Goal: Task Accomplishment & Management: Manage account settings

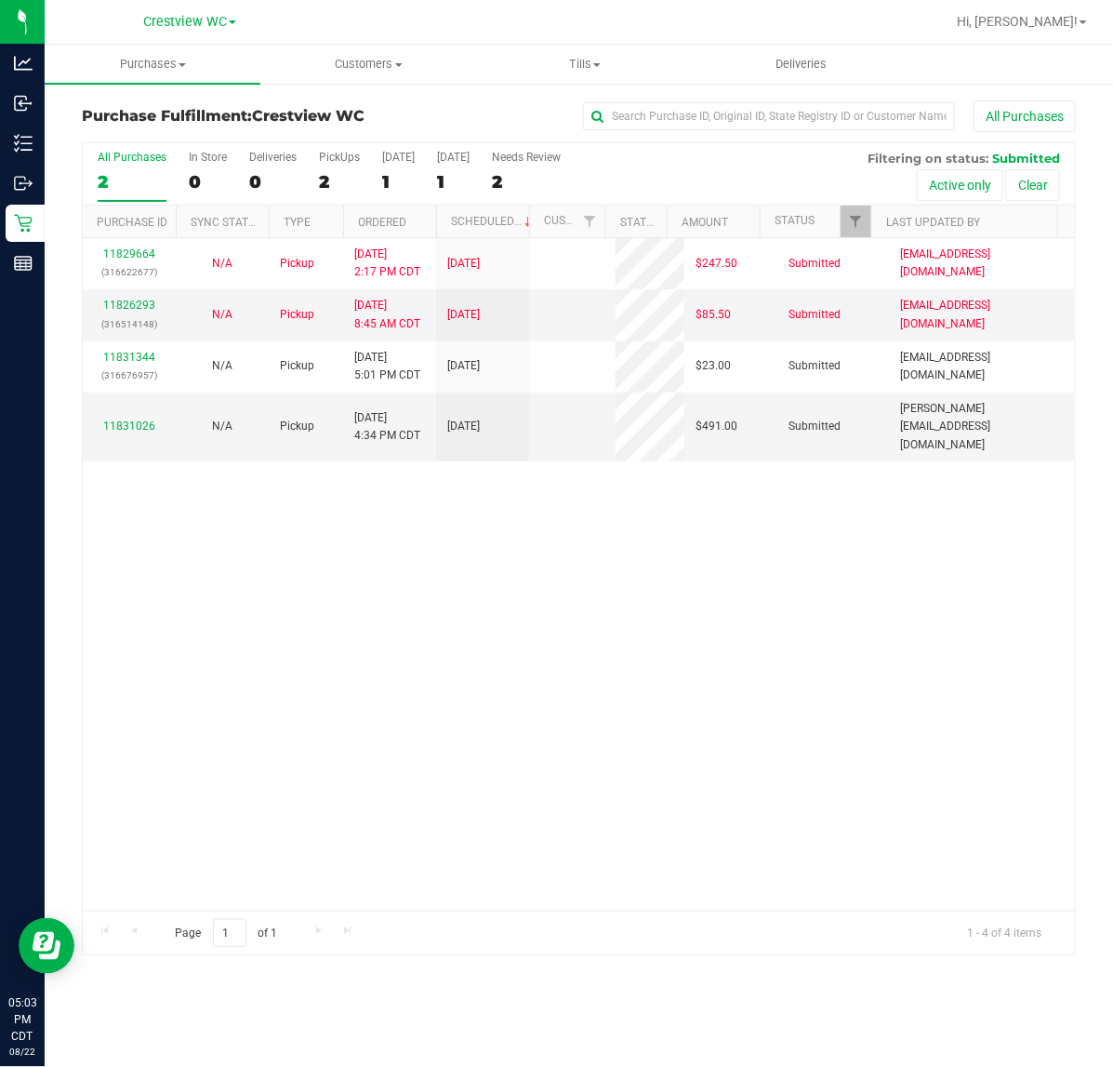
click at [326, 149] on div "All Purchases 2 In Store 0 Deliveries 0 PickUps 2 Today 1 Tomorrow 1 Needs Revi…" at bounding box center [579, 150] width 992 height 15
click at [339, 171] on div "2" at bounding box center [339, 181] width 41 height 21
click at [0, 0] on input "PickUps 2" at bounding box center [0, 0] width 0 height 0
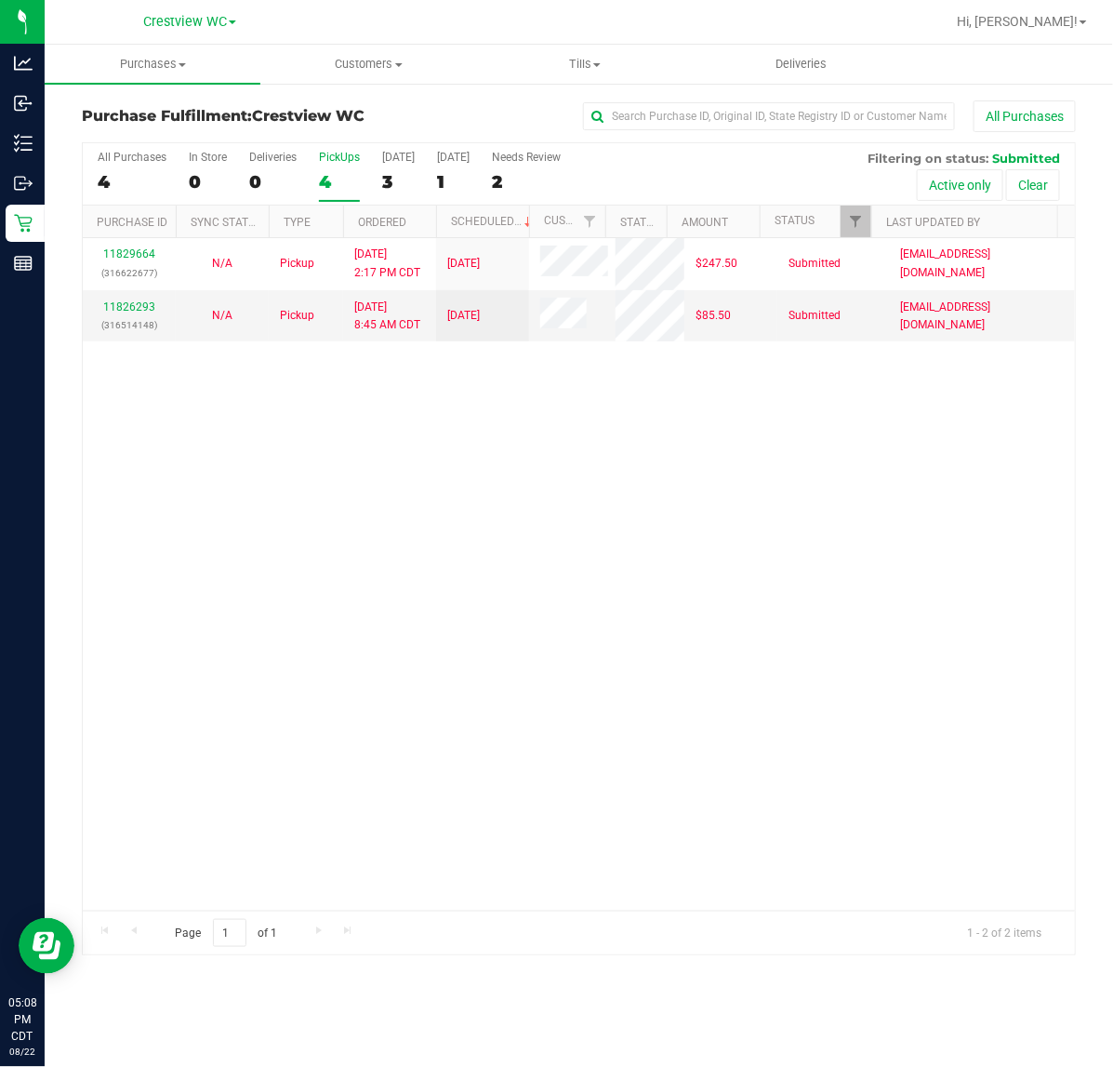
click at [341, 158] on div "PickUps" at bounding box center [339, 157] width 41 height 13
click at [0, 0] on input "PickUps 4" at bounding box center [0, 0] width 0 height 0
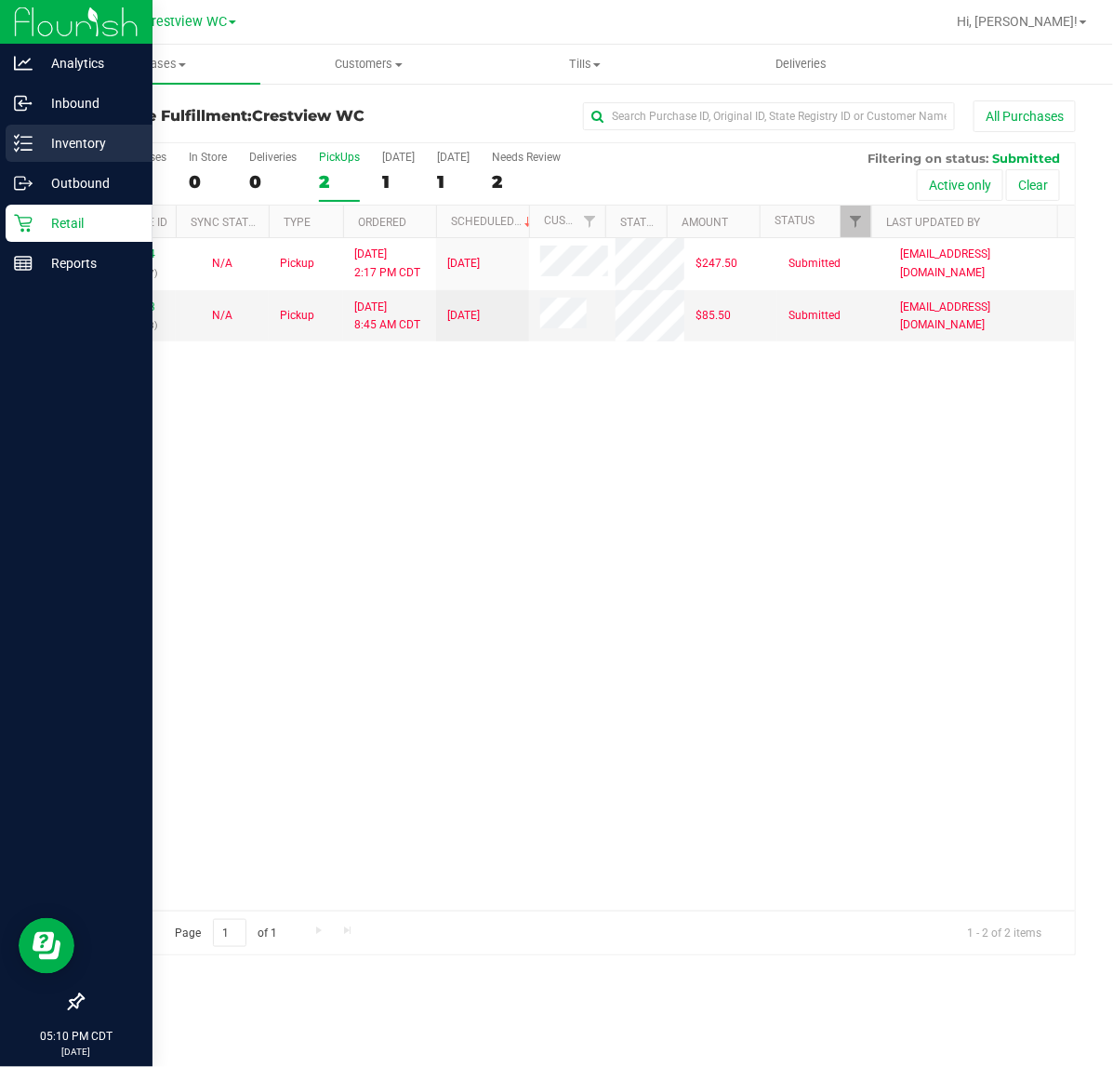
click at [24, 138] on icon at bounding box center [23, 143] width 19 height 19
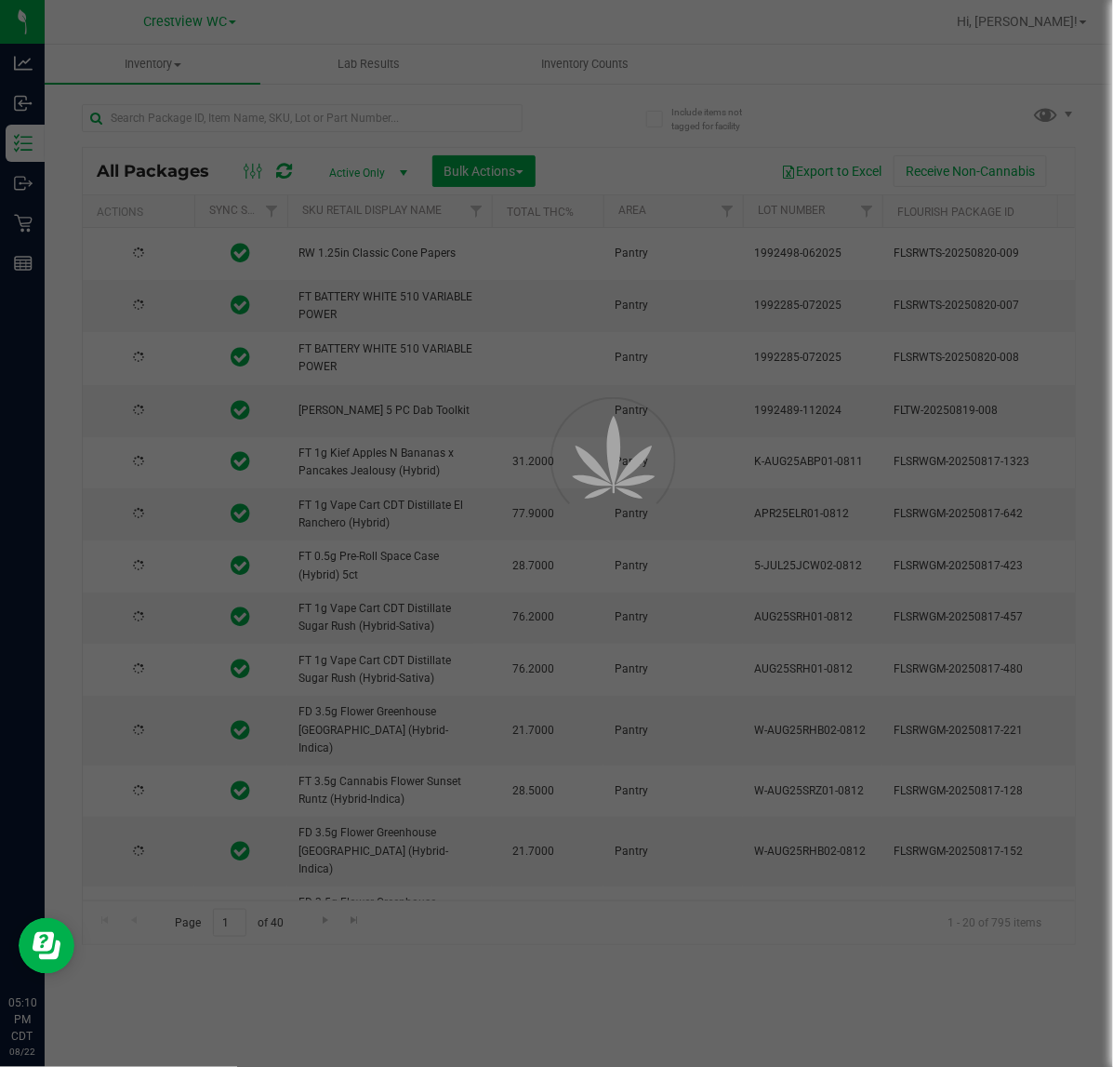
click at [256, 123] on div at bounding box center [556, 533] width 1113 height 1067
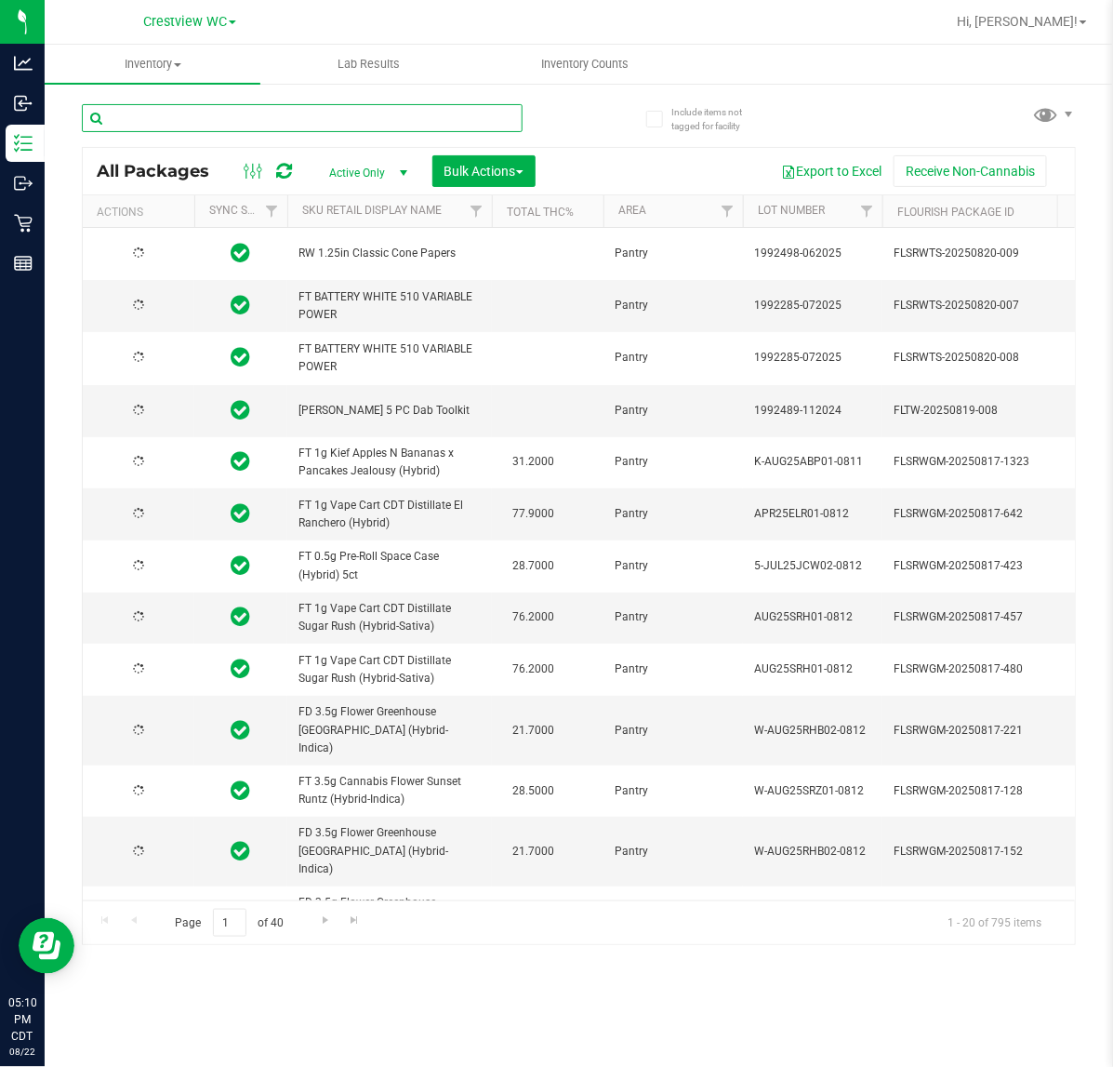
click at [256, 117] on input "text" at bounding box center [302, 118] width 441 height 28
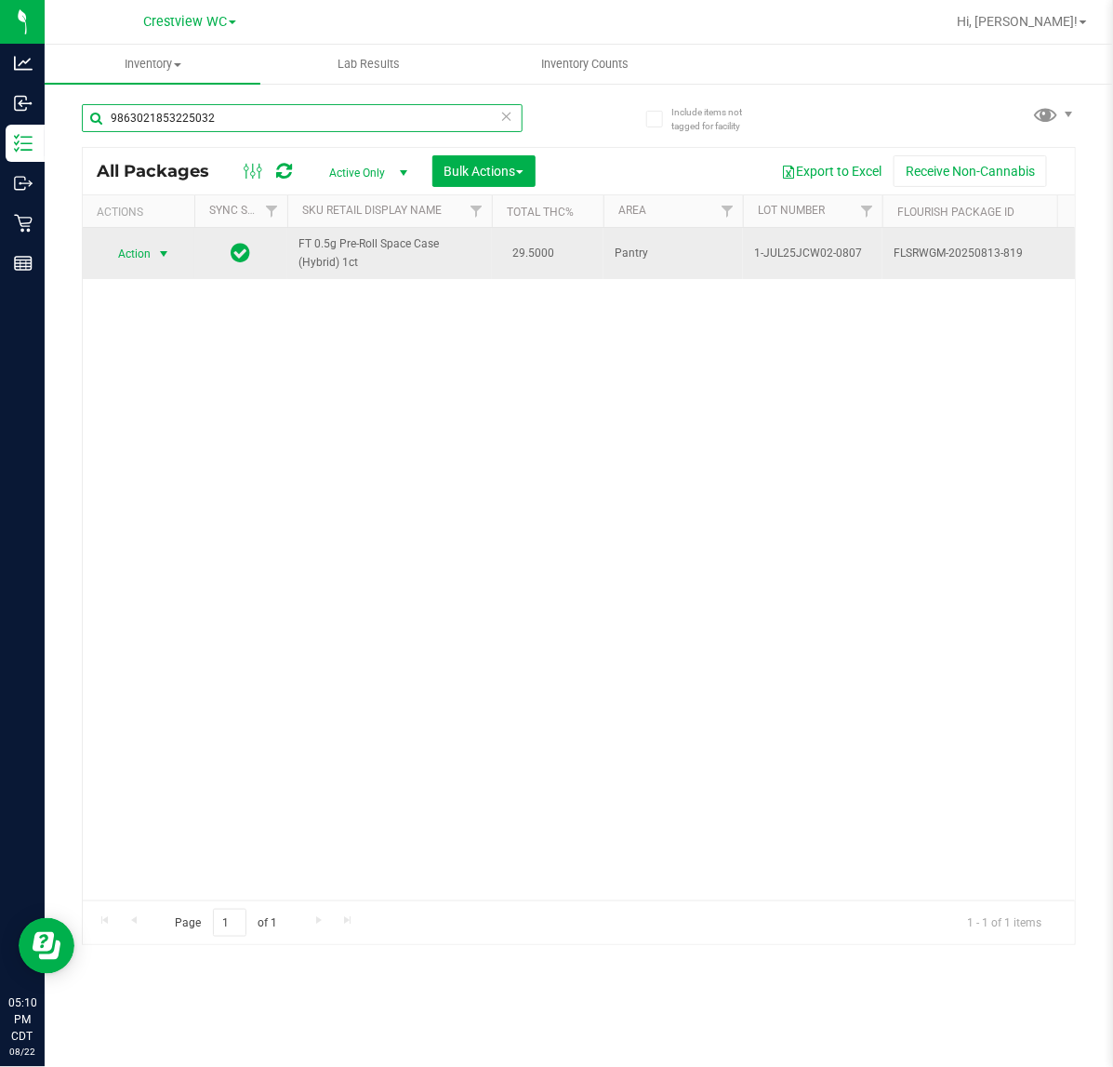
type input "9863021853225032"
click at [140, 249] on span "Action" at bounding box center [126, 254] width 50 height 26
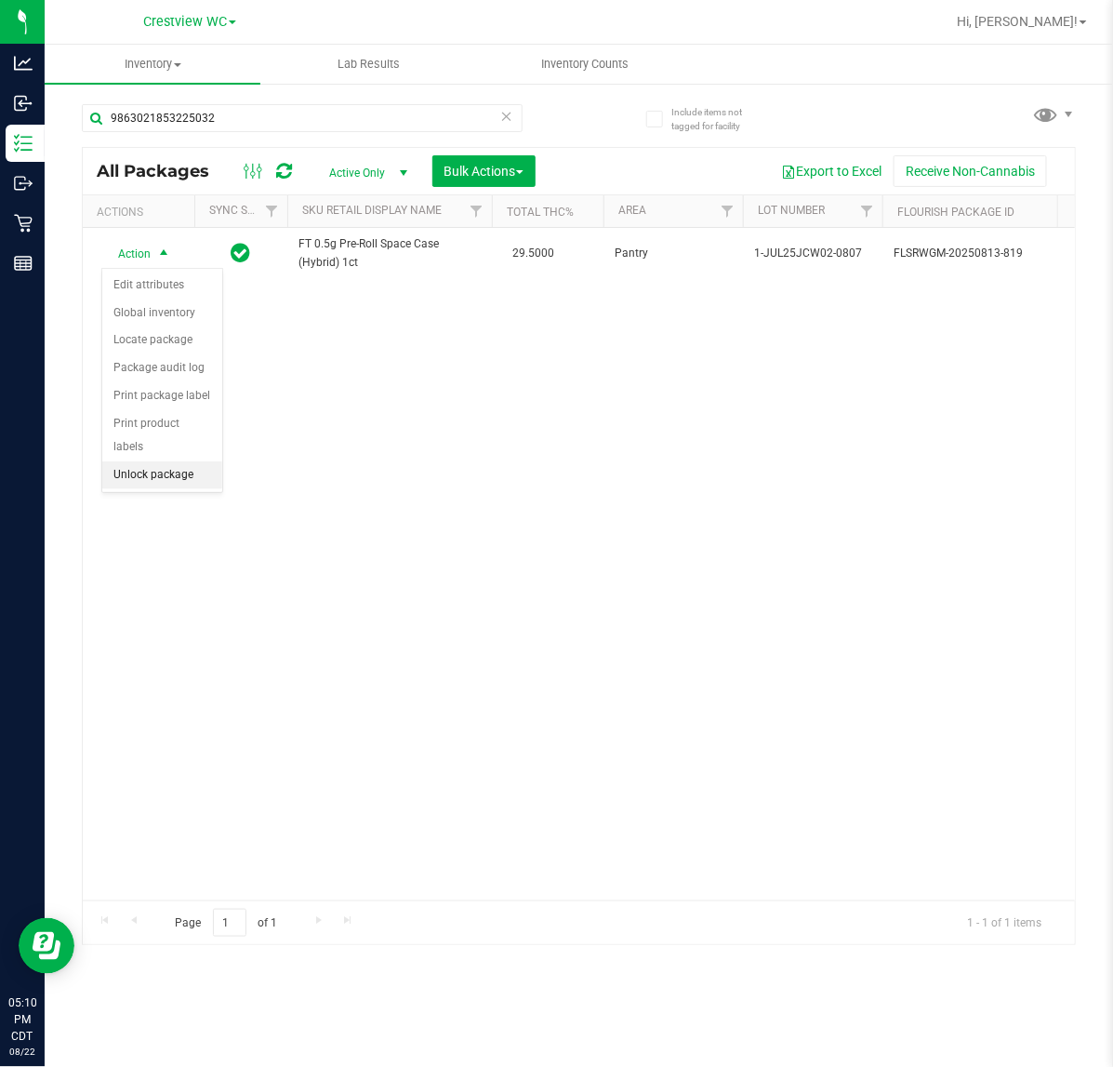
click at [156, 463] on li "Unlock package" at bounding box center [162, 475] width 120 height 28
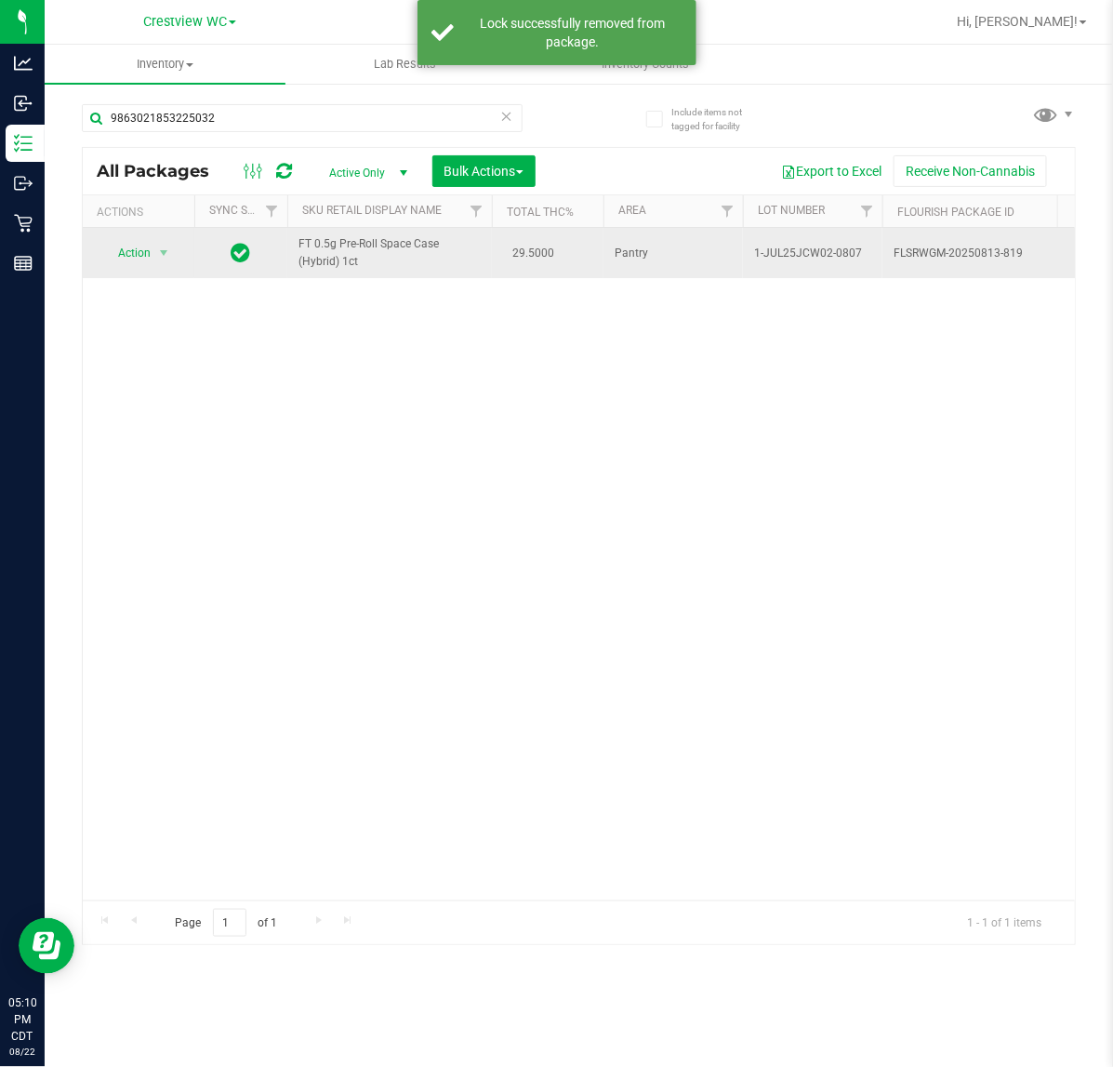
click at [145, 268] on td "Action Action Adjust qty Create package Edit attributes Global inventory Locate…" at bounding box center [139, 253] width 112 height 50
click at [146, 258] on span "Action" at bounding box center [126, 253] width 50 height 26
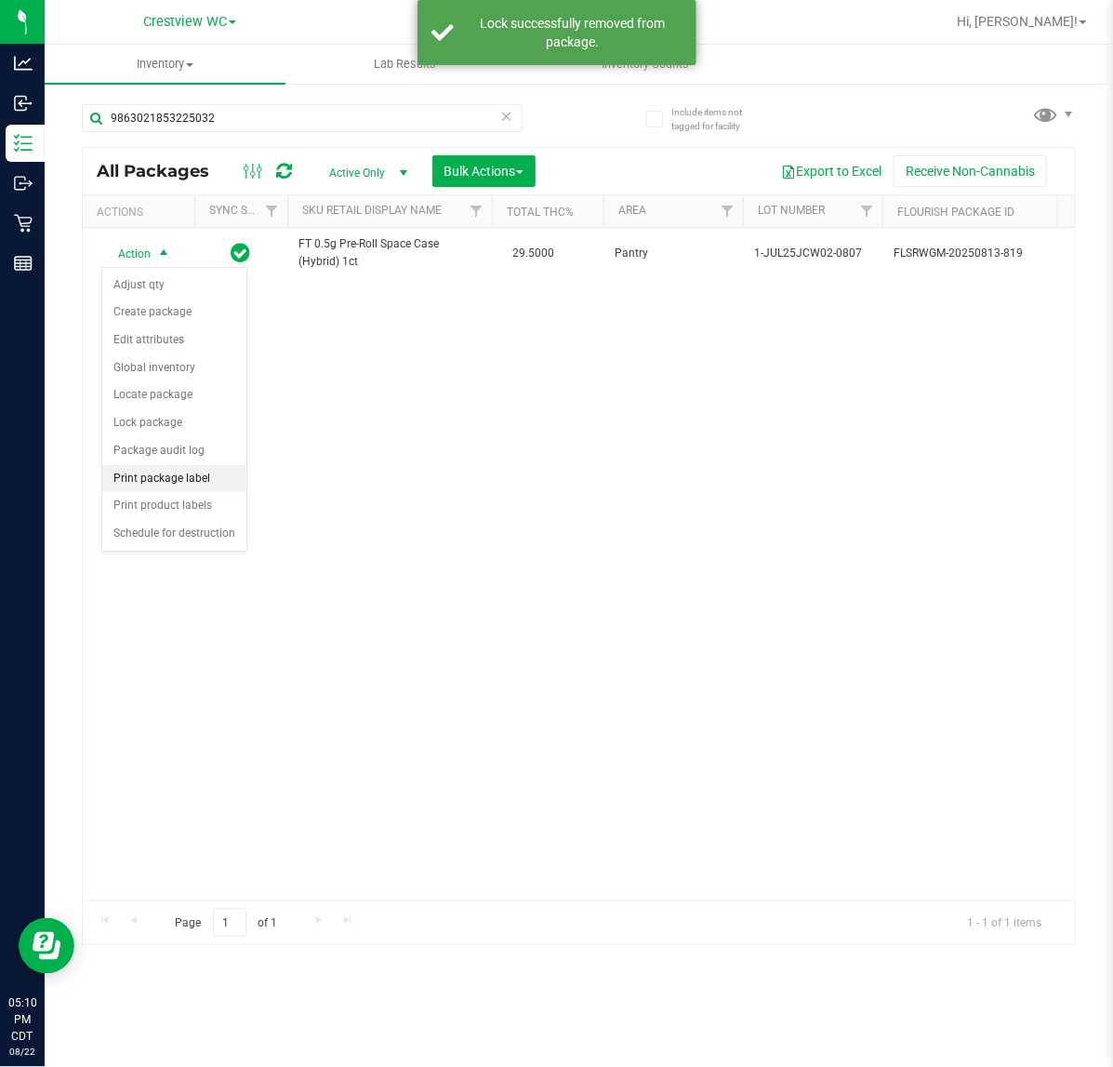
click at [181, 480] on li "Print package label" at bounding box center [174, 479] width 144 height 28
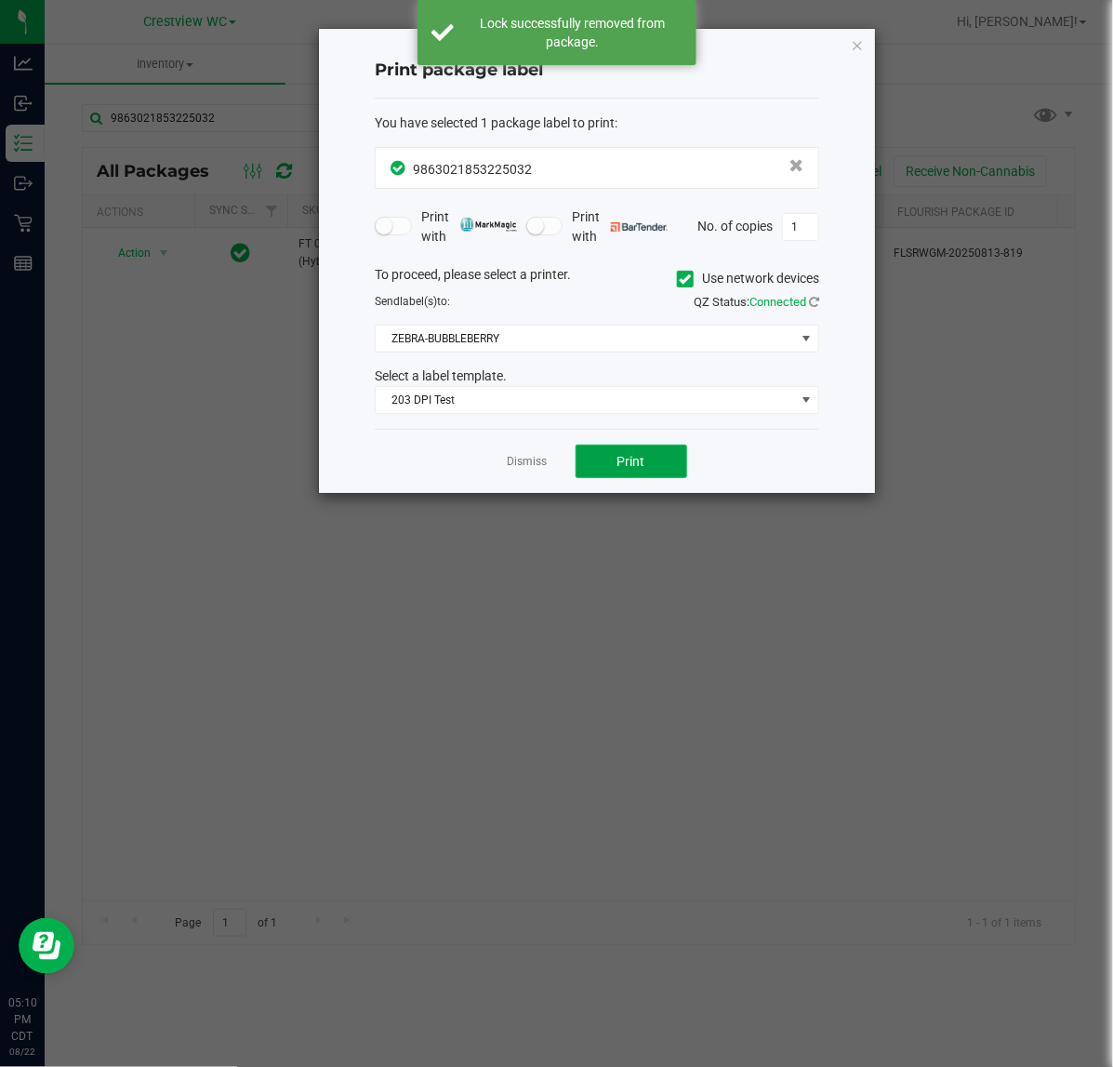
click at [634, 456] on span "Print" at bounding box center [631, 461] width 28 height 15
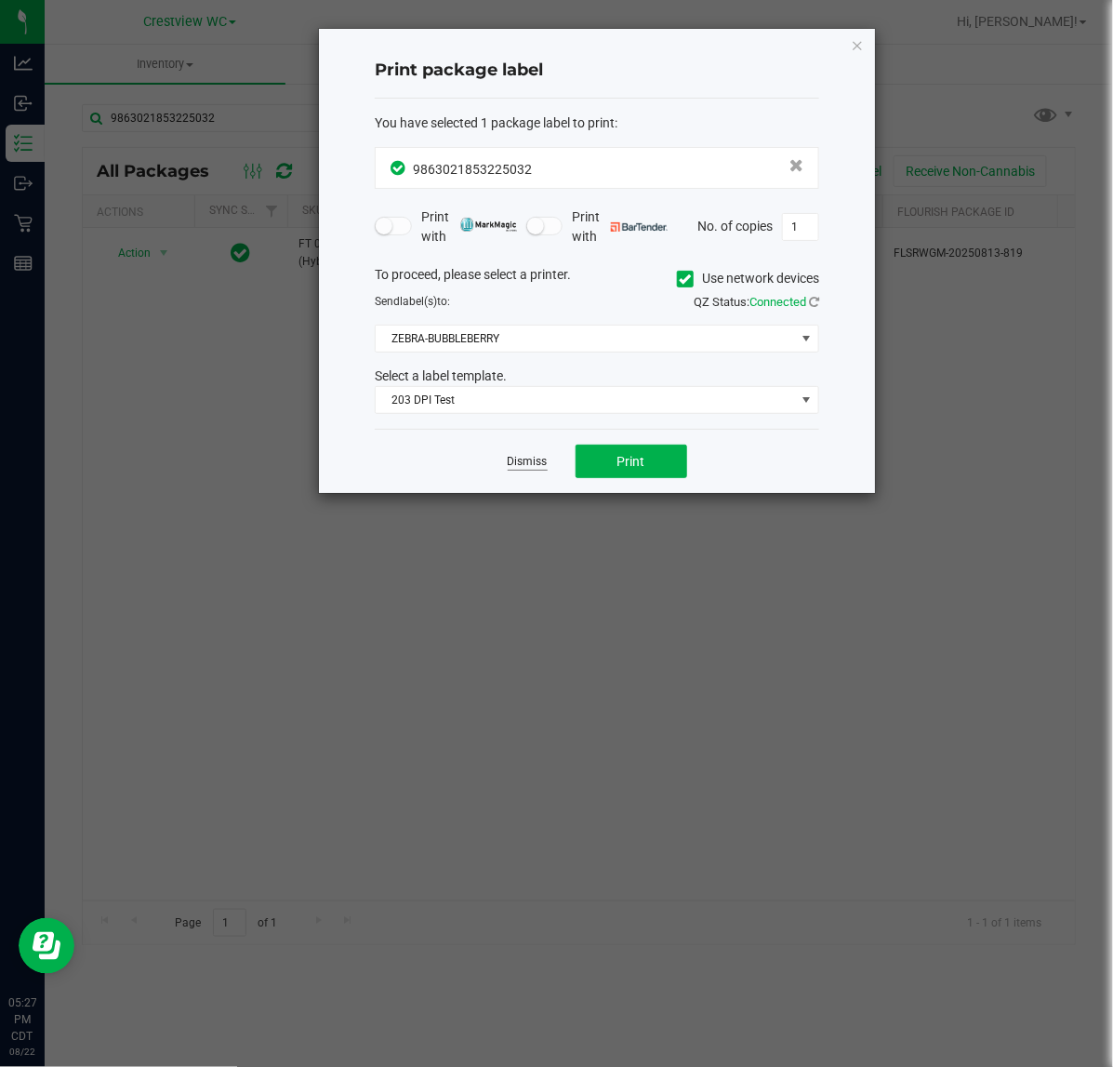
click at [523, 470] on link "Dismiss" at bounding box center [528, 462] width 40 height 16
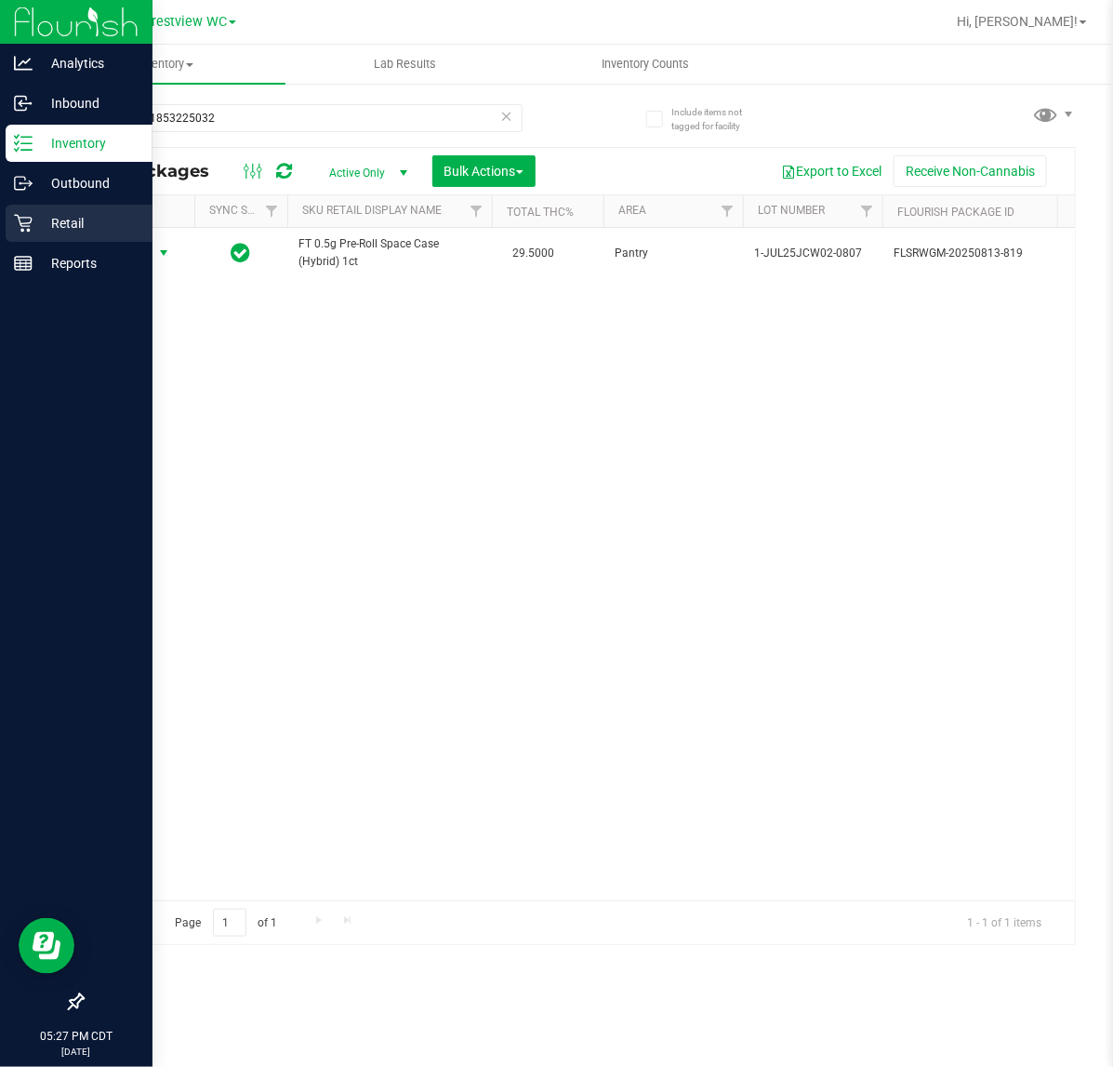
click at [42, 212] on p "Retail" at bounding box center [89, 223] width 112 height 22
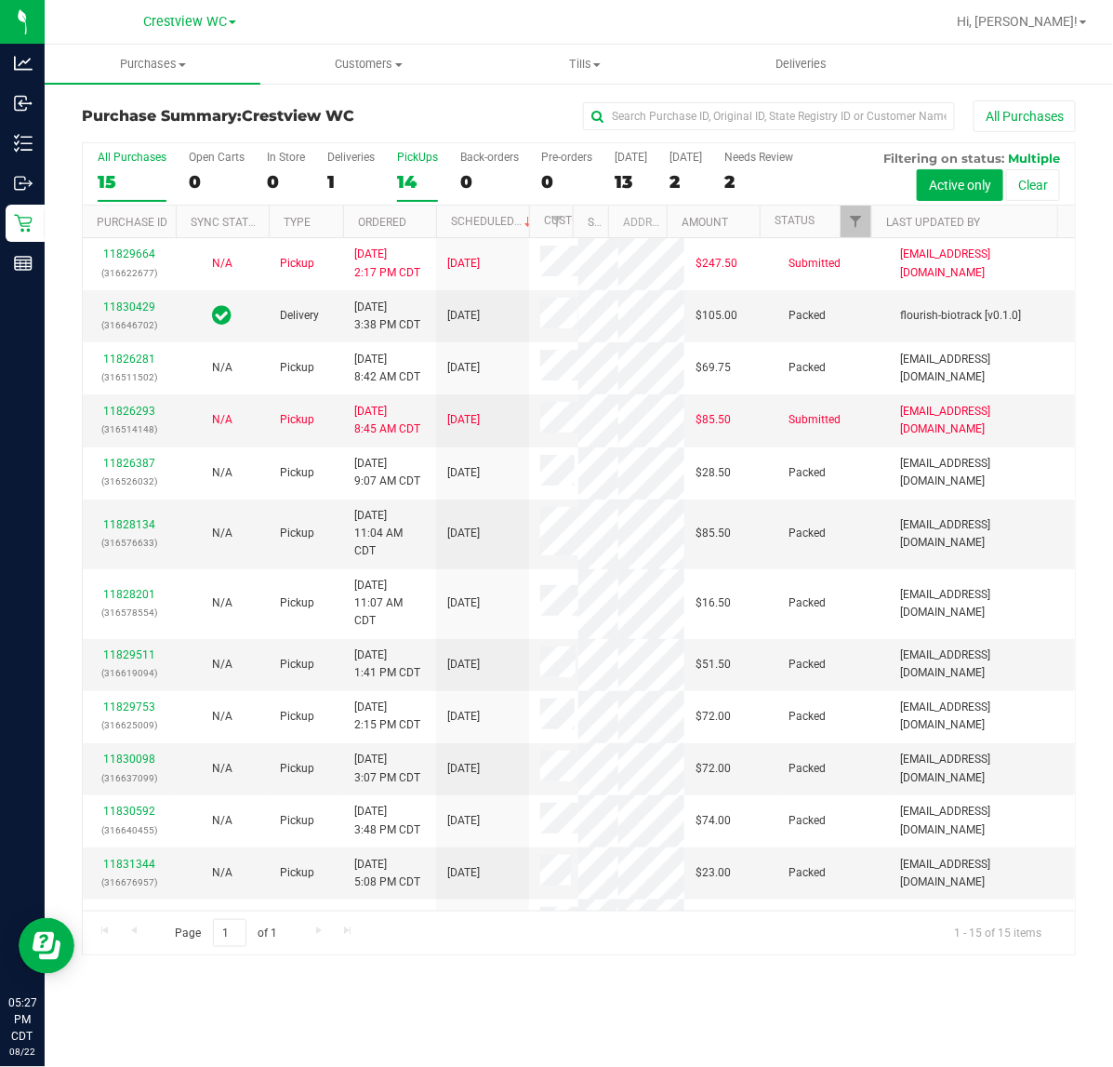
click at [418, 156] on div "PickUps" at bounding box center [417, 157] width 41 height 13
click at [0, 0] on input "PickUps 14" at bounding box center [0, 0] width 0 height 0
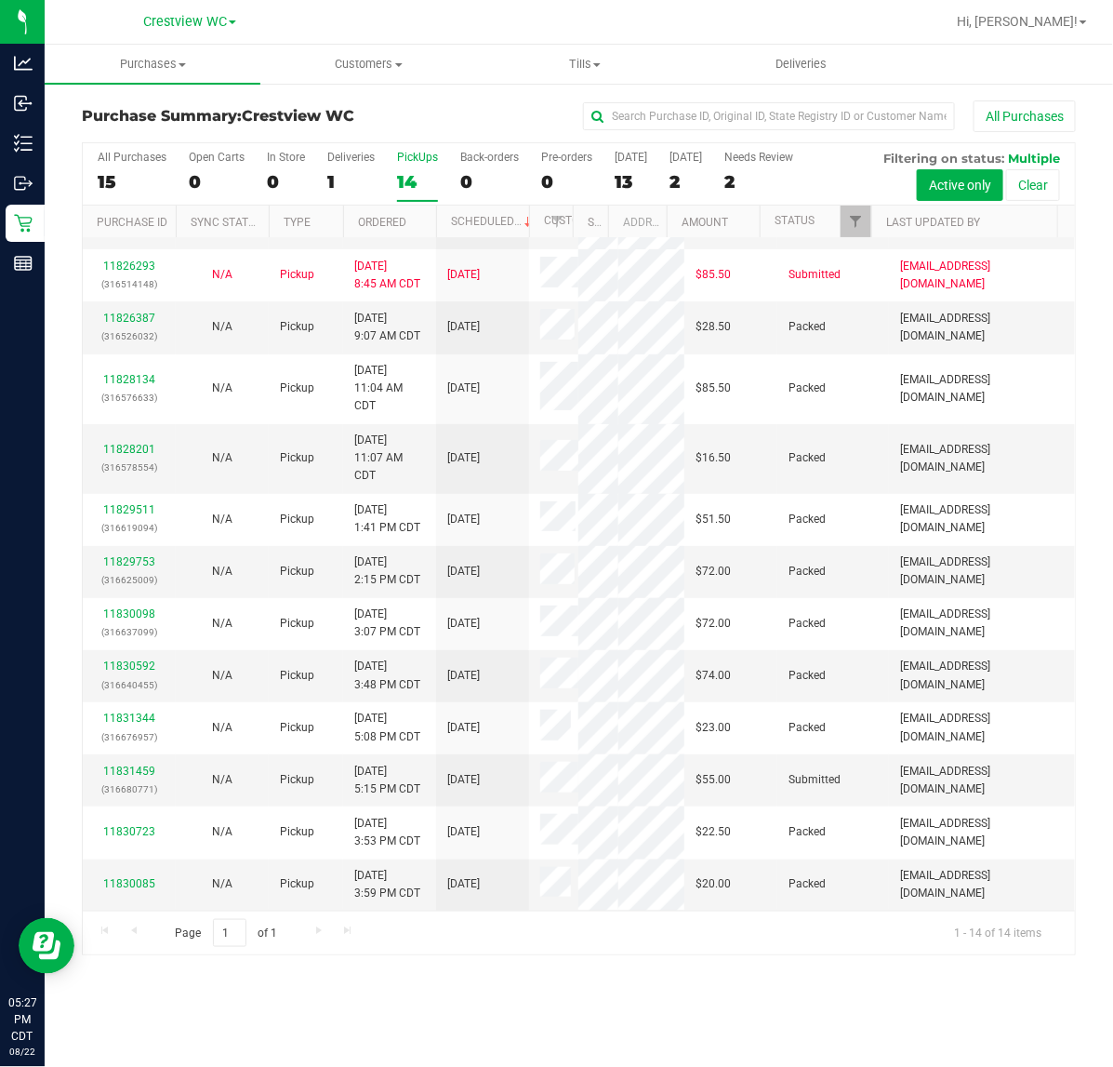
scroll to position [247, 0]
click at [130, 774] on link "11831459" at bounding box center [129, 770] width 52 height 13
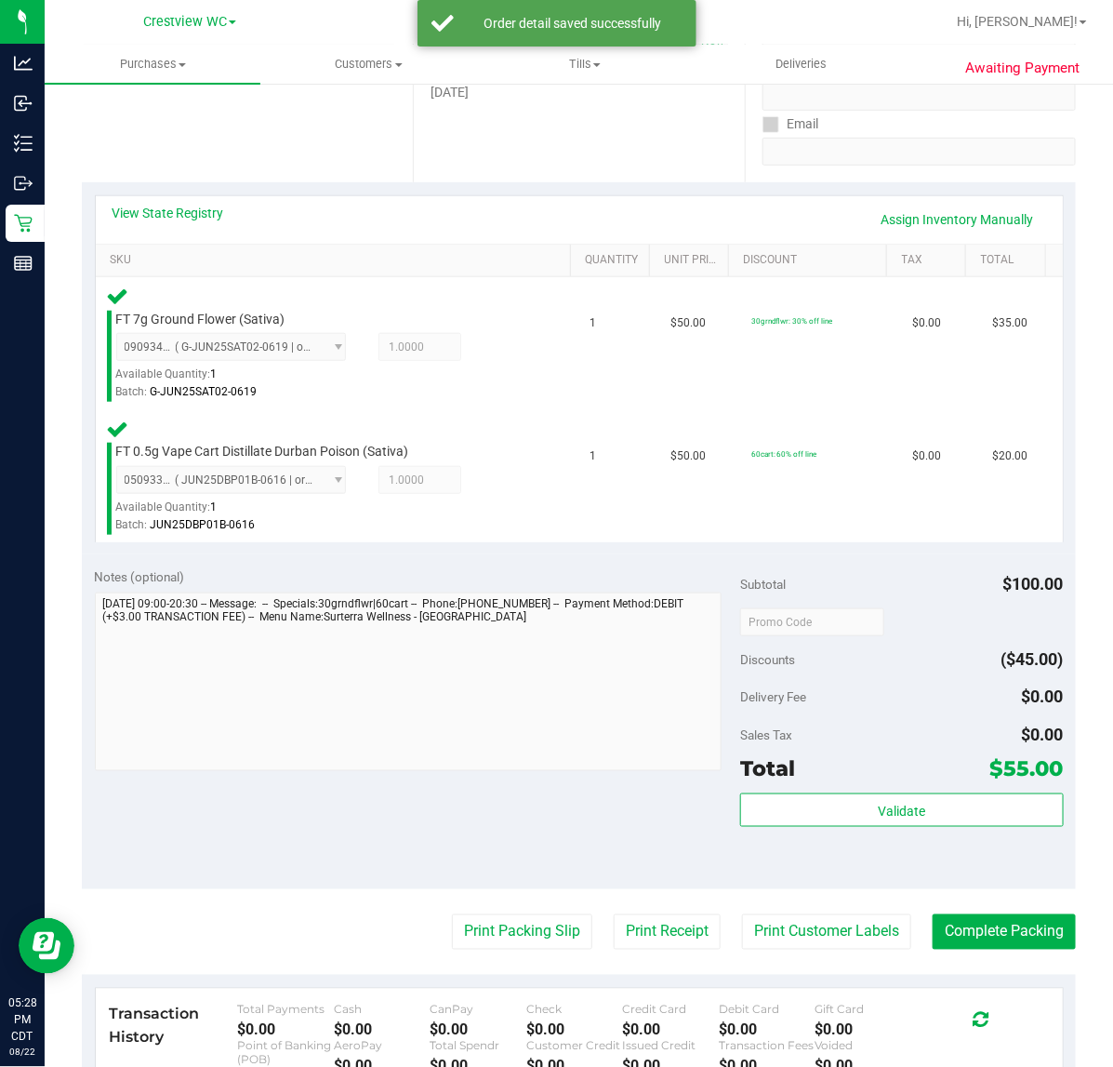
scroll to position [621, 0]
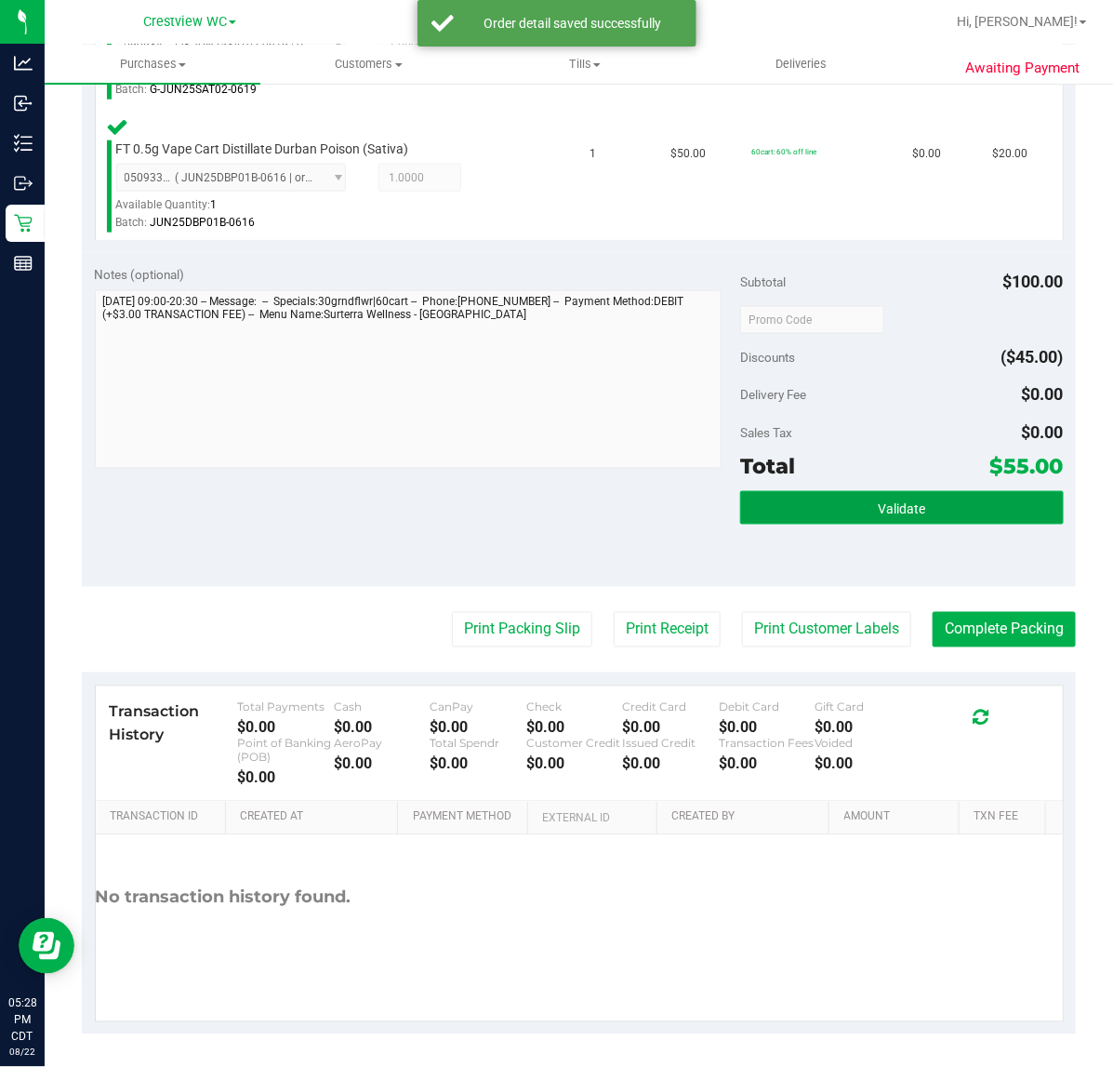
click at [930, 494] on button "Validate" at bounding box center [901, 507] width 323 height 33
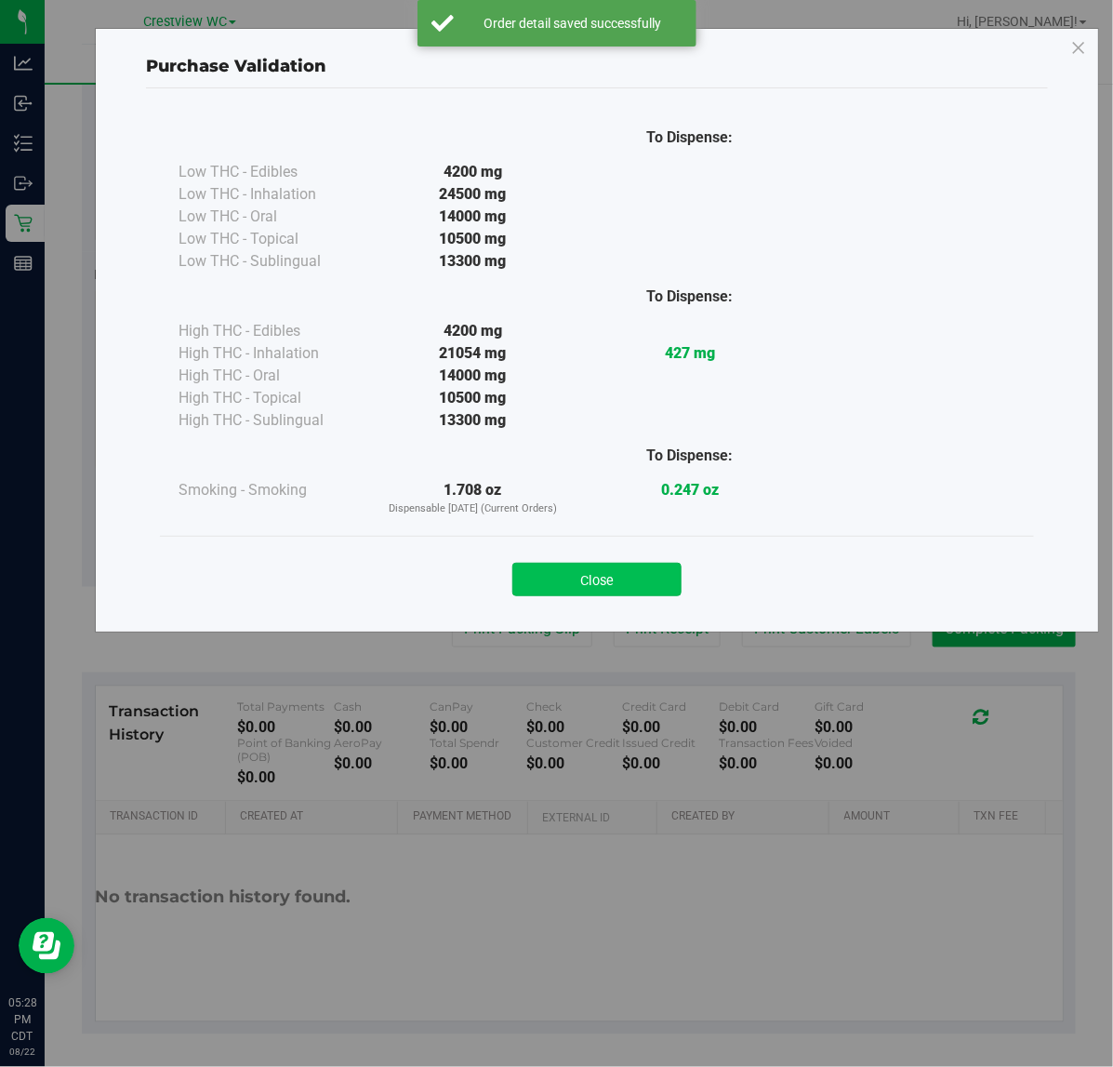
click at [646, 565] on button "Close" at bounding box center [596, 579] width 169 height 33
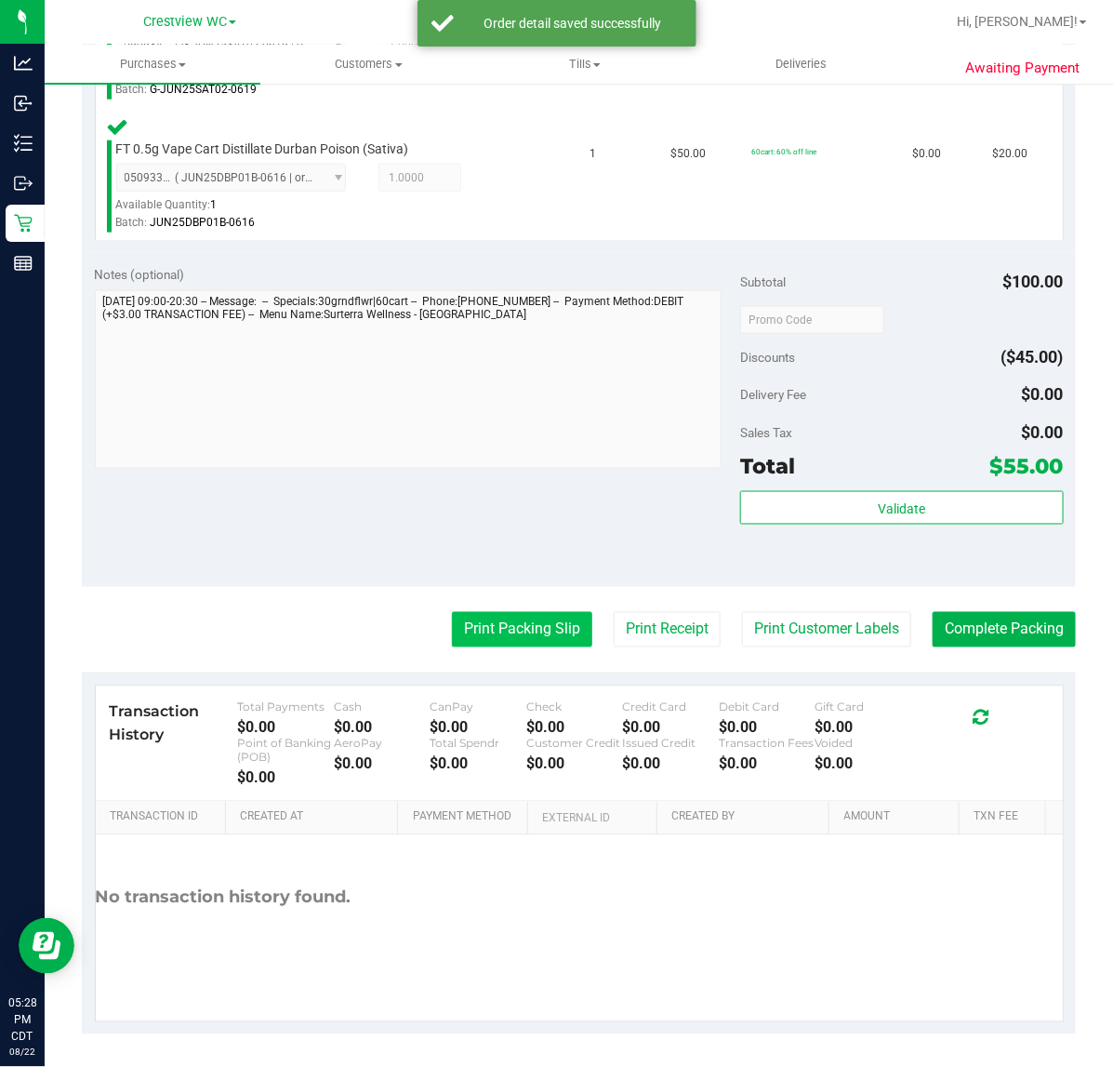
click at [513, 619] on button "Print Packing Slip" at bounding box center [522, 629] width 140 height 35
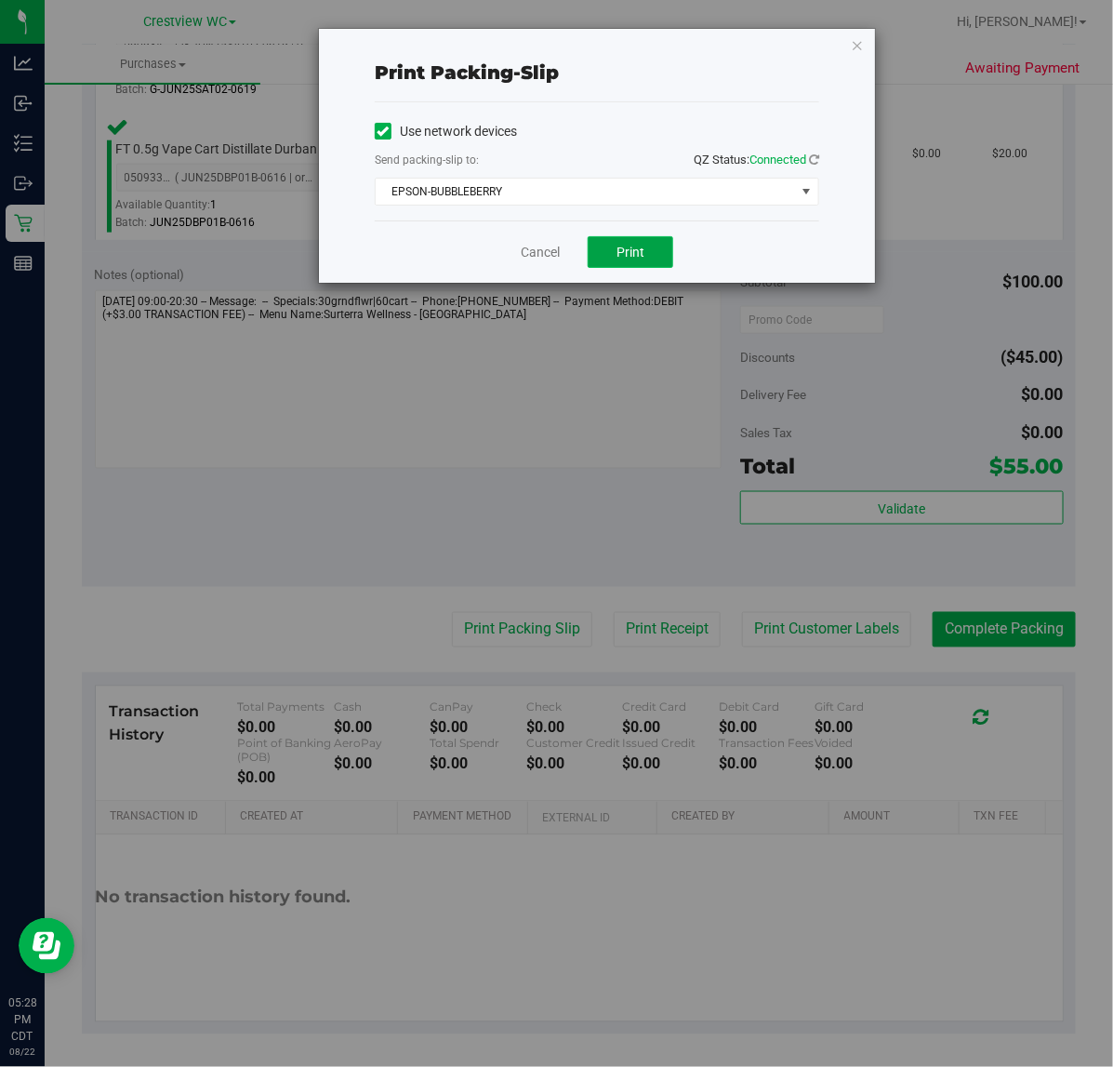
click at [657, 240] on button "Print" at bounding box center [631, 252] width 86 height 32
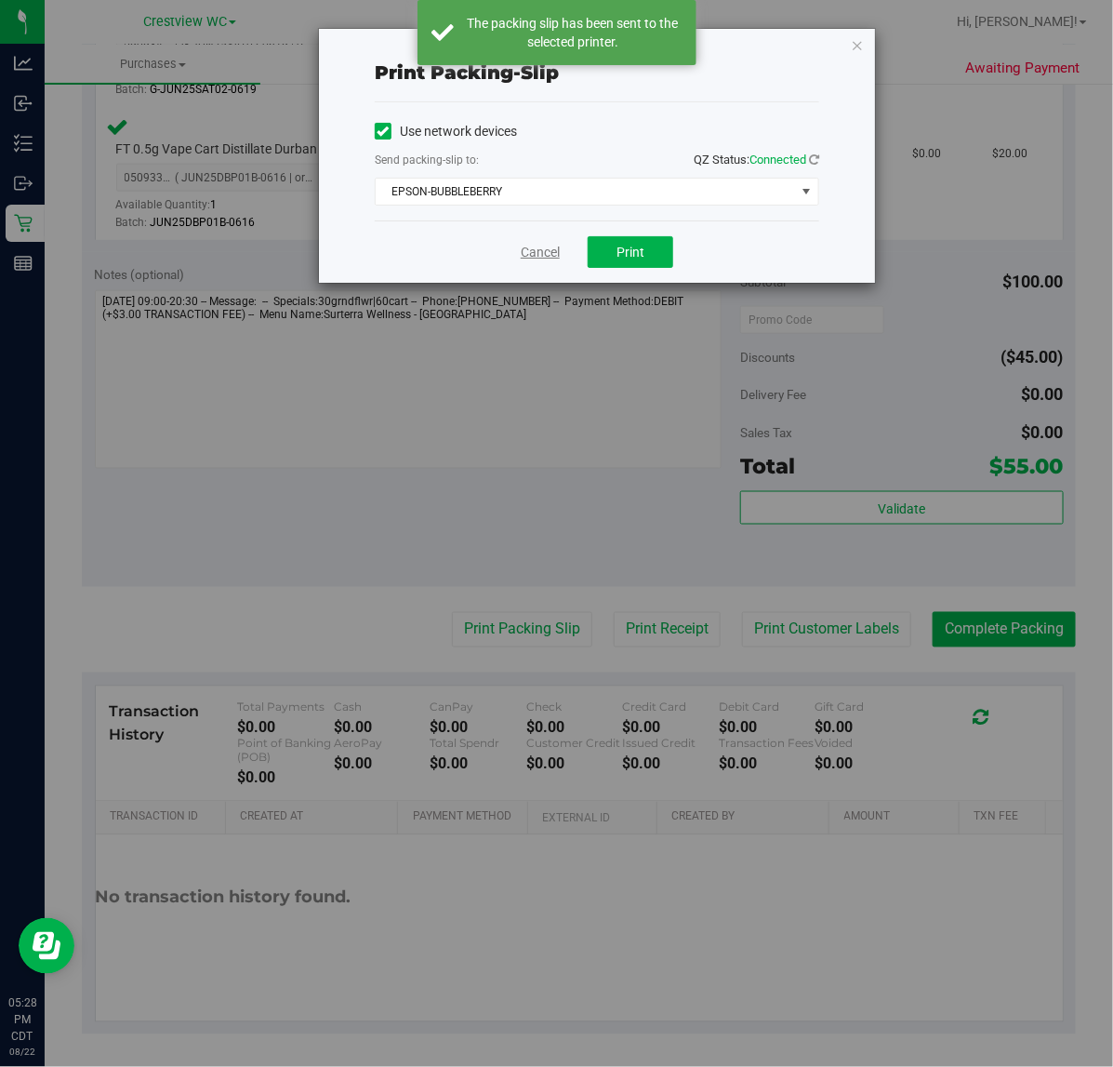
click at [537, 260] on link "Cancel" at bounding box center [540, 253] width 39 height 20
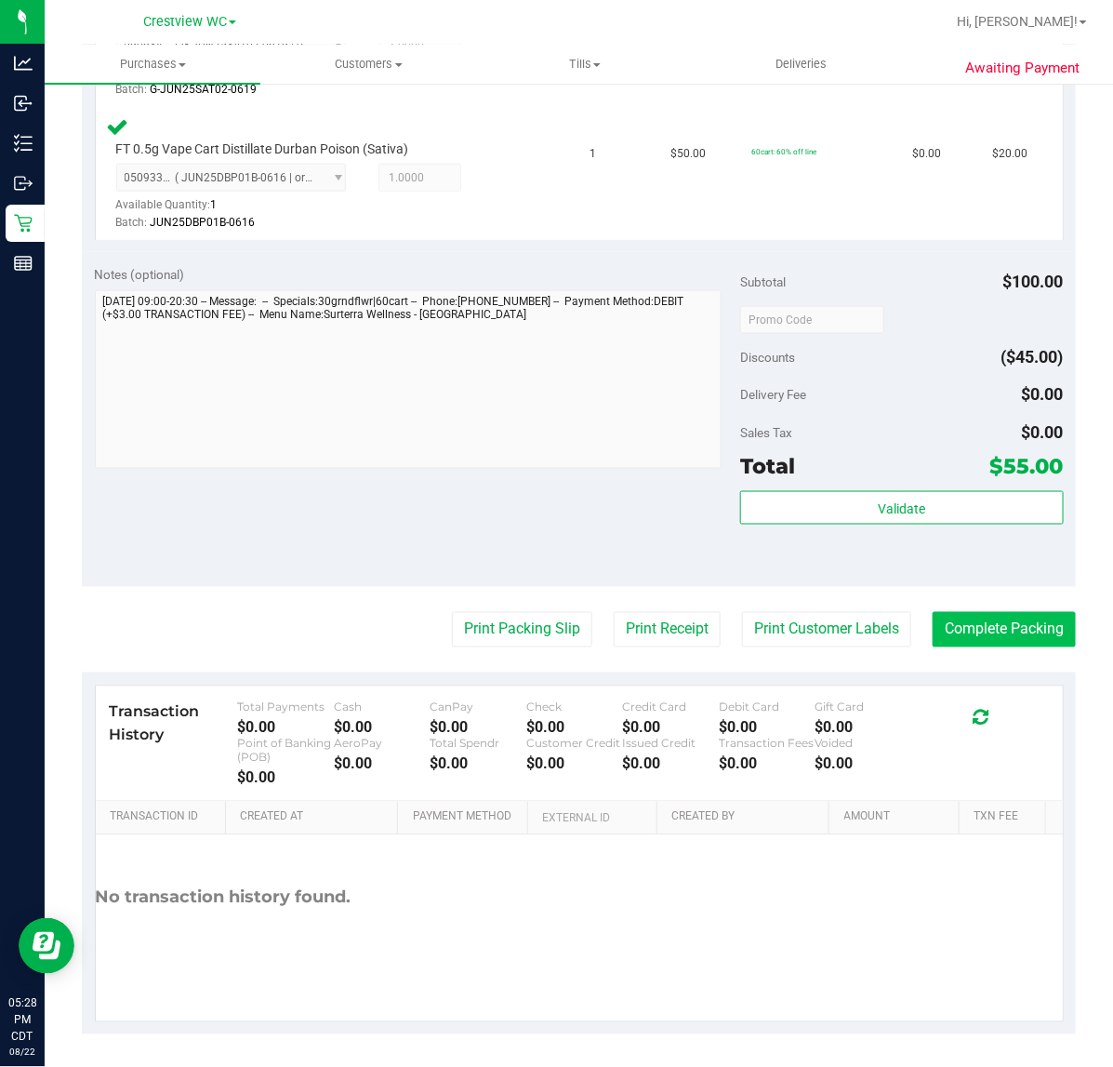
click at [1030, 635] on button "Complete Packing" at bounding box center [1004, 629] width 143 height 35
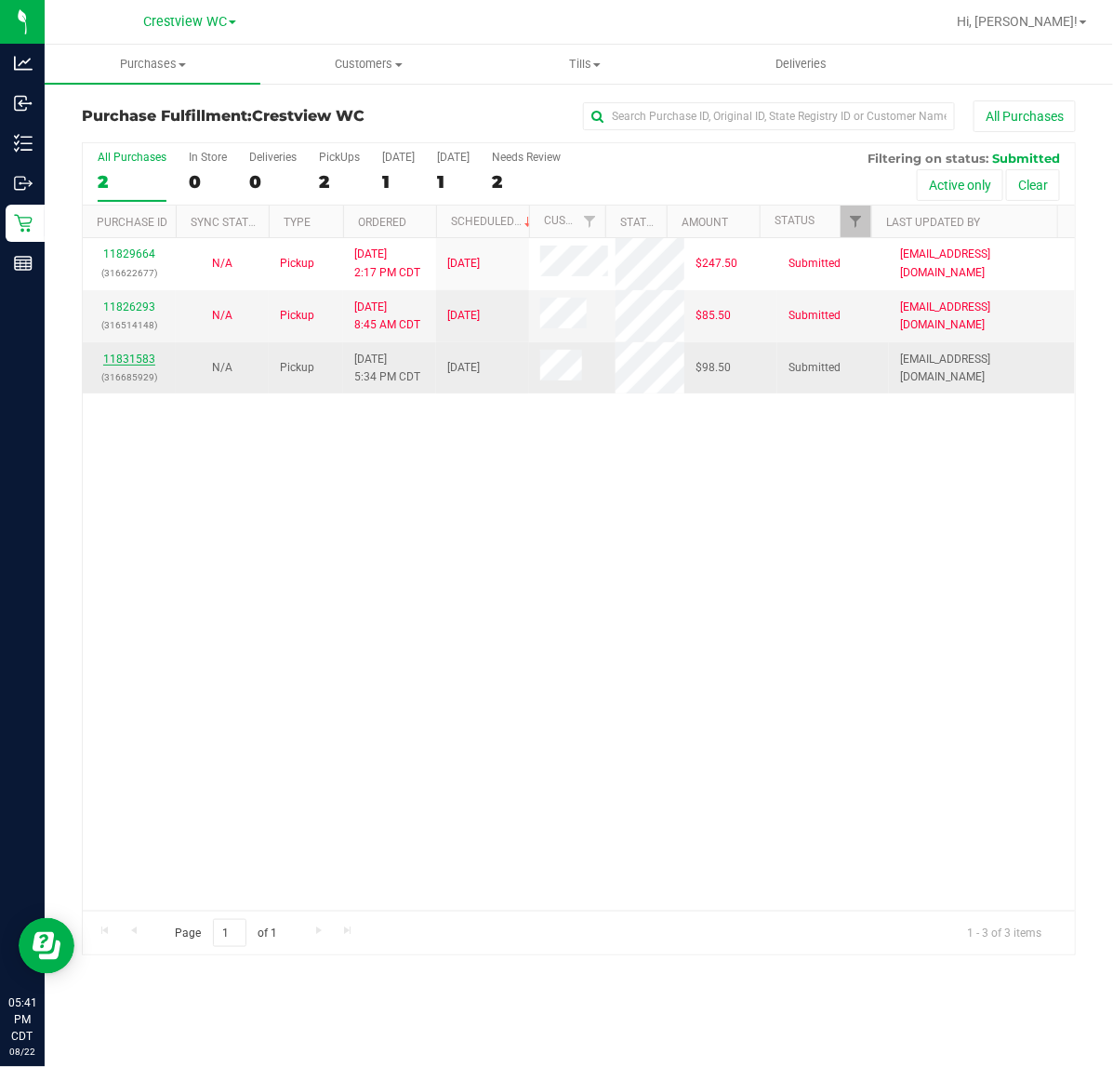
click at [139, 361] on link "11831583" at bounding box center [129, 358] width 52 height 13
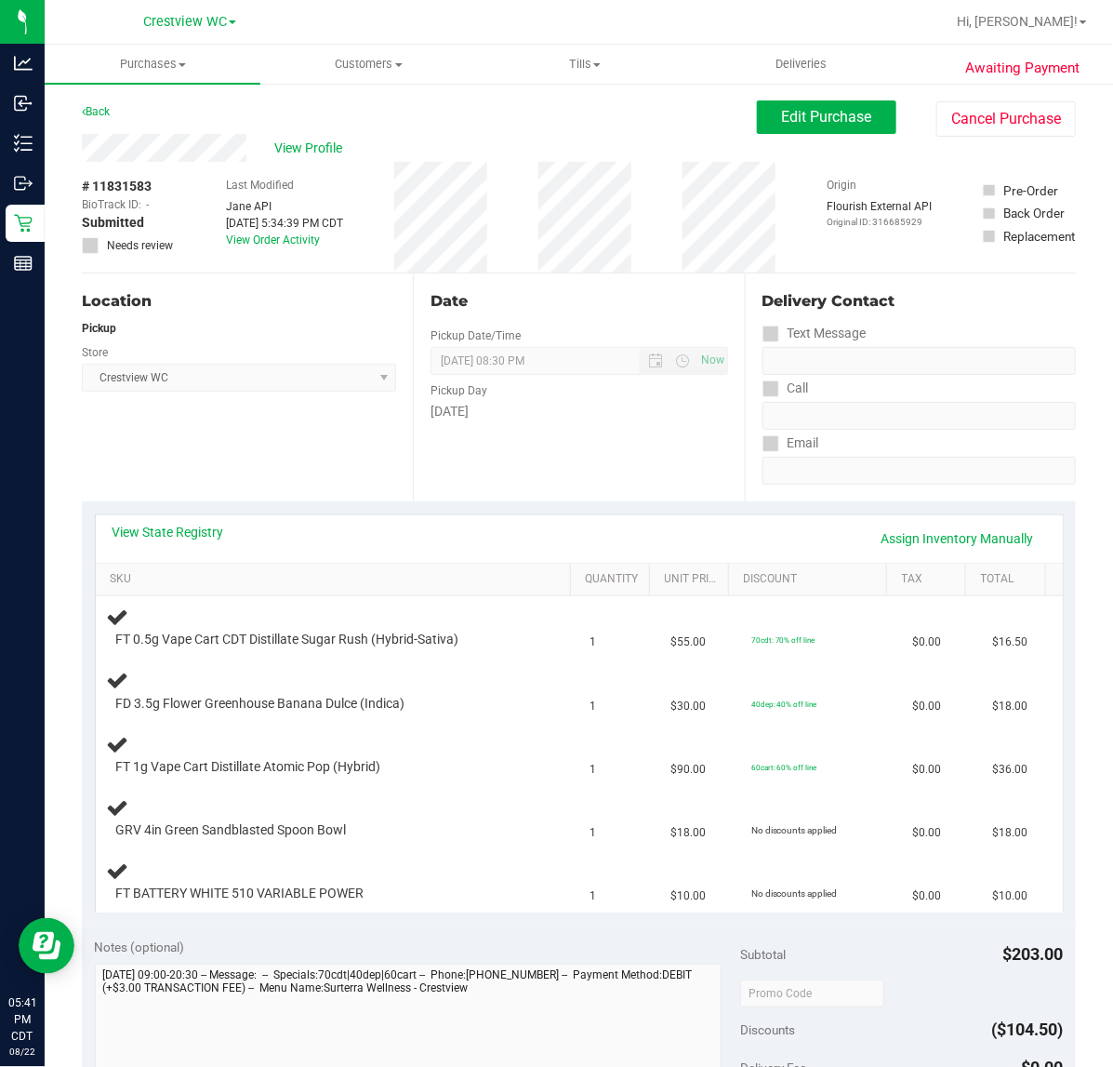
click at [271, 437] on div "Location Pickup Store Crestview WC Select Store Bonita Springs WC Boynton Beach…" at bounding box center [247, 387] width 331 height 228
click at [275, 426] on div "Location Pickup Store Crestview WC Select Store Bonita Springs WC Boynton Beach…" at bounding box center [247, 387] width 331 height 228
click at [102, 113] on link "Back" at bounding box center [96, 111] width 28 height 13
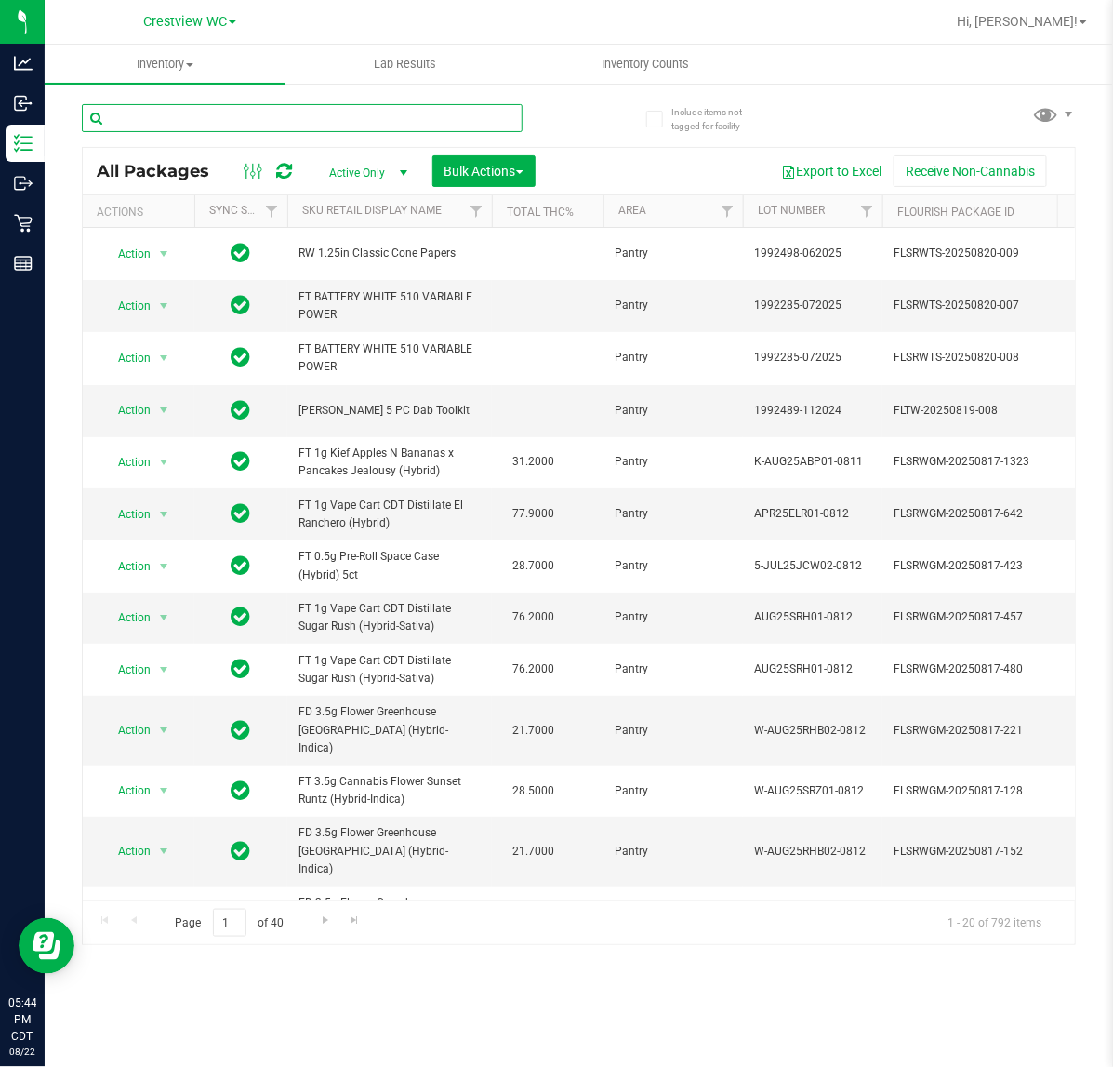
click at [256, 118] on input "text" at bounding box center [302, 118] width 441 height 28
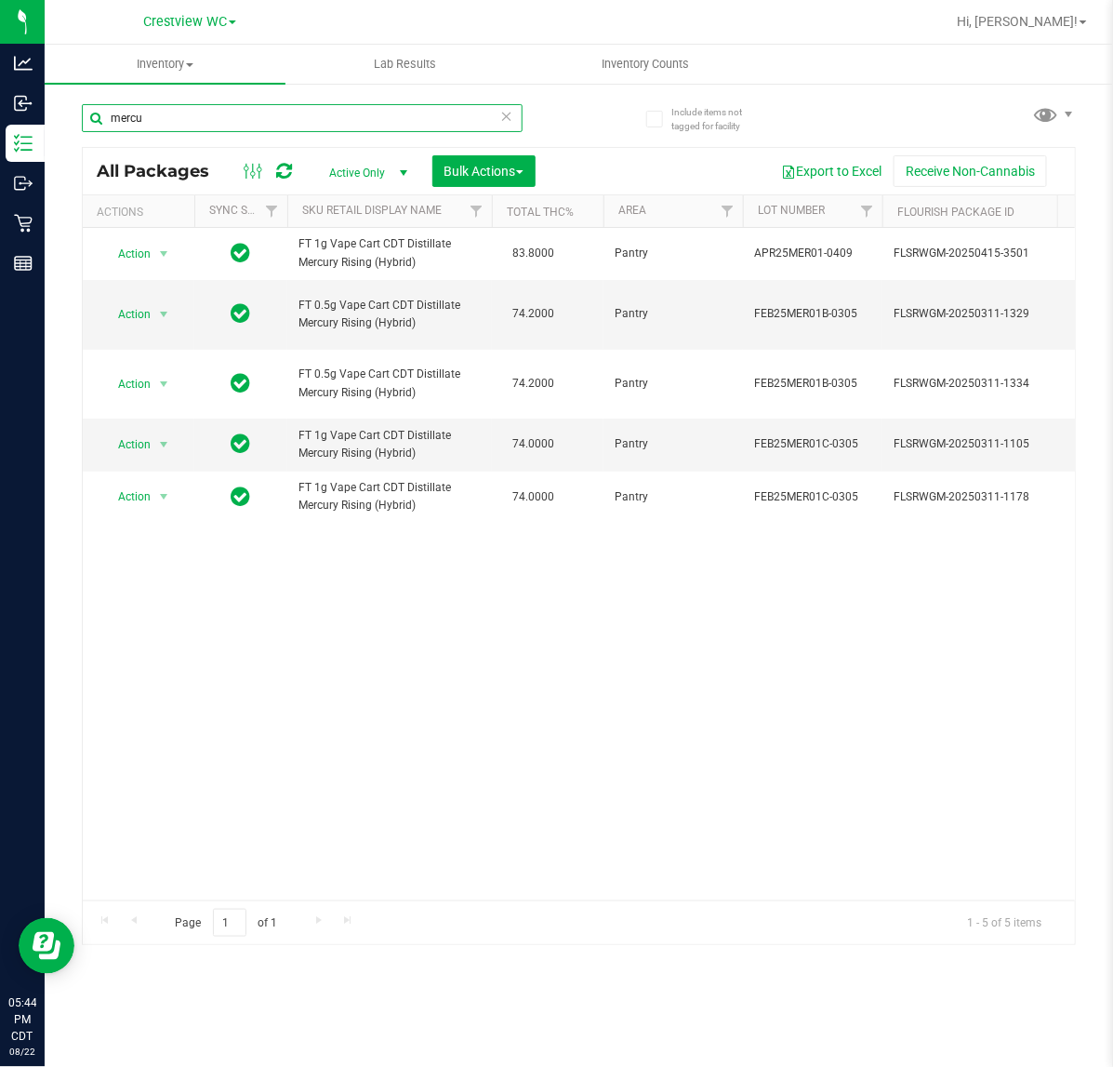
type input "mercu"
drag, startPoint x: 286, startPoint y: 761, endPoint x: 293, endPoint y: 749, distance: 12.9
click at [288, 760] on div "Action Action Edit attributes Global inventory Locate package Package audit log…" at bounding box center [579, 564] width 992 height 672
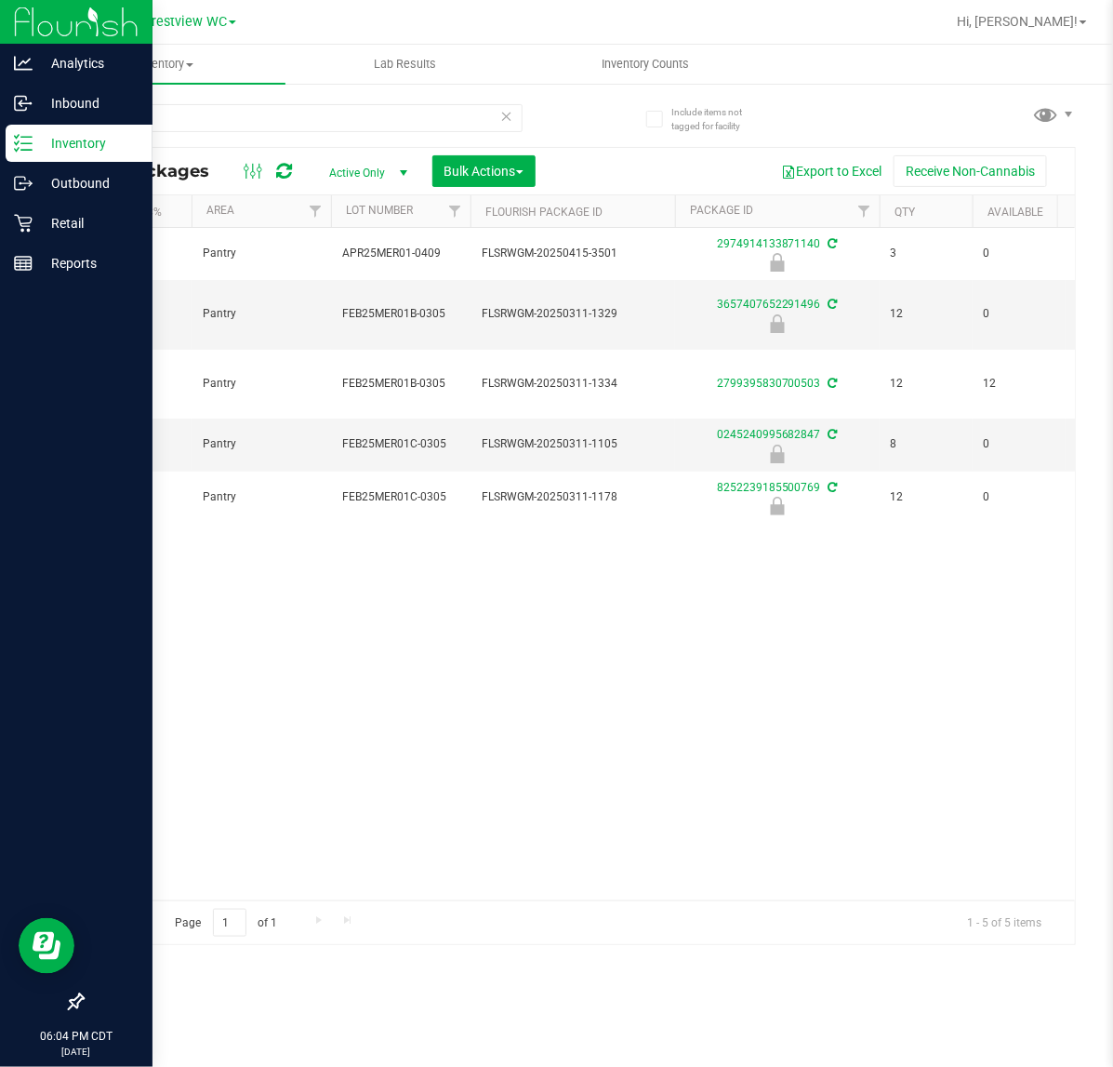
scroll to position [0, 60]
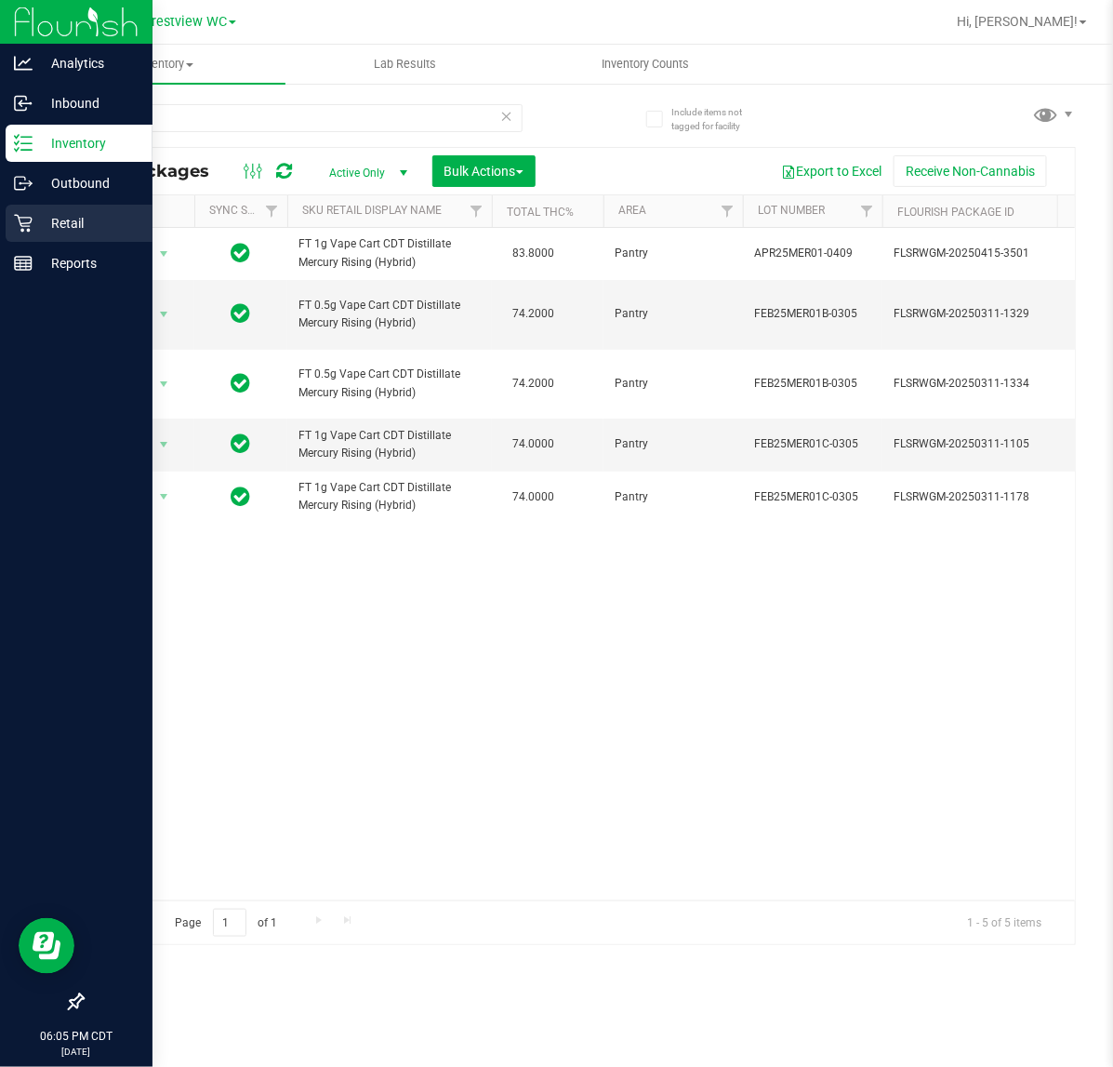
click at [16, 221] on icon at bounding box center [23, 223] width 19 height 19
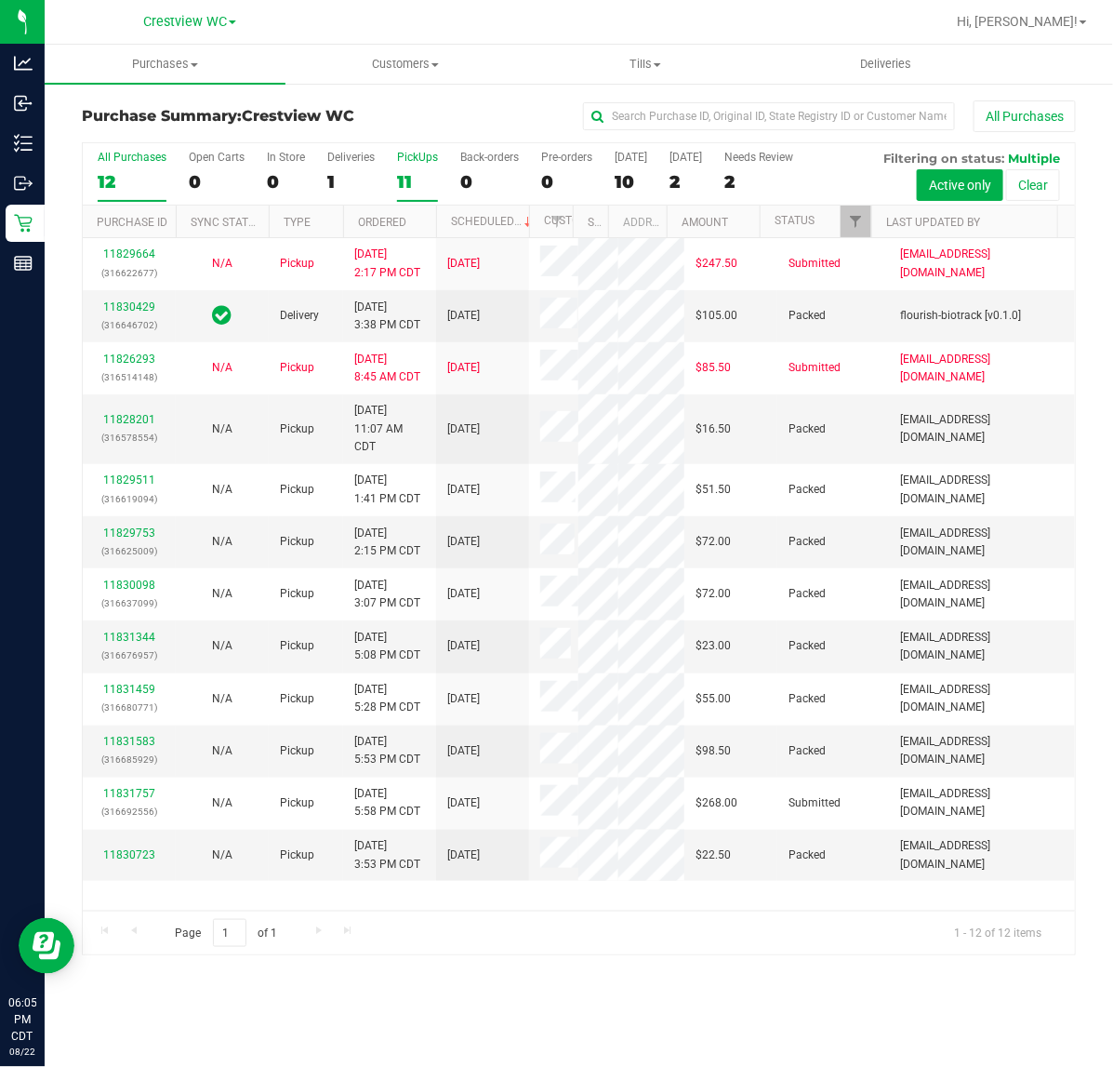
click at [409, 177] on div "11" at bounding box center [417, 181] width 41 height 21
click at [0, 0] on input "PickUps 11" at bounding box center [0, 0] width 0 height 0
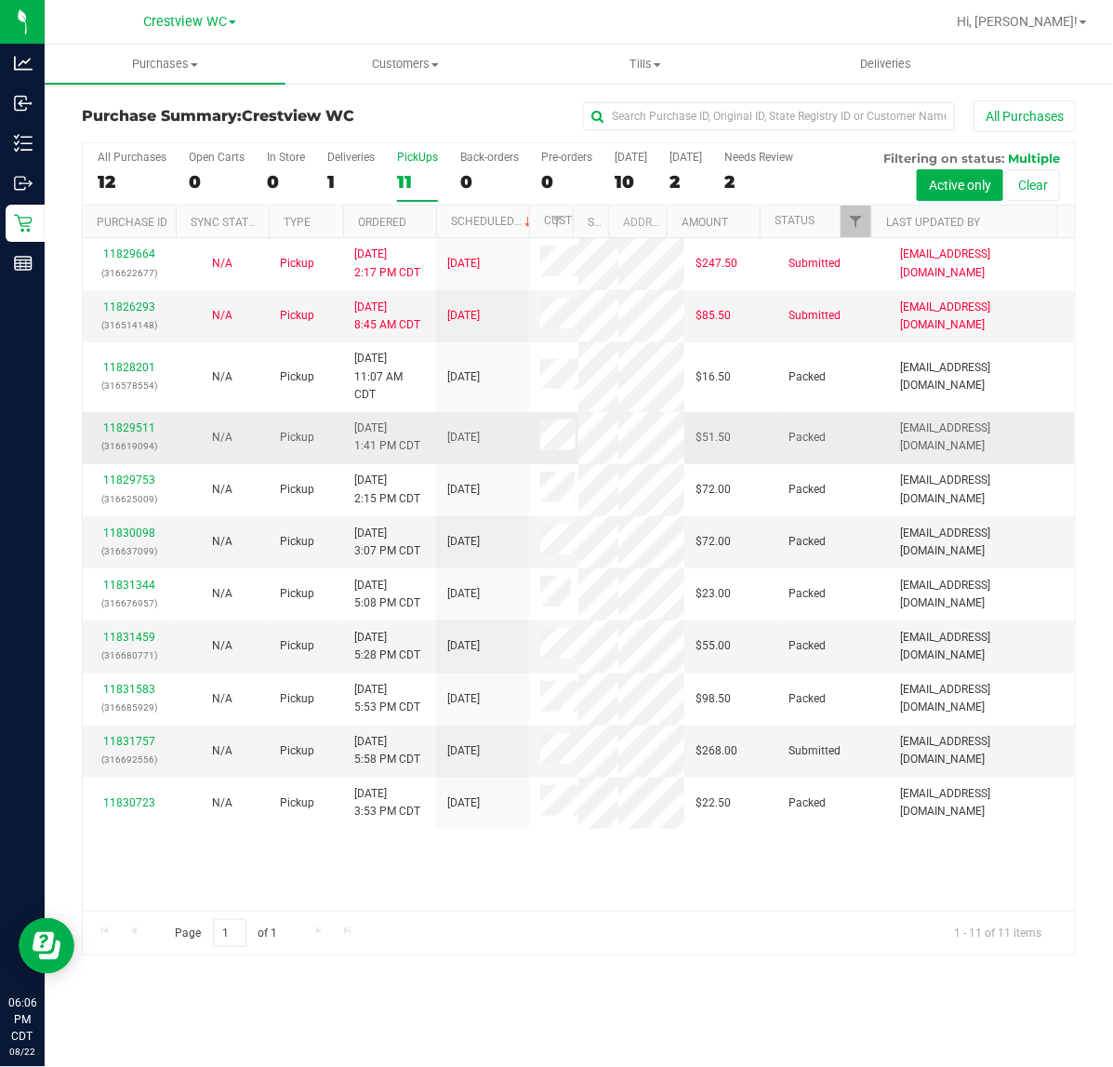
scroll to position [181, 0]
click at [130, 748] on link "11831757" at bounding box center [129, 741] width 52 height 13
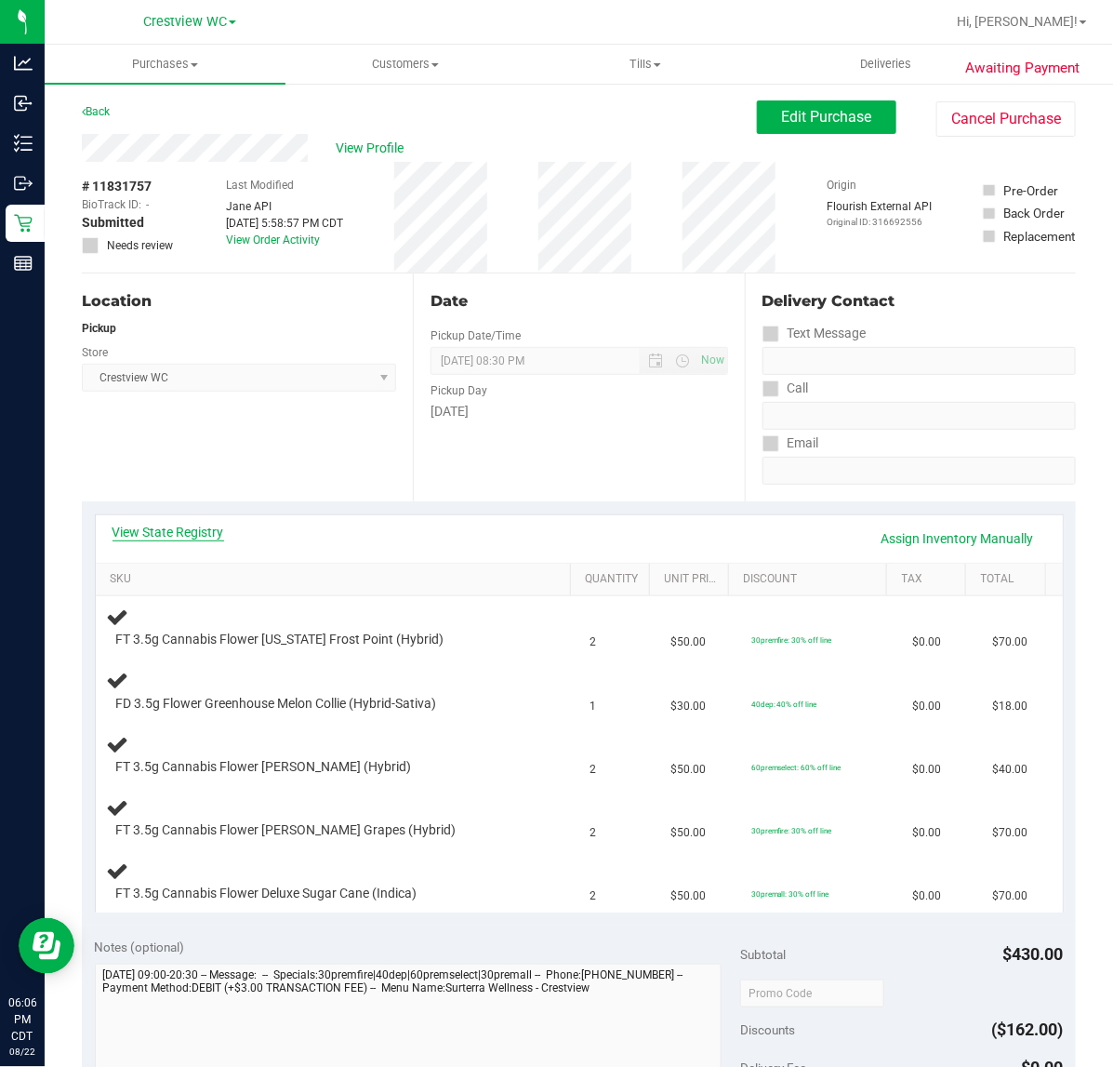
click at [142, 523] on link "View State Registry" at bounding box center [169, 532] width 112 height 19
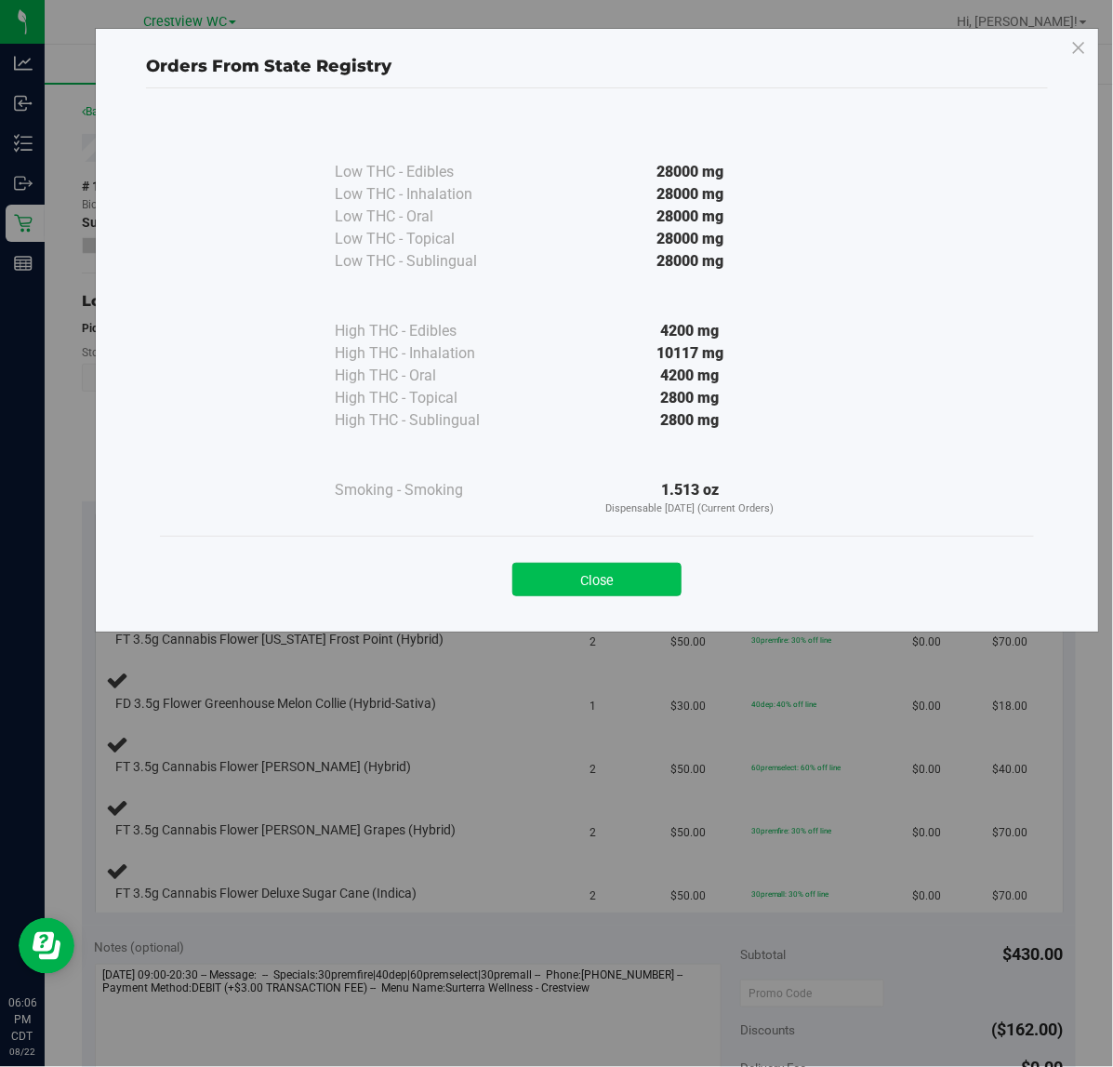
click at [662, 581] on button "Close" at bounding box center [596, 579] width 169 height 33
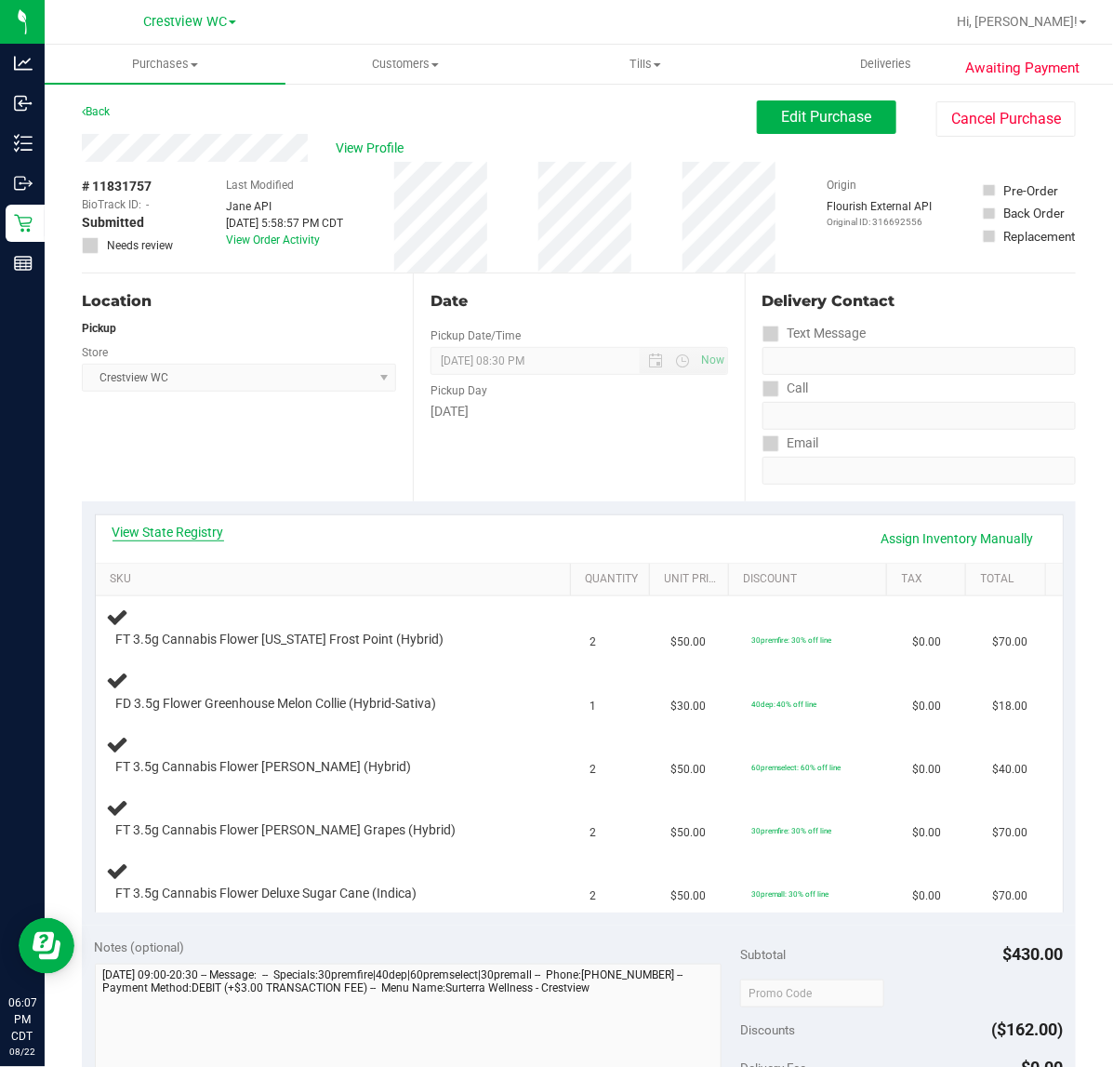
click at [211, 531] on link "View State Registry" at bounding box center [169, 532] width 112 height 19
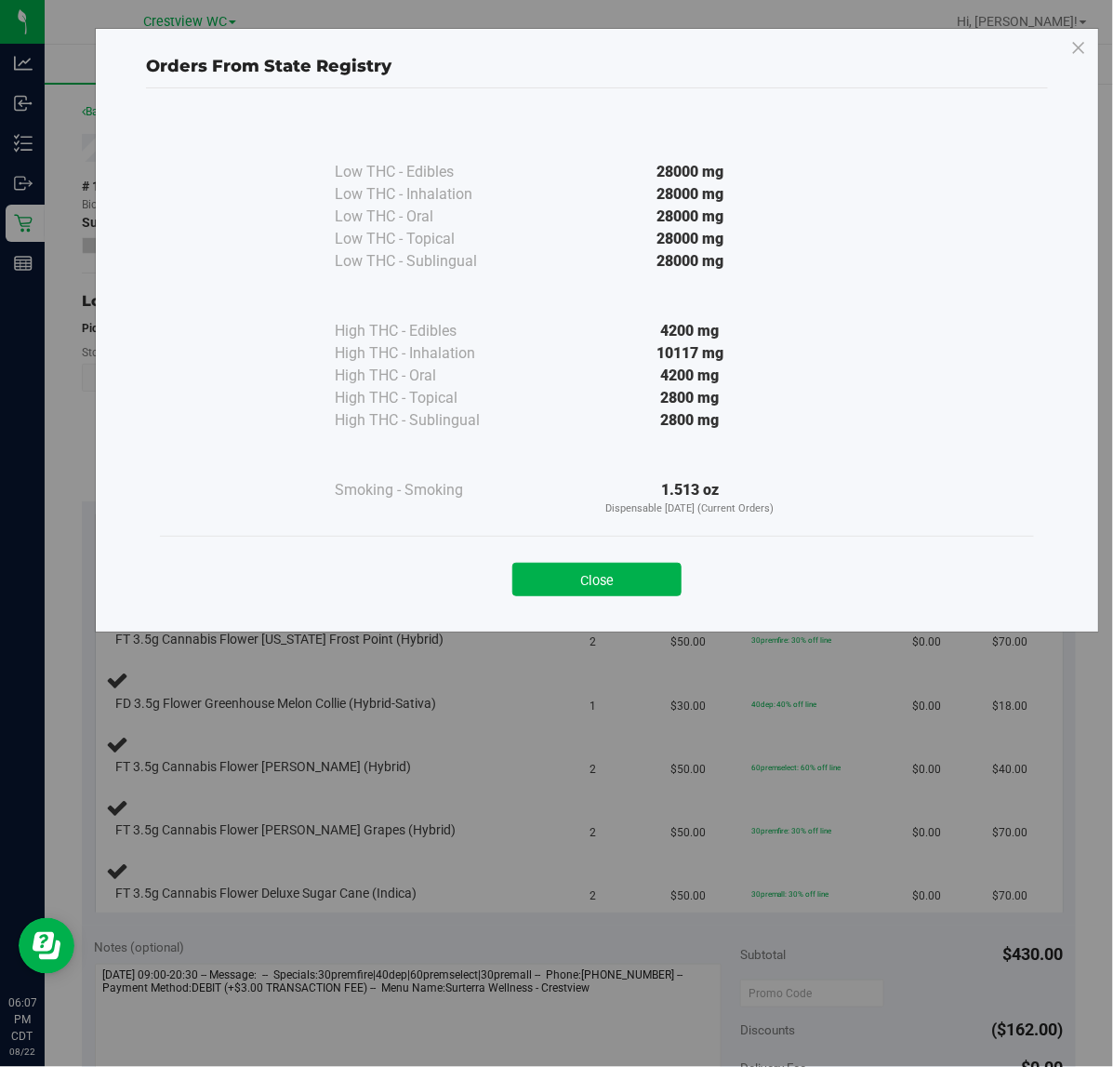
click at [628, 597] on div "Close" at bounding box center [597, 573] width 874 height 75
click at [586, 592] on button "Close" at bounding box center [596, 579] width 169 height 33
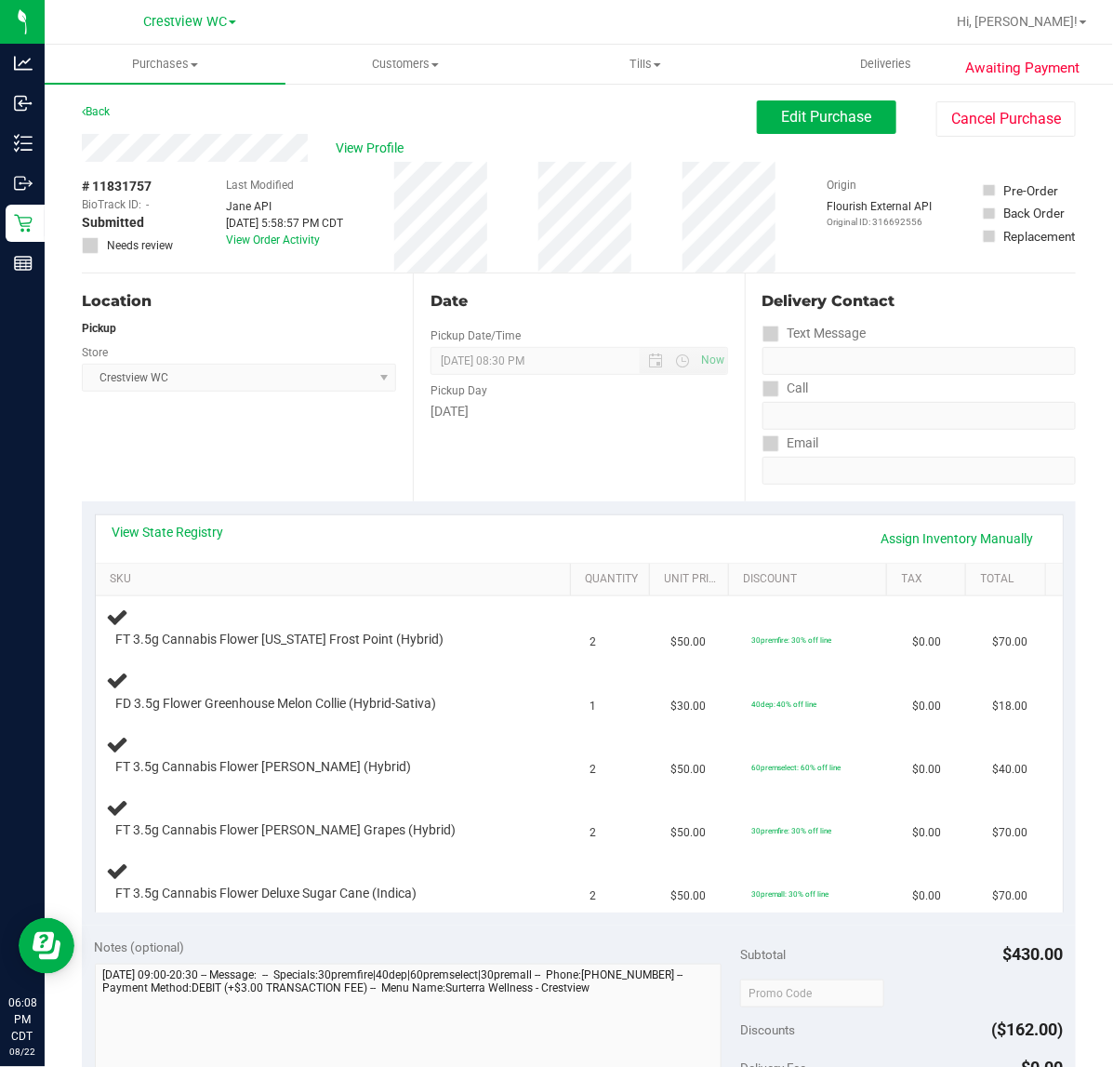
click at [268, 412] on div "Location Pickup Store Crestview WC Select Store Bonita Springs WC Boynton Beach…" at bounding box center [247, 387] width 331 height 228
click at [274, 448] on div "Location Pickup Store Crestview WC Select Store Bonita Springs WC Boynton Beach…" at bounding box center [247, 387] width 331 height 228
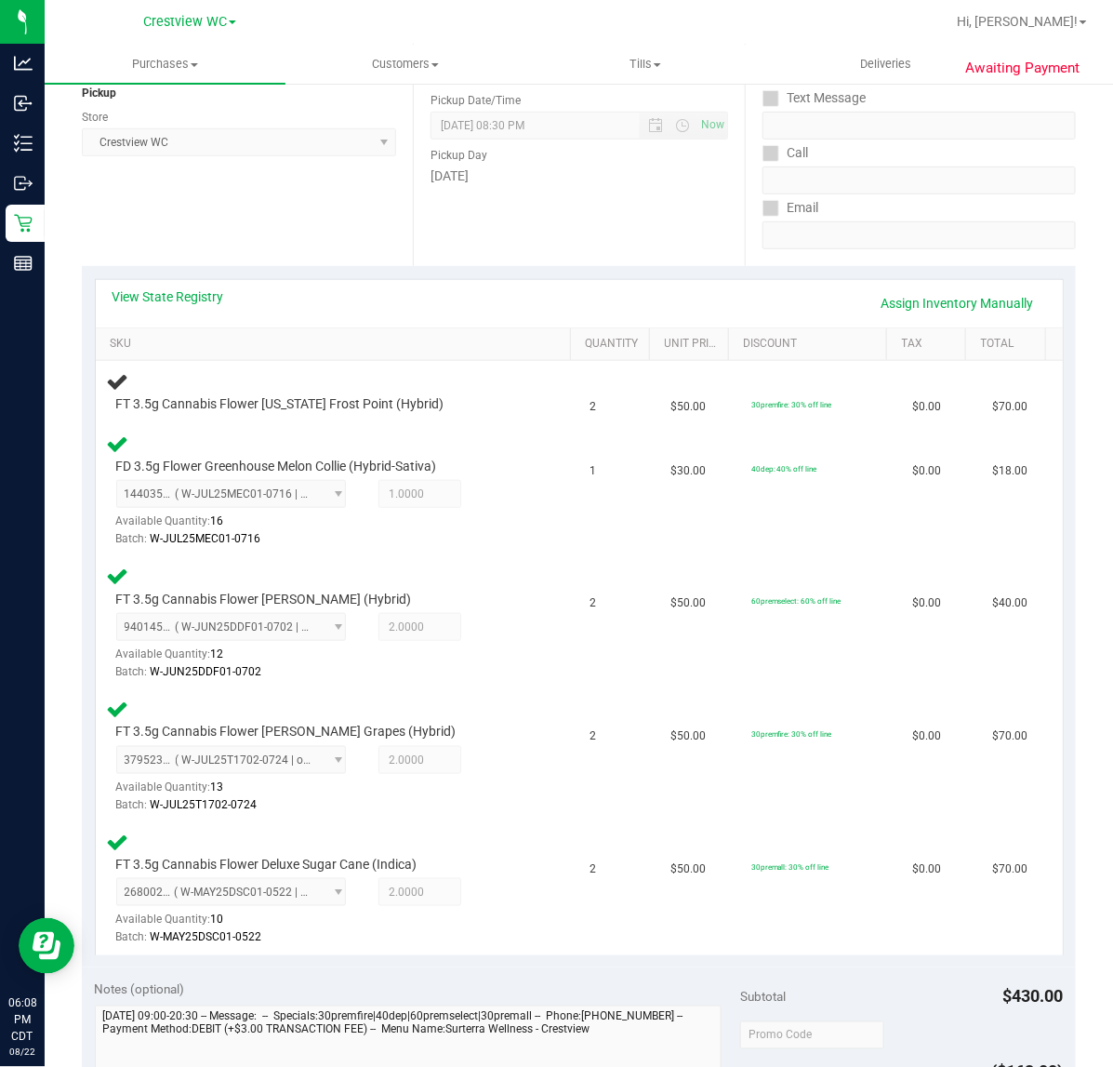
scroll to position [182, 0]
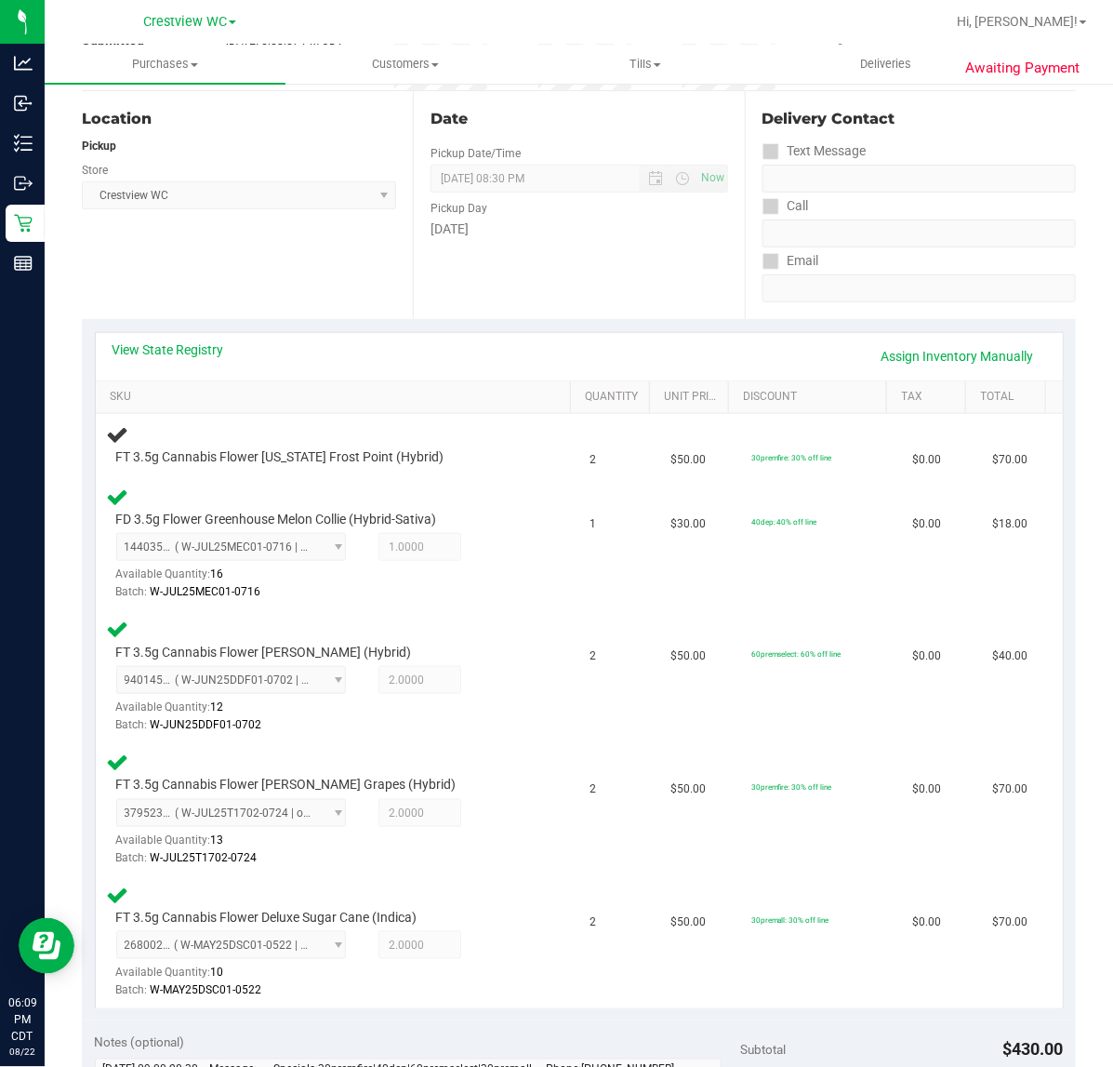
click at [365, 266] on div "Location Pickup Store Crestview WC Select Store Bonita Springs WC Boynton Beach…" at bounding box center [247, 205] width 331 height 228
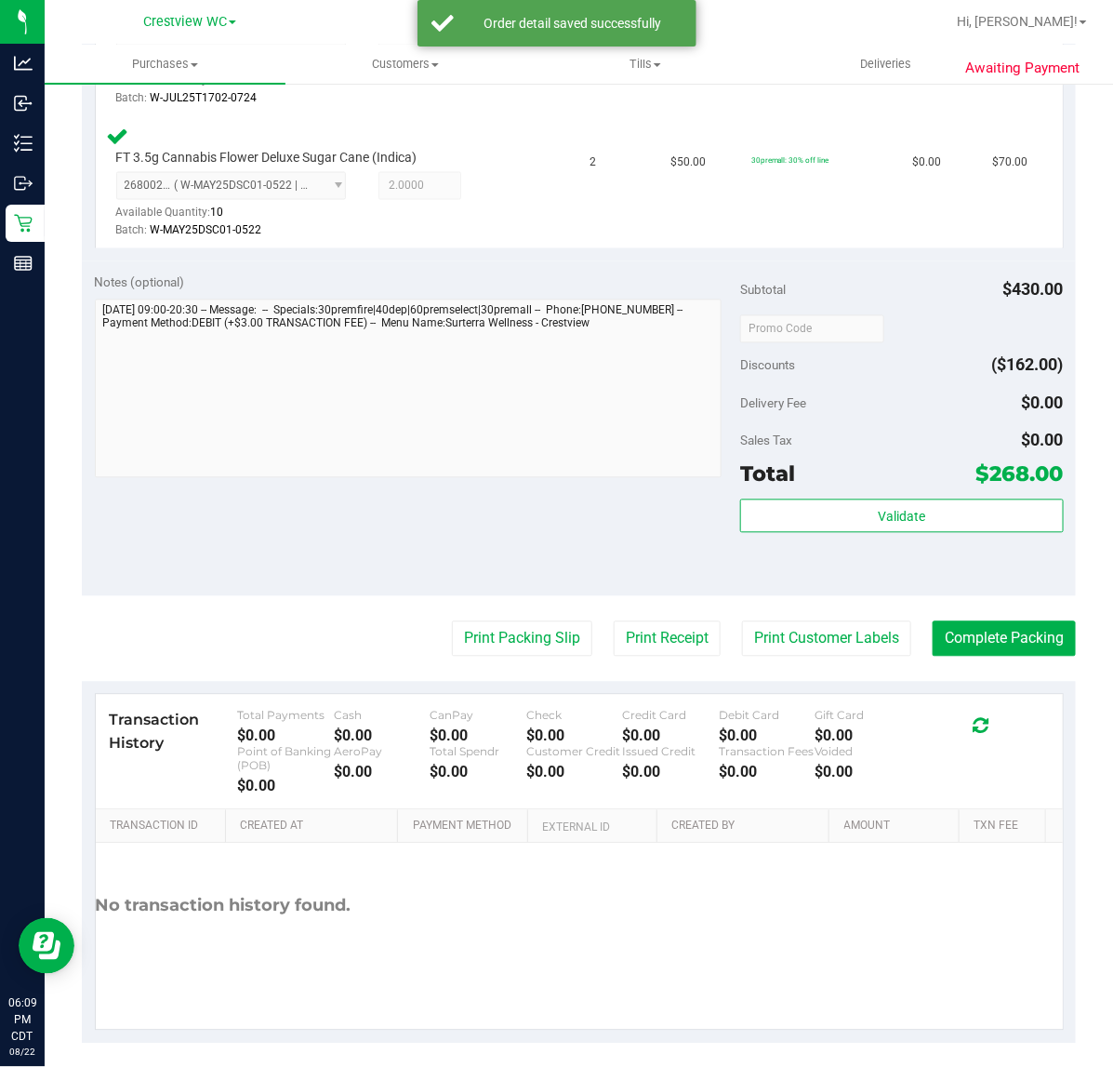
scroll to position [1016, 0]
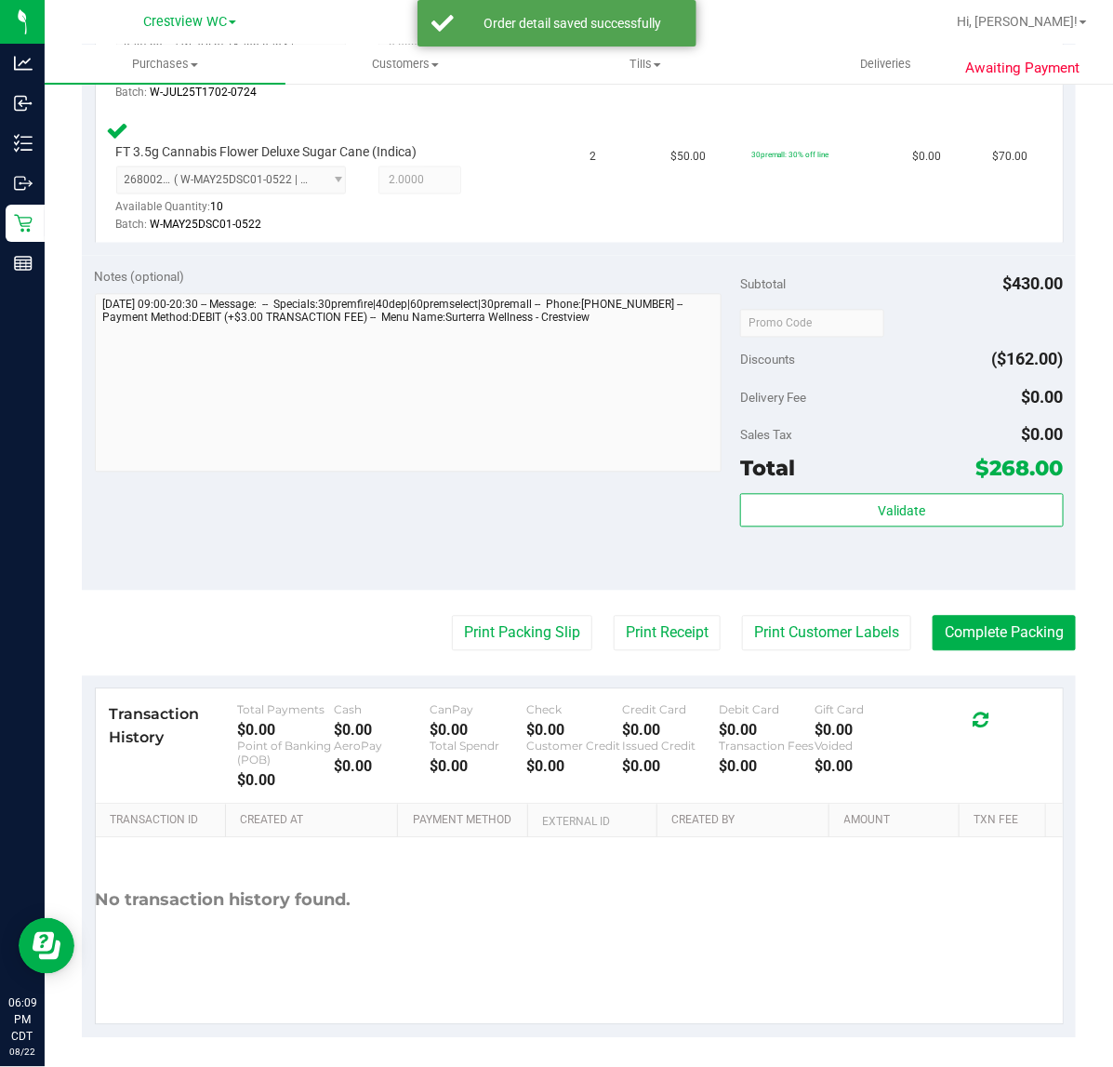
click at [876, 485] on div "Subtotal $430.00 Discounts ($162.00) Delivery Fee $0.00 Sales Tax $0.00 Total $…" at bounding box center [901, 423] width 323 height 310
click at [912, 530] on div "Validate" at bounding box center [901, 536] width 323 height 84
click at [922, 519] on button "Validate" at bounding box center [901, 510] width 323 height 33
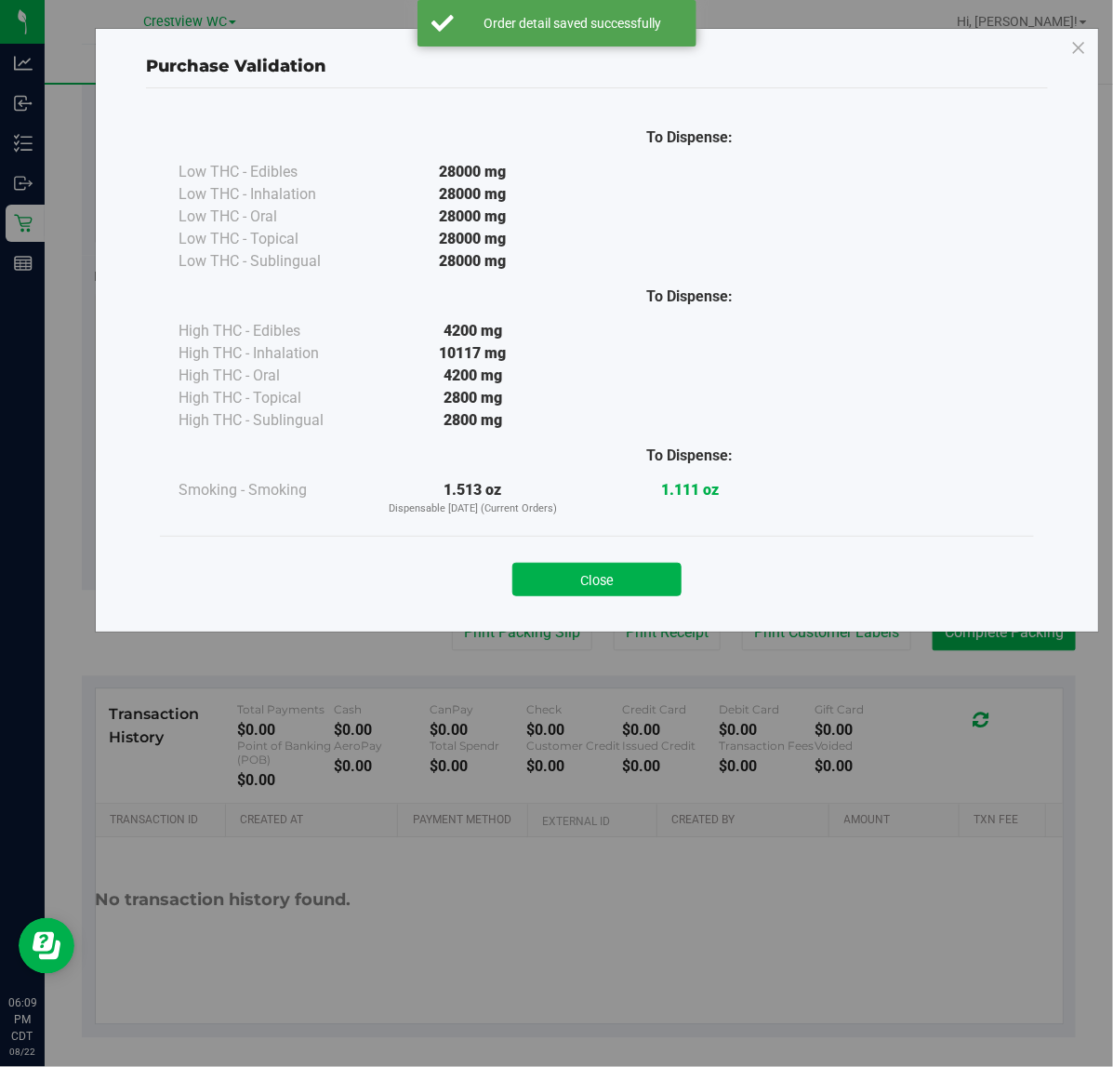
click at [602, 602] on div "Close" at bounding box center [597, 573] width 874 height 75
click at [616, 582] on button "Close" at bounding box center [596, 579] width 169 height 33
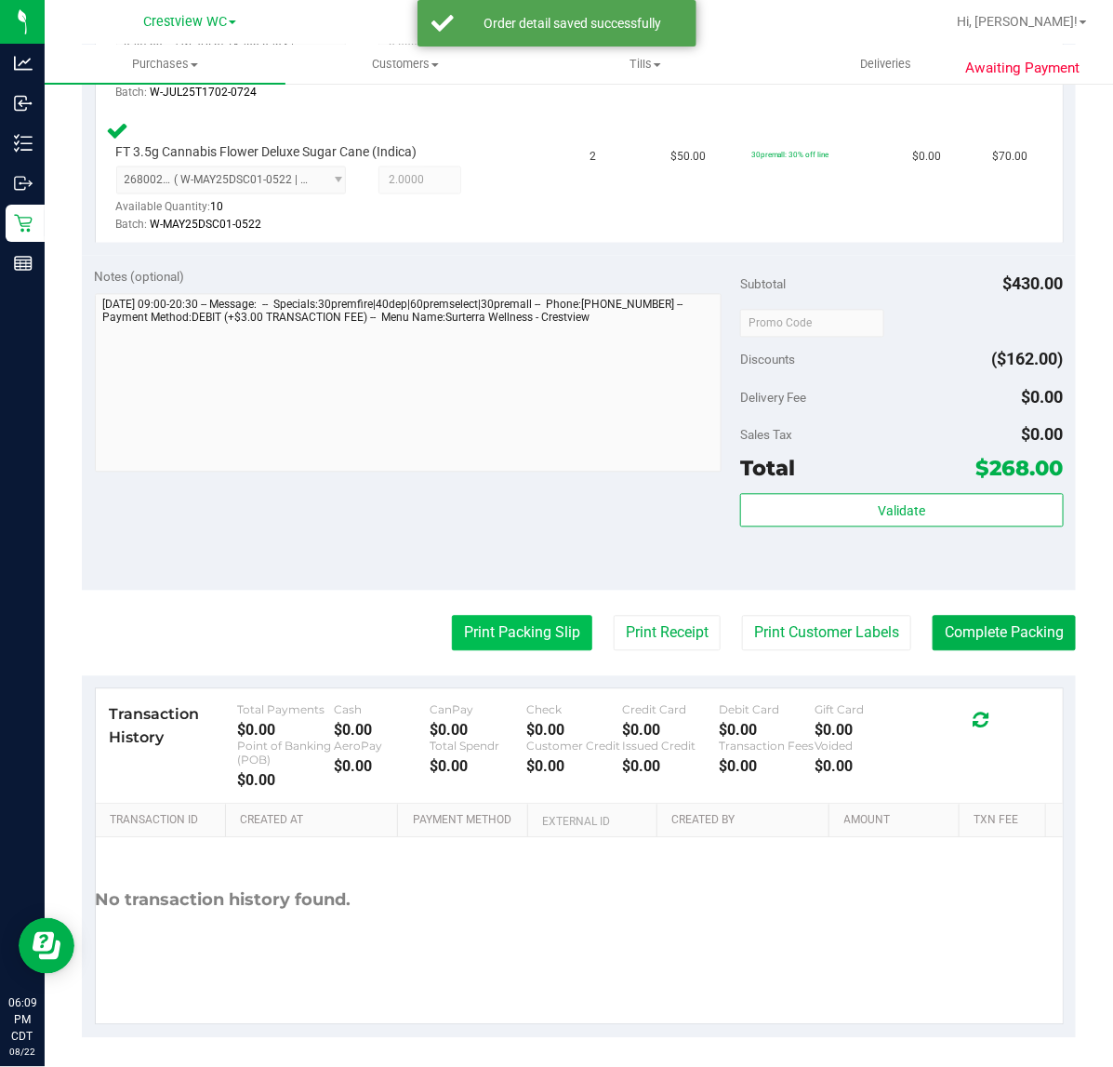
click at [488, 640] on button "Print Packing Slip" at bounding box center [522, 633] width 140 height 35
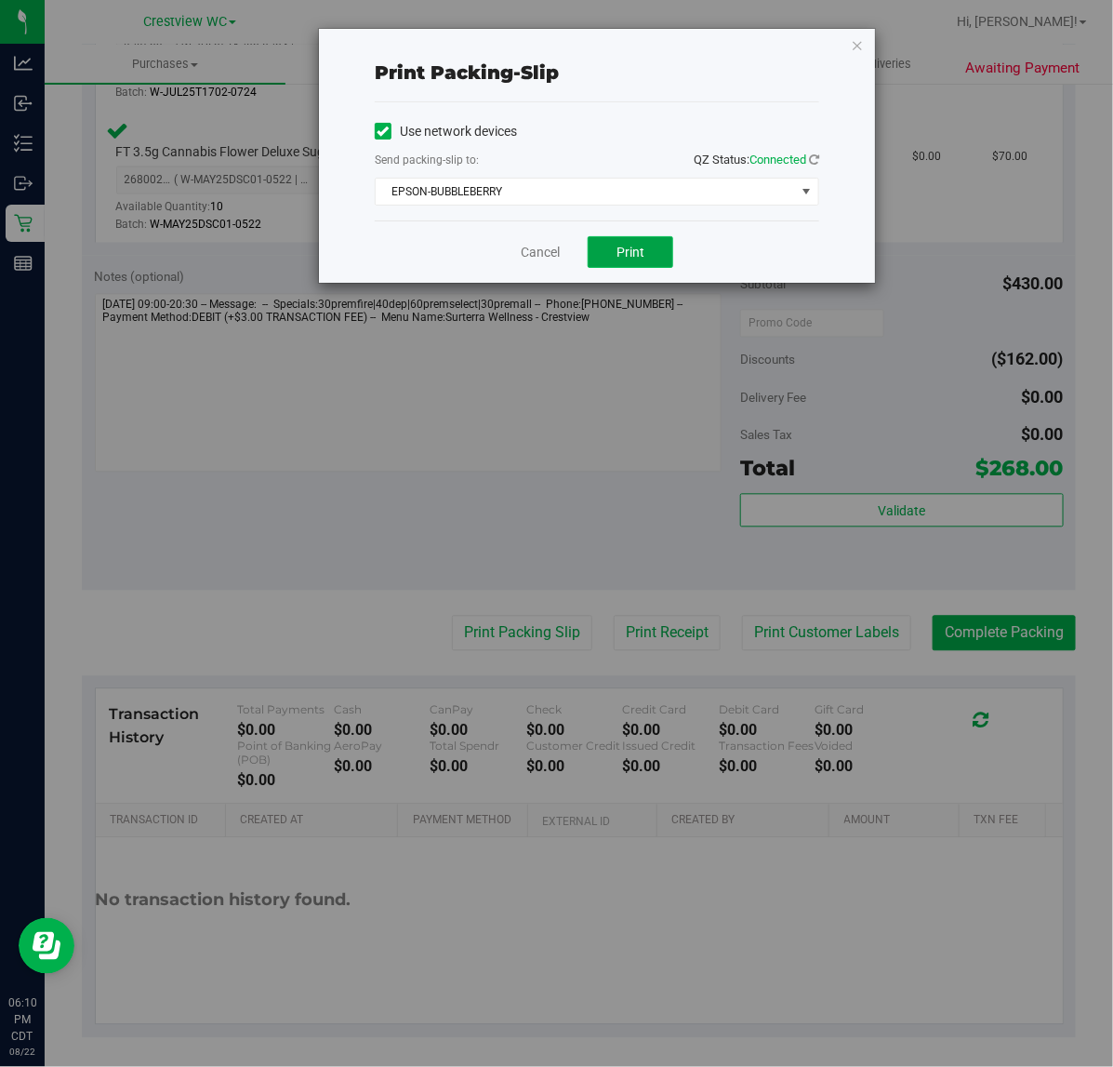
click at [607, 258] on button "Print" at bounding box center [631, 252] width 86 height 32
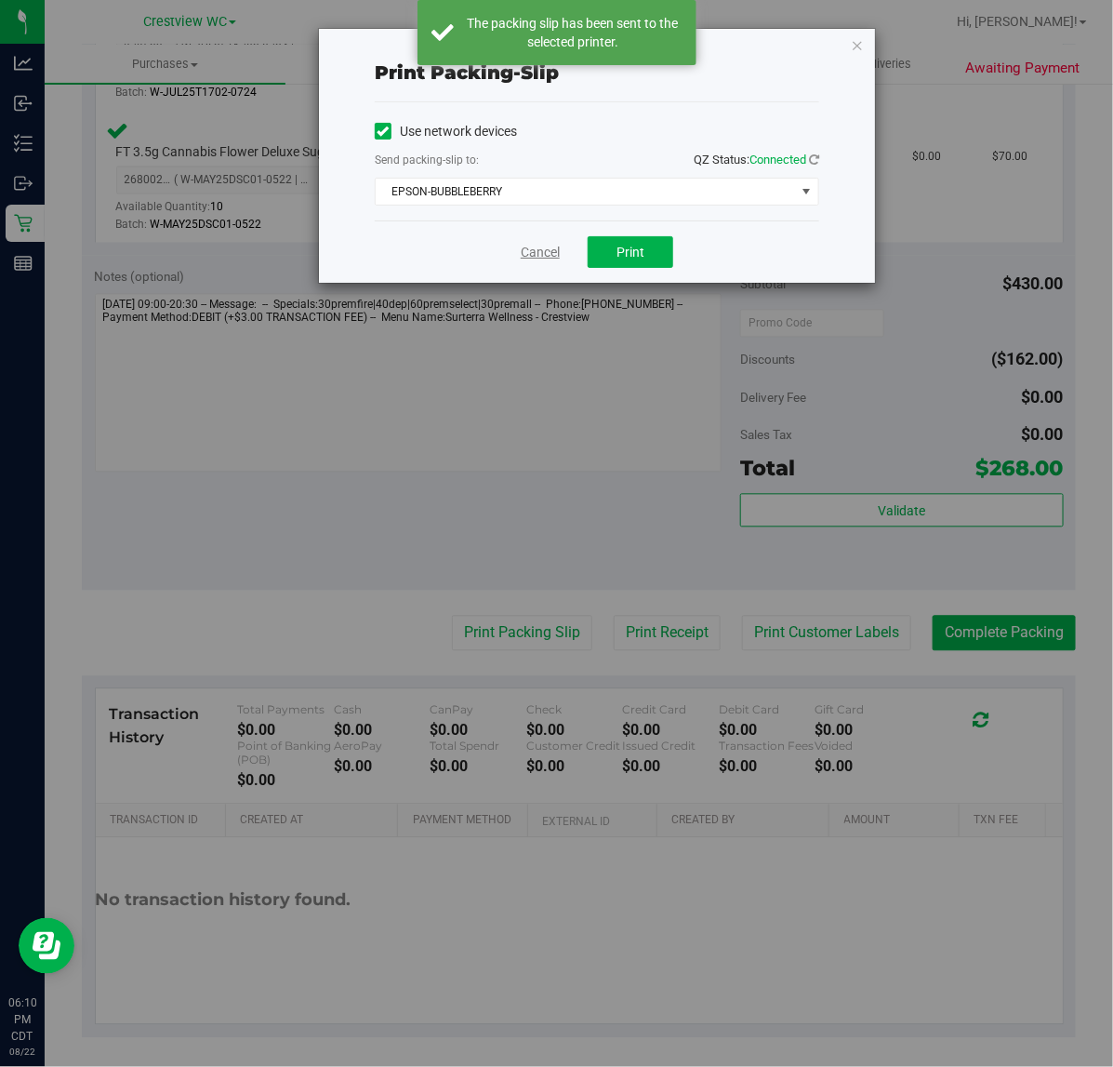
click at [537, 249] on link "Cancel" at bounding box center [540, 253] width 39 height 20
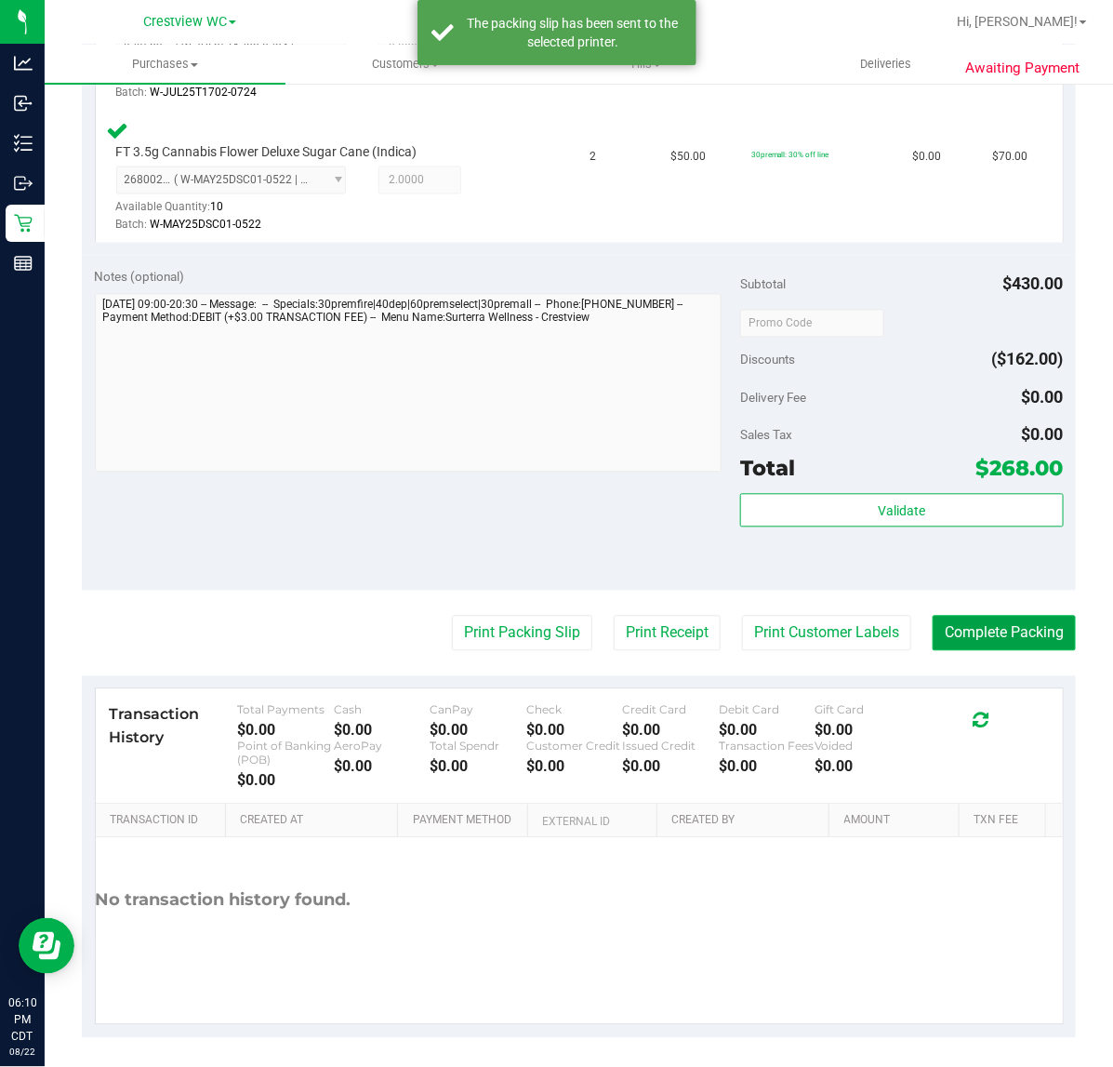
click at [987, 642] on button "Complete Packing" at bounding box center [1004, 633] width 143 height 35
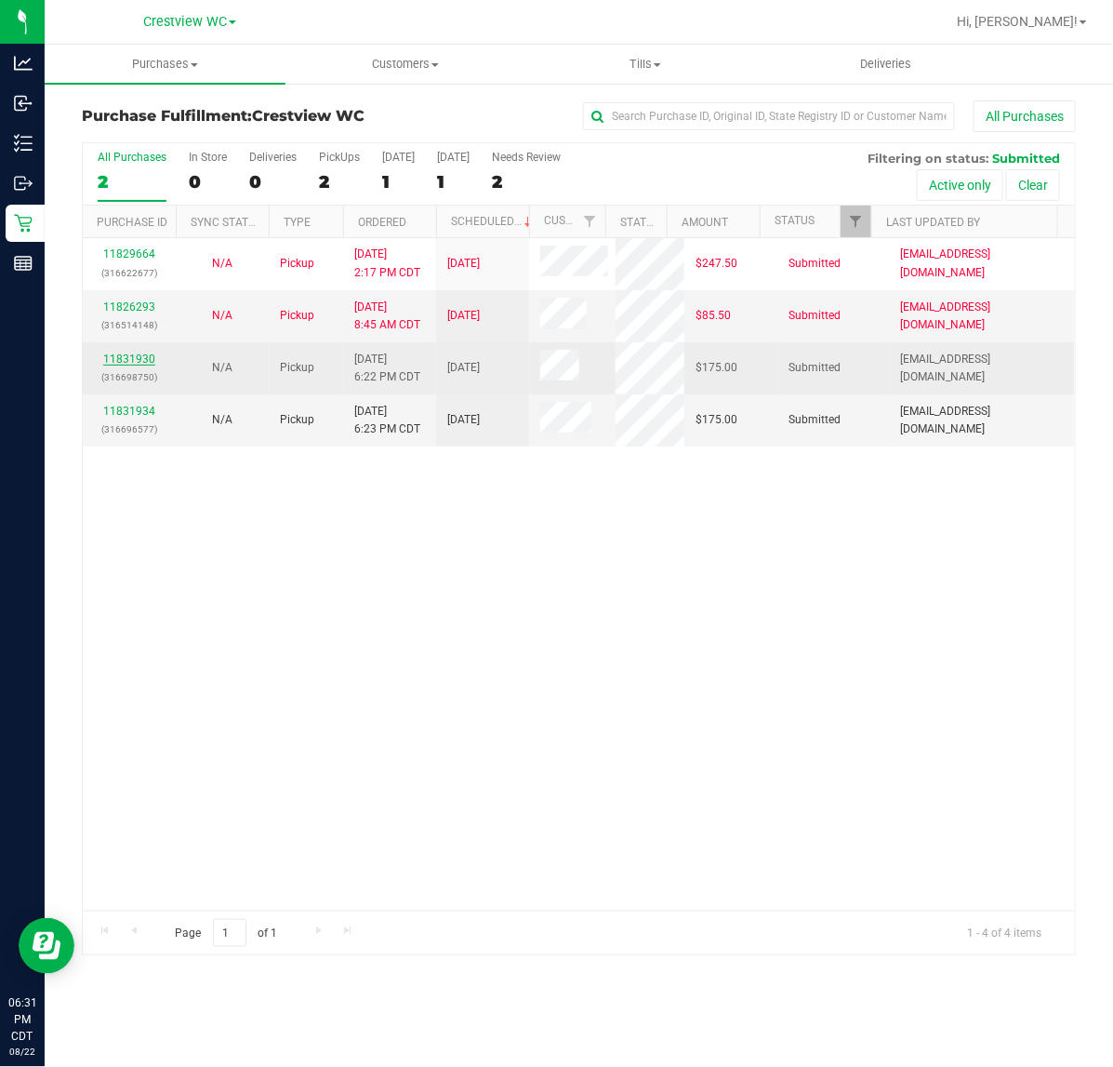
click at [133, 355] on link "11831930" at bounding box center [129, 358] width 52 height 13
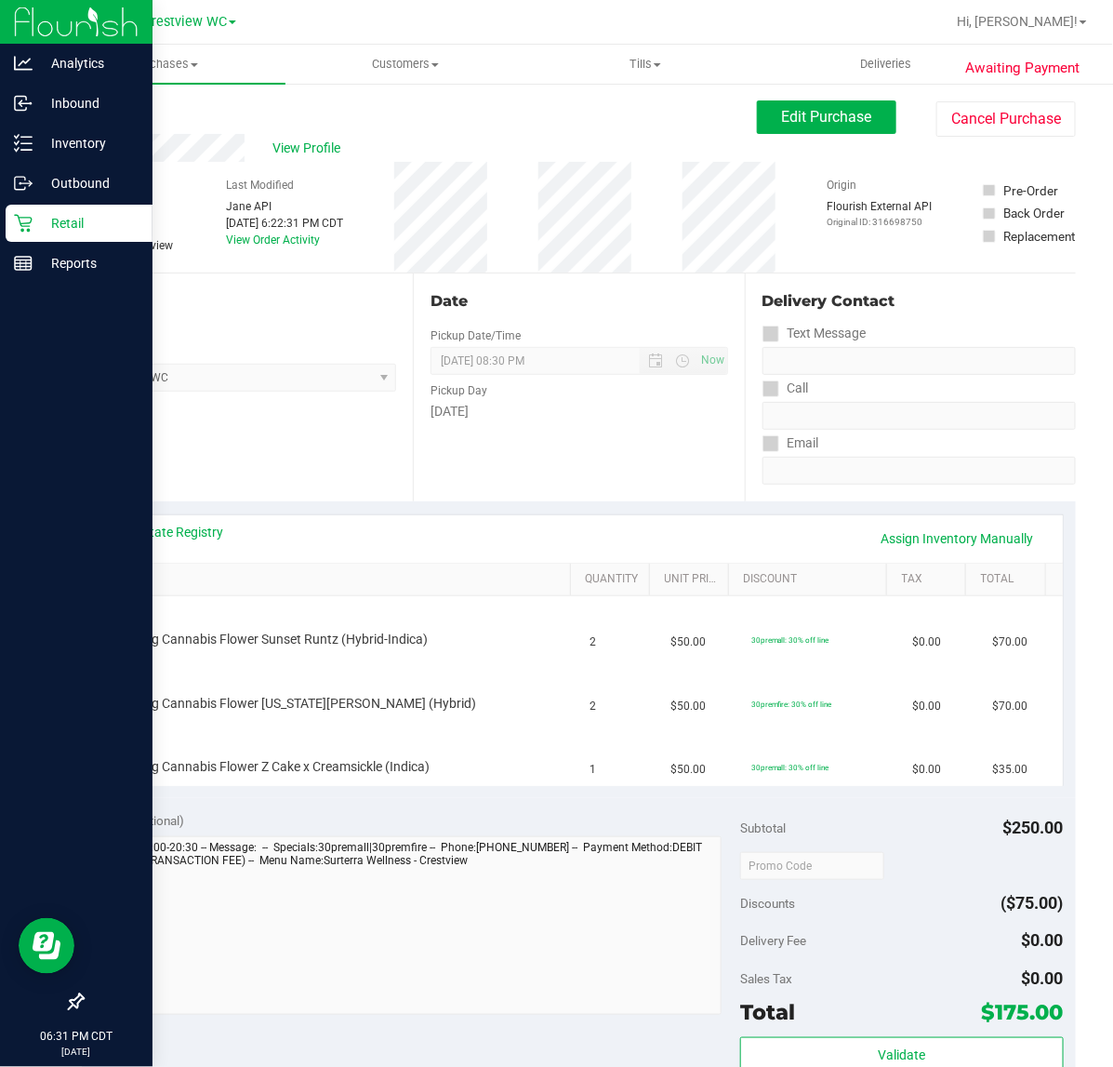
click at [37, 234] on div "Retail" at bounding box center [79, 223] width 147 height 37
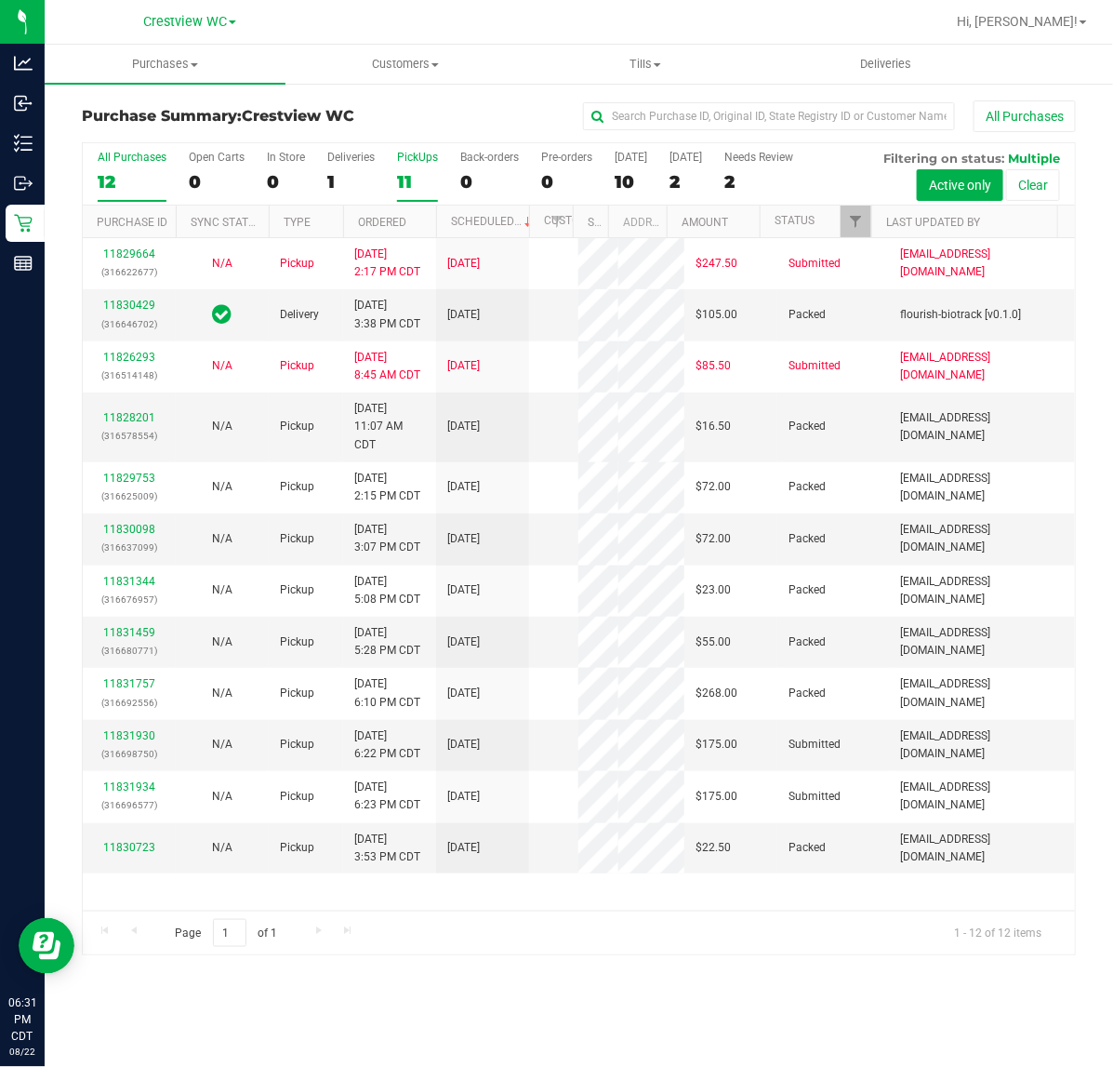
click at [411, 178] on div "11" at bounding box center [417, 181] width 41 height 21
click at [0, 0] on input "PickUps 11" at bounding box center [0, 0] width 0 height 0
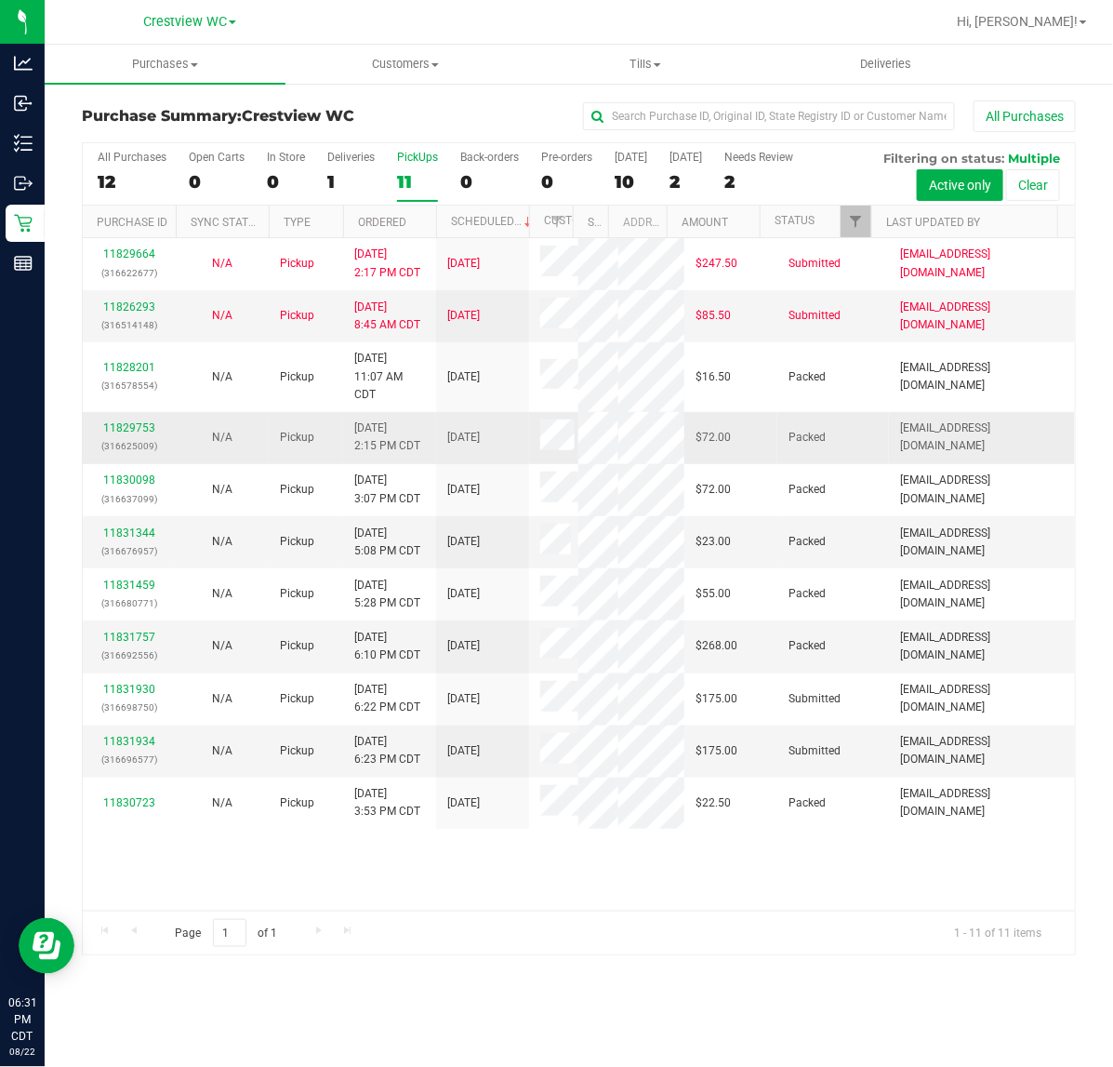
scroll to position [109, 0]
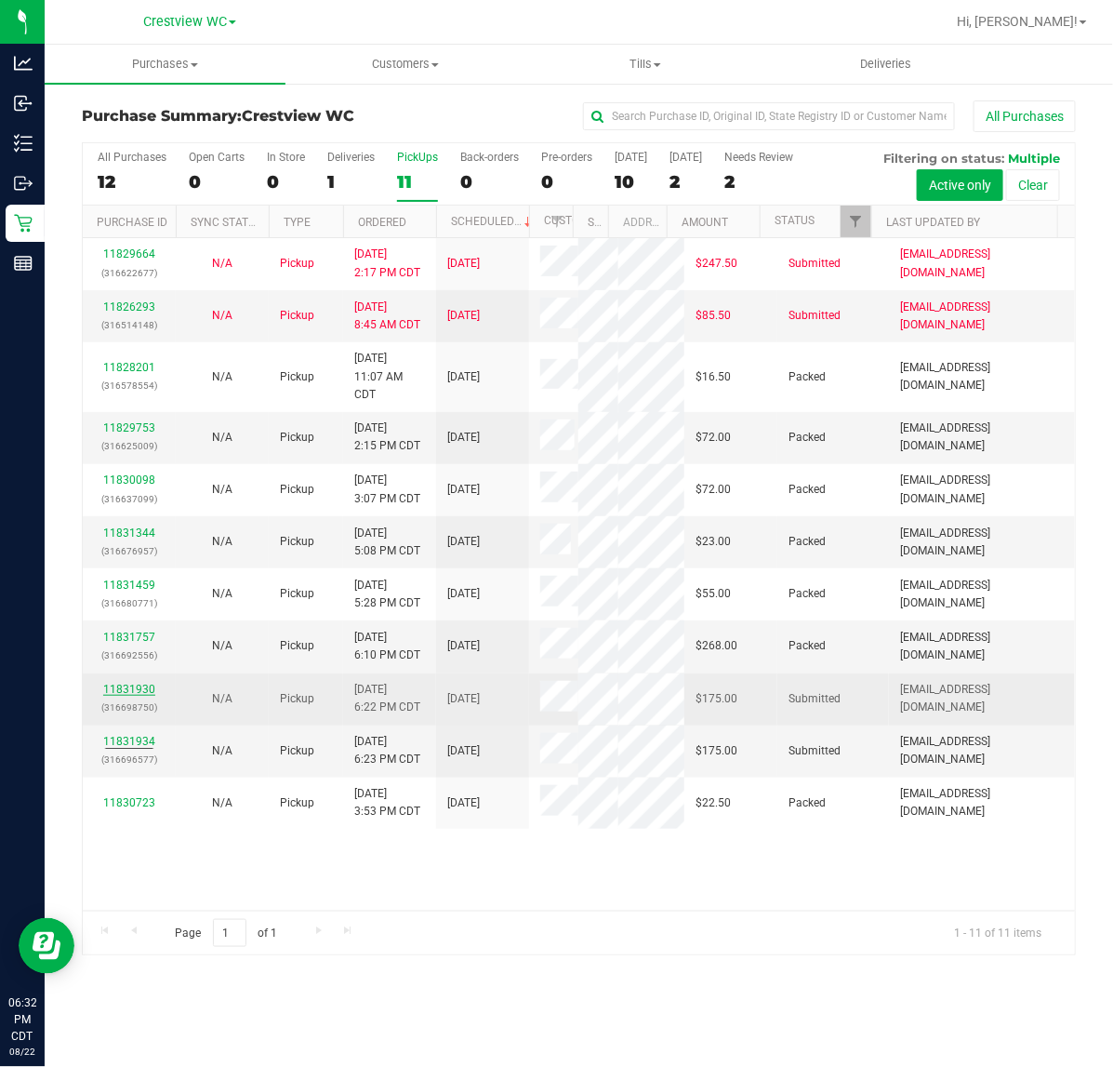
click at [130, 696] on link "11831930" at bounding box center [129, 688] width 52 height 13
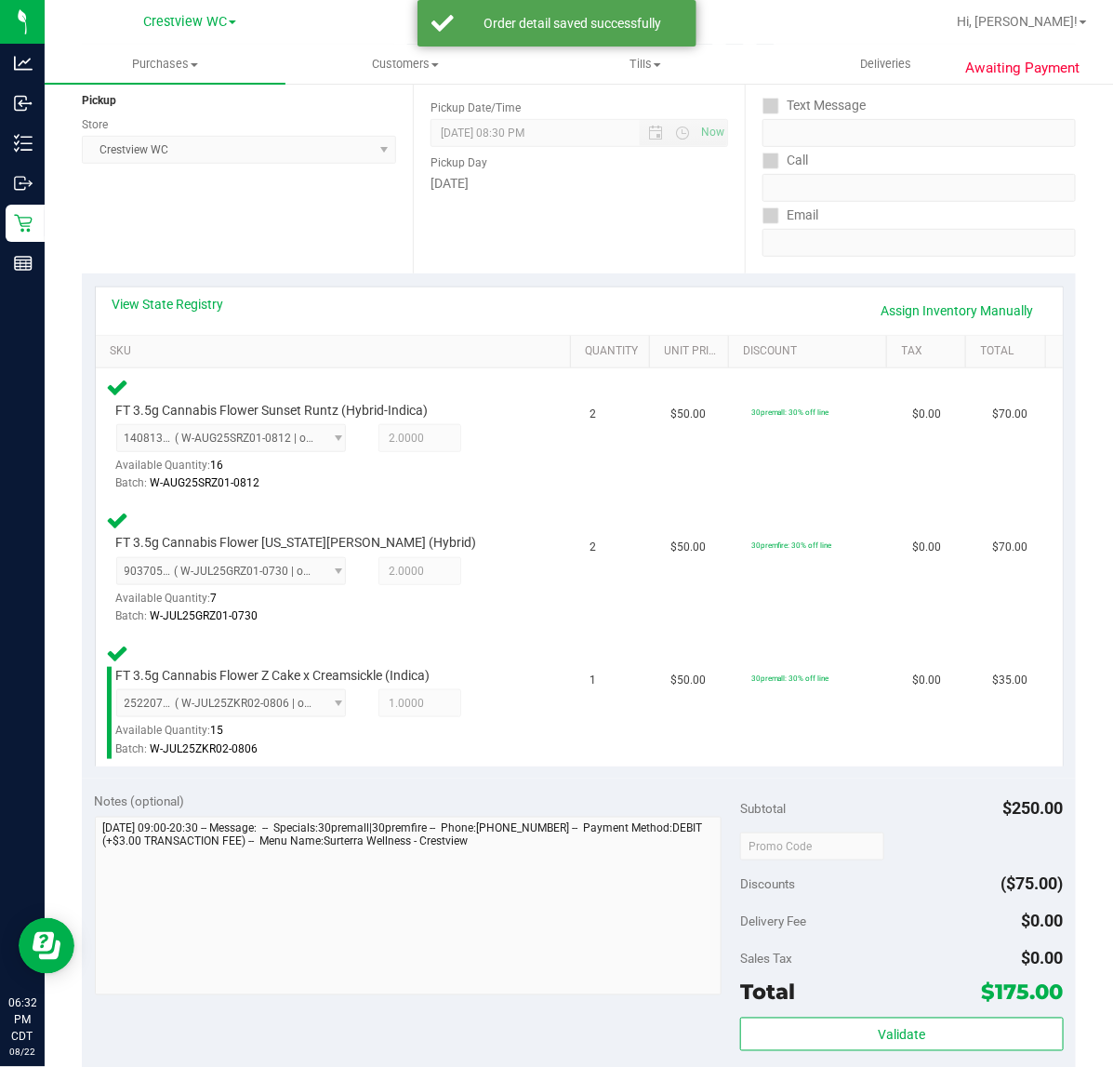
scroll to position [316, 0]
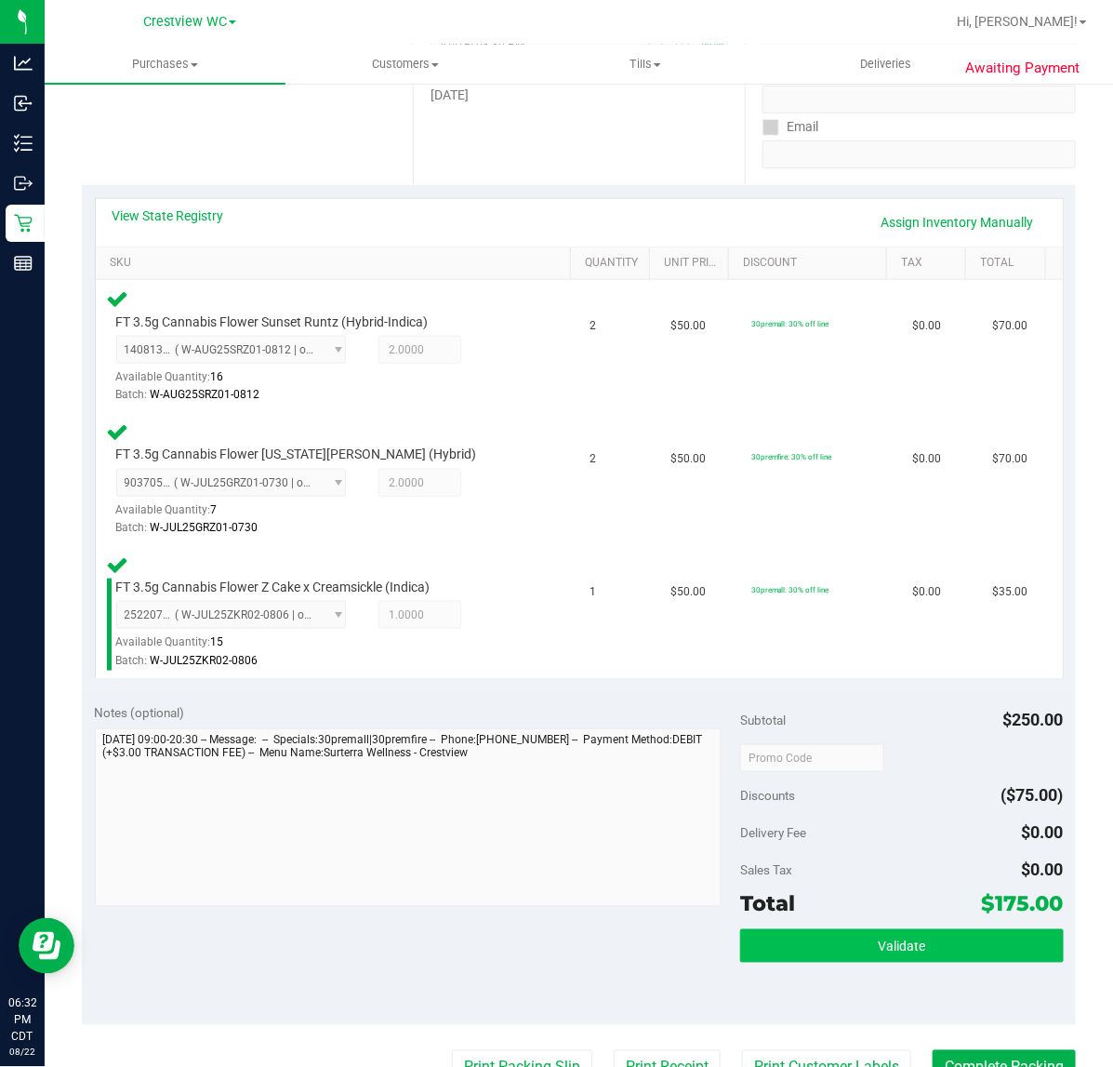
click at [951, 955] on button "Validate" at bounding box center [901, 945] width 323 height 33
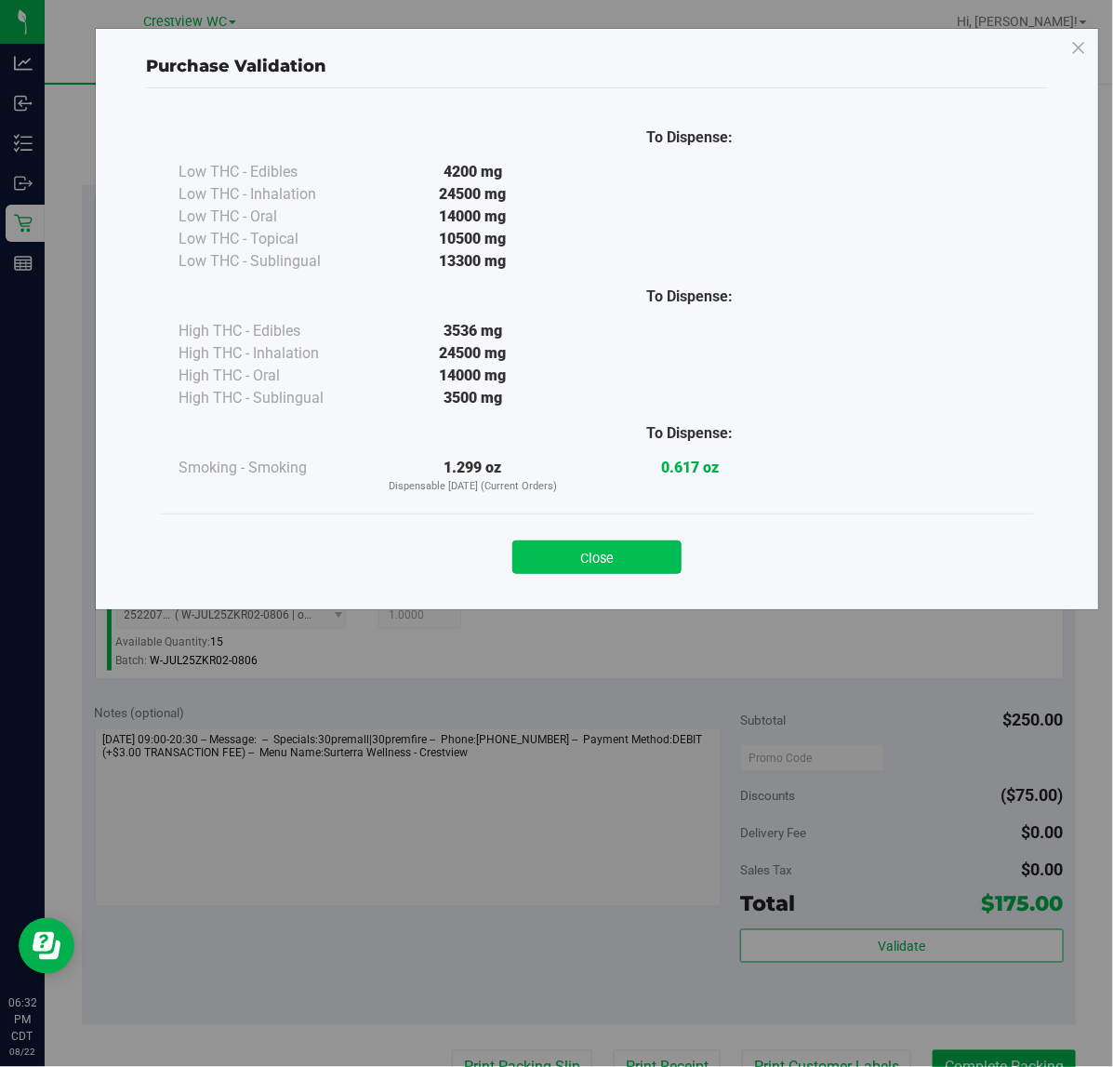
click at [606, 561] on button "Close" at bounding box center [596, 556] width 169 height 33
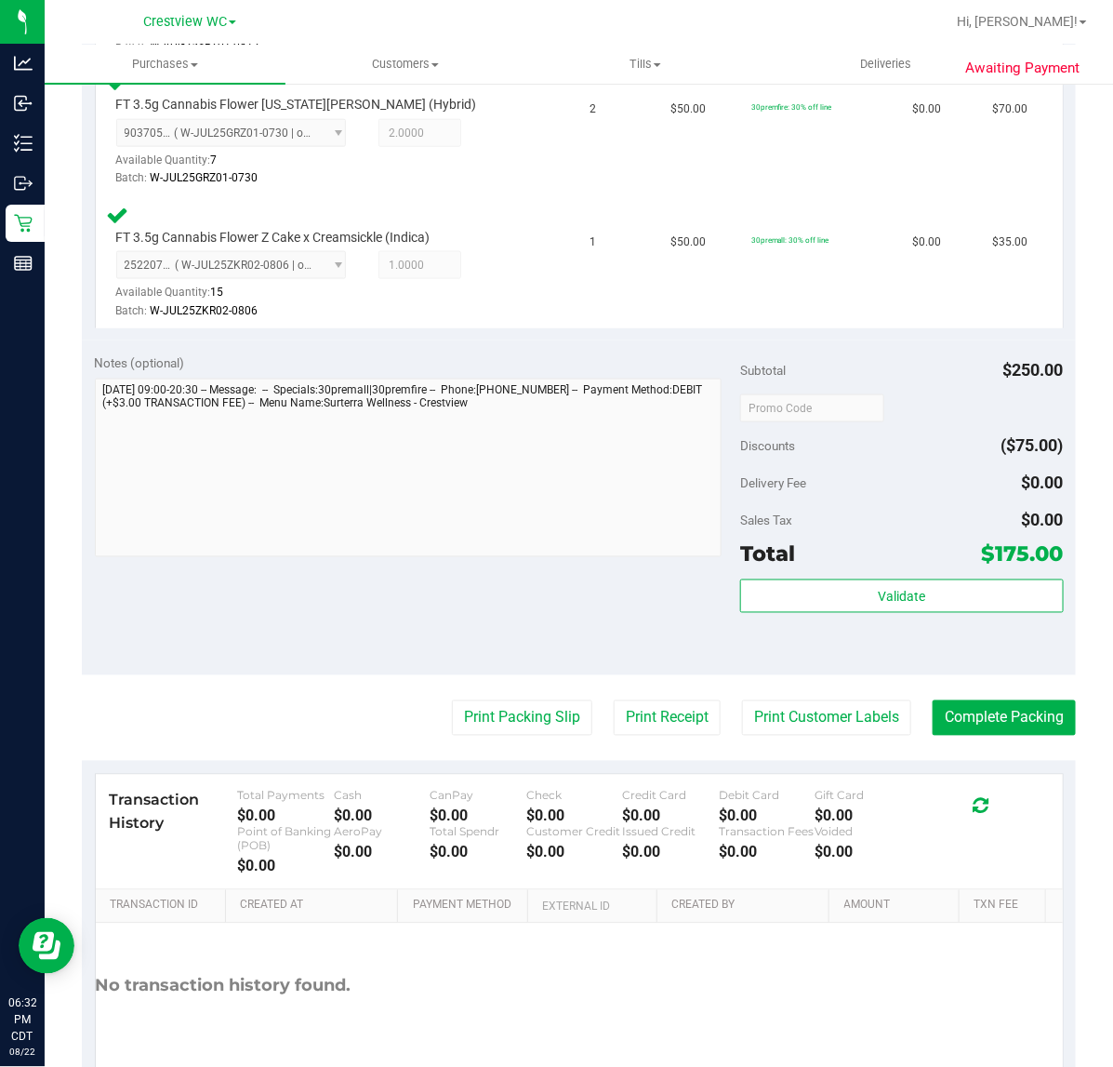
scroll to position [753, 0]
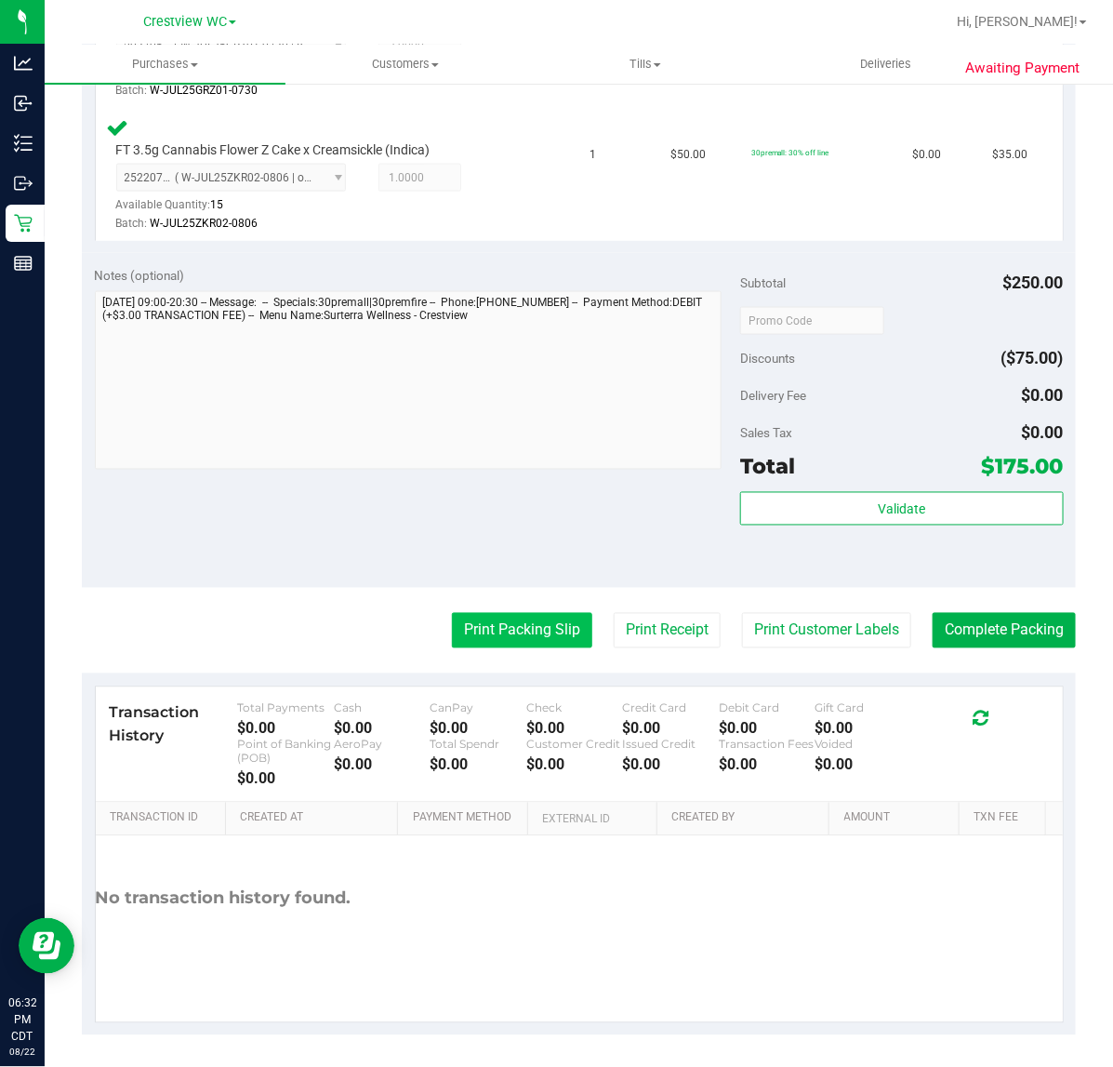
click at [523, 616] on button "Print Packing Slip" at bounding box center [522, 630] width 140 height 35
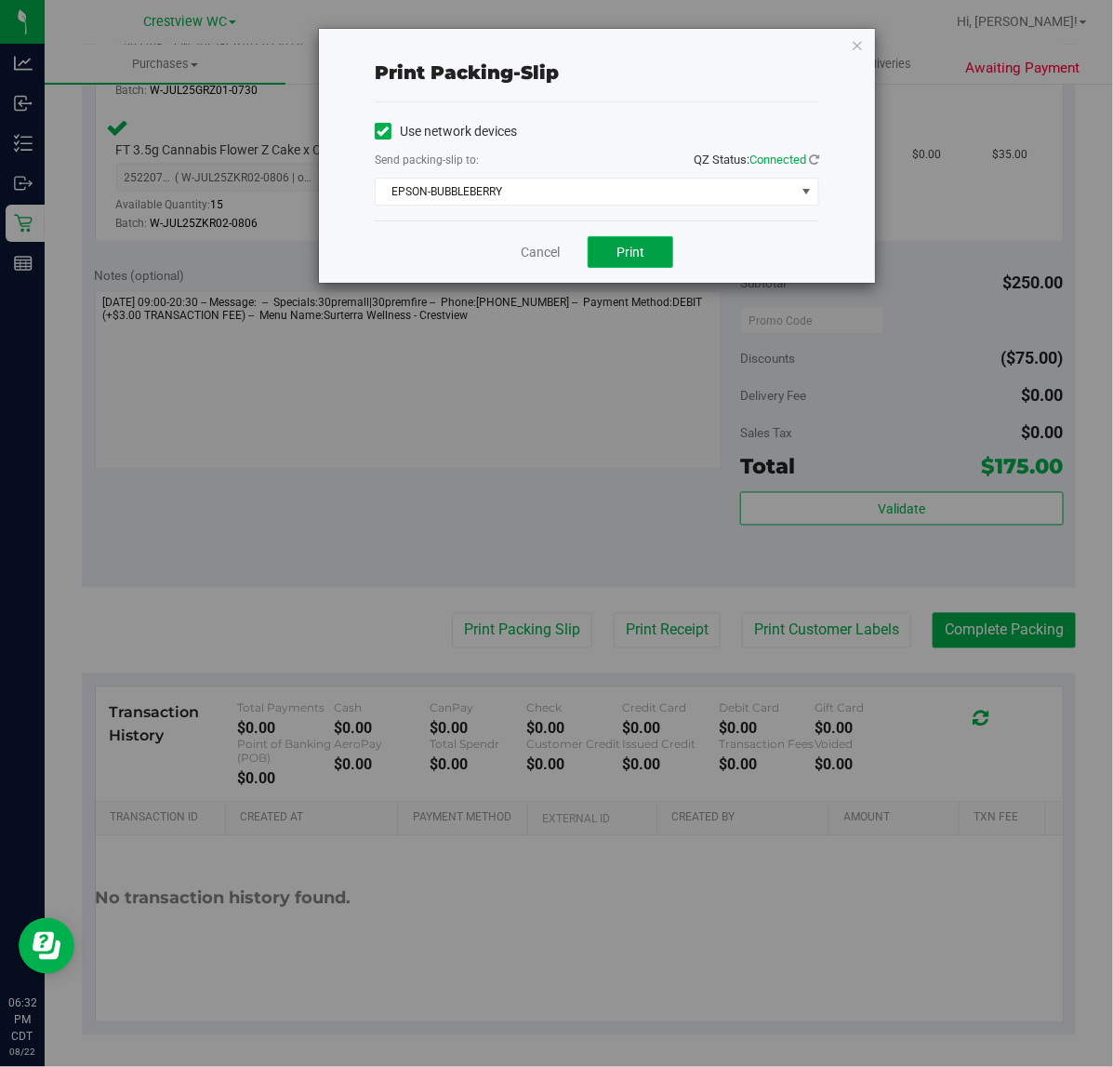
click at [642, 237] on button "Print" at bounding box center [631, 252] width 86 height 32
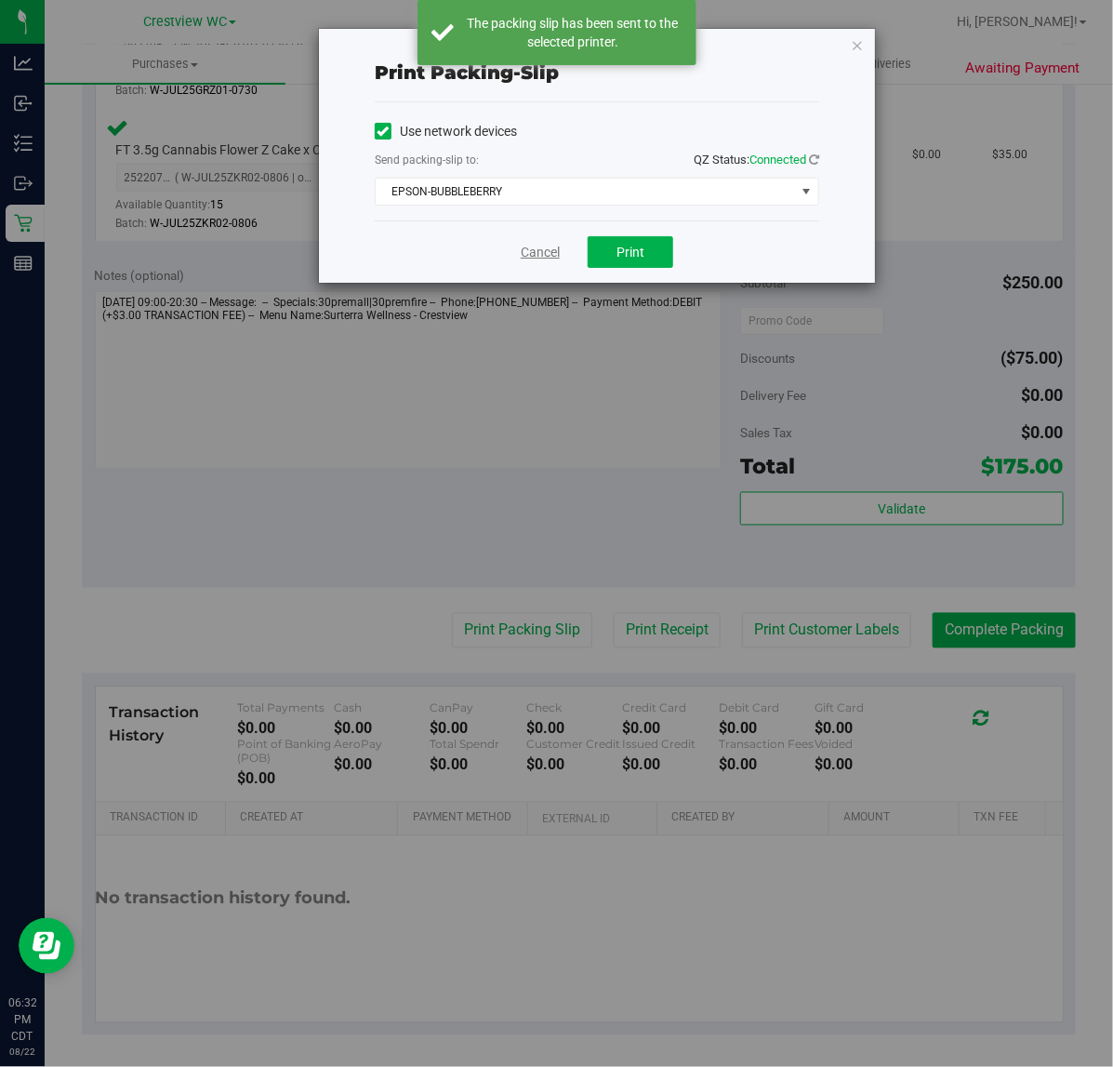
click at [533, 252] on link "Cancel" at bounding box center [540, 253] width 39 height 20
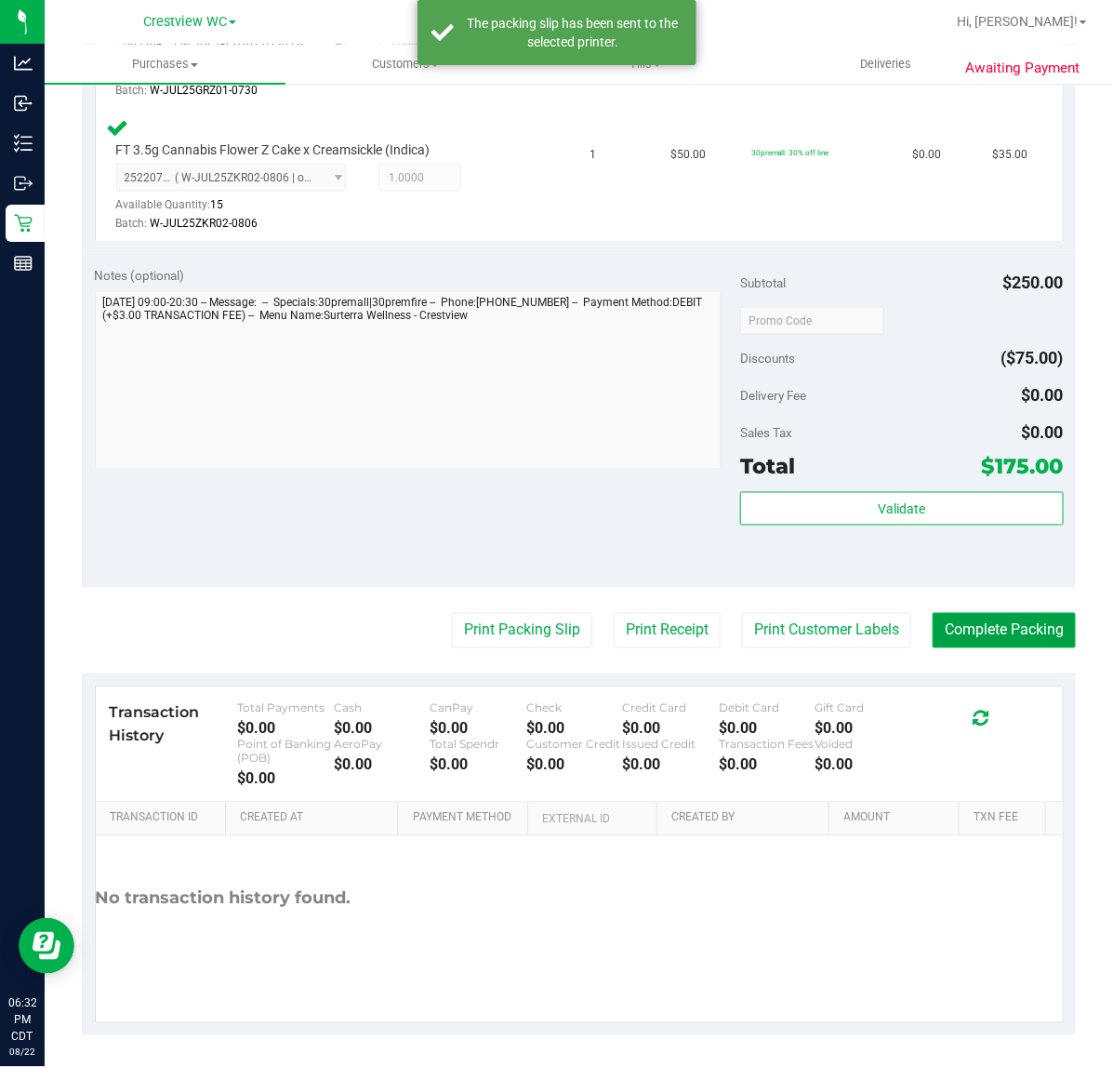
click at [1011, 621] on button "Complete Packing" at bounding box center [1004, 630] width 143 height 35
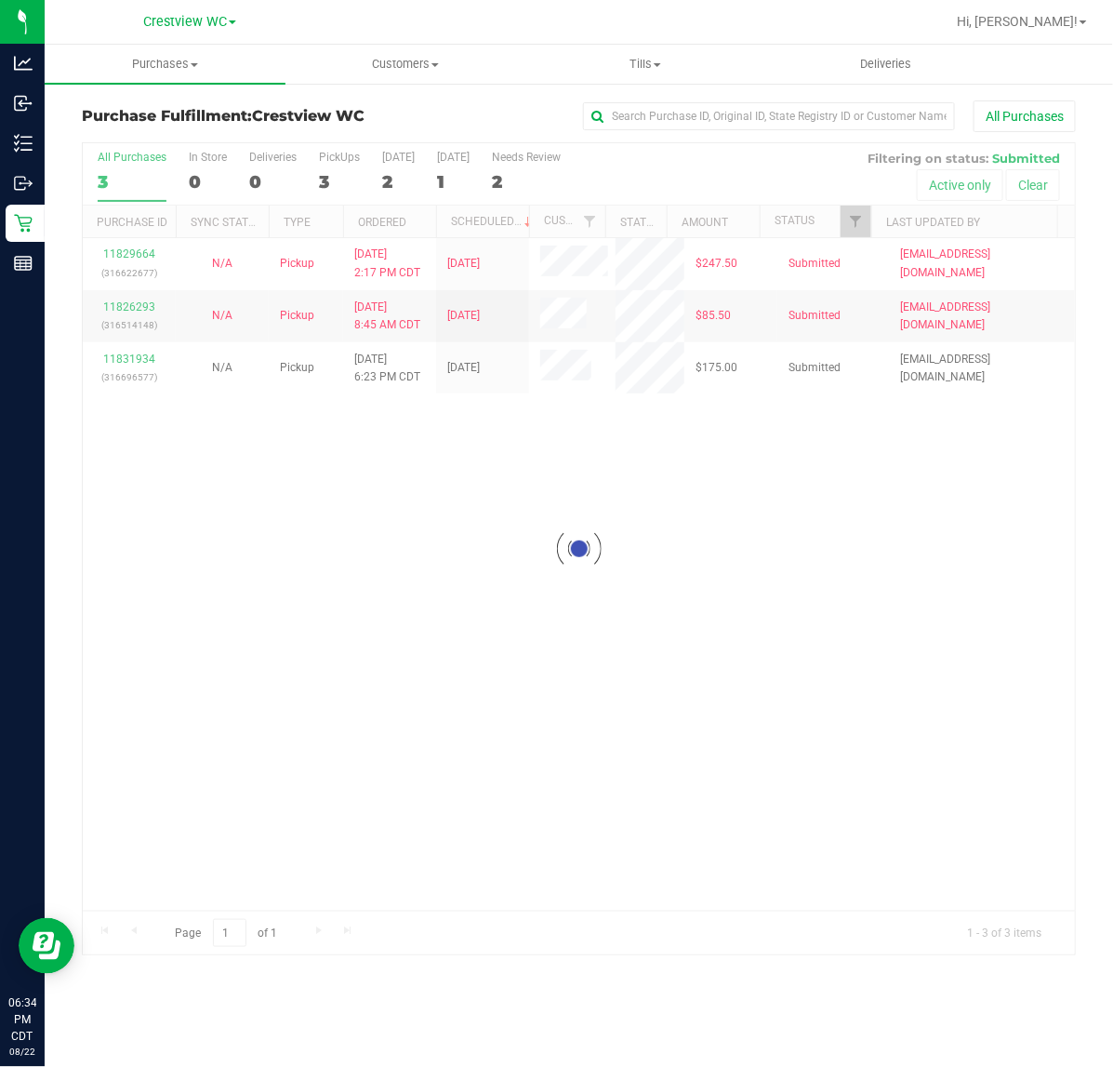
click at [403, 758] on div "Loading... 11829664 (316622677) N/A Pickup 8/22/2025 2:17 PM CDT 8/23/2025 $247…" at bounding box center [579, 574] width 992 height 672
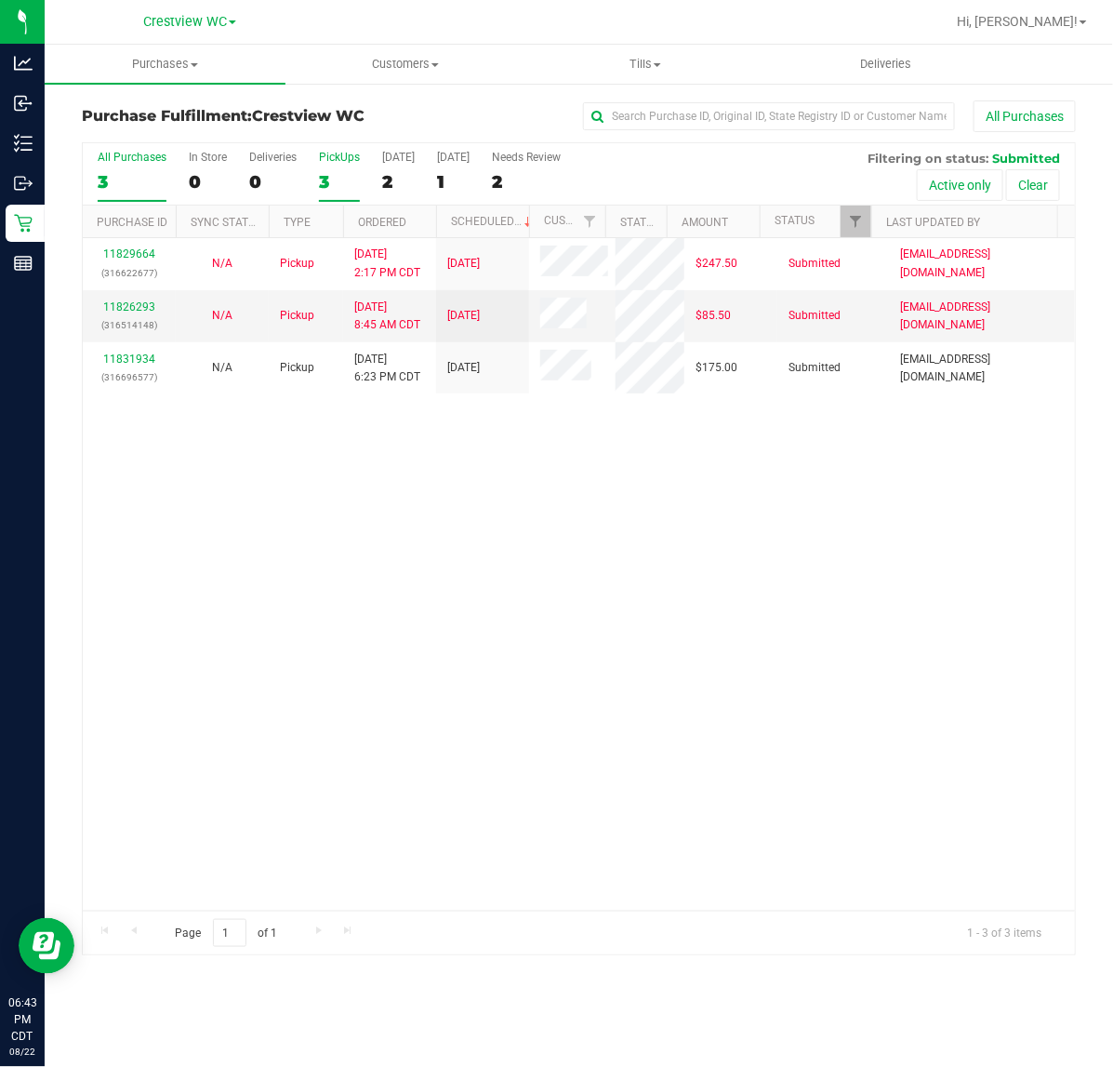
click at [322, 165] on label "PickUps 3" at bounding box center [339, 176] width 41 height 51
click at [0, 0] on input "PickUps 3" at bounding box center [0, 0] width 0 height 0
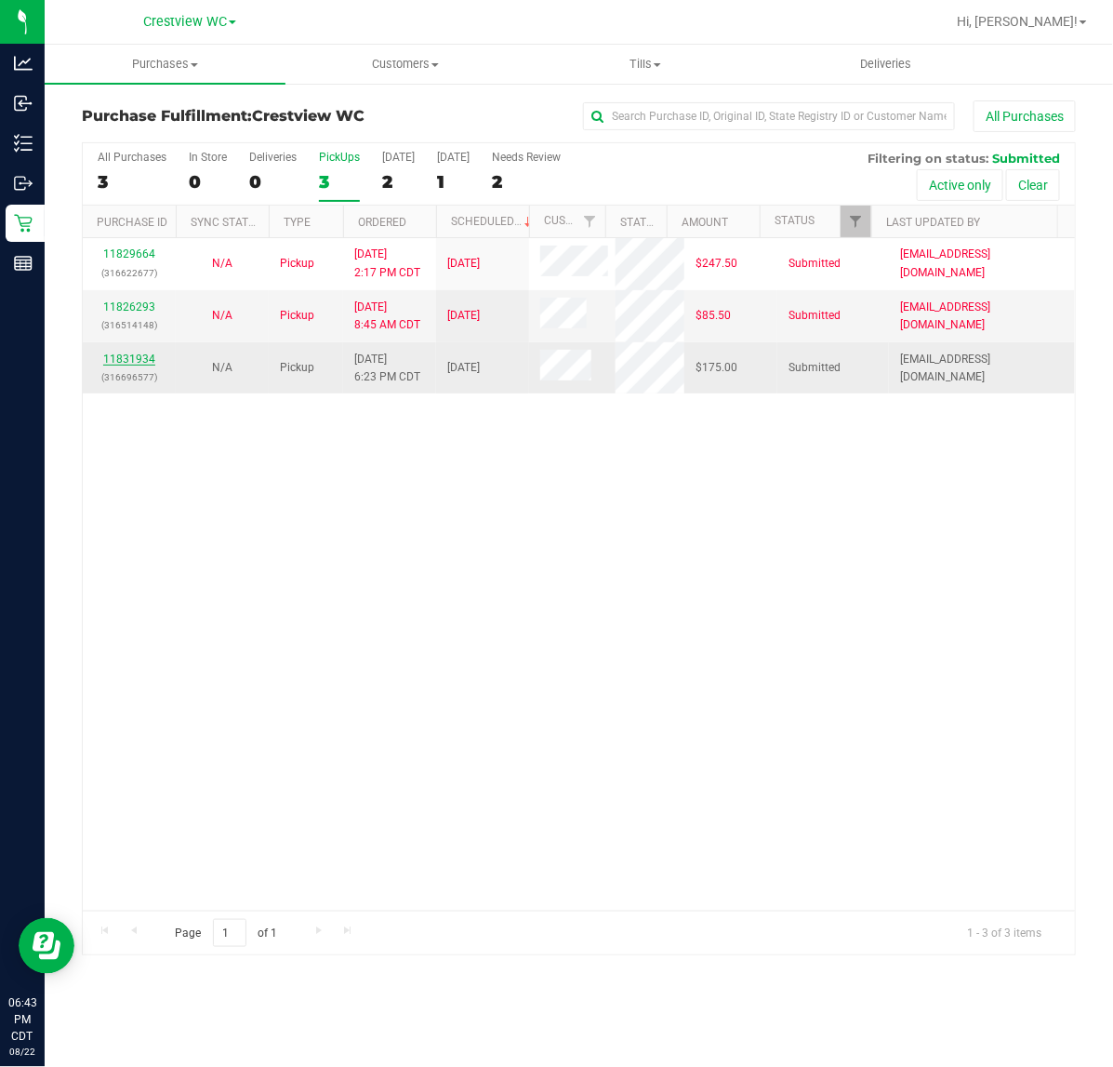
click at [142, 364] on link "11831934" at bounding box center [129, 358] width 52 height 13
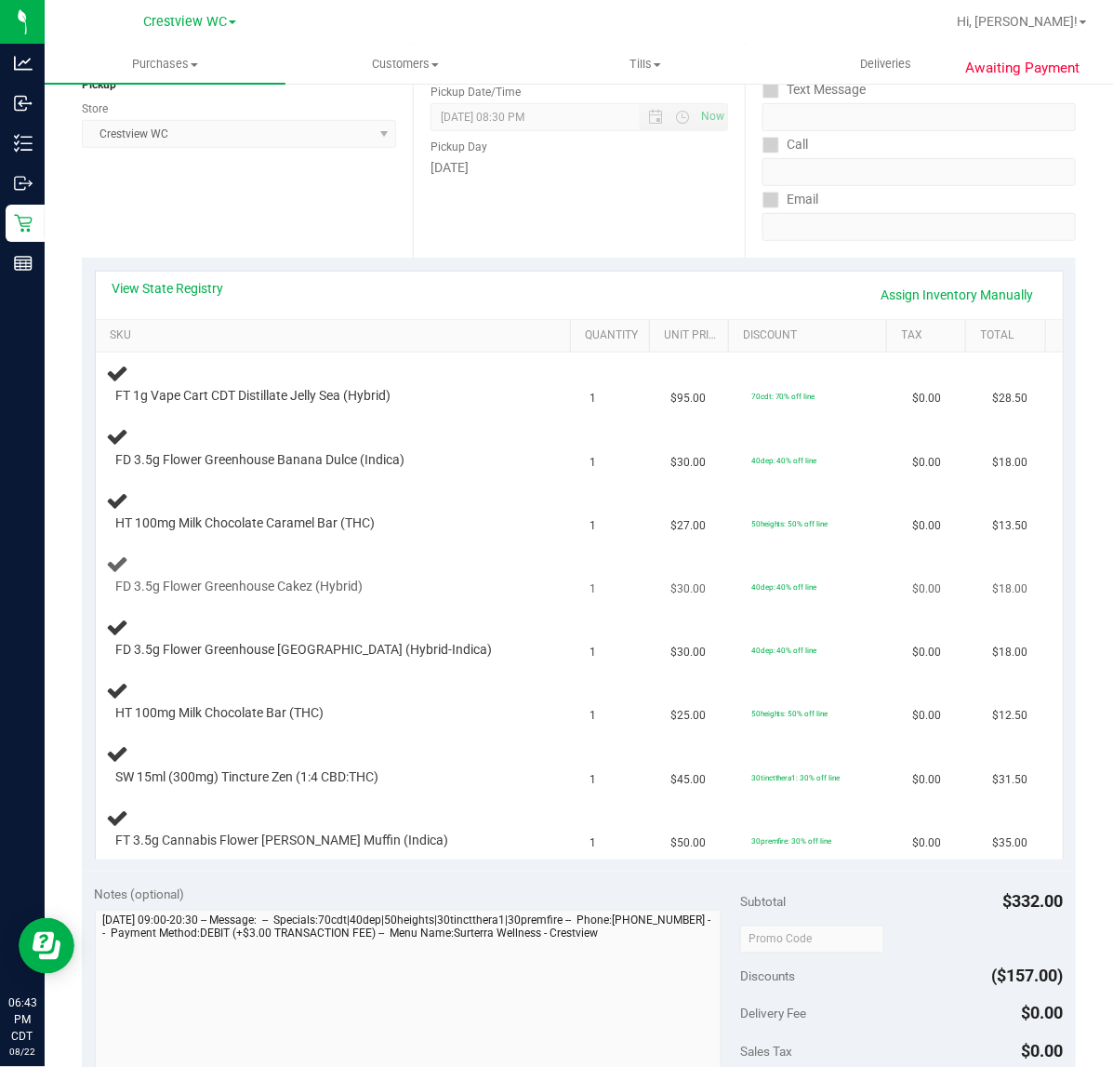
scroll to position [232, 0]
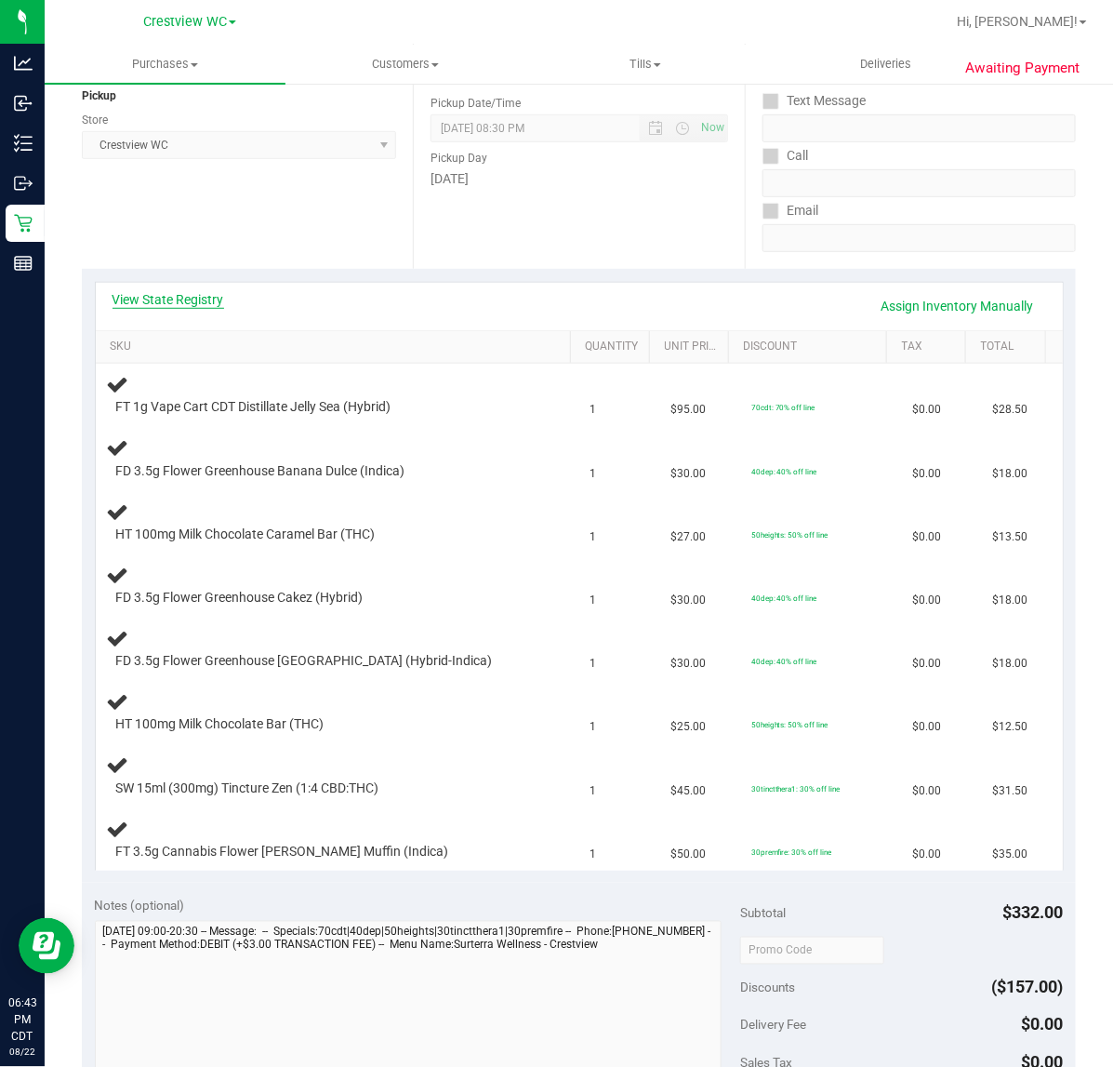
click at [189, 307] on link "View State Registry" at bounding box center [169, 299] width 112 height 19
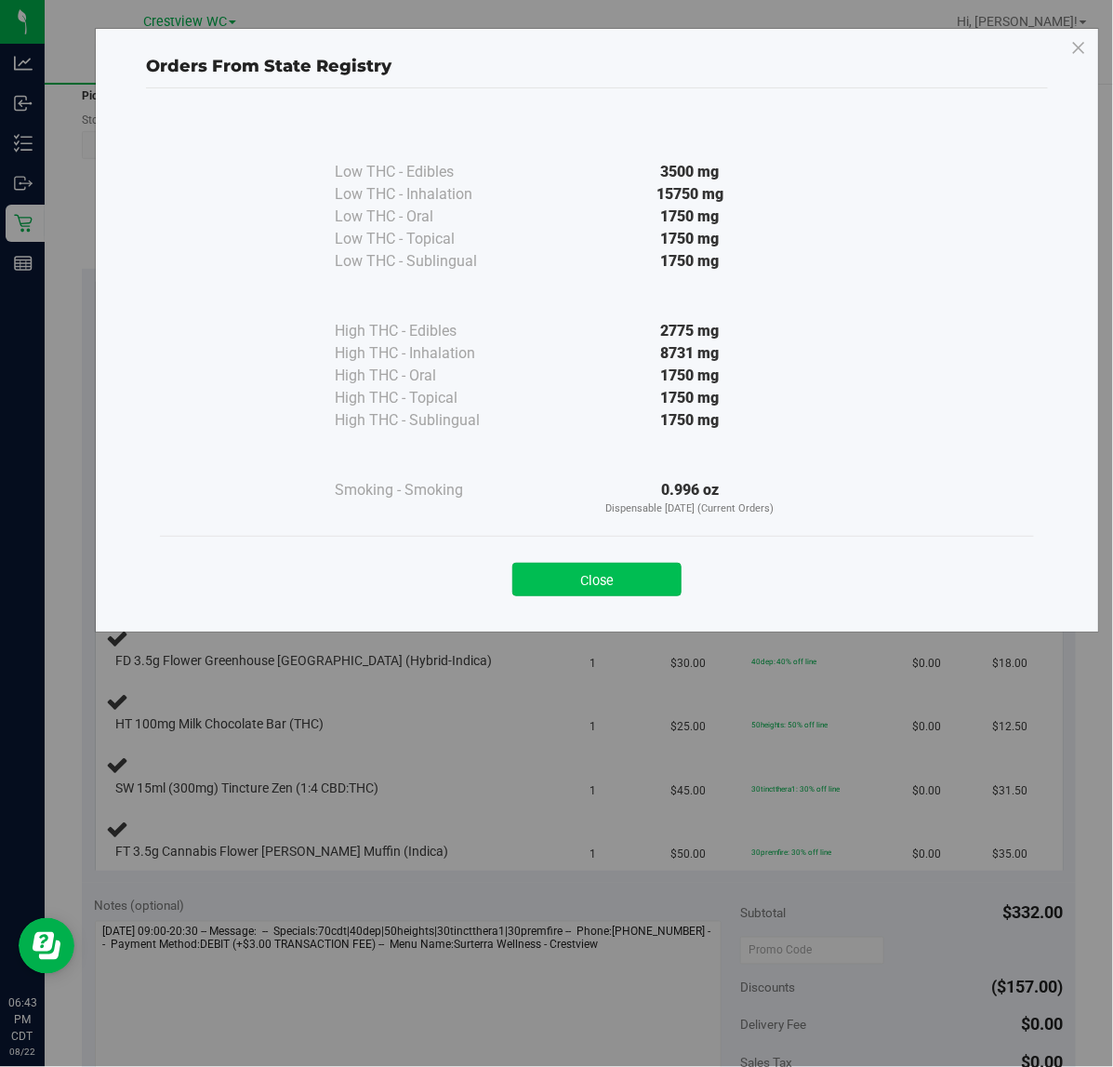
click at [595, 573] on button "Close" at bounding box center [596, 579] width 169 height 33
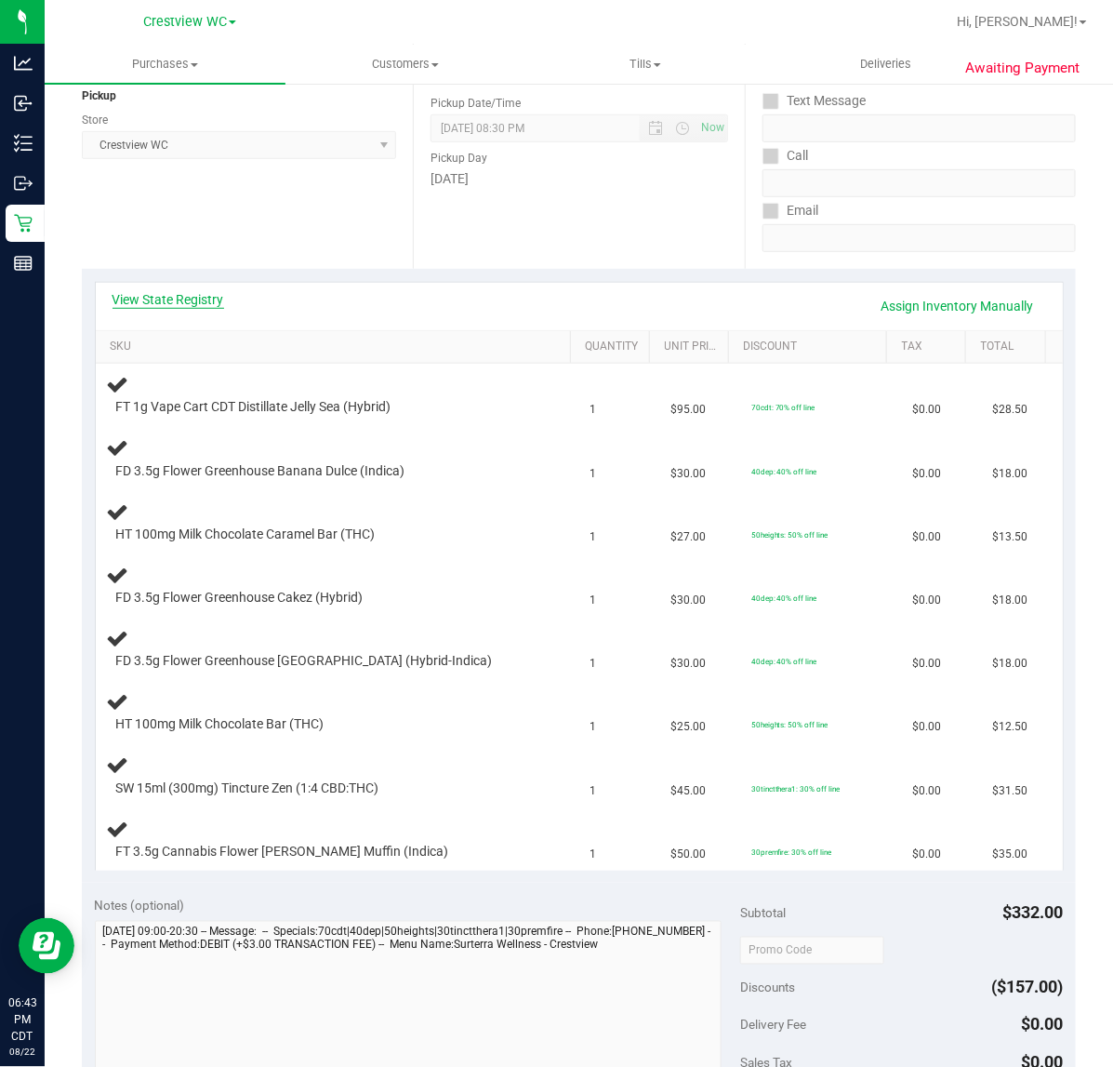
click at [170, 294] on link "View State Registry" at bounding box center [169, 299] width 112 height 19
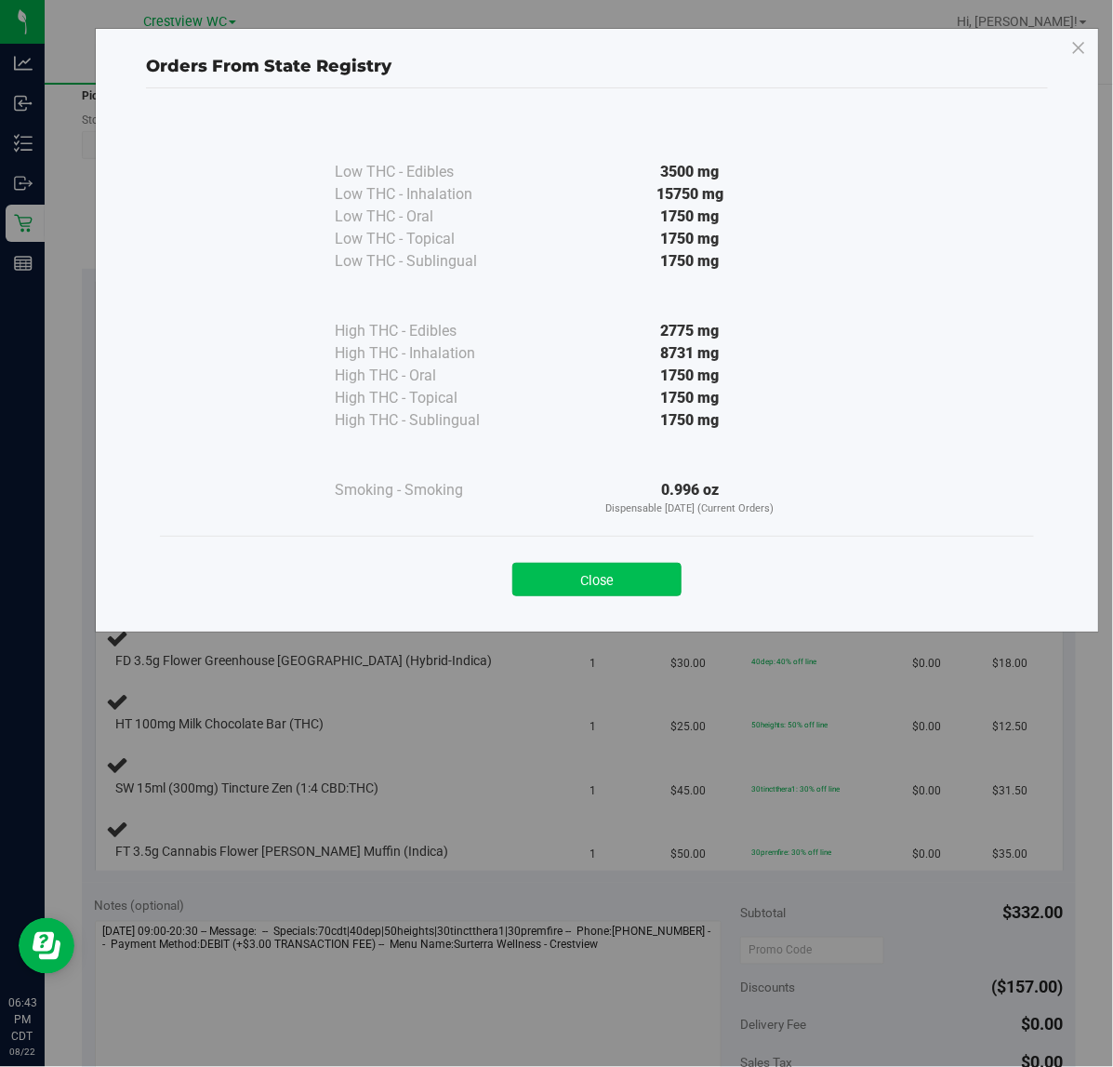
click at [573, 593] on button "Close" at bounding box center [596, 579] width 169 height 33
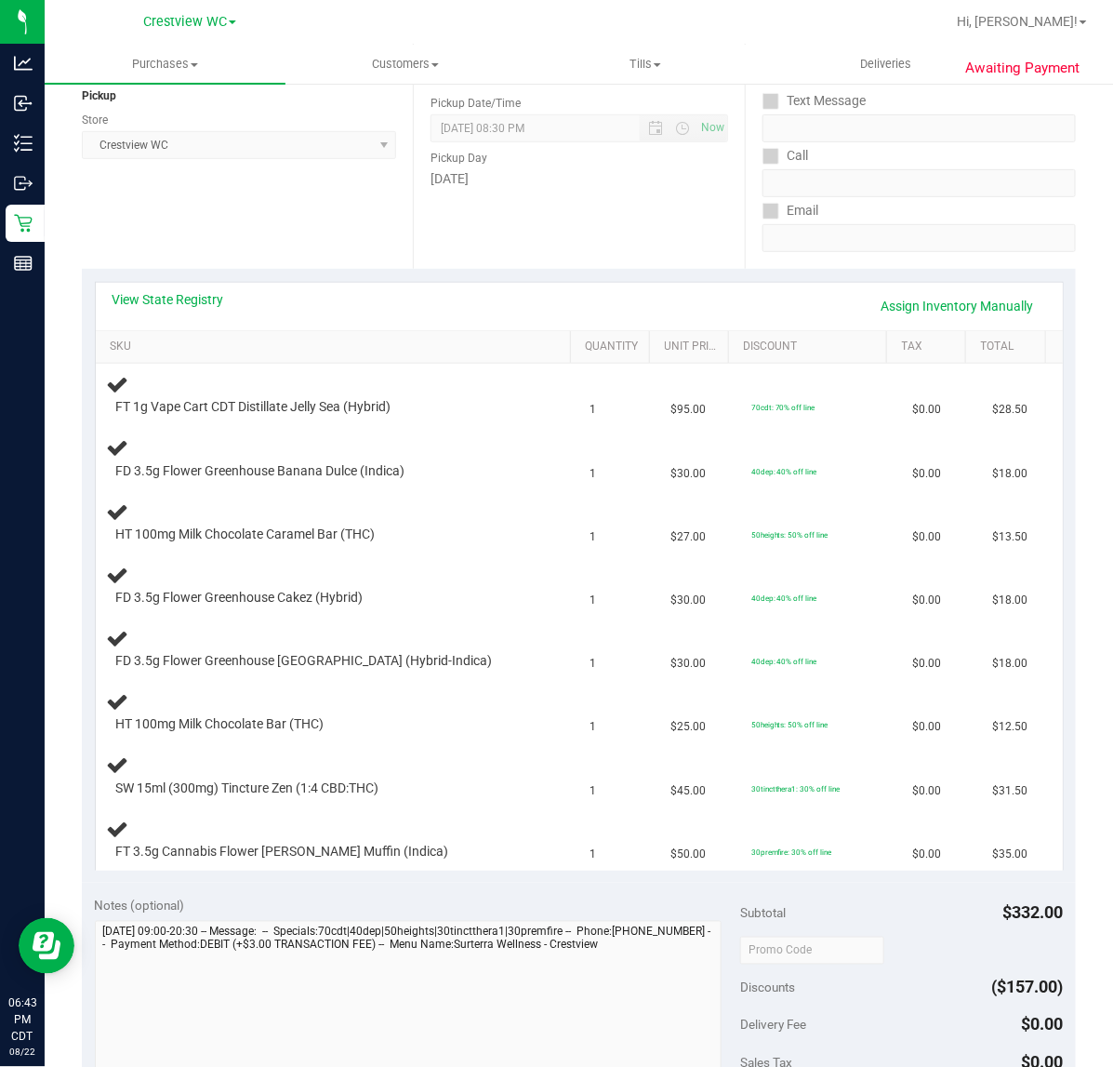
click at [272, 229] on div "Location Pickup Store Crestview WC Select Store Bonita Springs WC Boynton Beach…" at bounding box center [247, 155] width 331 height 228
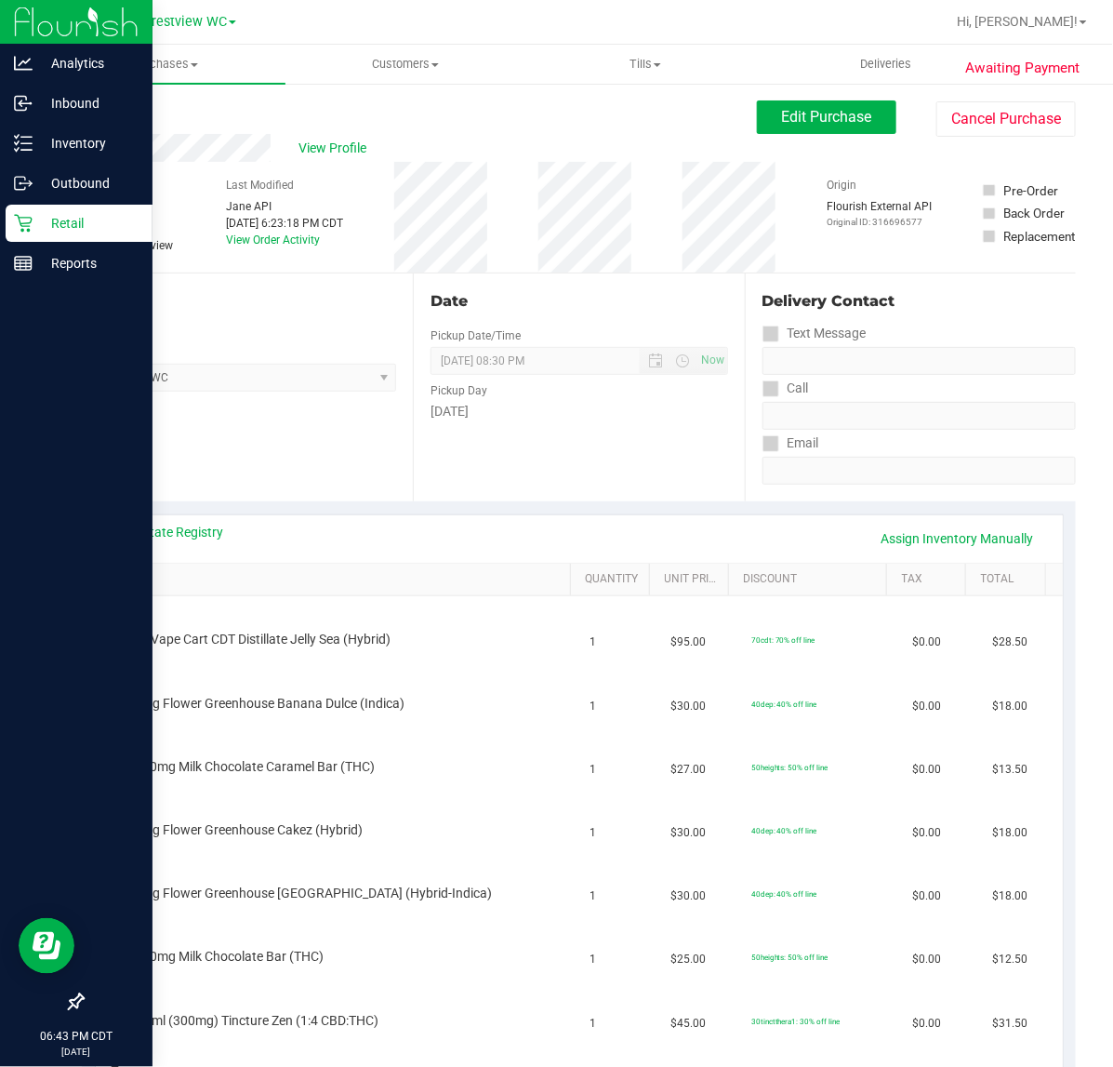
drag, startPoint x: 23, startPoint y: 212, endPoint x: 76, endPoint y: 205, distance: 53.4
click at [23, 214] on icon at bounding box center [23, 223] width 19 height 19
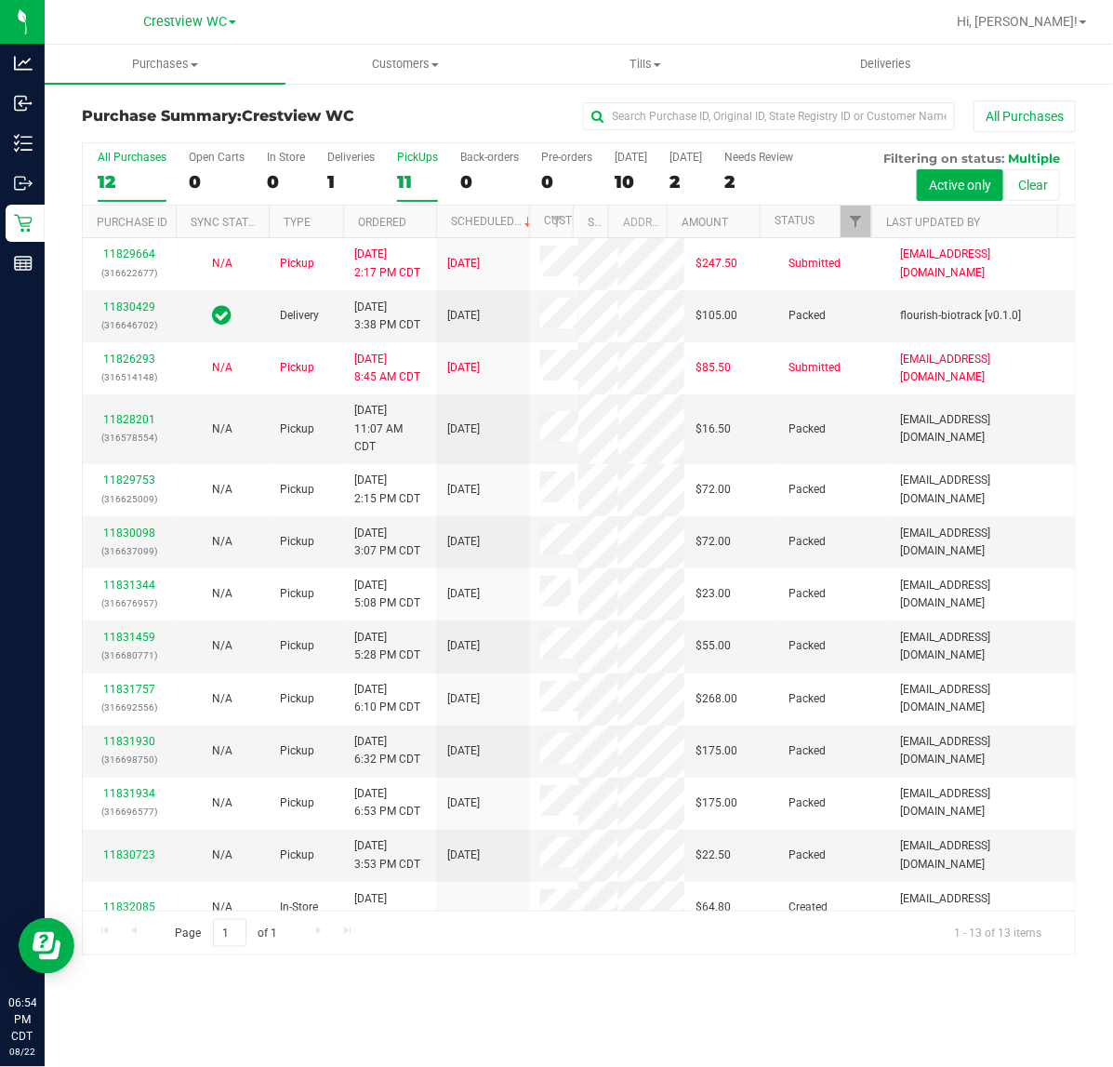
click at [414, 169] on label "PickUps 11" at bounding box center [417, 176] width 41 height 51
click at [0, 0] on input "PickUps 11" at bounding box center [0, 0] width 0 height 0
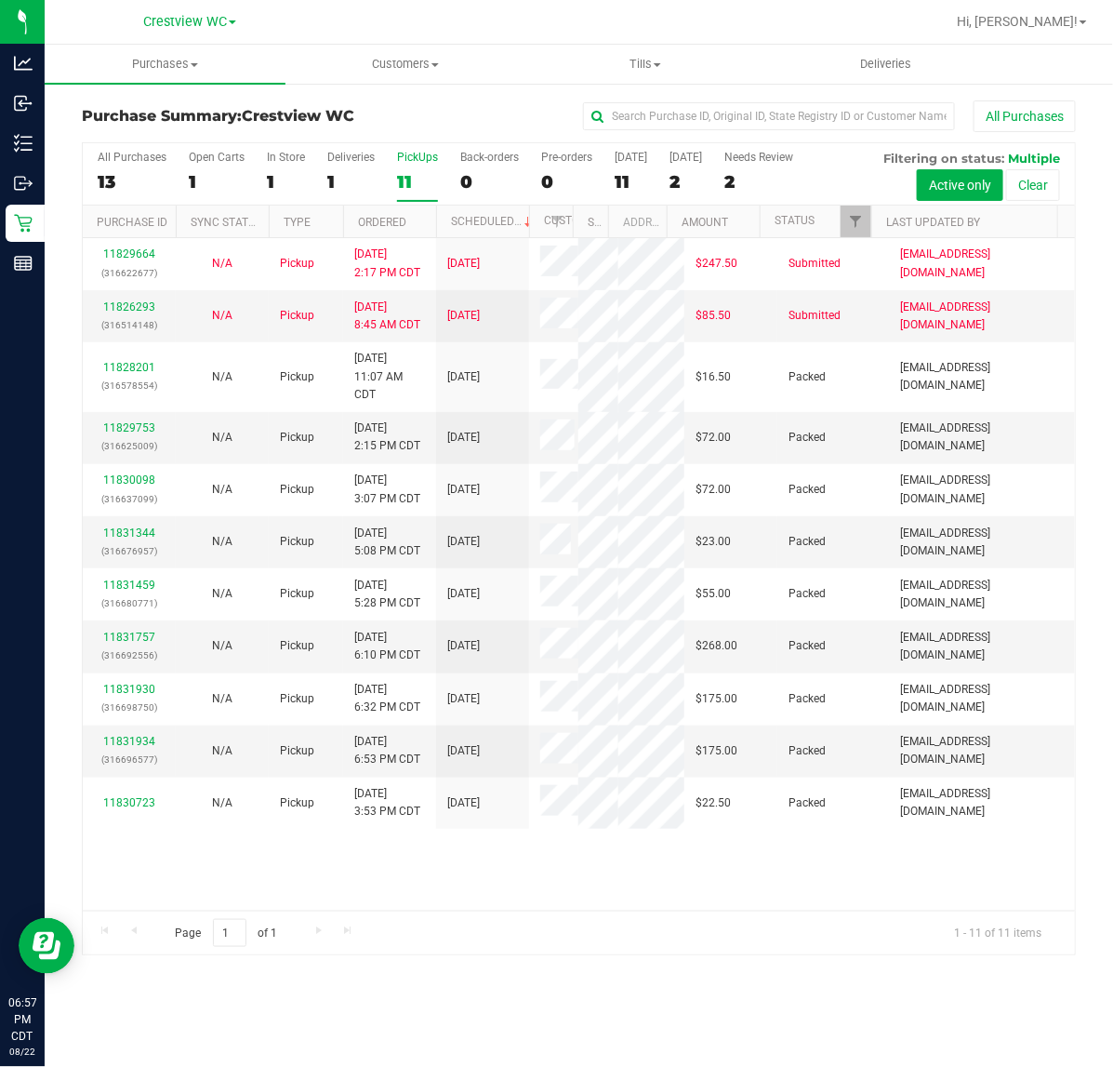
click at [409, 169] on label "PickUps 11" at bounding box center [417, 176] width 41 height 51
click at [0, 0] on input "PickUps 11" at bounding box center [0, 0] width 0 height 0
click at [860, 226] on span "Filter" at bounding box center [855, 221] width 15 height 15
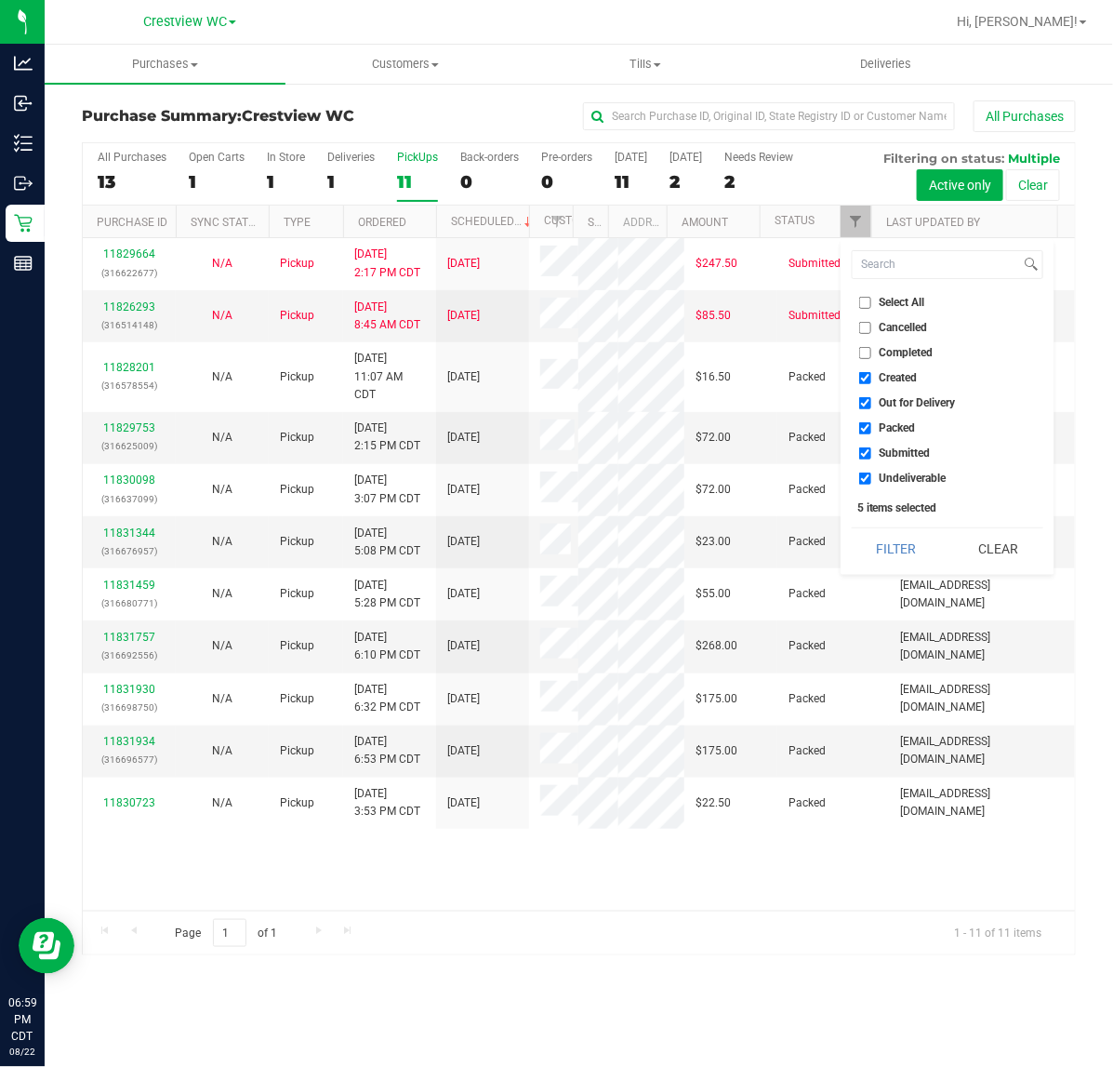
click at [908, 297] on span "Select All" at bounding box center [903, 302] width 46 height 11
click at [871, 297] on input "Select All" at bounding box center [865, 303] width 12 height 12
checkbox input "true"
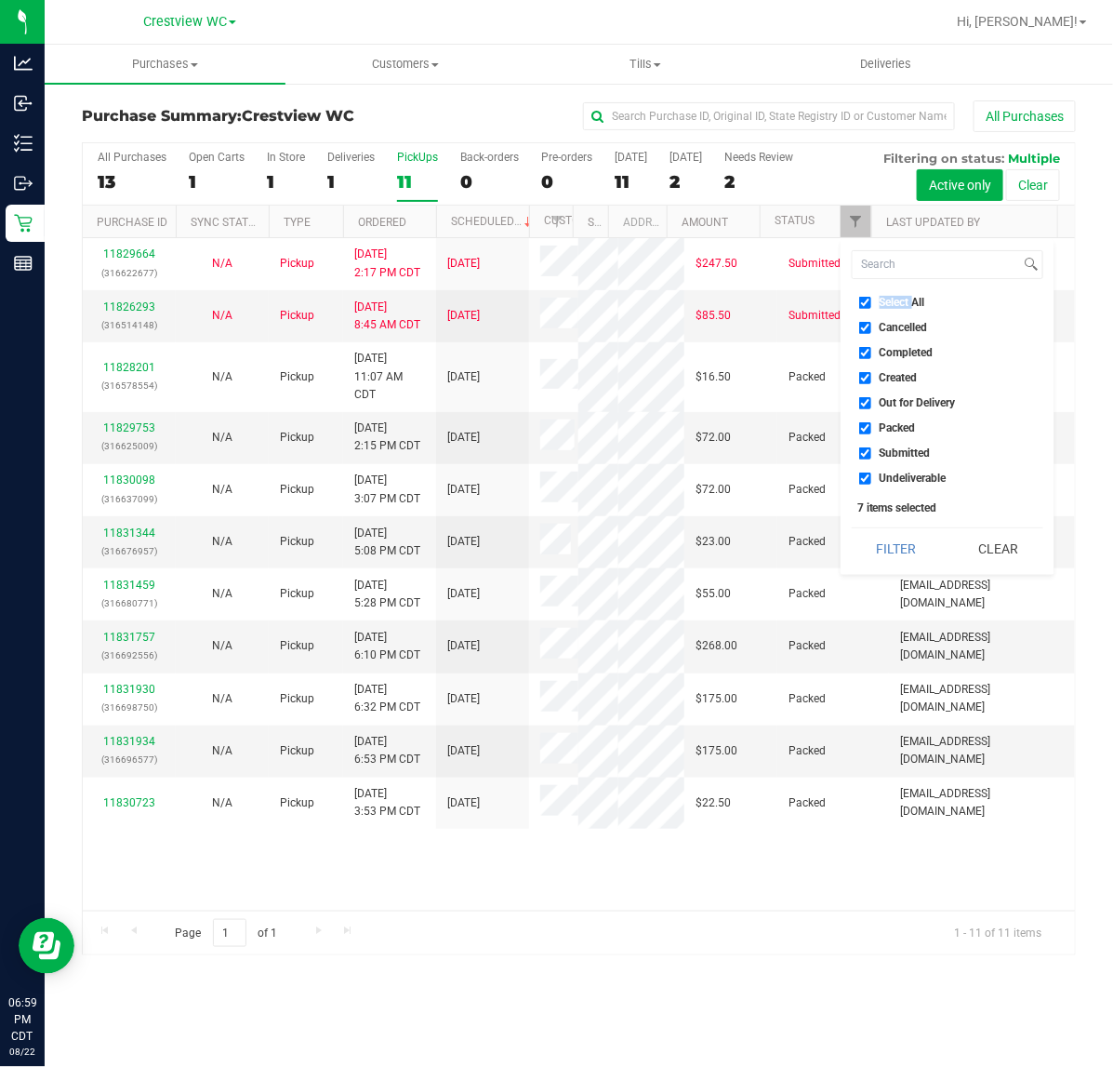
click at [908, 297] on span "Select All" at bounding box center [903, 302] width 46 height 11
click at [871, 297] on input "Select All" at bounding box center [865, 303] width 12 height 12
checkbox input "false"
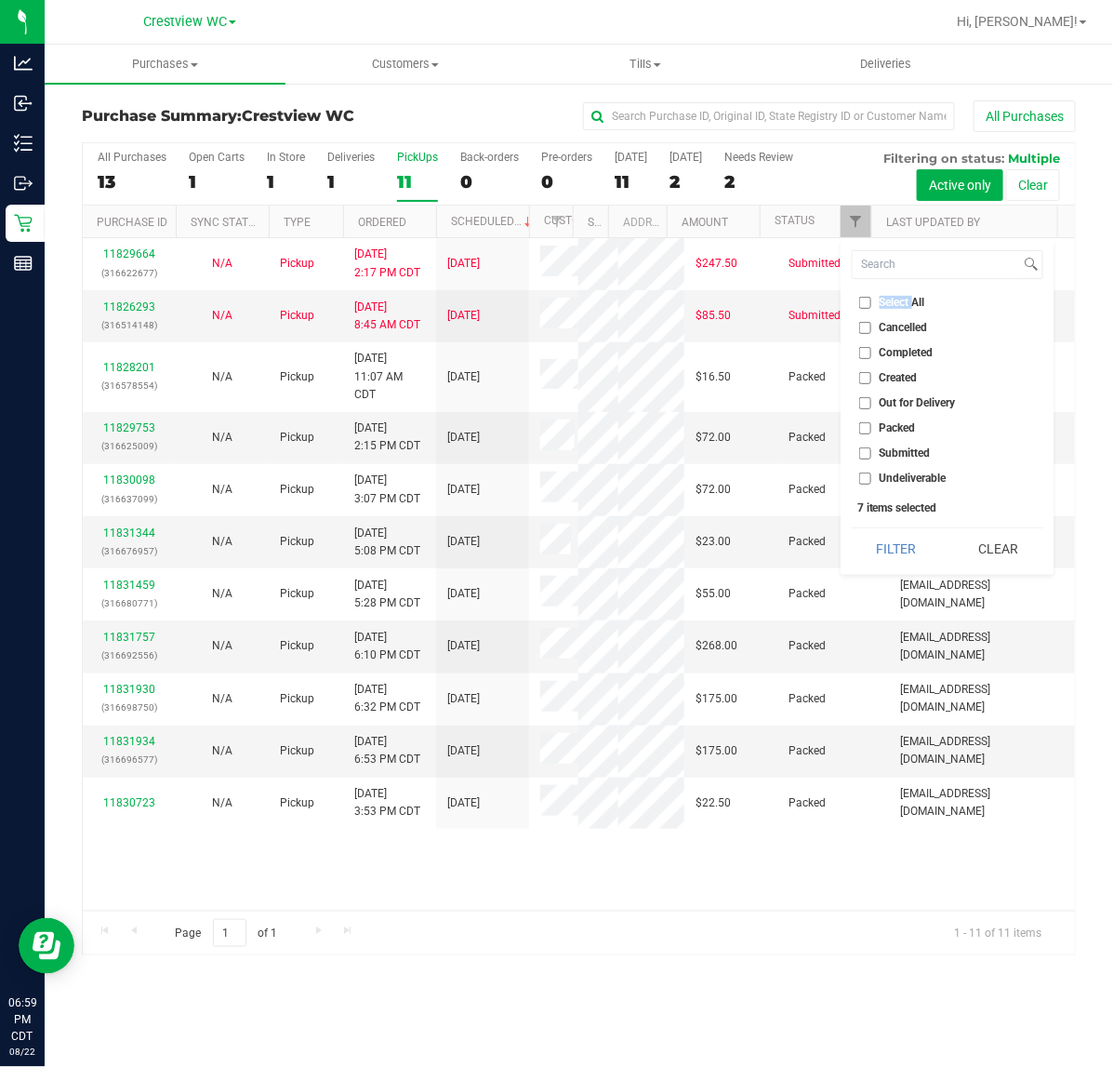
checkbox input "false"
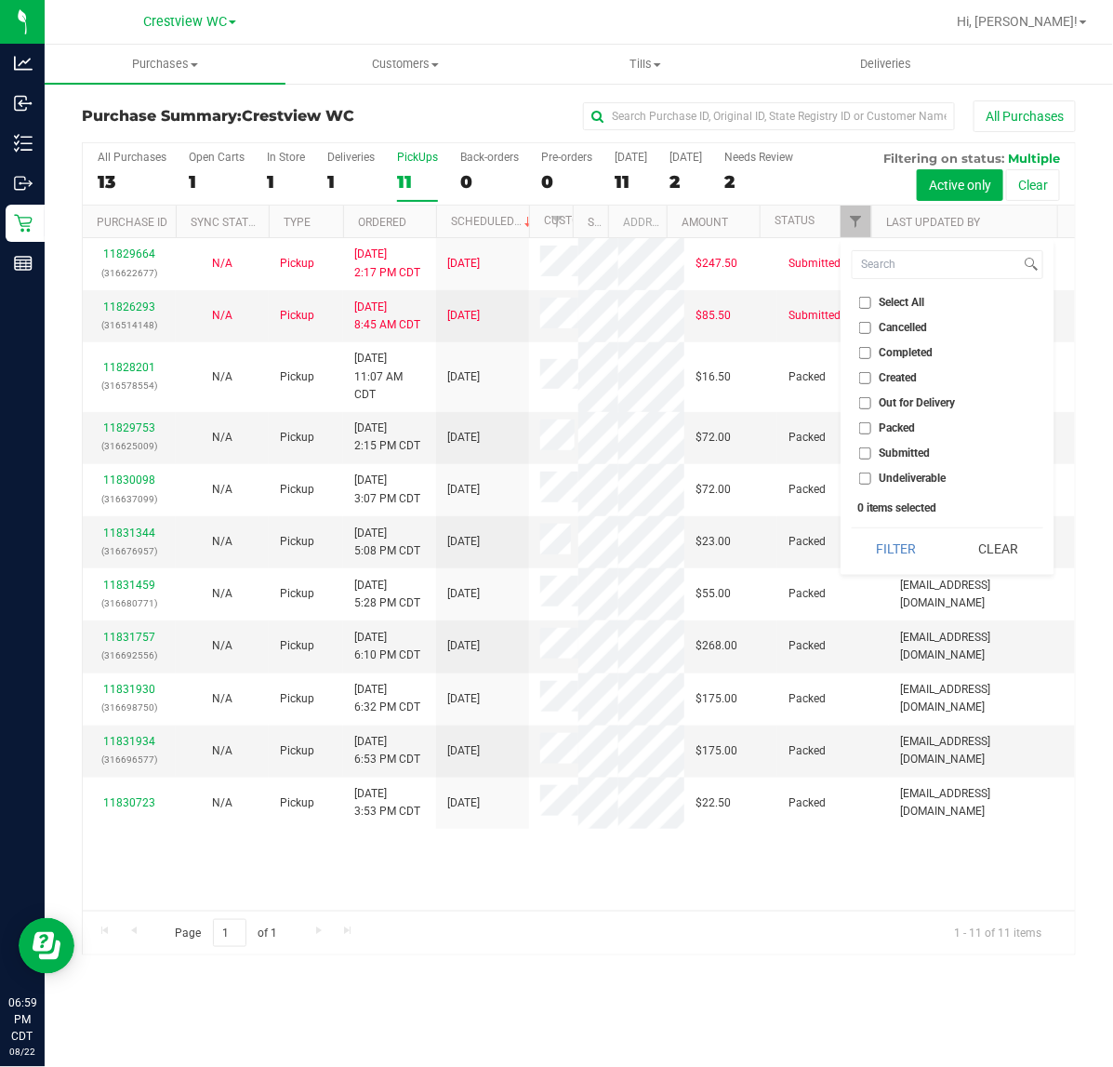
click at [877, 433] on label "Packed" at bounding box center [887, 428] width 57 height 12
click at [871, 433] on input "Packed" at bounding box center [865, 428] width 12 height 12
checkbox input "true"
click at [907, 549] on button "Filter" at bounding box center [896, 548] width 89 height 41
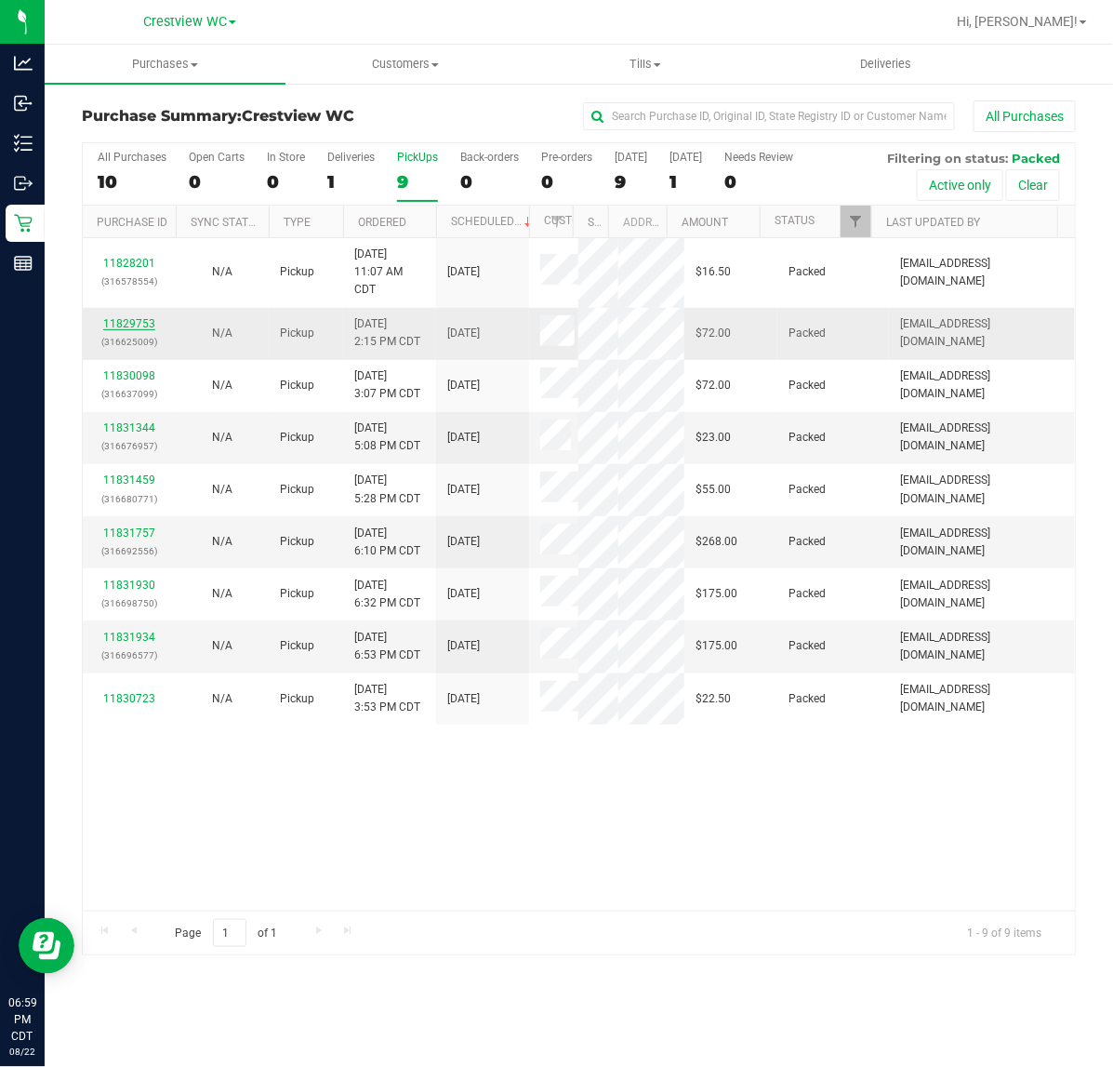
click at [141, 328] on link "11829753" at bounding box center [129, 323] width 52 height 13
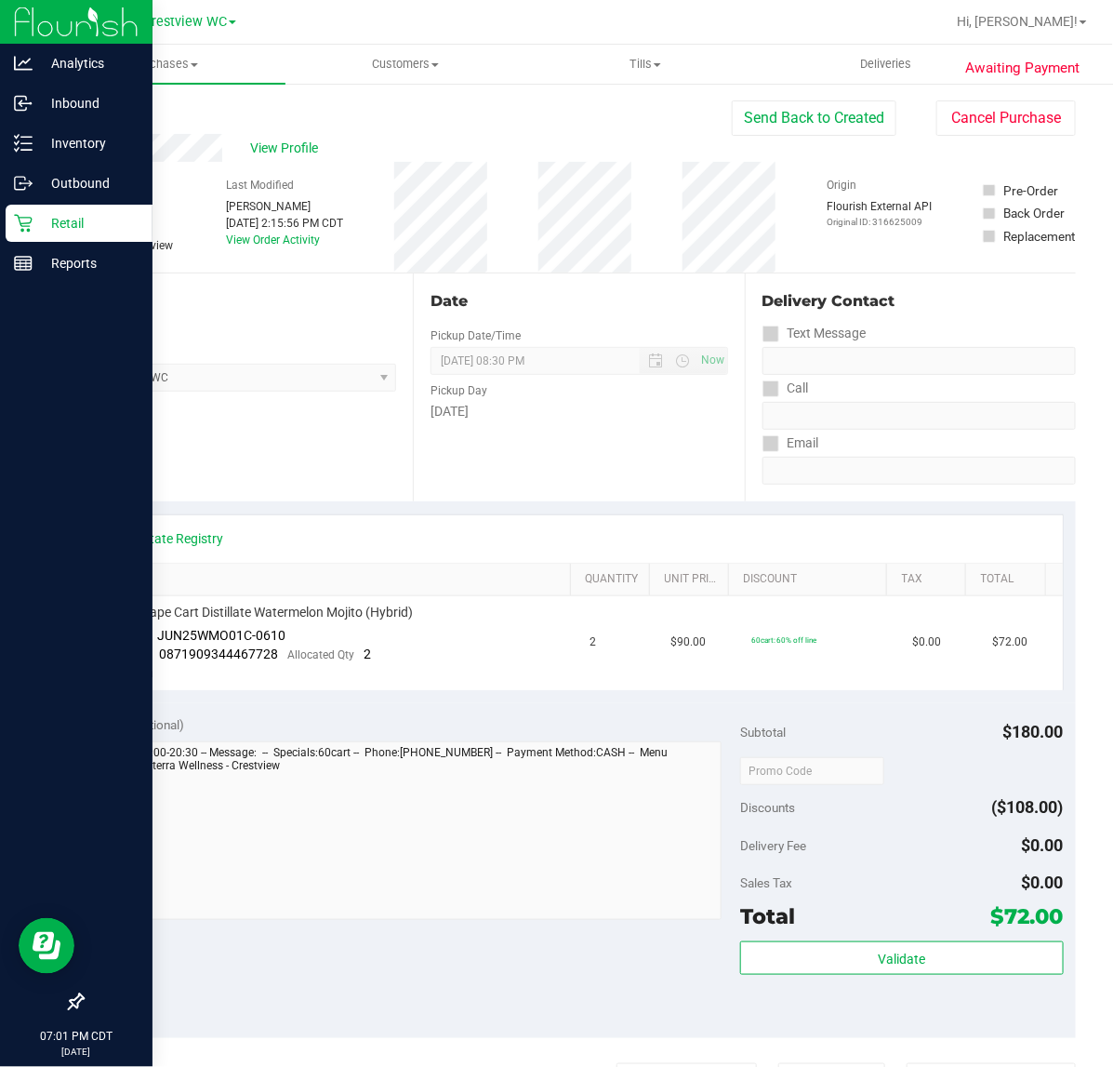
click at [61, 234] on div "Retail" at bounding box center [79, 223] width 147 height 37
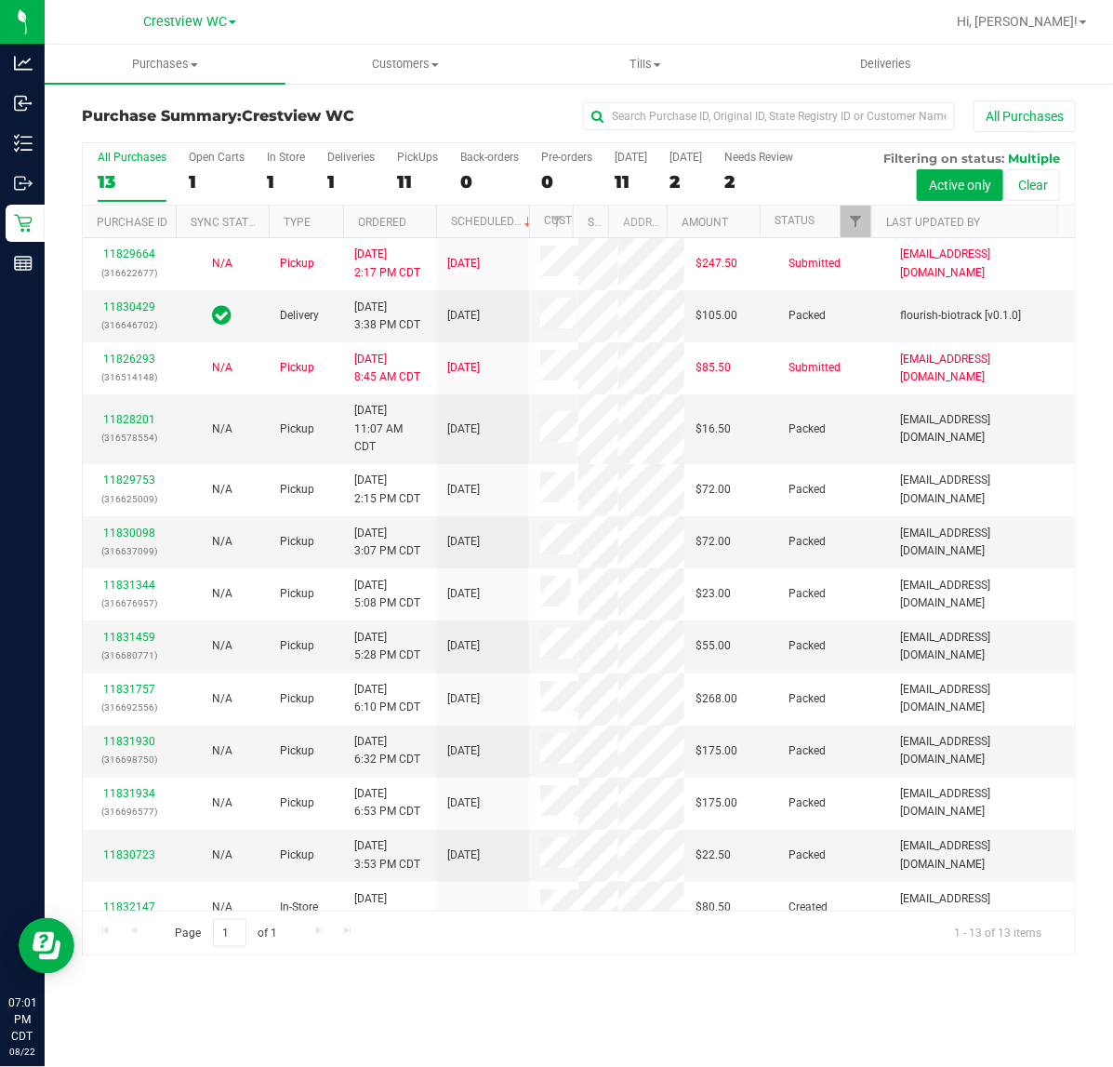
click at [407, 173] on div "11" at bounding box center [417, 181] width 41 height 21
click at [0, 0] on input "PickUps 11" at bounding box center [0, 0] width 0 height 0
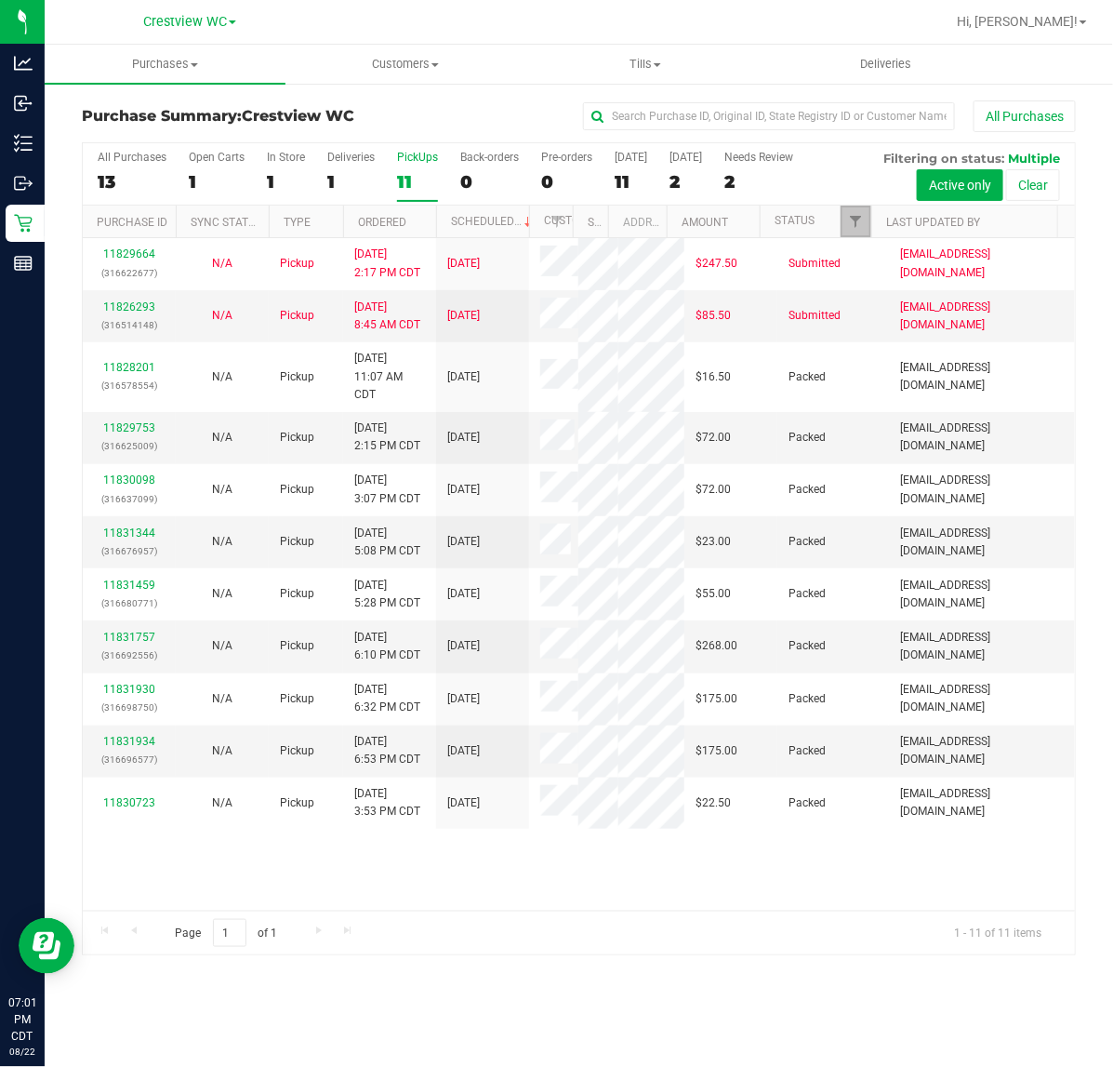
click at [844, 221] on link "Filter" at bounding box center [856, 221] width 31 height 32
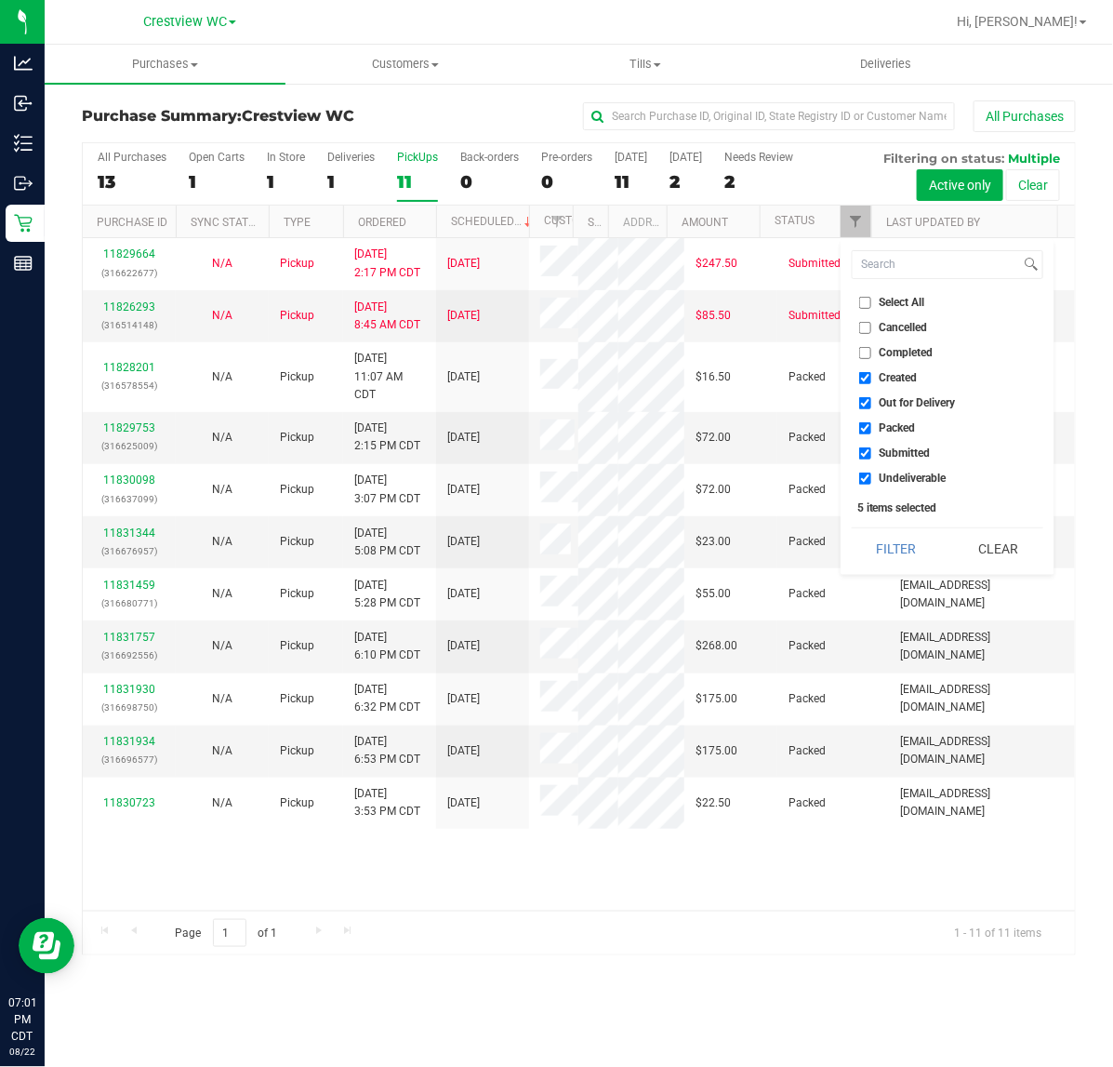
click at [900, 298] on span "Select All" at bounding box center [903, 302] width 46 height 11
click at [871, 298] on input "Select All" at bounding box center [865, 303] width 12 height 12
checkbox input "true"
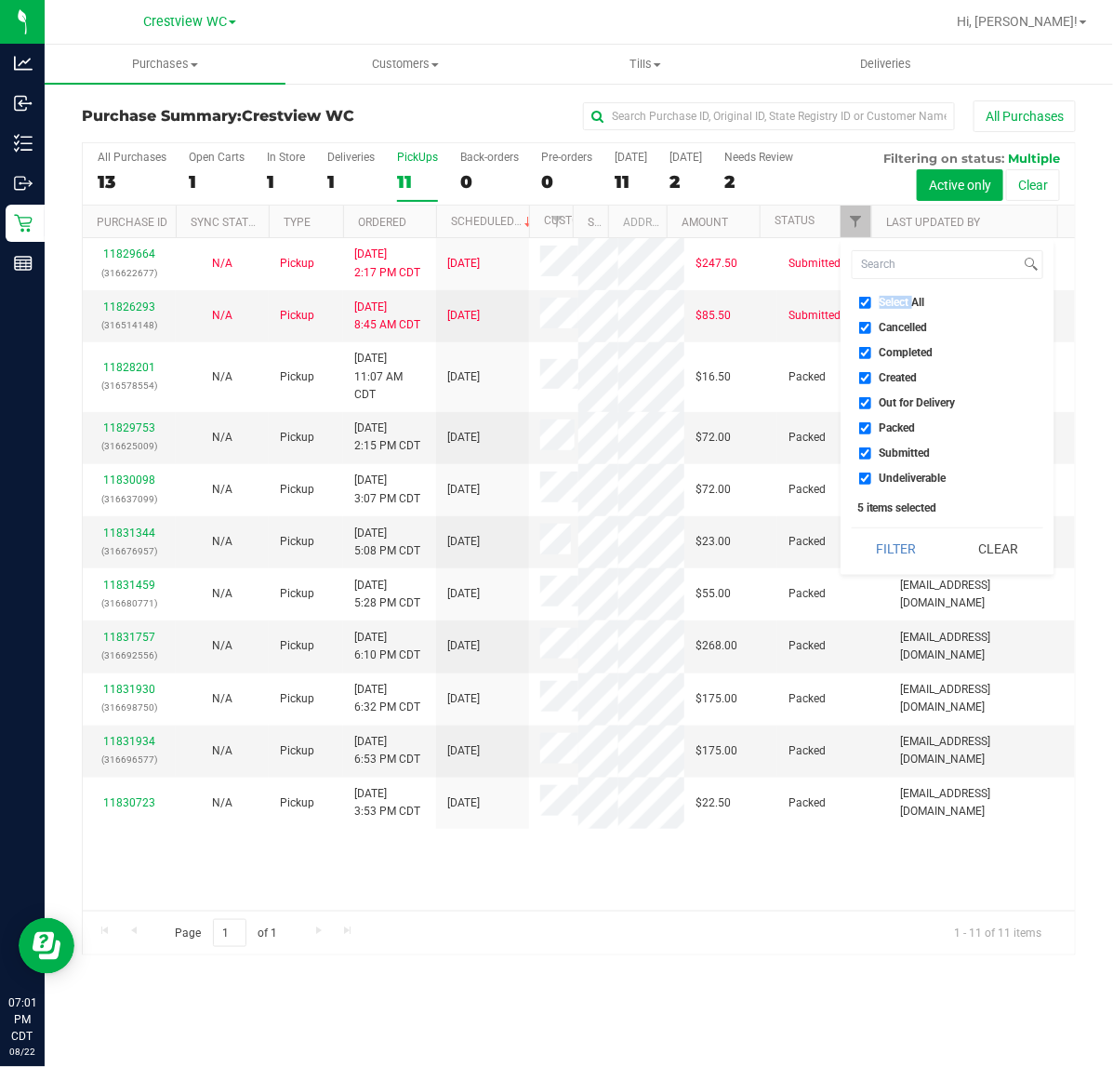
click at [900, 298] on span "Select All" at bounding box center [903, 302] width 46 height 11
click at [871, 298] on input "Select All" at bounding box center [865, 303] width 12 height 12
checkbox input "false"
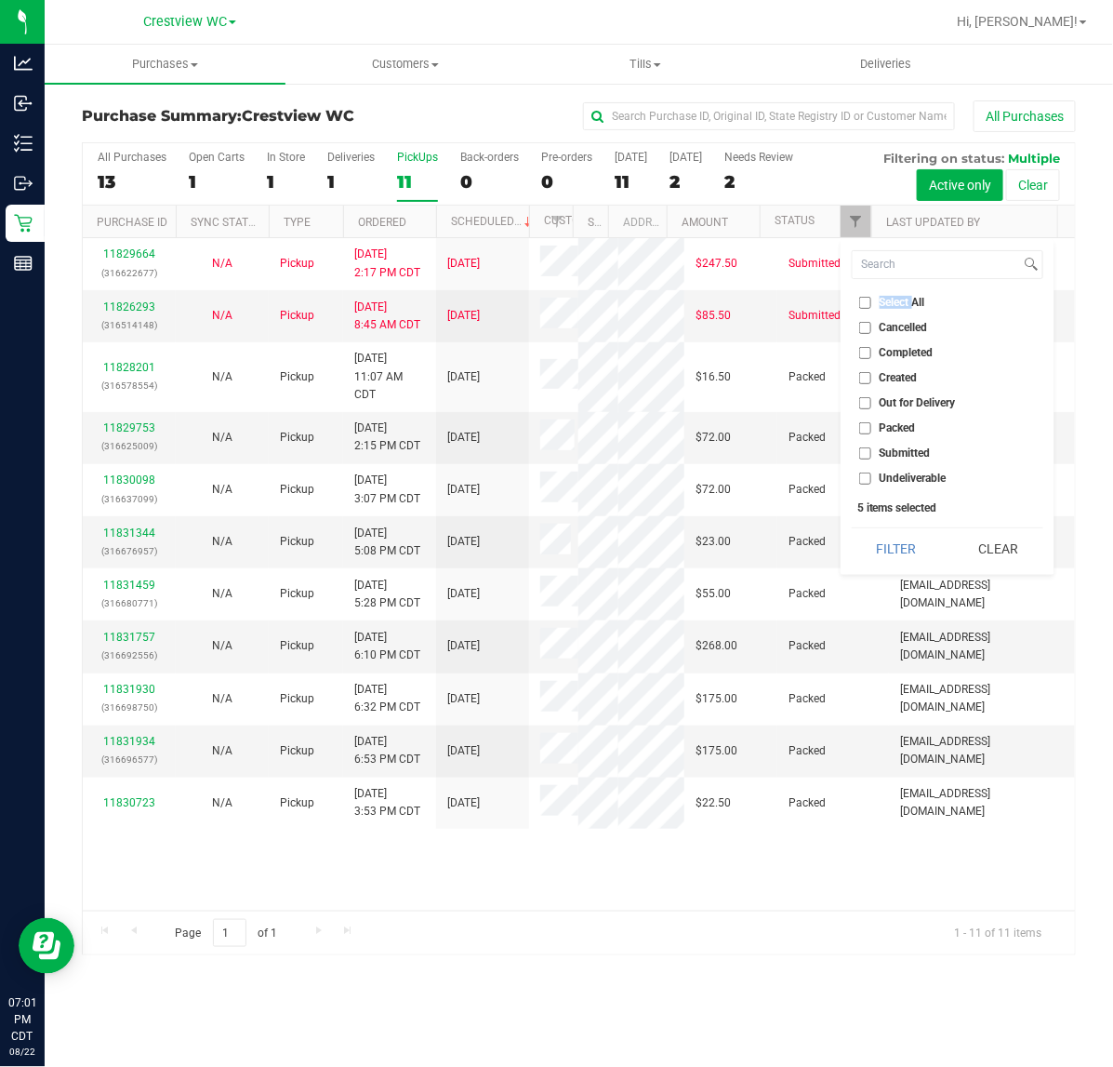
checkbox input "false"
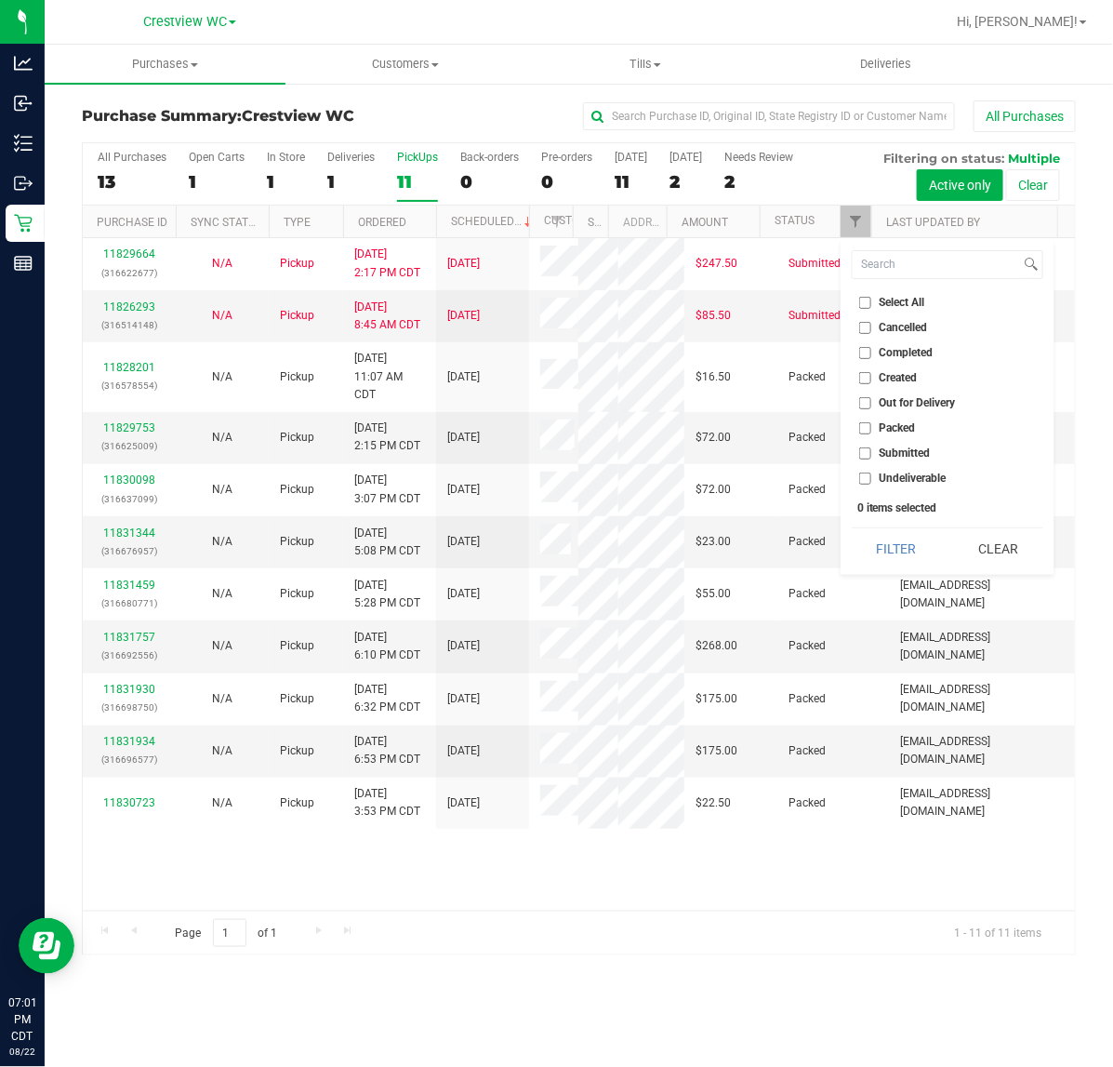
click at [903, 433] on span "Packed" at bounding box center [898, 427] width 36 height 11
click at [871, 433] on input "Packed" at bounding box center [865, 428] width 12 height 12
checkbox input "true"
click at [908, 550] on button "Filter" at bounding box center [896, 548] width 89 height 41
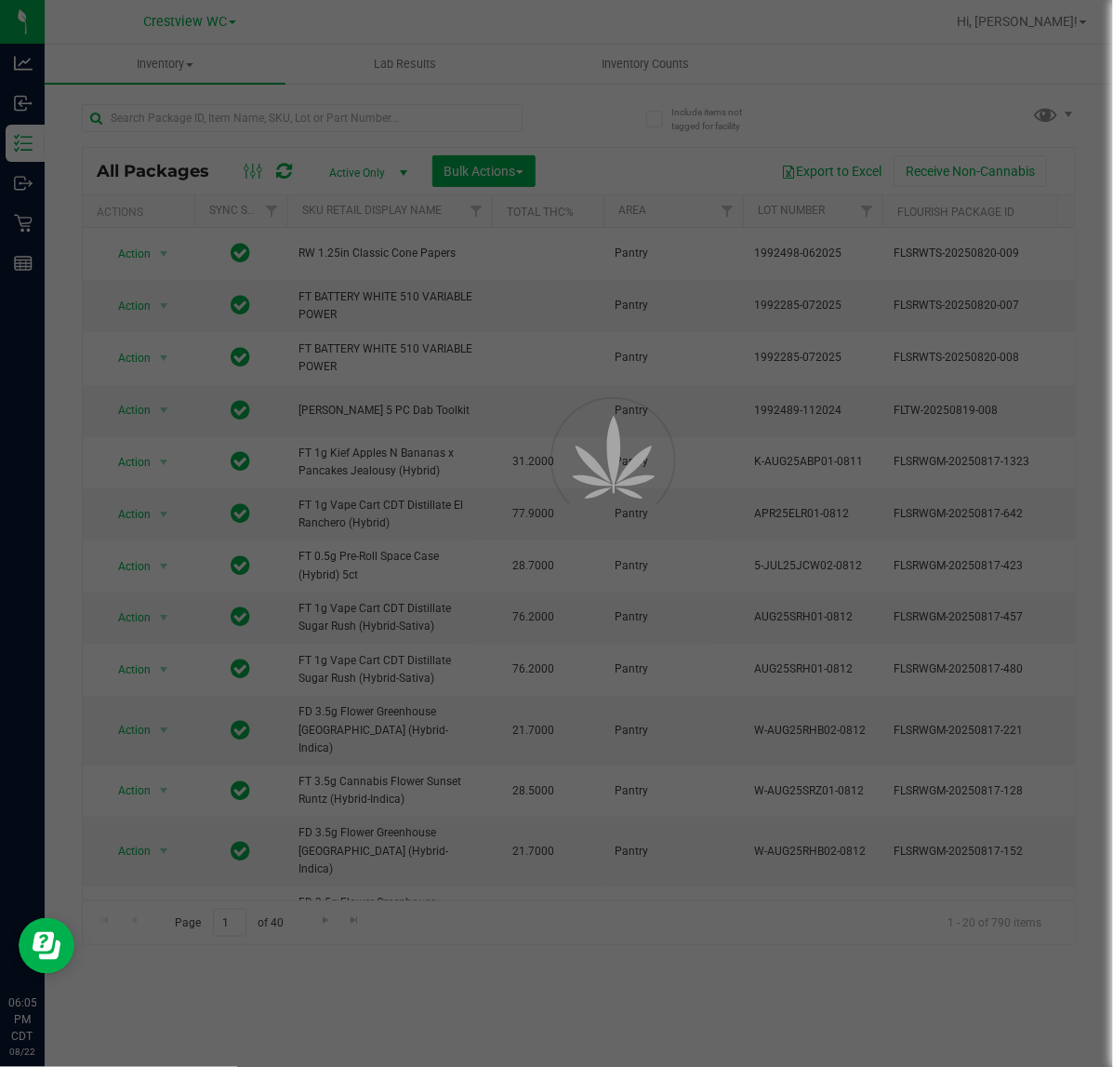
click at [293, 99] on div at bounding box center [330, 117] width 497 height 60
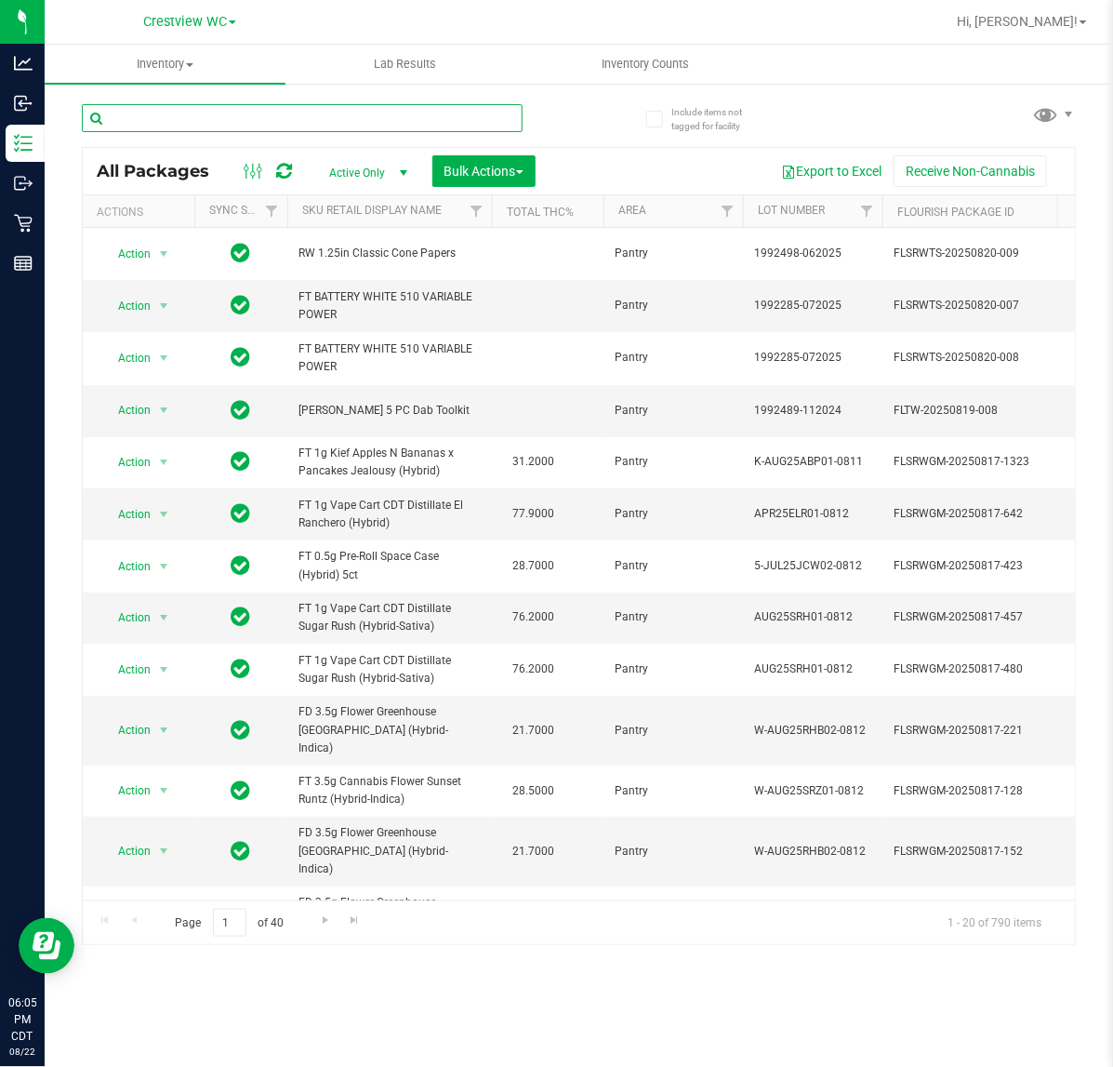
click at [293, 110] on input "text" at bounding box center [302, 118] width 441 height 28
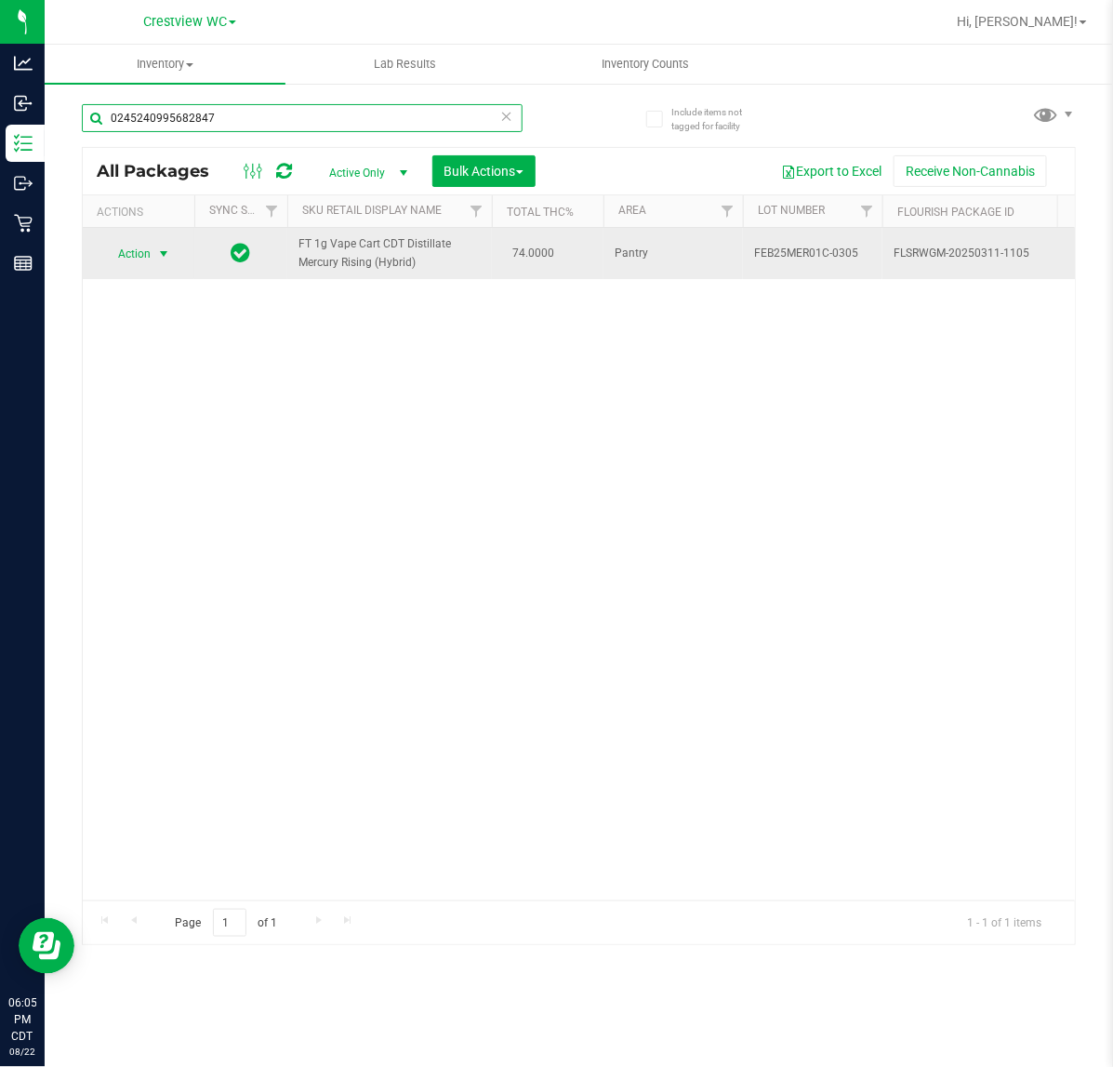
type input "0245240995682847"
click at [160, 254] on span "select" at bounding box center [163, 253] width 15 height 15
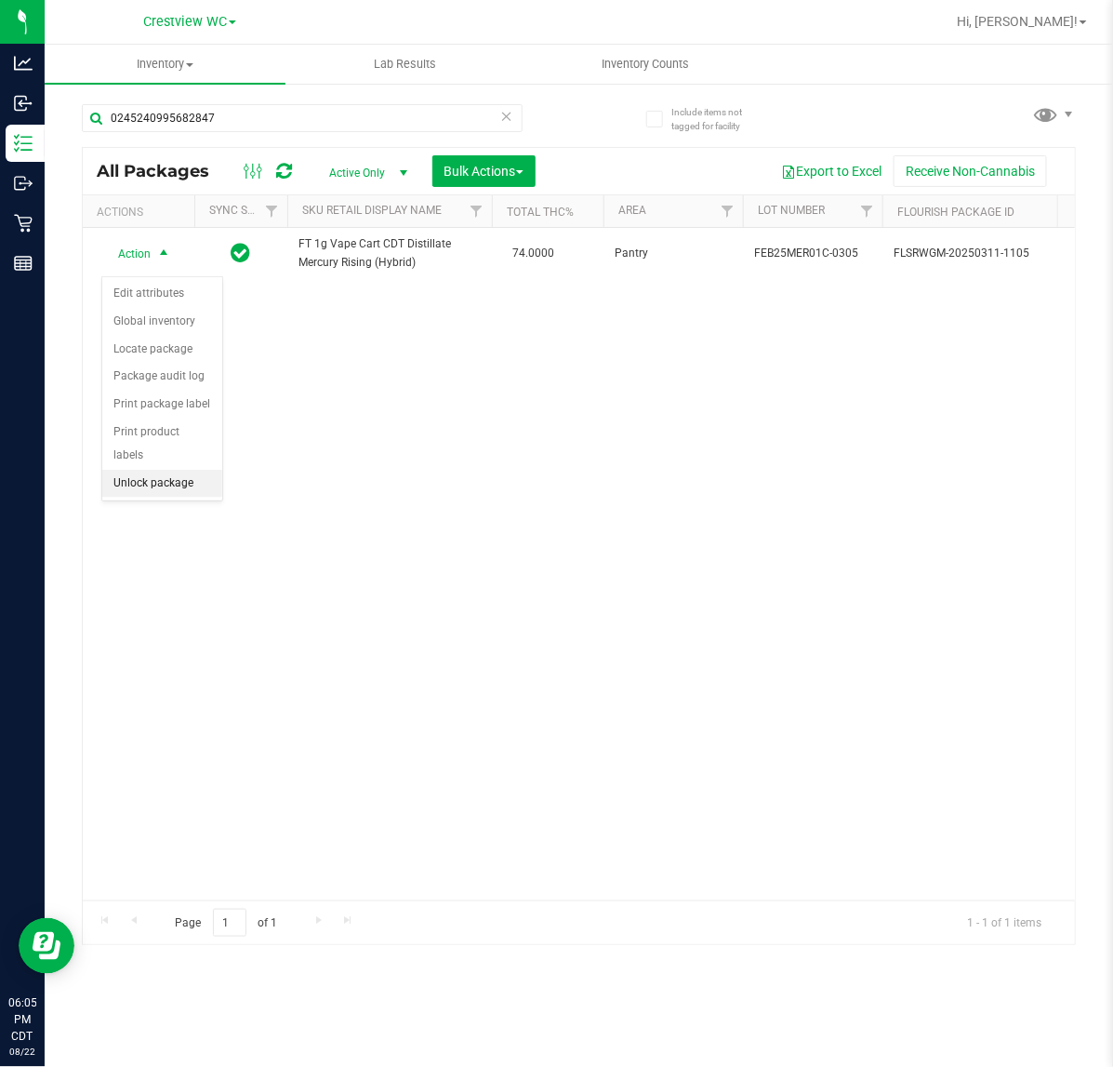
click at [163, 470] on li "Unlock package" at bounding box center [162, 484] width 120 height 28
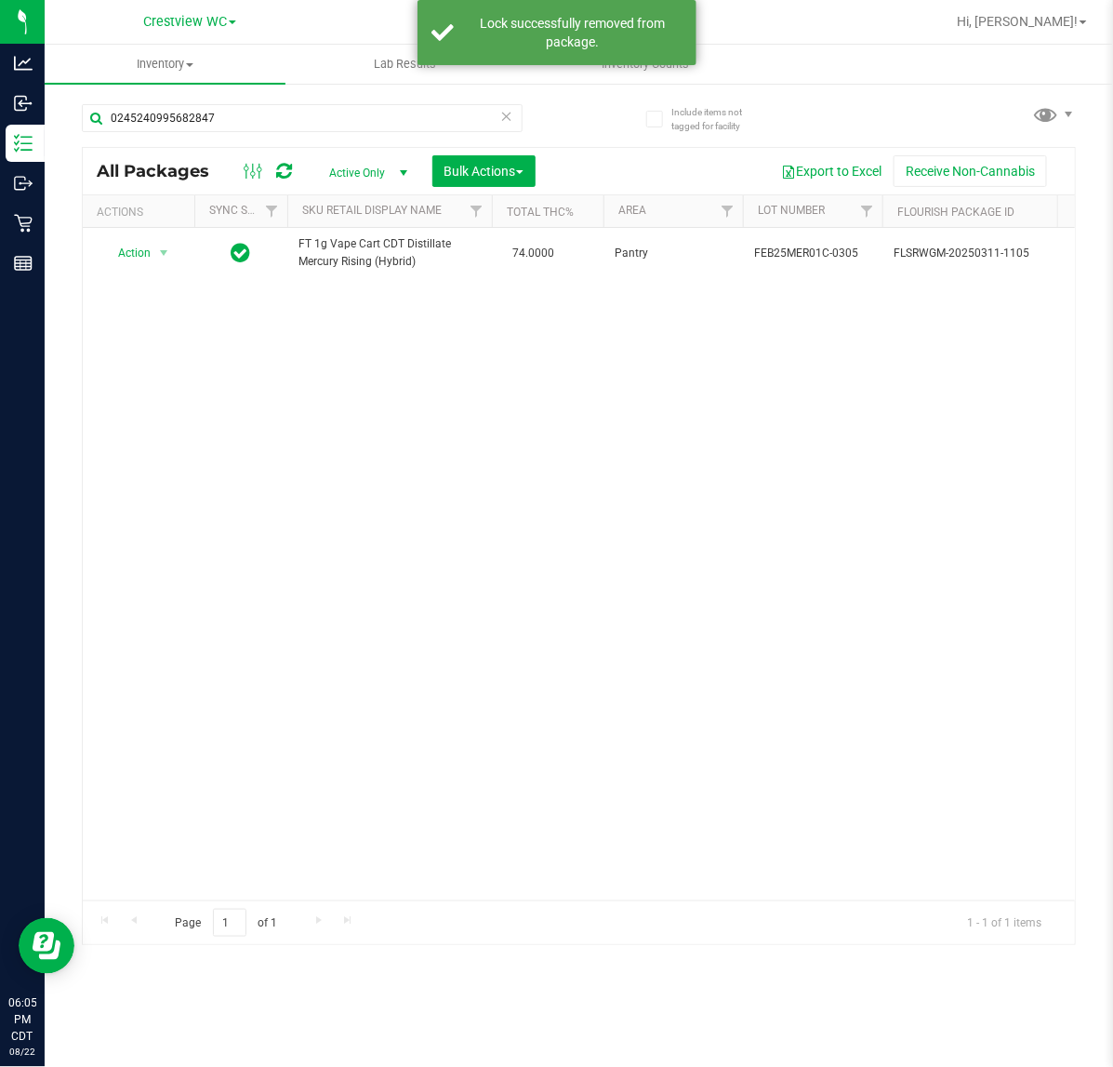
click at [518, 494] on div "Action Action Adjust qty Create package Edit attributes Global inventory Locate…" at bounding box center [579, 564] width 992 height 672
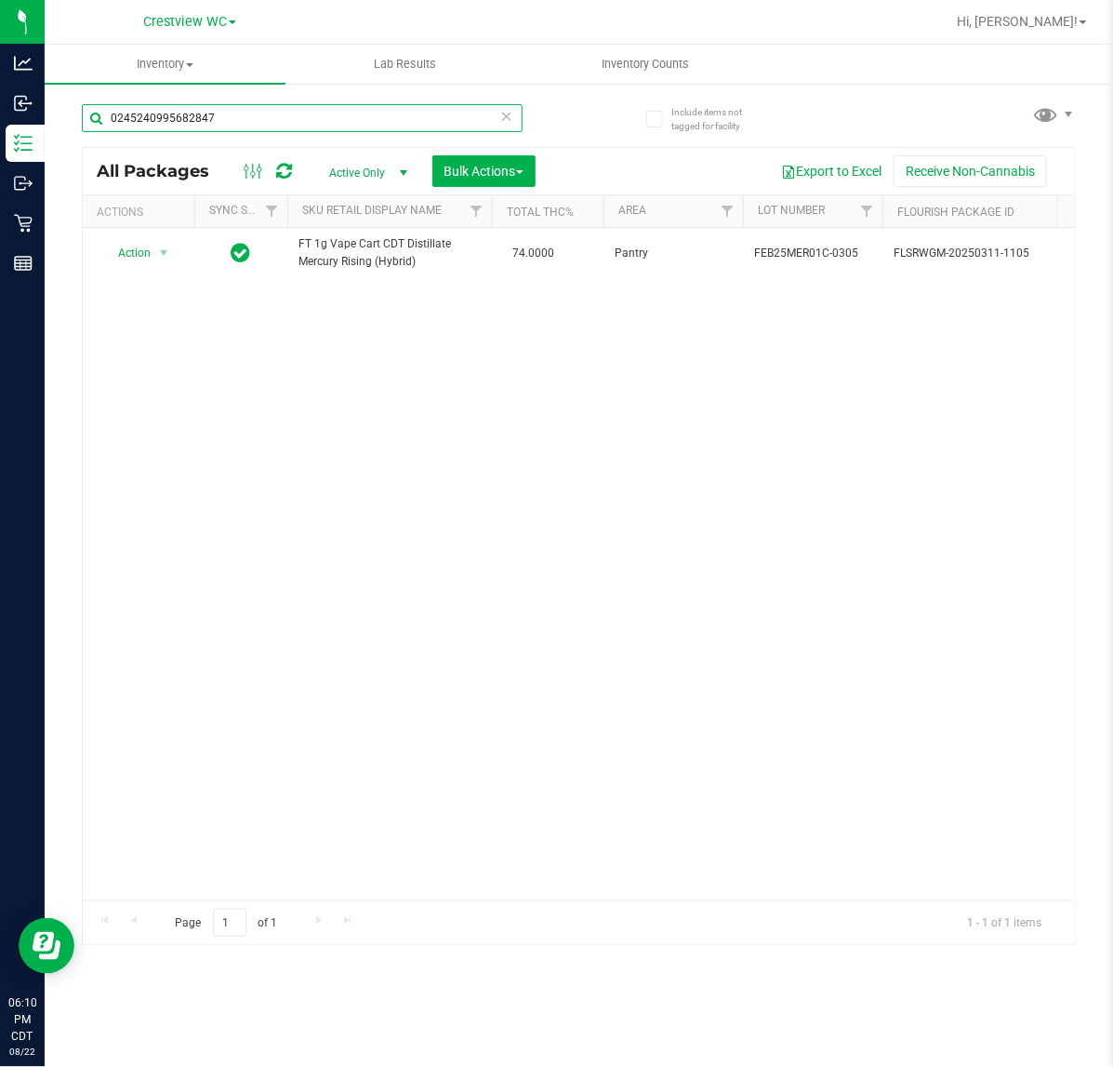
drag, startPoint x: 252, startPoint y: 108, endPoint x: -22, endPoint y: 126, distance: 274.9
click at [0, 126] on html "Analytics Inbound Inventory Outbound Retail Reports 06:10 PM CDT 08/22/2025 08/…" at bounding box center [556, 533] width 1113 height 1067
type input "ffp"
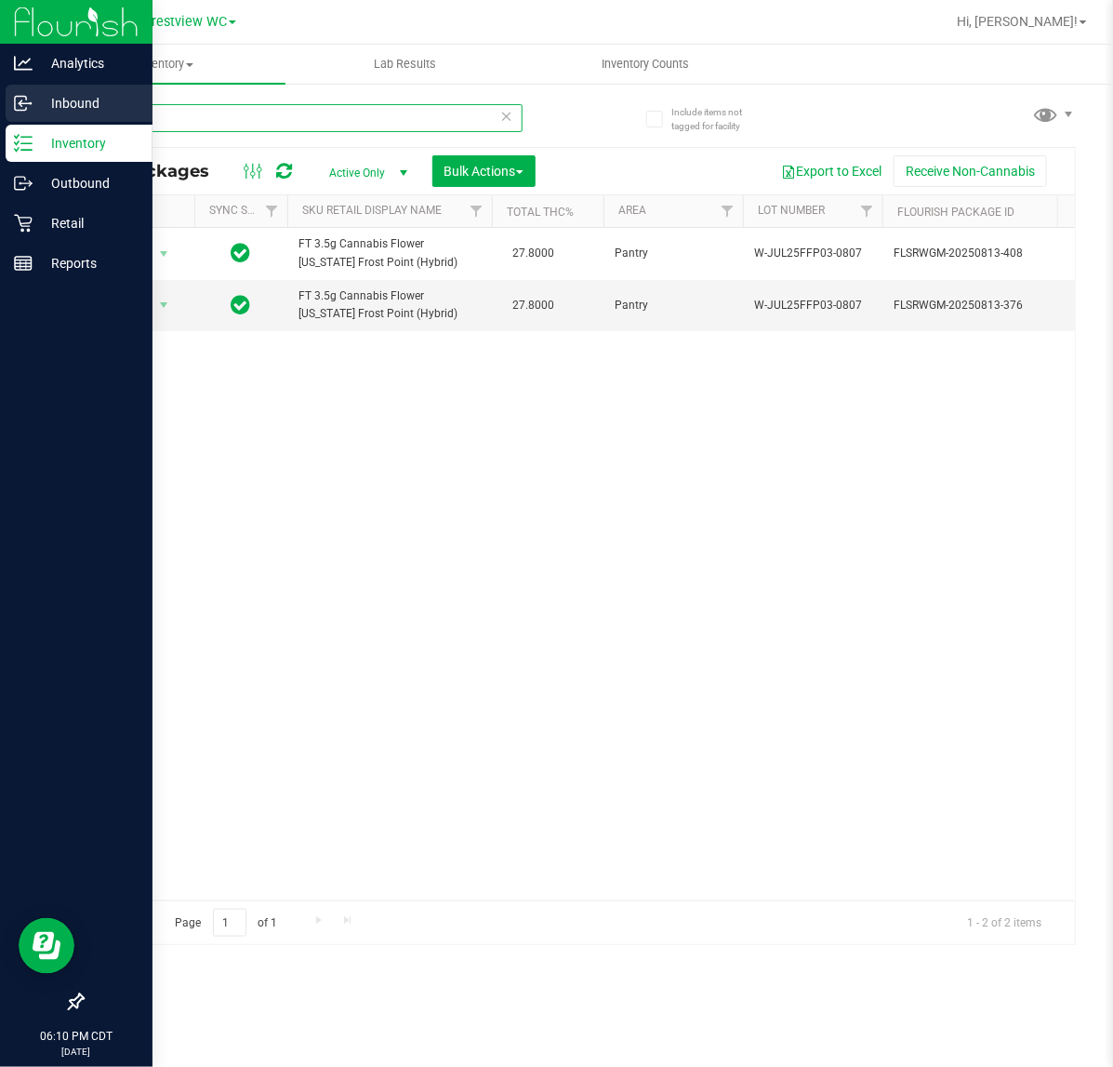
drag, startPoint x: 149, startPoint y: 124, endPoint x: 20, endPoint y: 121, distance: 128.3
click at [20, 121] on div "Analytics Inbound Inventory Outbound Retail Reports 06:10 PM CDT 08/22/2025 08/…" at bounding box center [556, 533] width 1113 height 1067
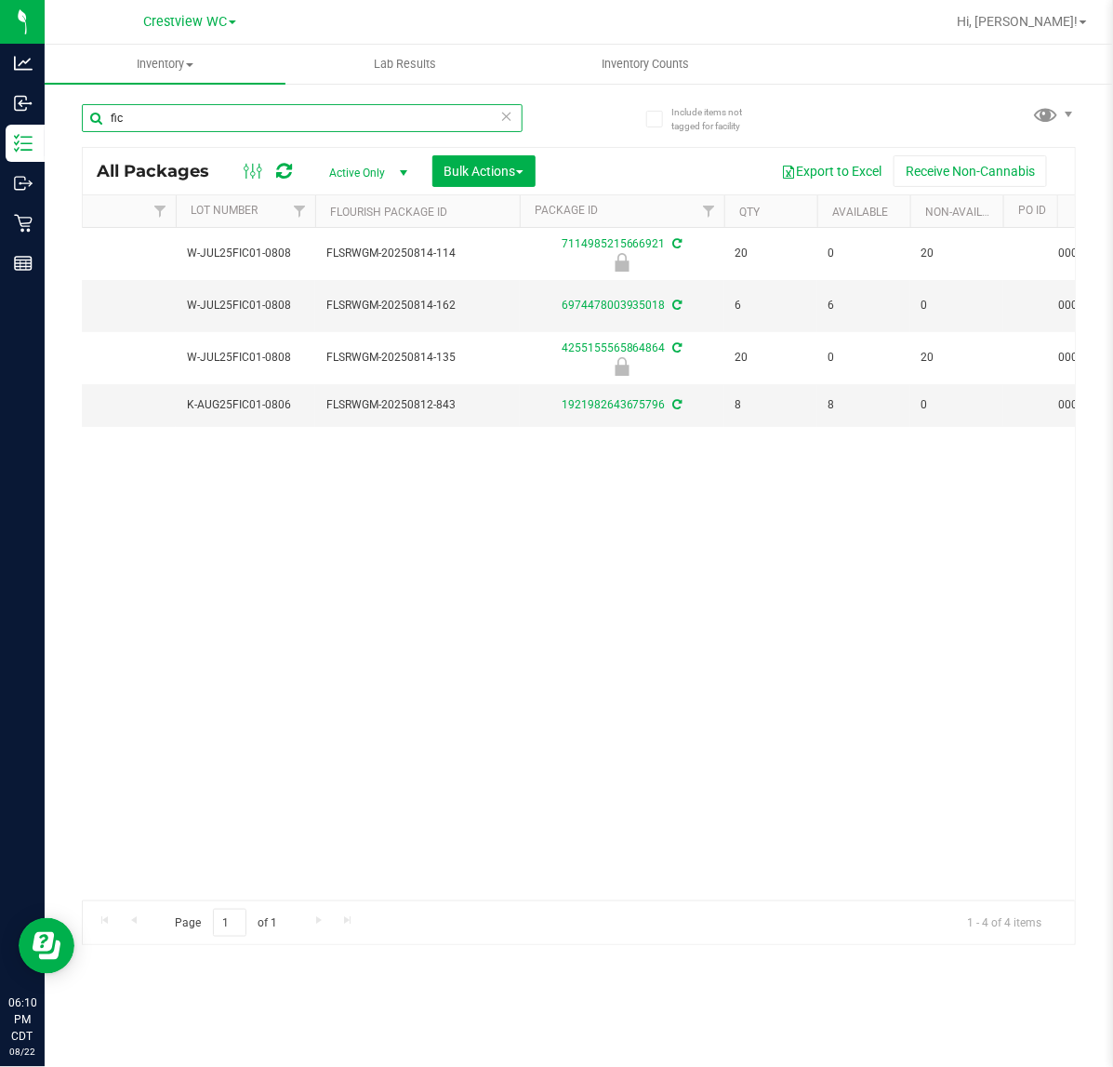
scroll to position [0, 593]
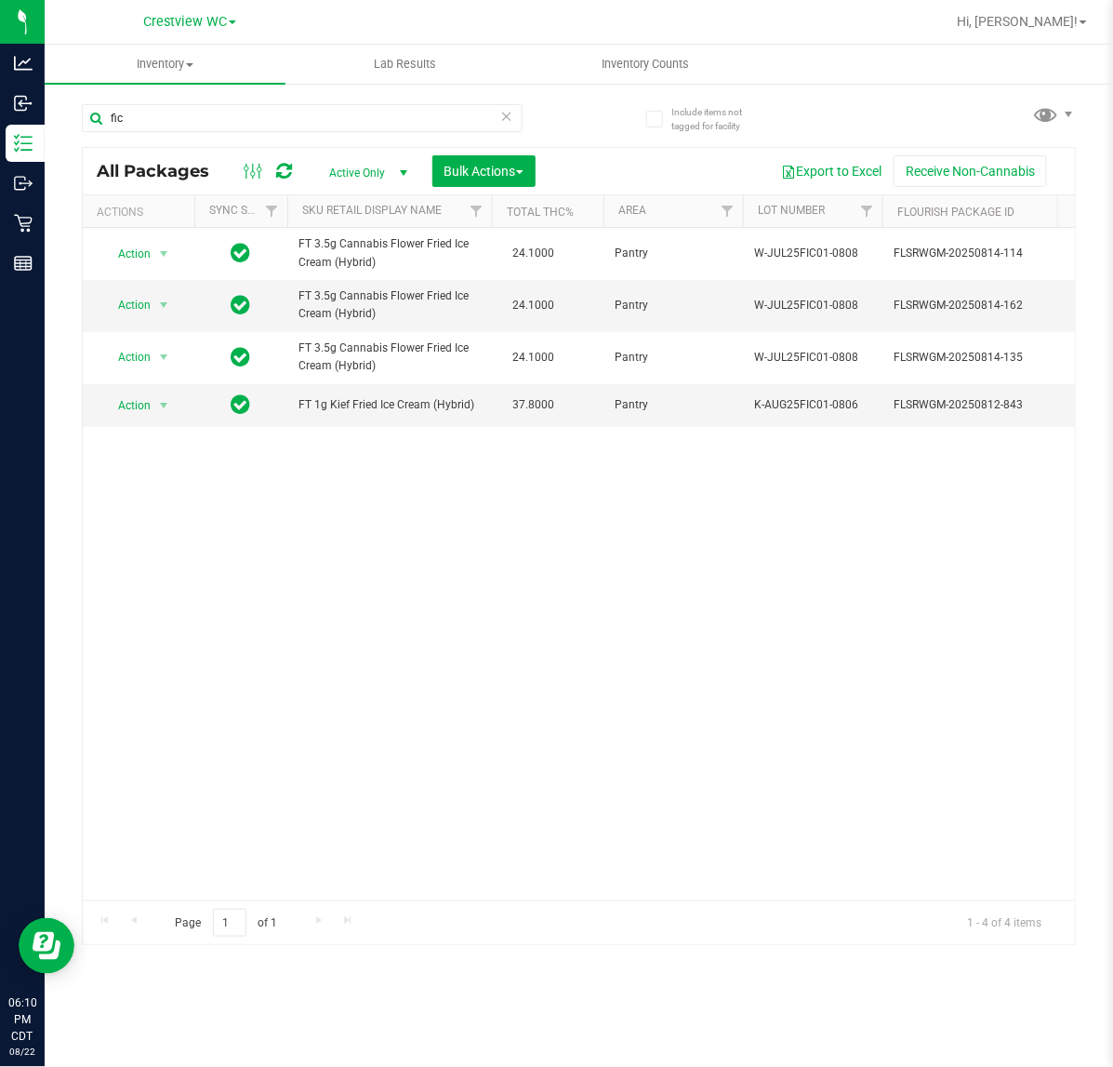
click at [502, 760] on div "Action Action Edit attributes Global inventory Locate package Package audit log…" at bounding box center [579, 564] width 992 height 672
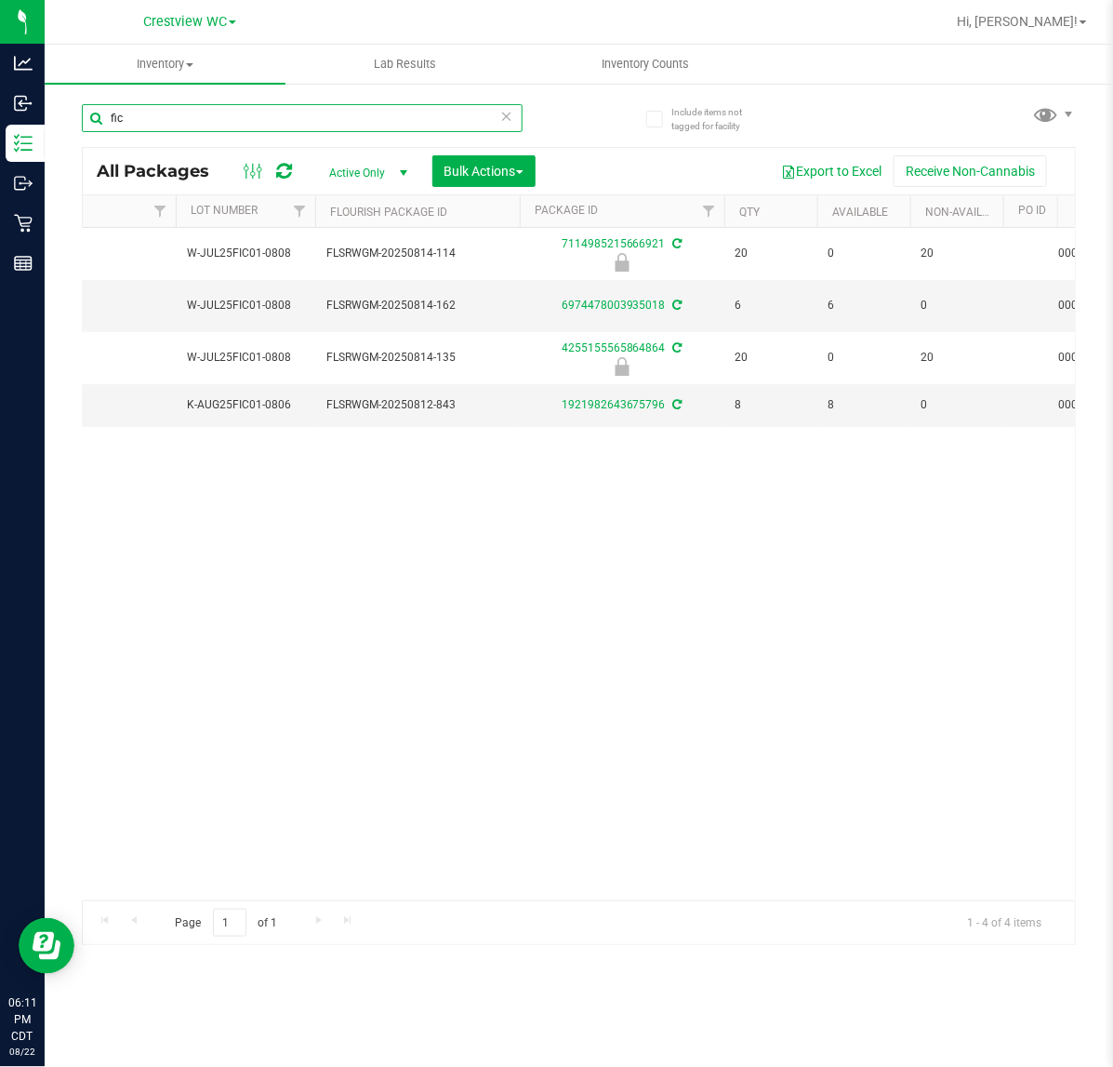
click at [184, 123] on input "fic" at bounding box center [302, 118] width 441 height 28
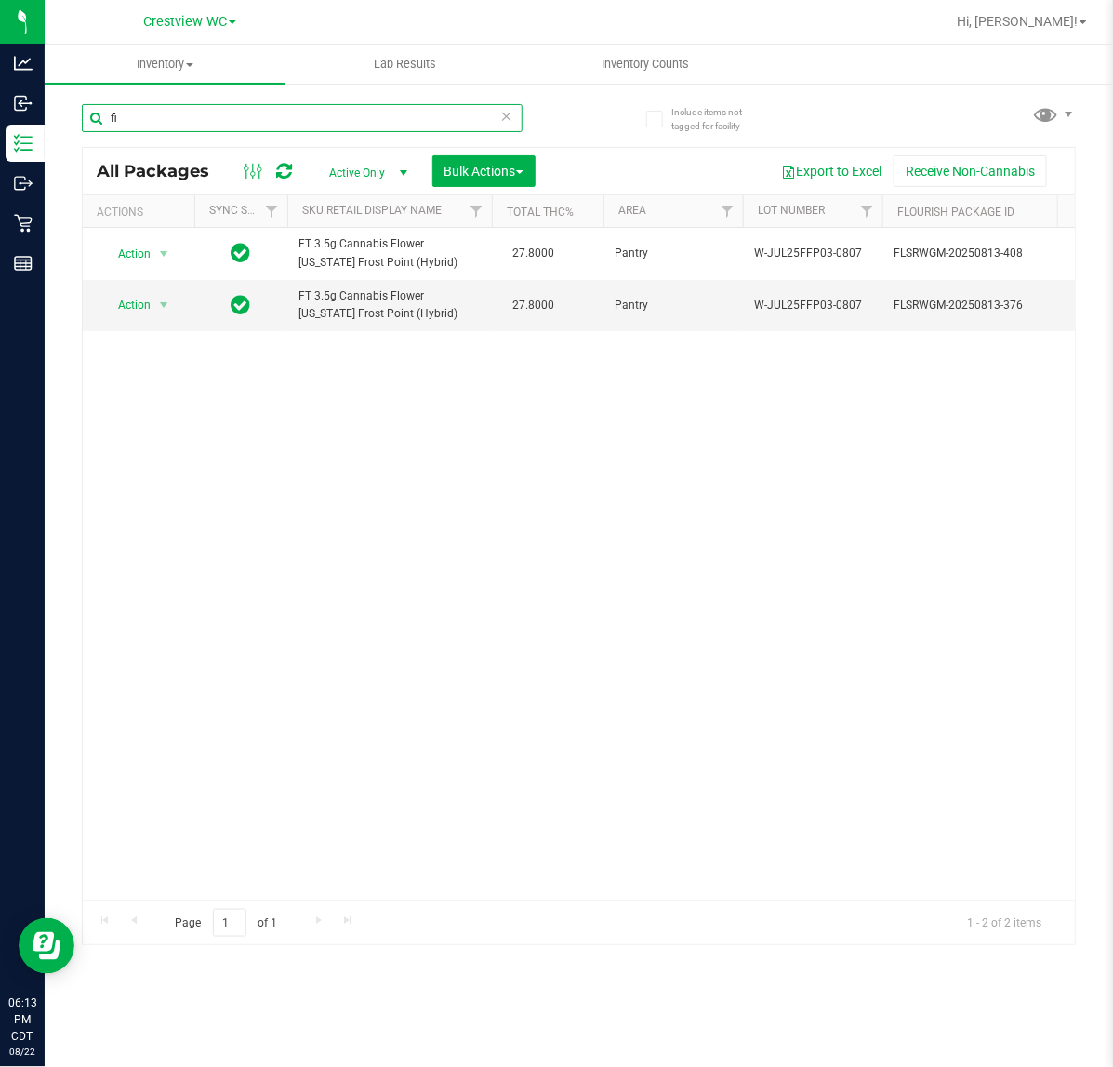
type input "fic"
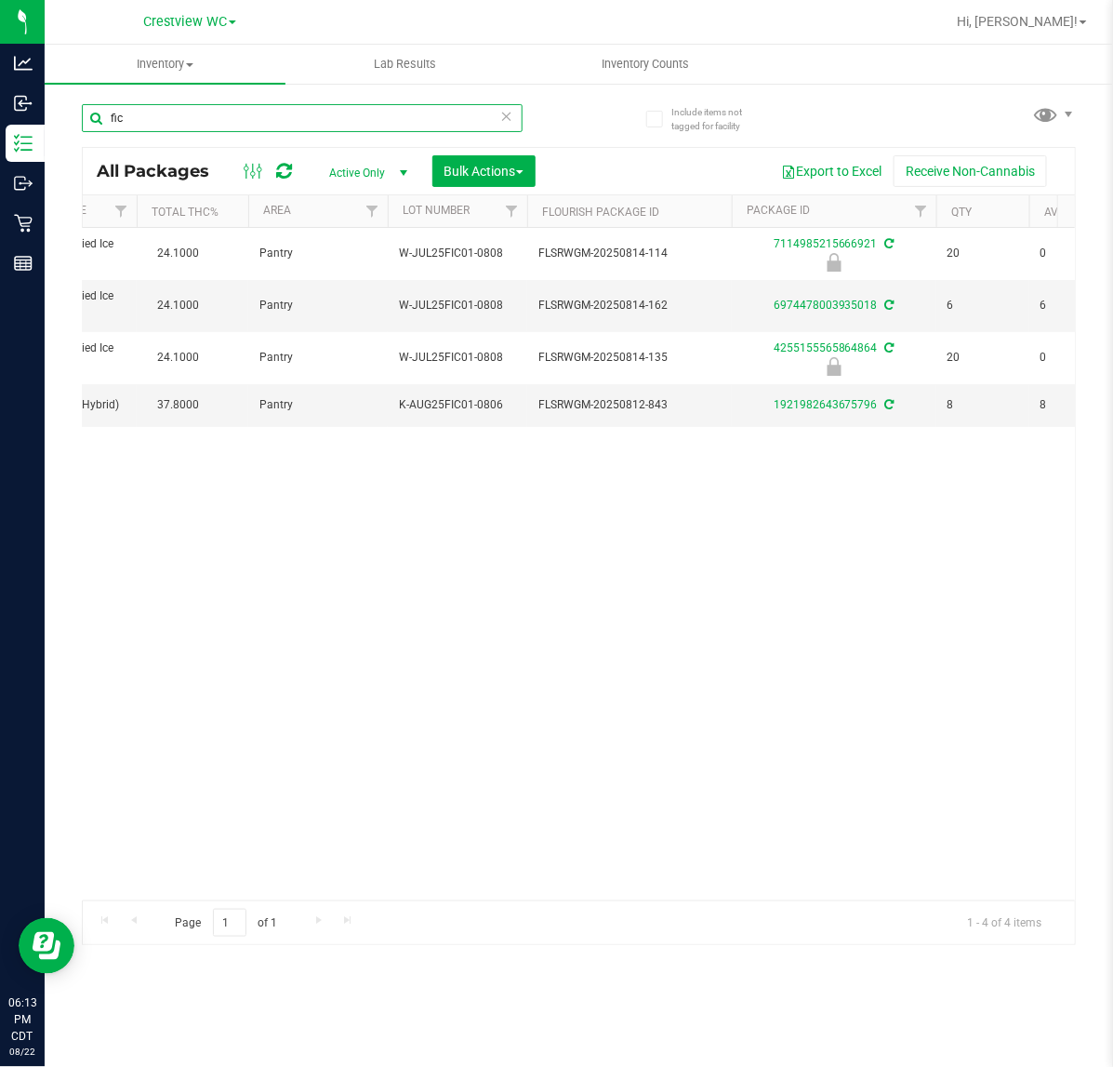
scroll to position [0, 702]
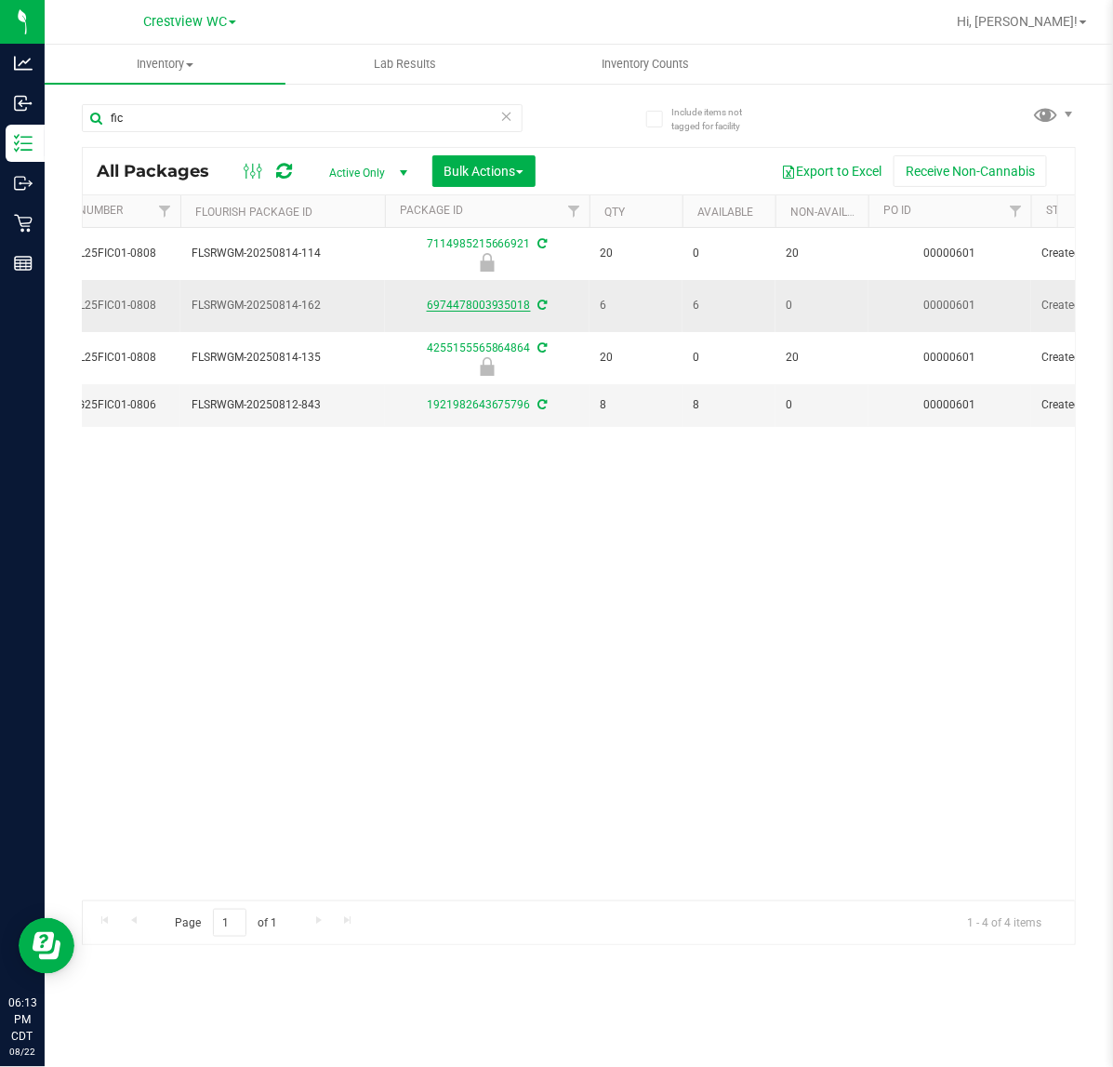
click at [504, 304] on link "6974478003935018" at bounding box center [479, 304] width 104 height 13
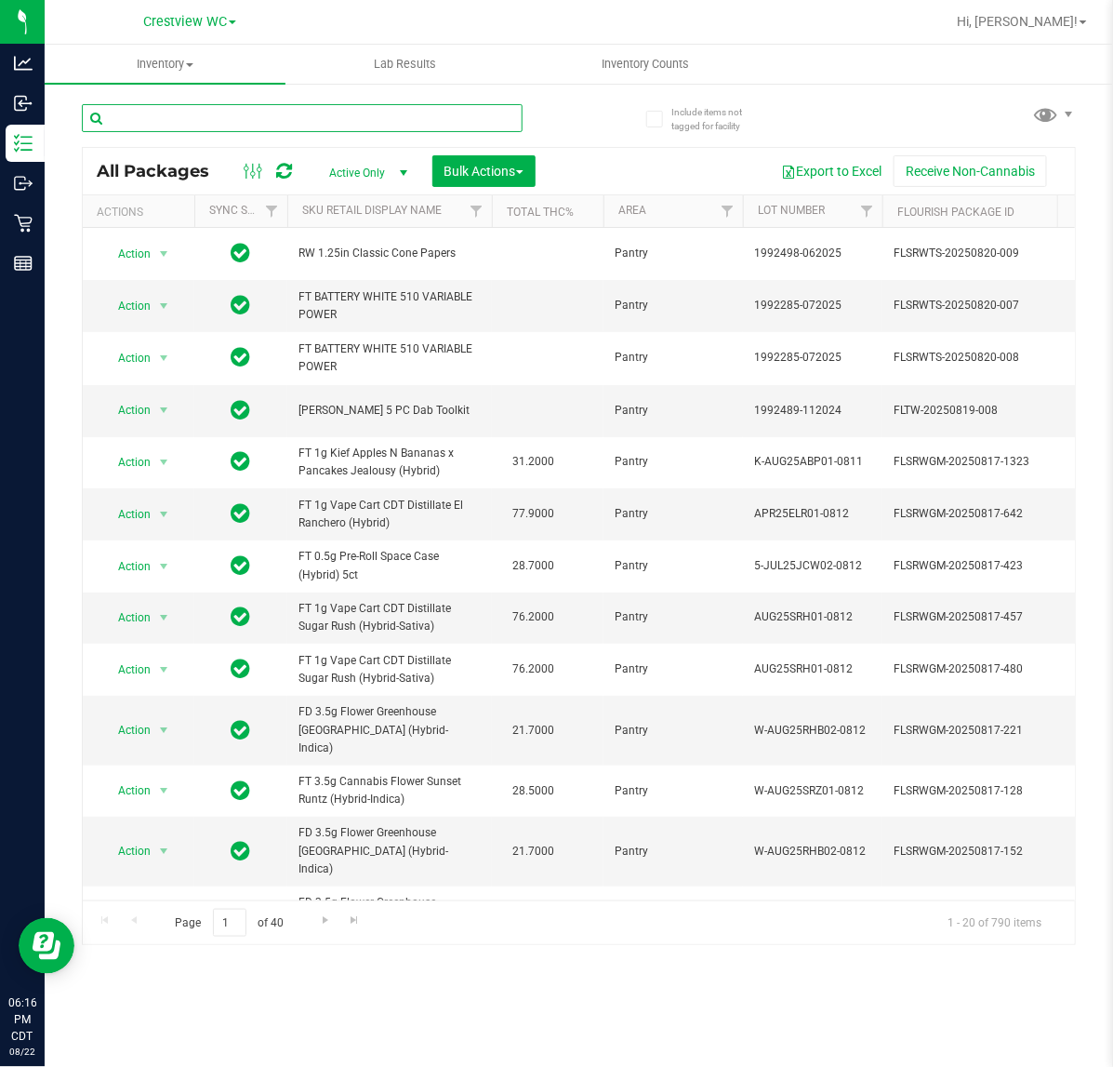
click at [212, 124] on input "text" at bounding box center [302, 118] width 441 height 28
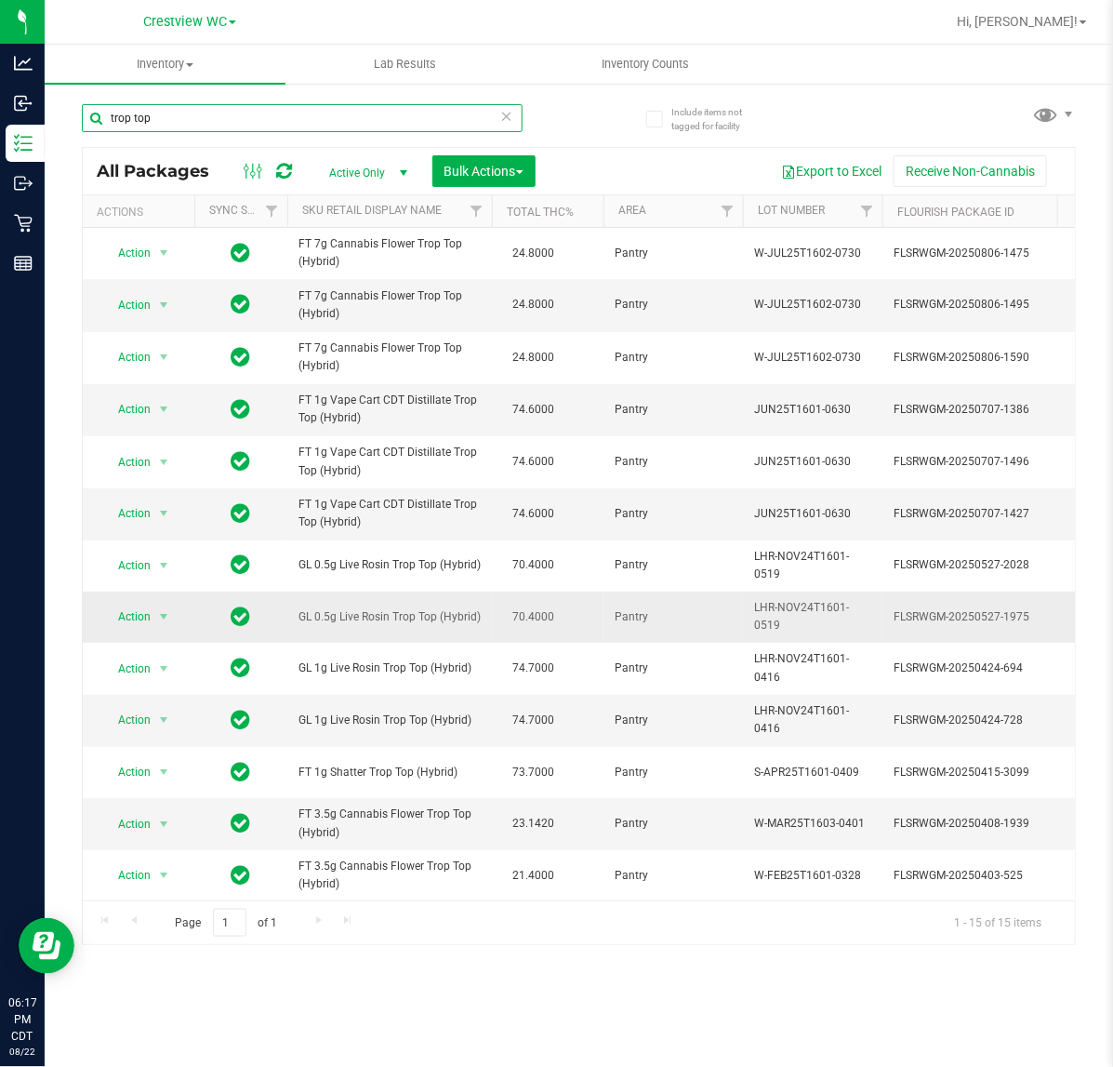
type input "trop top"
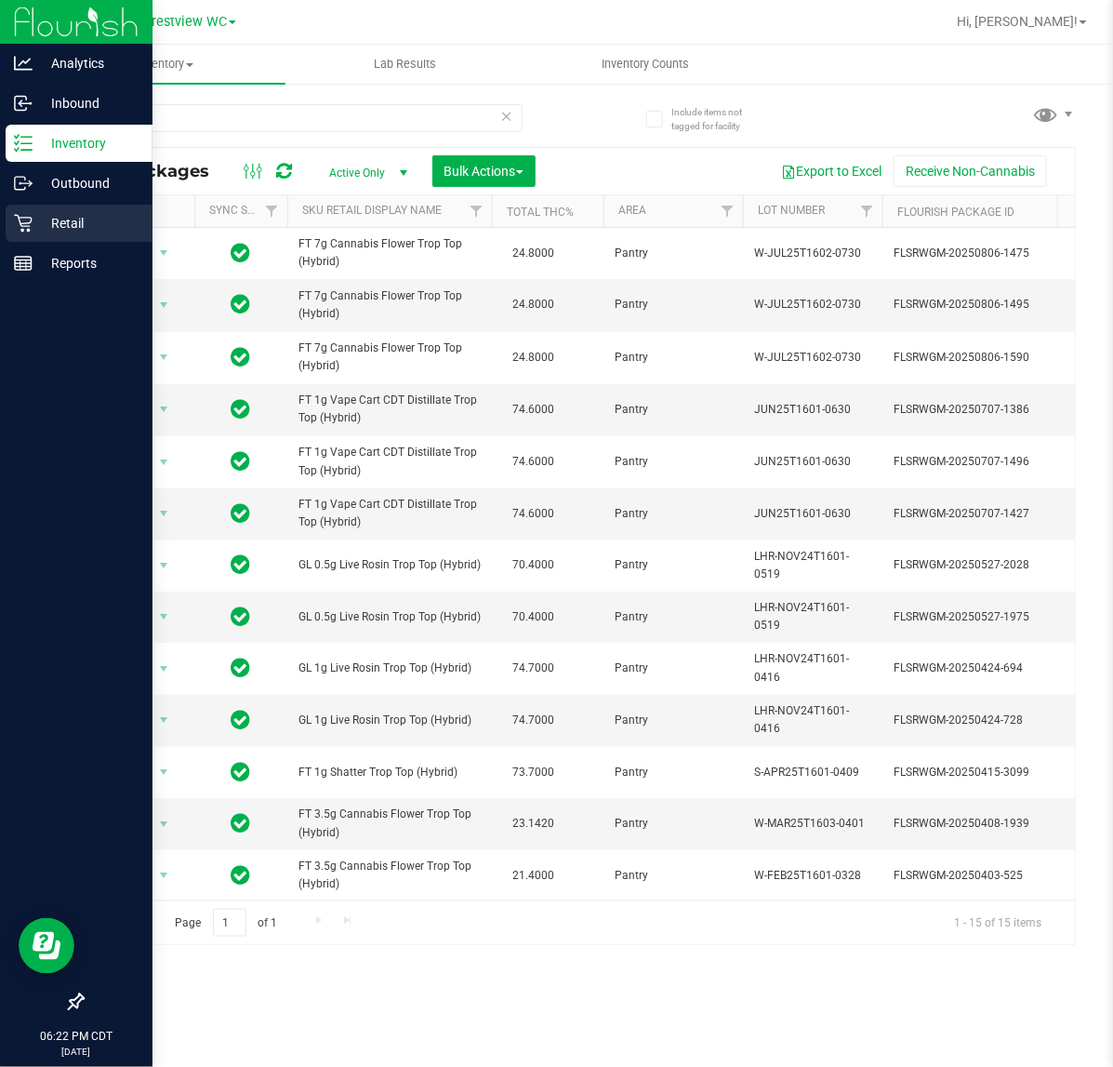
click at [19, 223] on icon at bounding box center [23, 223] width 19 height 19
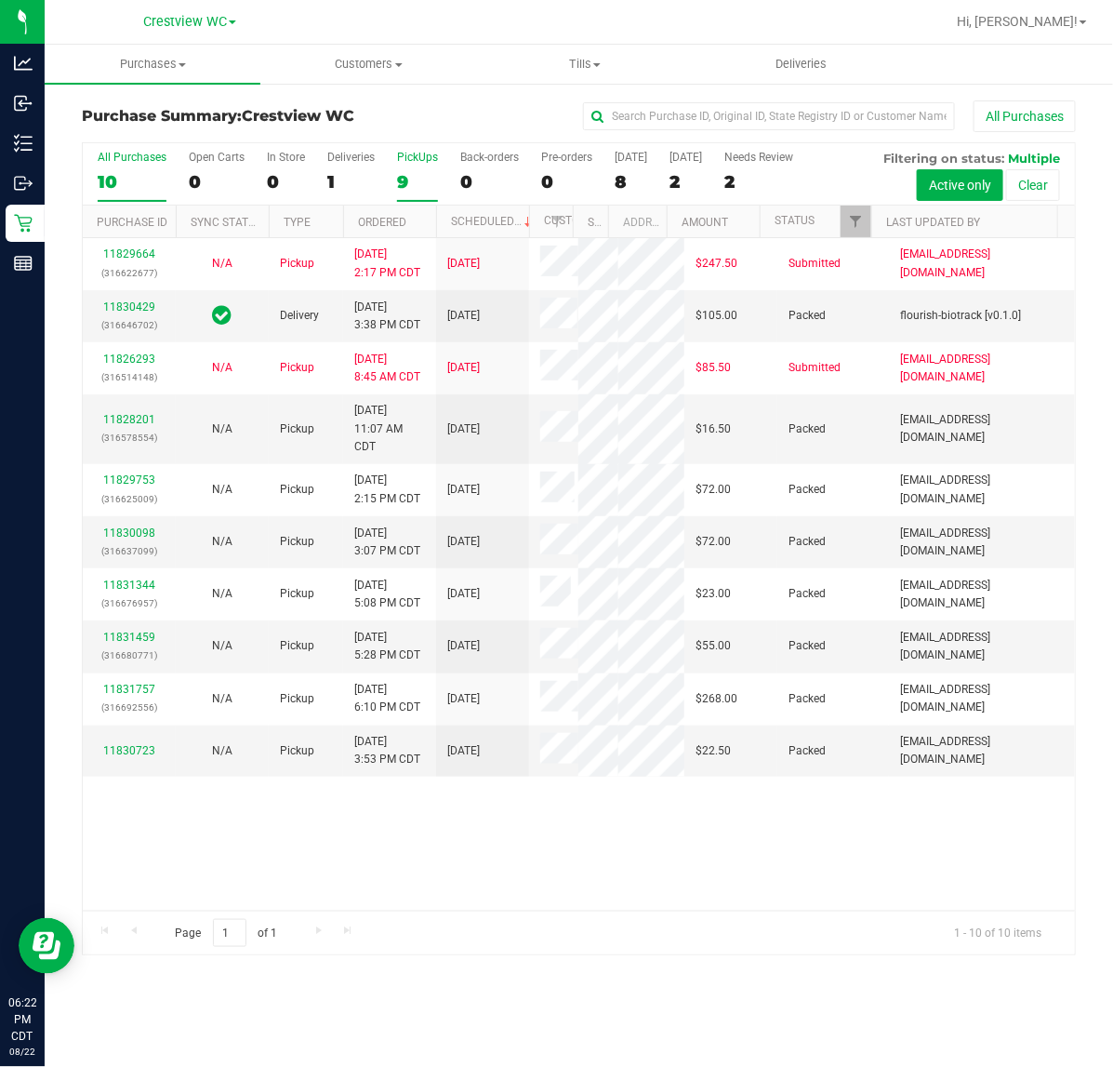
click at [398, 186] on div "9" at bounding box center [417, 181] width 41 height 21
click at [0, 0] on input "PickUps 9" at bounding box center [0, 0] width 0 height 0
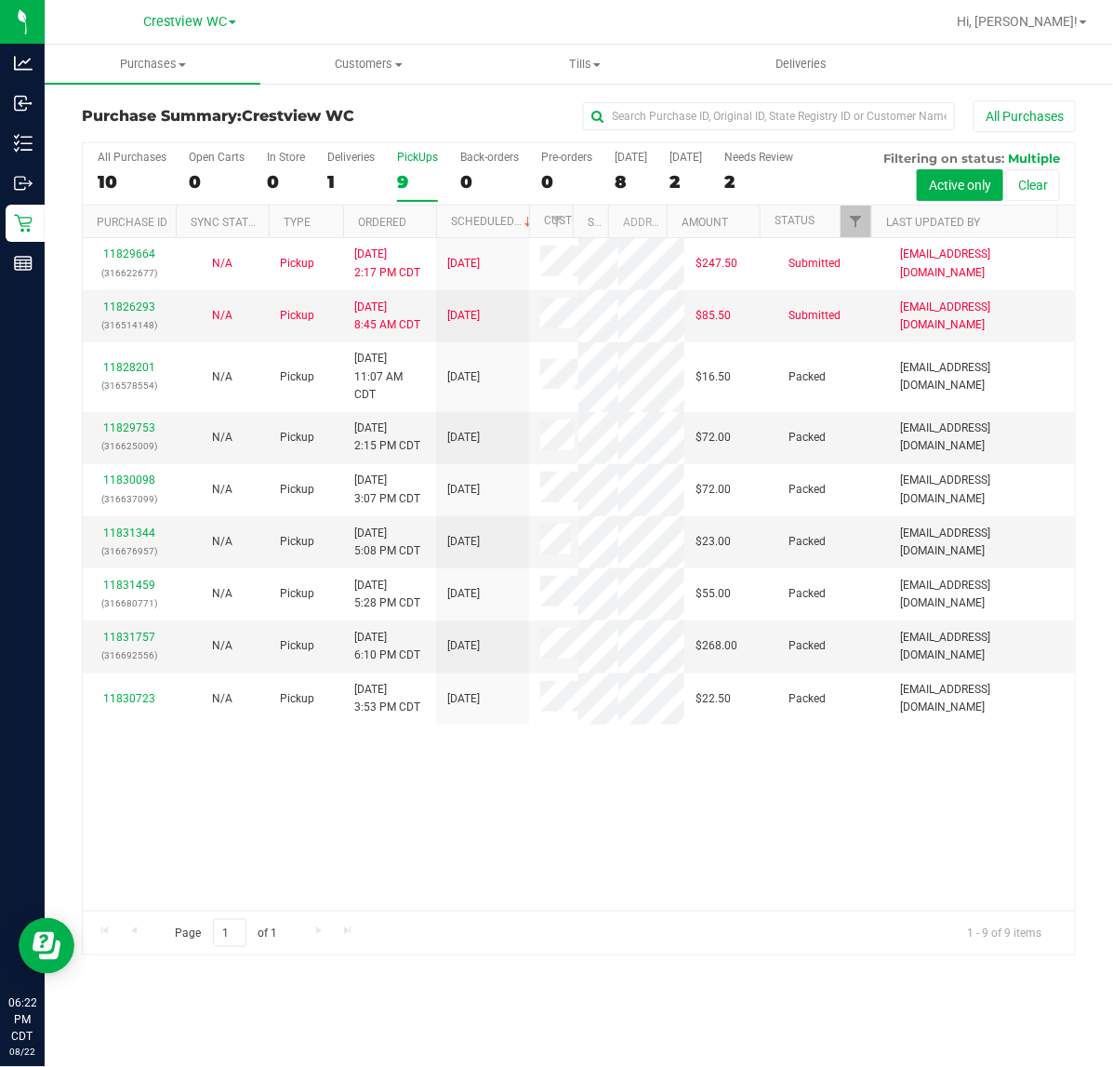
scroll to position [6, 0]
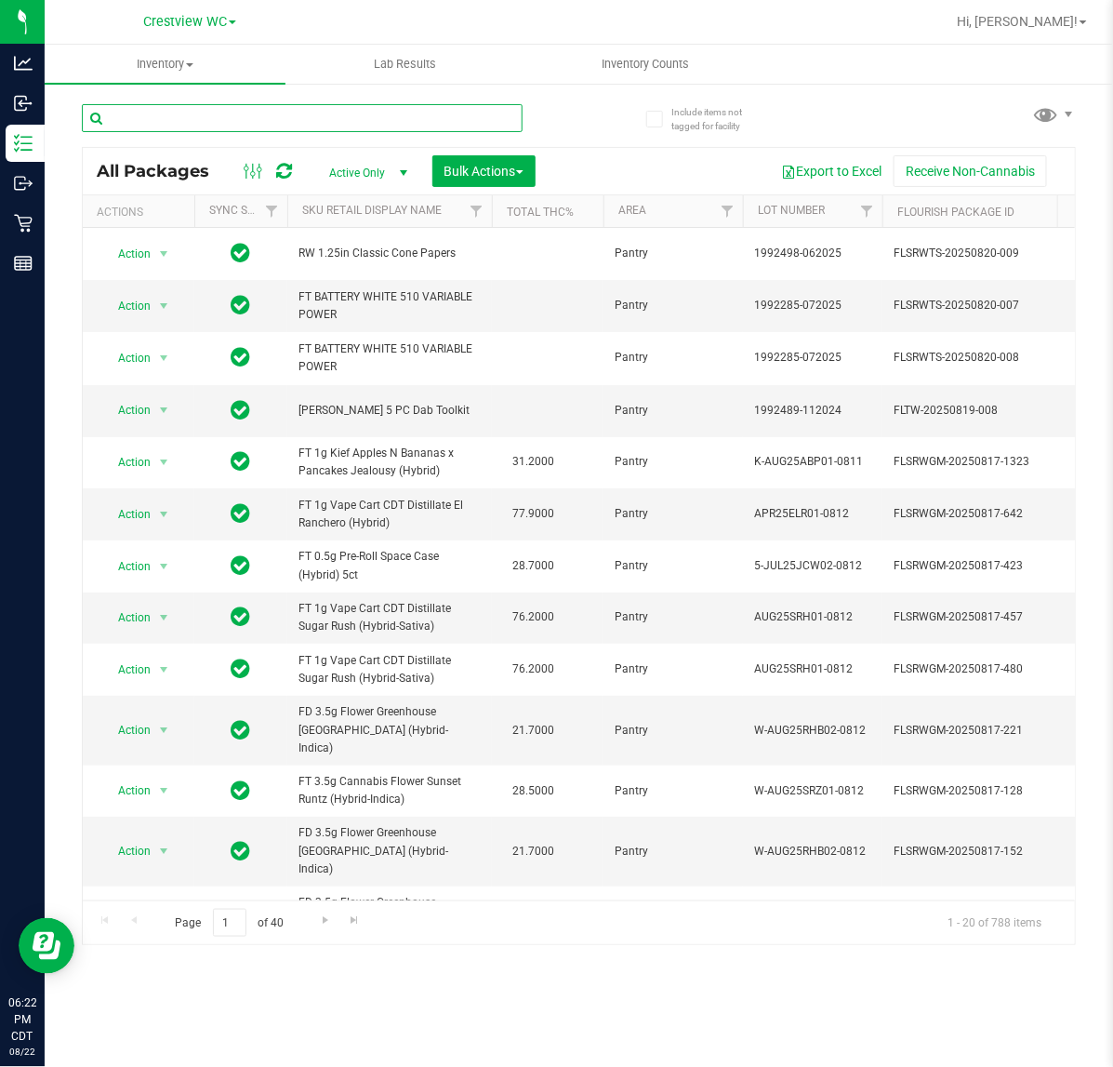
click at [330, 109] on input "text" at bounding box center [302, 118] width 441 height 28
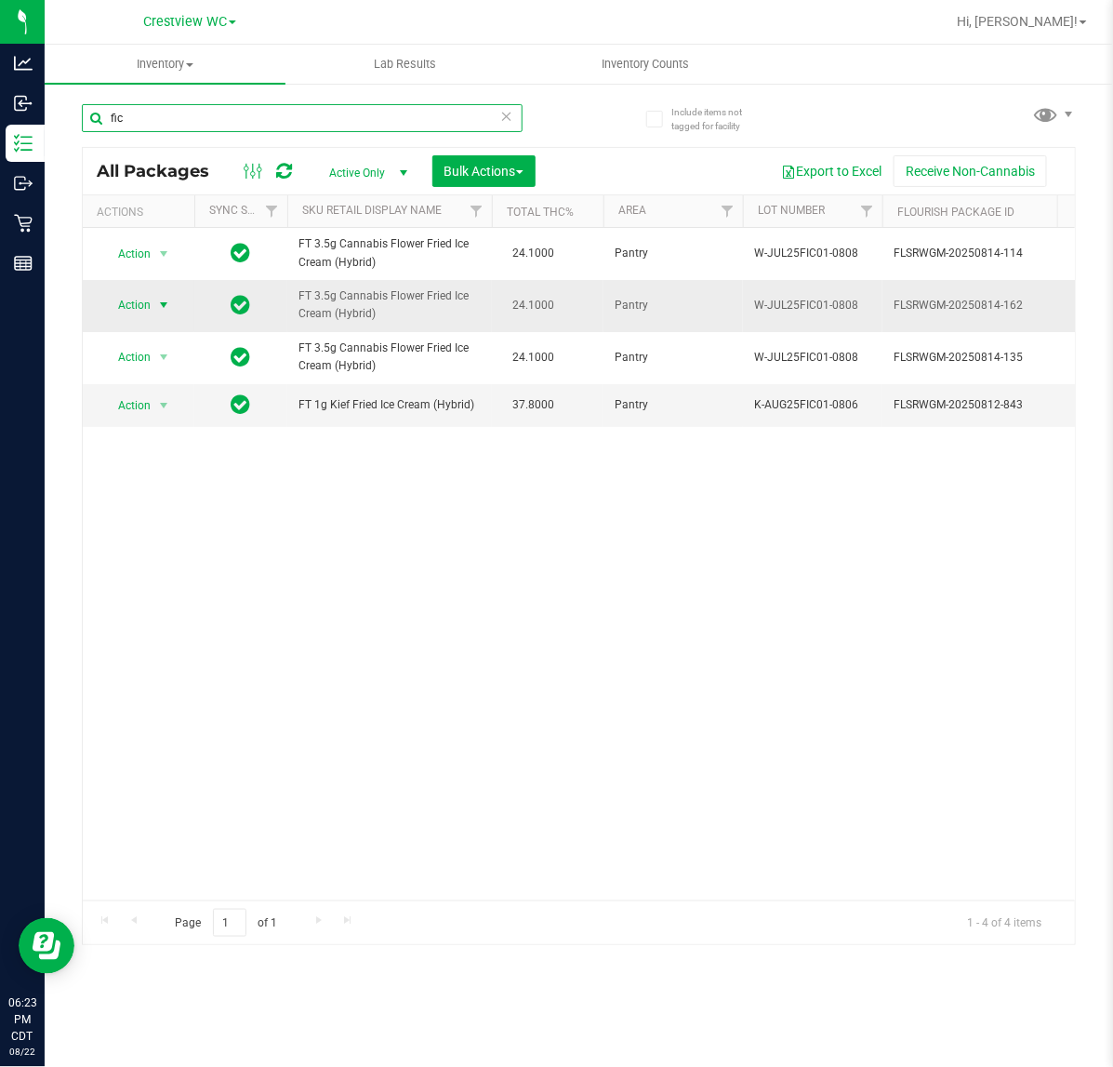
type input "fic"
click at [137, 296] on span "Action" at bounding box center [126, 305] width 50 height 26
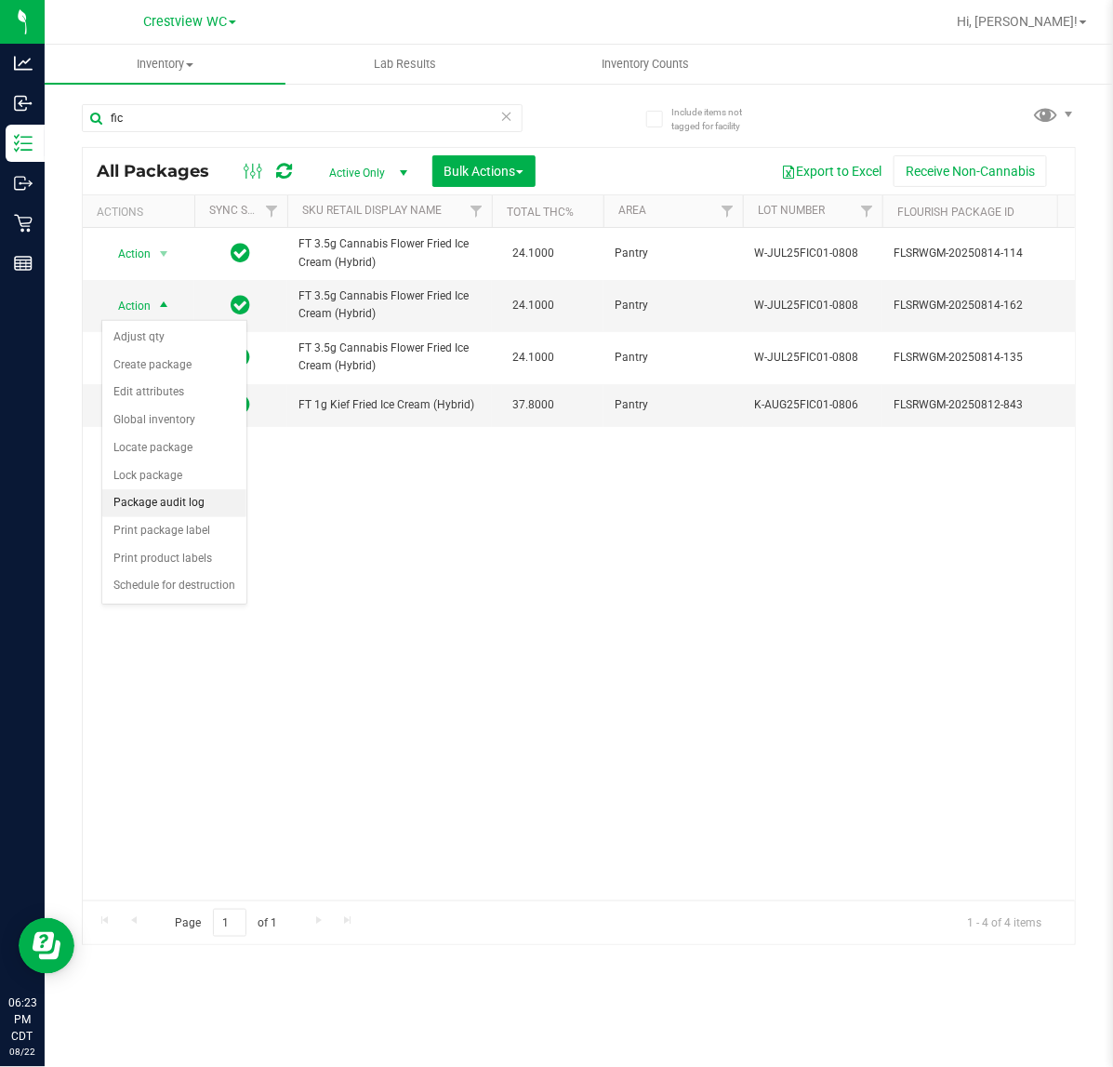
click at [211, 510] on li "Package audit log" at bounding box center [174, 503] width 144 height 28
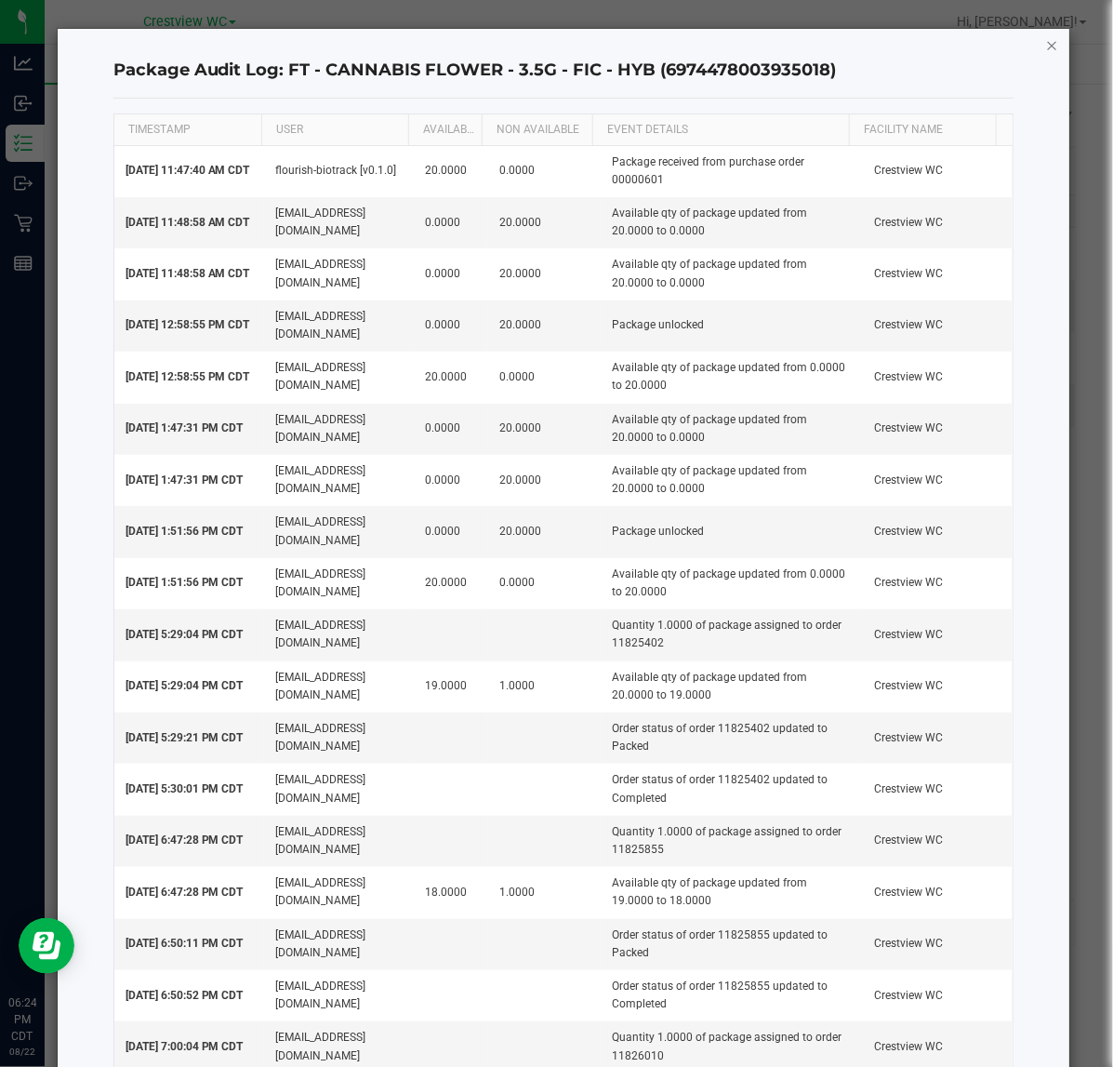
click at [1046, 51] on icon "button" at bounding box center [1052, 44] width 13 height 22
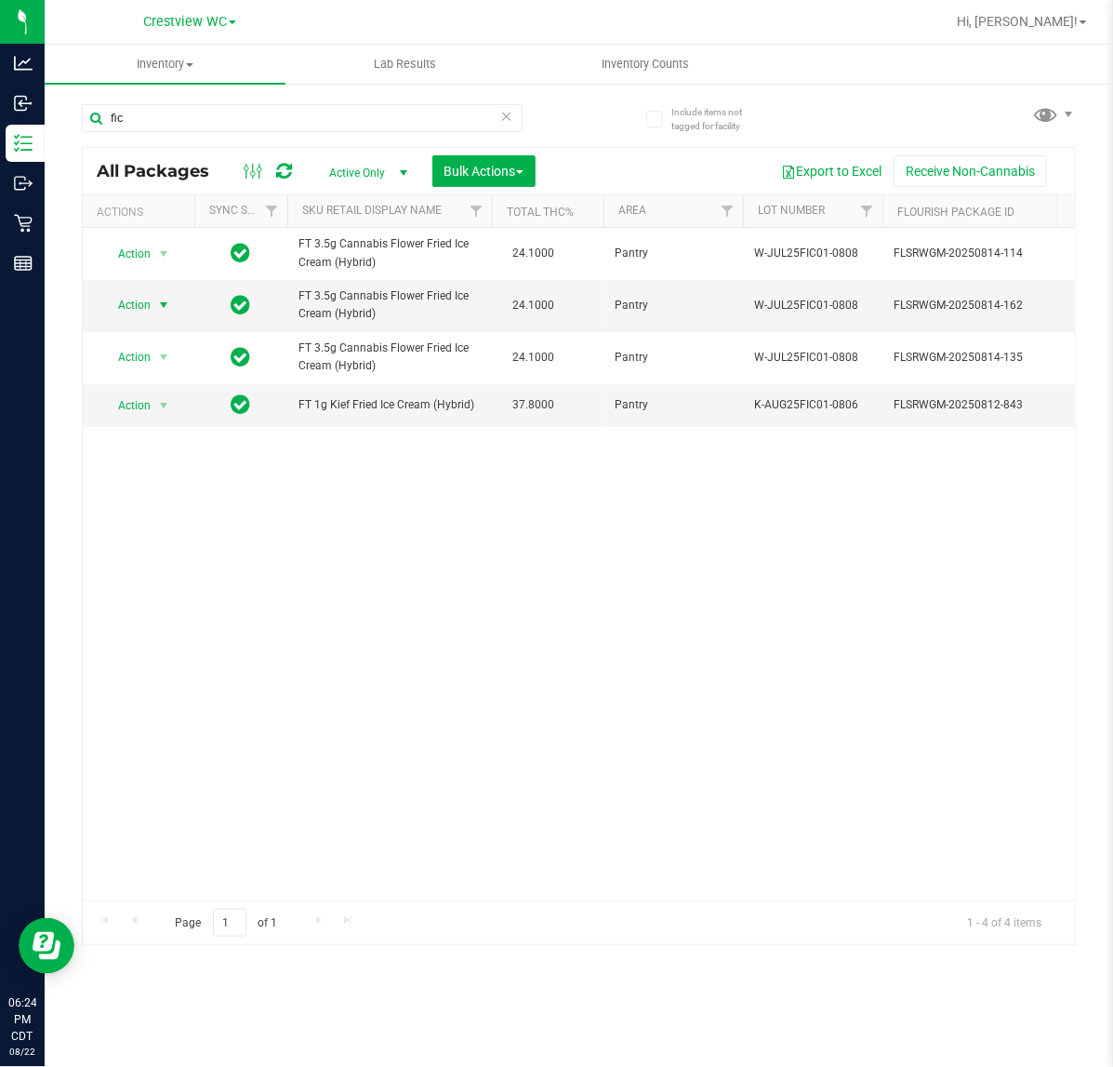
click at [435, 537] on div "Action Action Edit attributes Global inventory Locate package Package audit log…" at bounding box center [579, 564] width 992 height 672
click at [324, 642] on div "Action Action Edit attributes Global inventory Locate package Package audit log…" at bounding box center [579, 564] width 992 height 672
click at [328, 567] on div "Action Action Edit attributes Global inventory Locate package Package audit log…" at bounding box center [579, 564] width 992 height 672
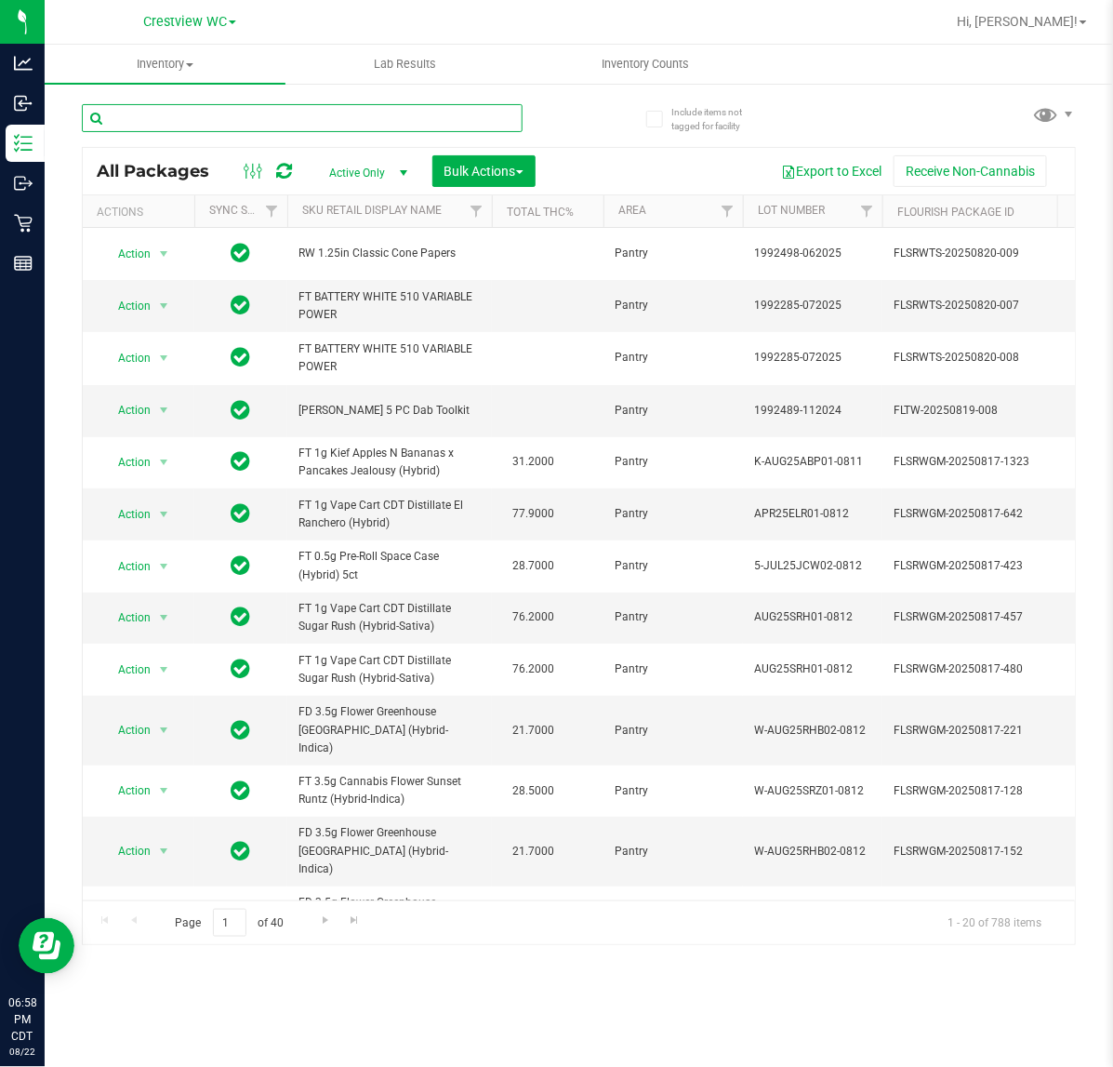
click at [205, 113] on input "text" at bounding box center [302, 118] width 441 height 28
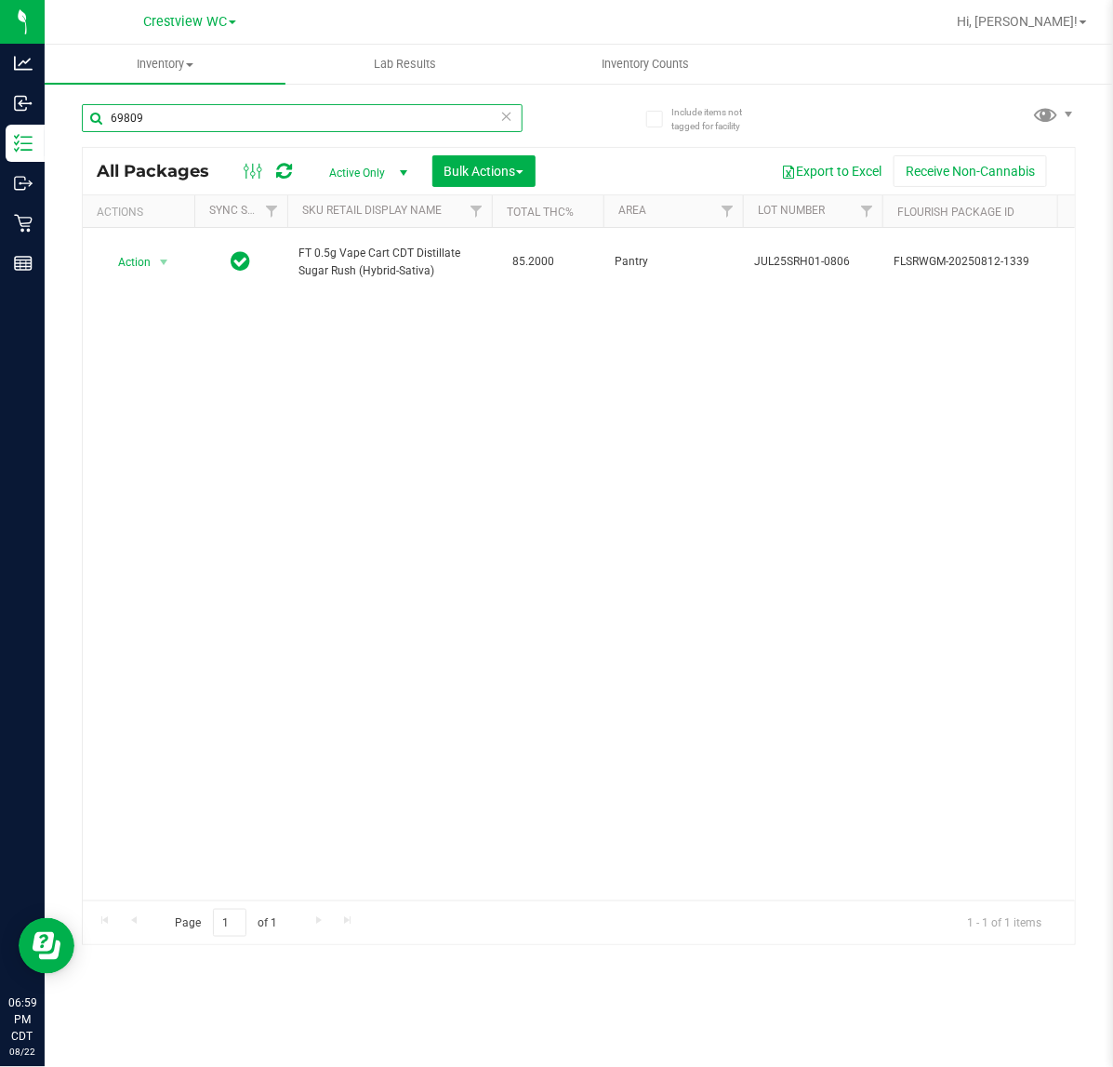
type input "69809"
click at [347, 135] on div "69809" at bounding box center [302, 125] width 441 height 43
click at [347, 126] on input "69809" at bounding box center [302, 118] width 441 height 28
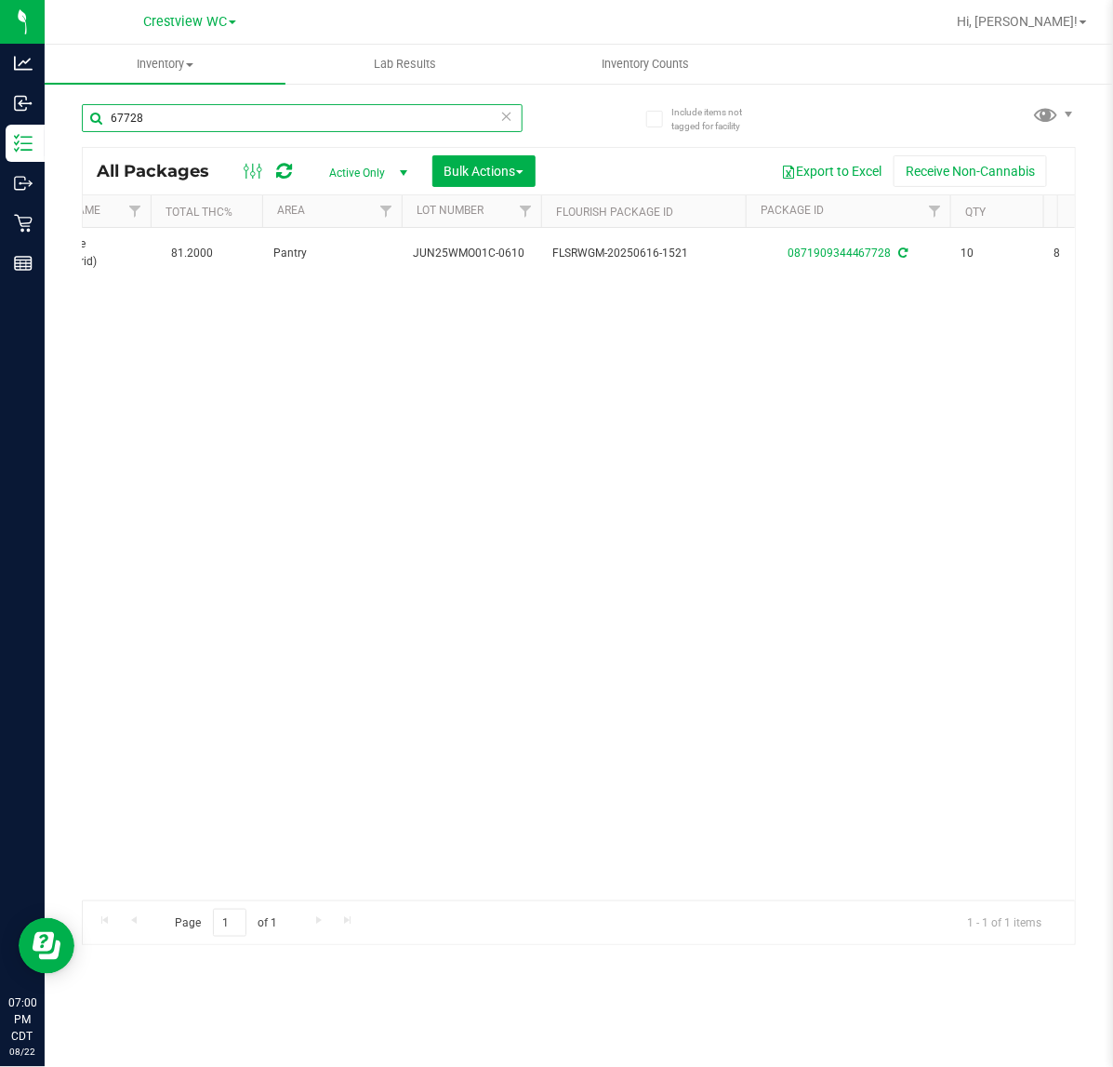
scroll to position [0, 113]
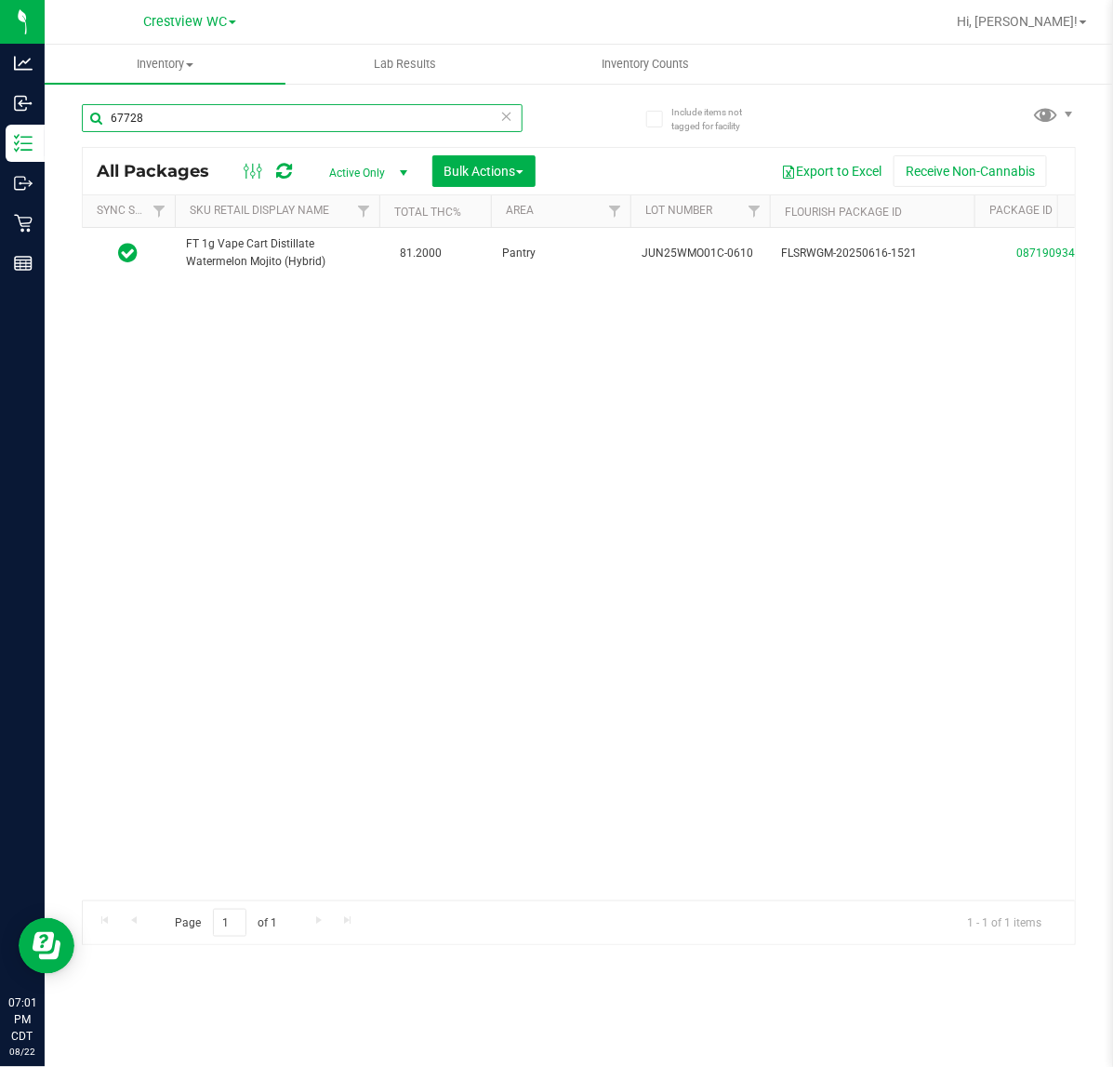
drag, startPoint x: 153, startPoint y: 122, endPoint x: 63, endPoint y: 116, distance: 90.4
click at [63, 116] on div "Include items not tagged for facility 67728 All Packages Active Only Active Onl…" at bounding box center [579, 365] width 1068 height 567
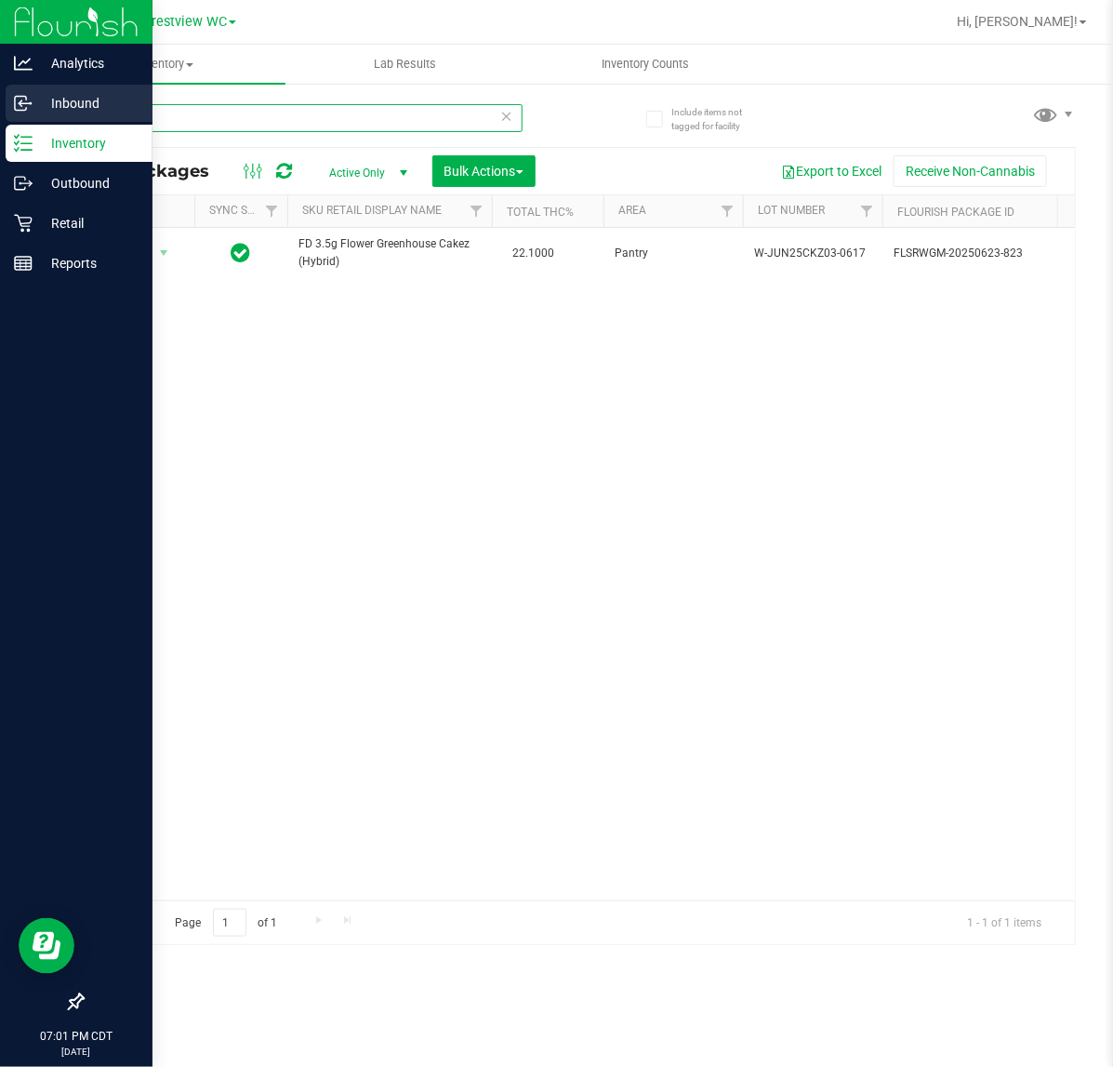
drag, startPoint x: 146, startPoint y: 112, endPoint x: 33, endPoint y: 112, distance: 112.5
click at [34, 112] on div "Analytics Inbound Inventory Outbound Retail Reports 07:01 PM CDT 08/22/2025 08/…" at bounding box center [556, 533] width 1113 height 1067
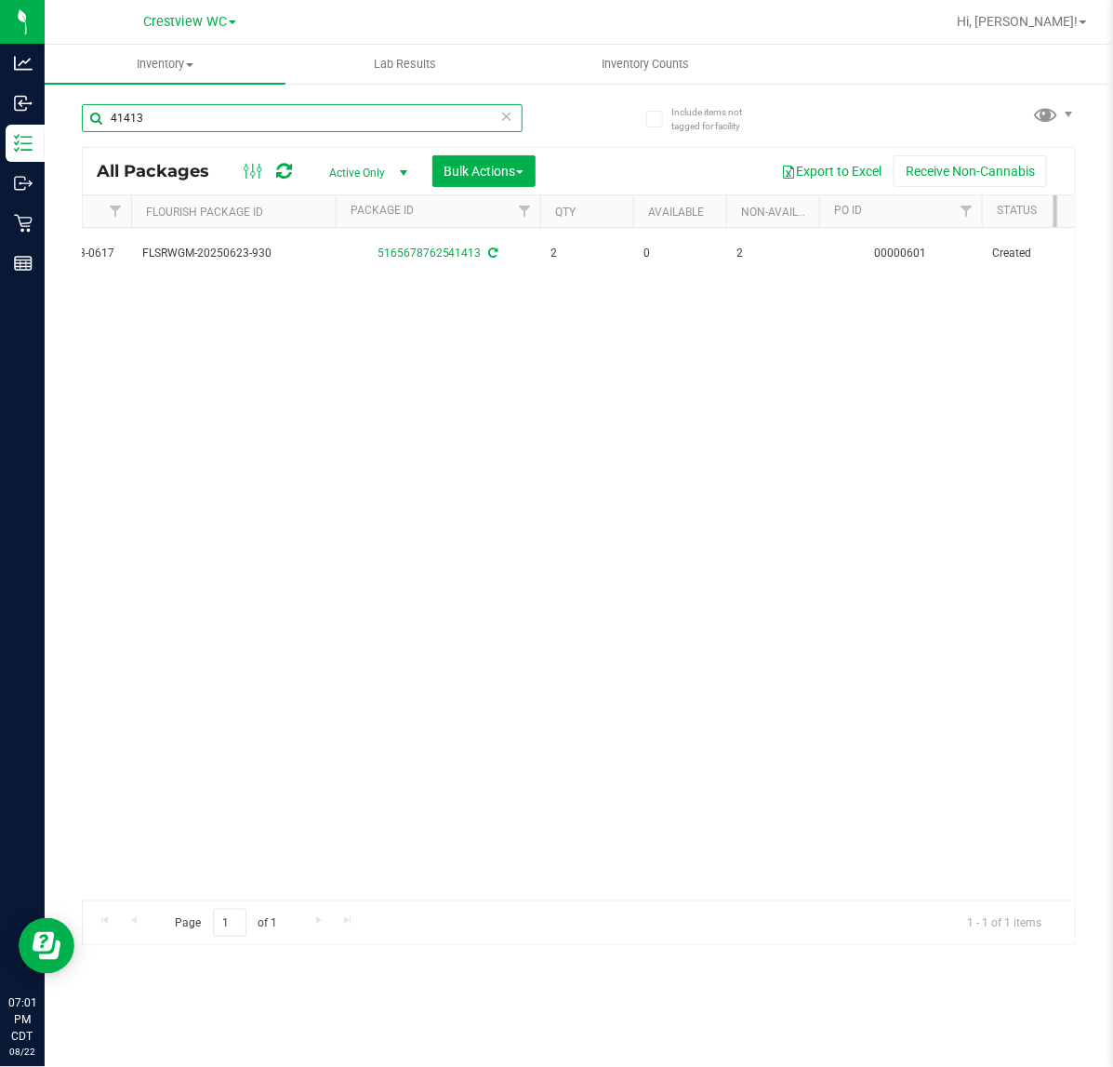
scroll to position [0, 360]
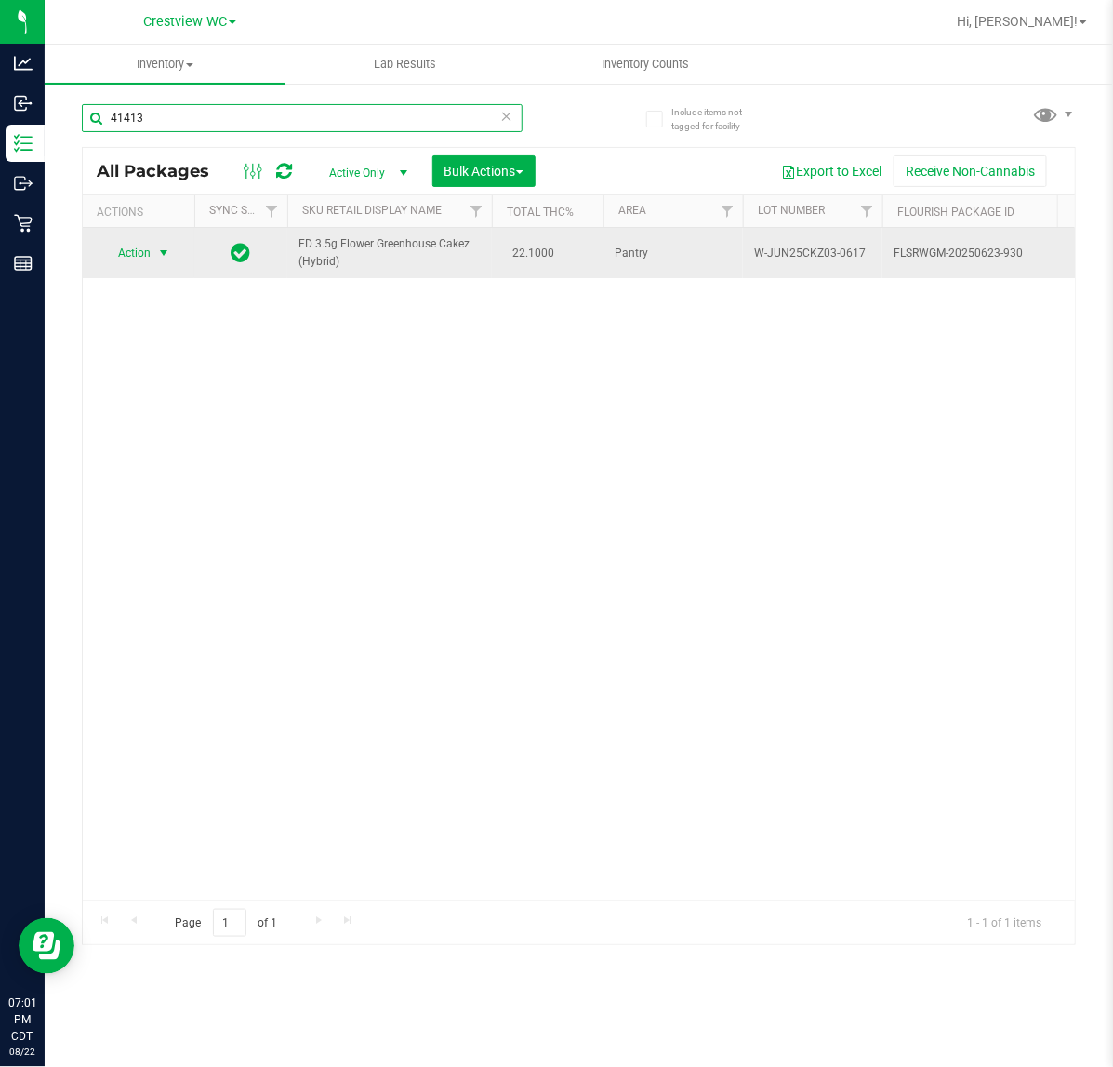
type input "41413"
click at [140, 245] on span "Action" at bounding box center [126, 253] width 50 height 26
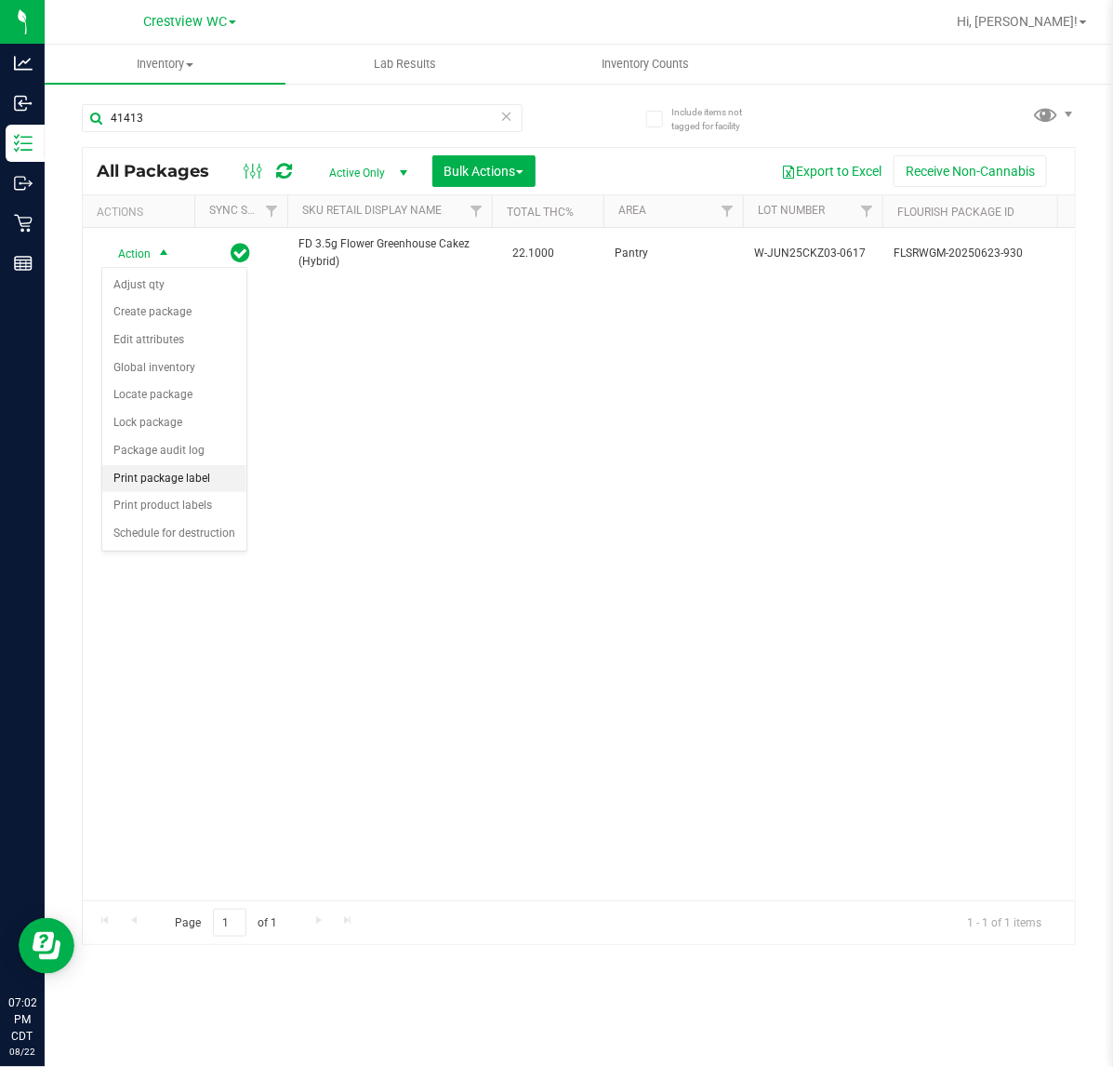
click at [160, 475] on li "Print package label" at bounding box center [174, 479] width 144 height 28
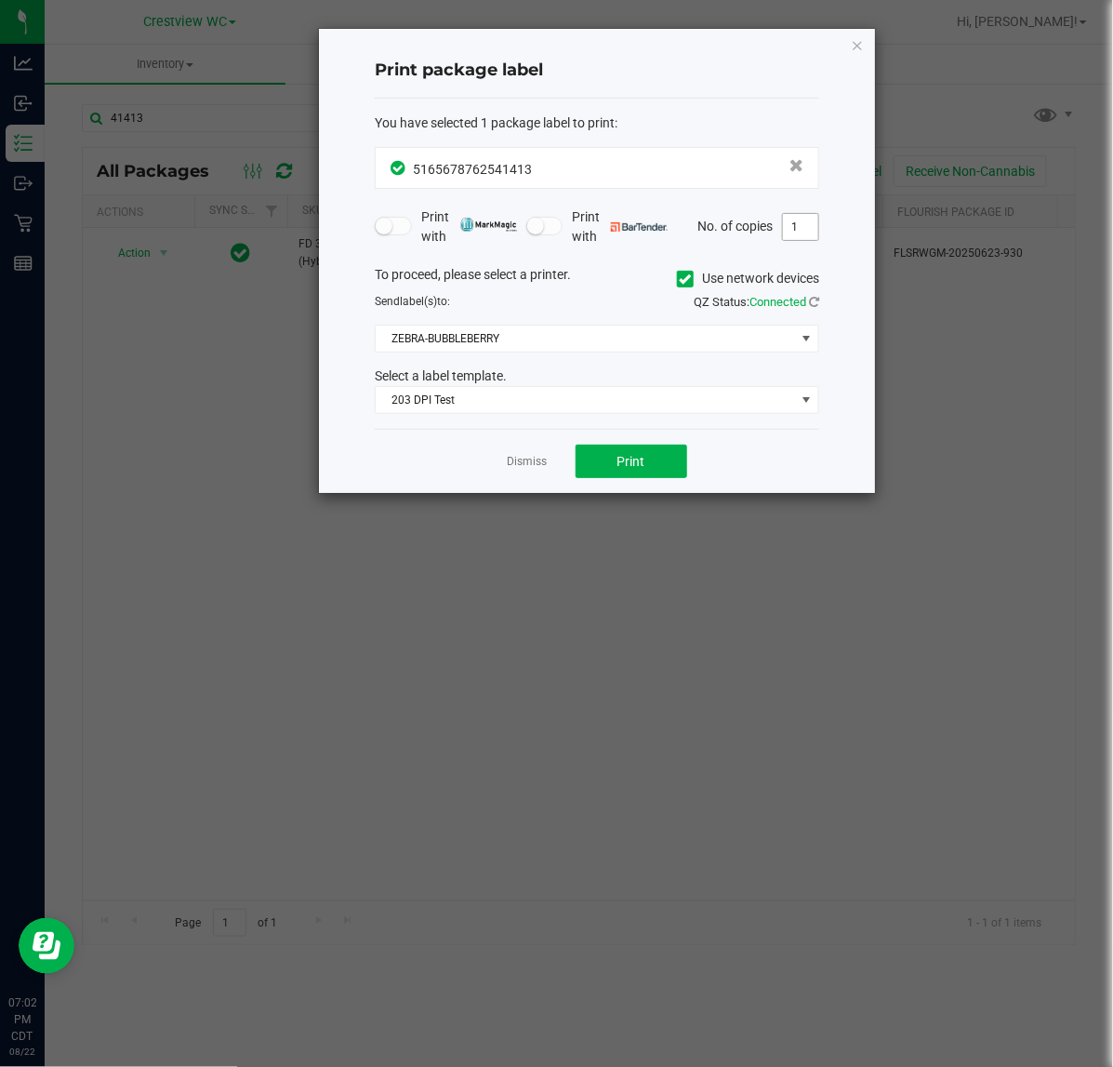
click at [818, 232] on span "1" at bounding box center [800, 227] width 37 height 28
click at [806, 232] on input "1" at bounding box center [800, 227] width 35 height 26
type input "2"
click at [625, 466] on span "Print" at bounding box center [631, 461] width 28 height 15
click at [528, 467] on link "Dismiss" at bounding box center [528, 462] width 40 height 16
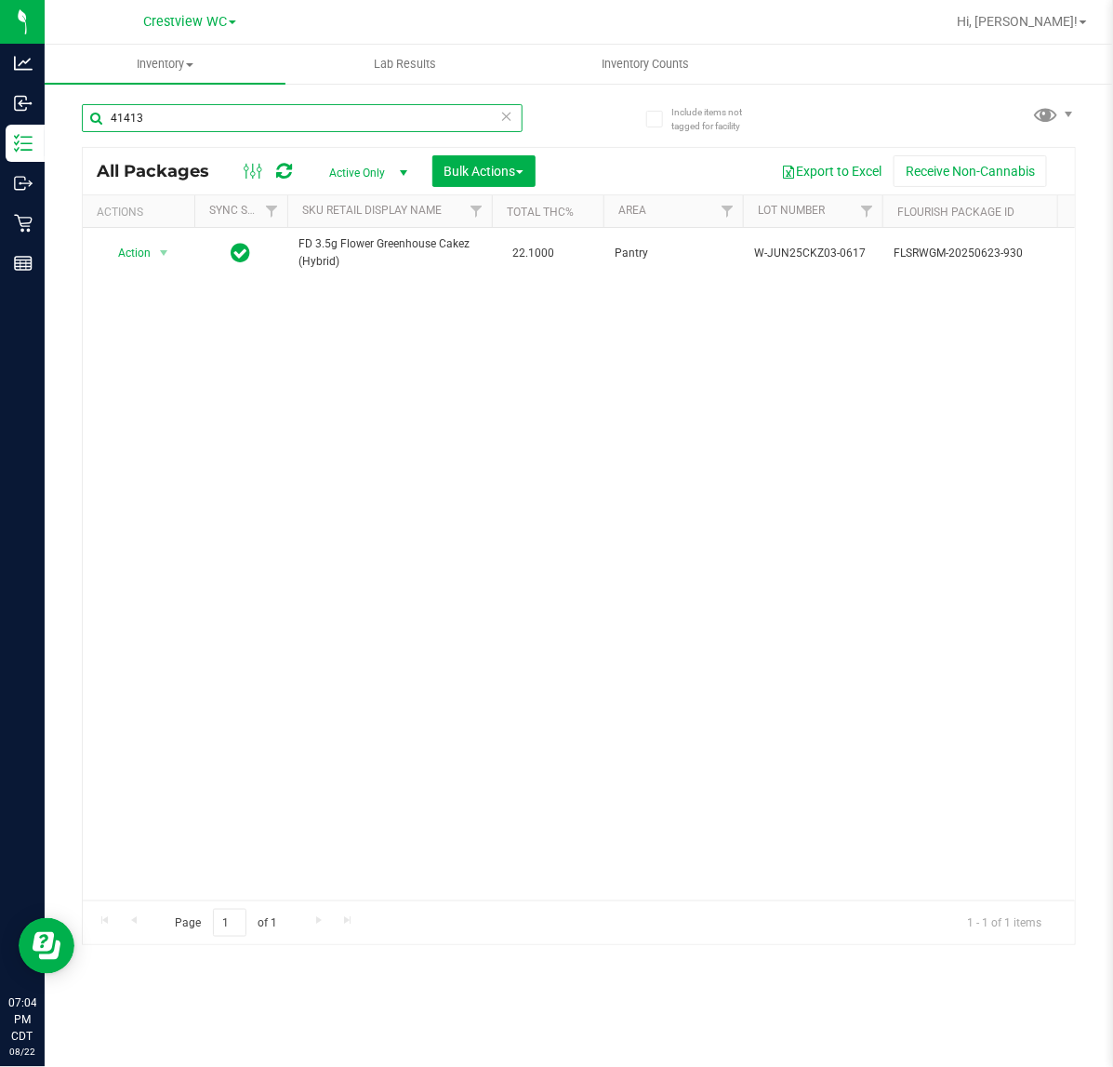
drag, startPoint x: 178, startPoint y: 124, endPoint x: -2, endPoint y: 122, distance: 179.5
click at [0, 122] on html "Analytics Inbound Inventory Outbound Retail Reports 07:04 PM CDT 08/22/2025 08/…" at bounding box center [556, 533] width 1113 height 1067
drag, startPoint x: 95, startPoint y: 126, endPoint x: 48, endPoint y: 126, distance: 46.5
click at [48, 126] on div "Include items not tagged for facility 76924 All Packages Active Only Active Onl…" at bounding box center [579, 365] width 1068 height 567
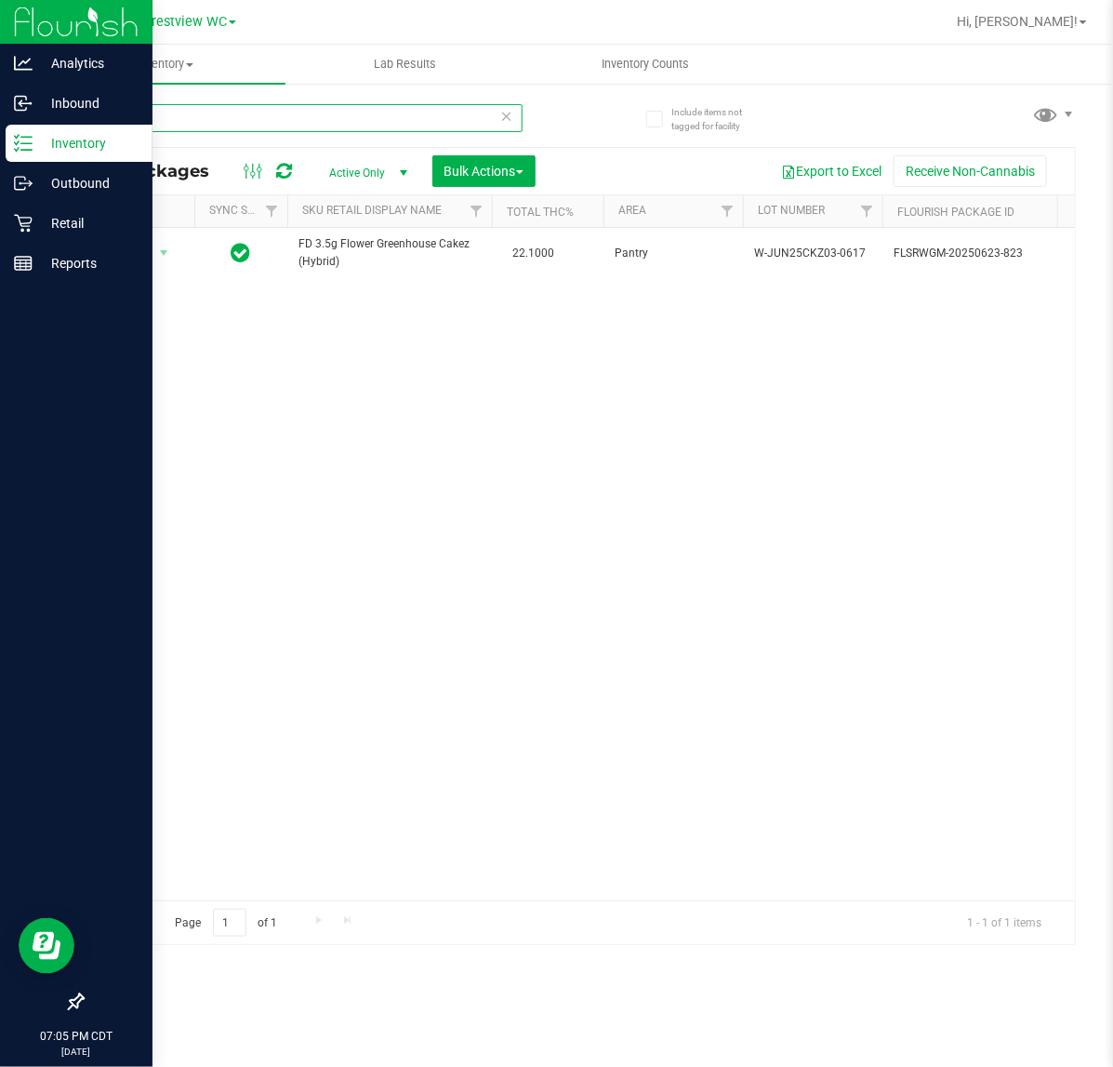
drag, startPoint x: 110, startPoint y: 118, endPoint x: 6, endPoint y: 132, distance: 105.1
click at [6, 132] on div "Analytics Inbound Inventory Outbound Retail Reports 07:05 PM CDT 08/22/2025 08/…" at bounding box center [556, 533] width 1113 height 1067
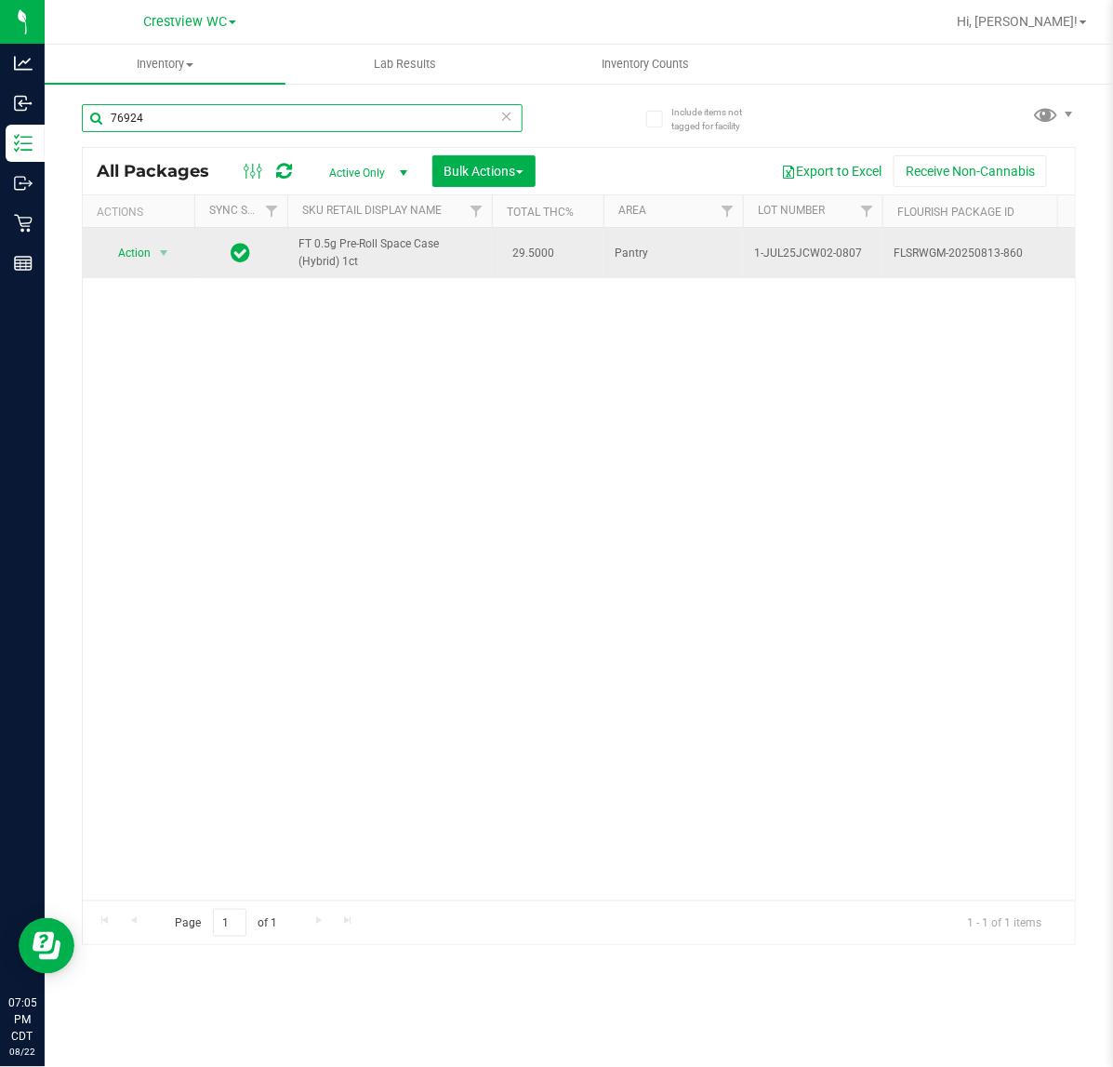
type input "76924"
click at [144, 257] on span "Action" at bounding box center [126, 253] width 50 height 26
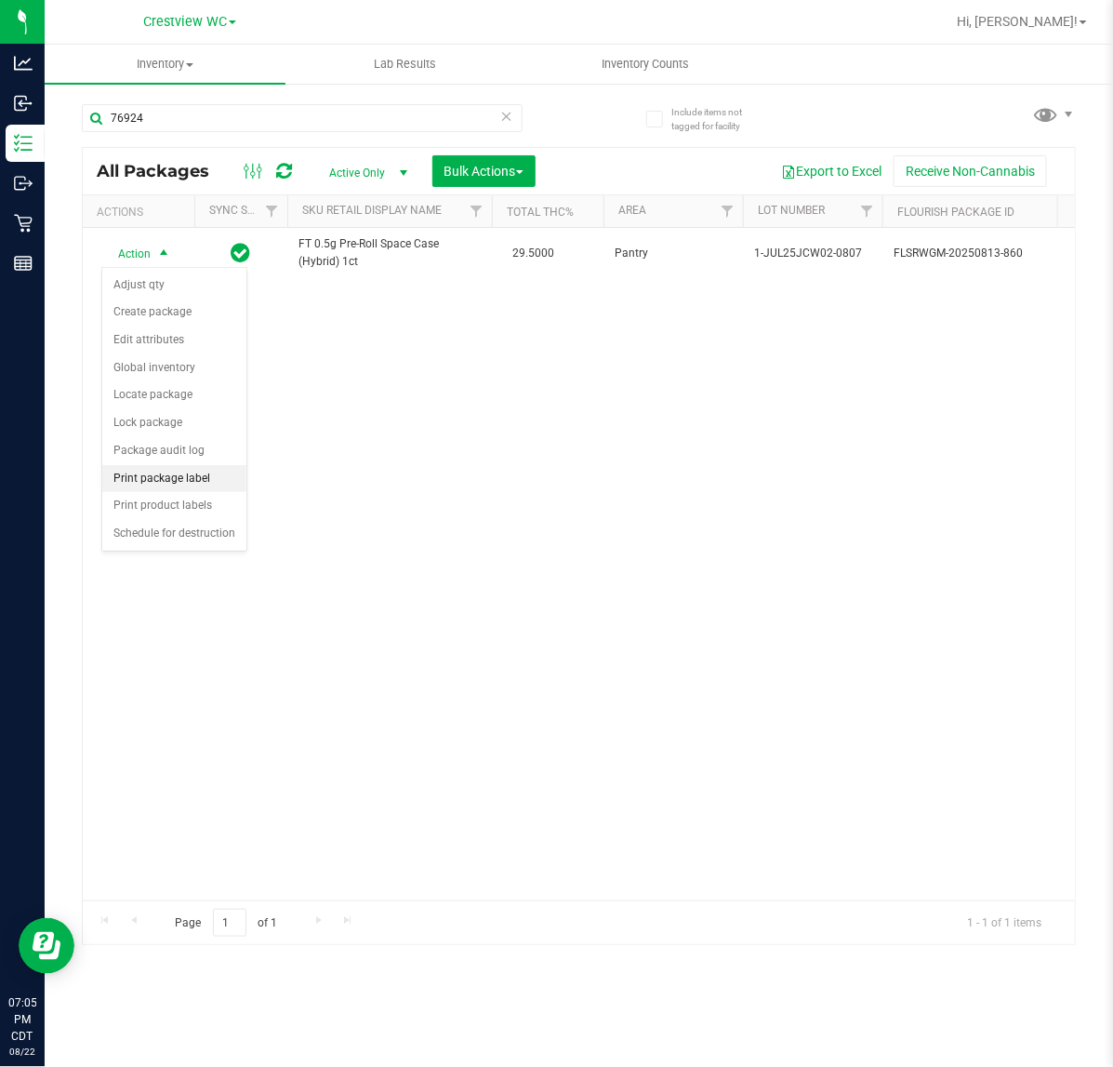
click at [133, 471] on li "Print package label" at bounding box center [174, 479] width 144 height 28
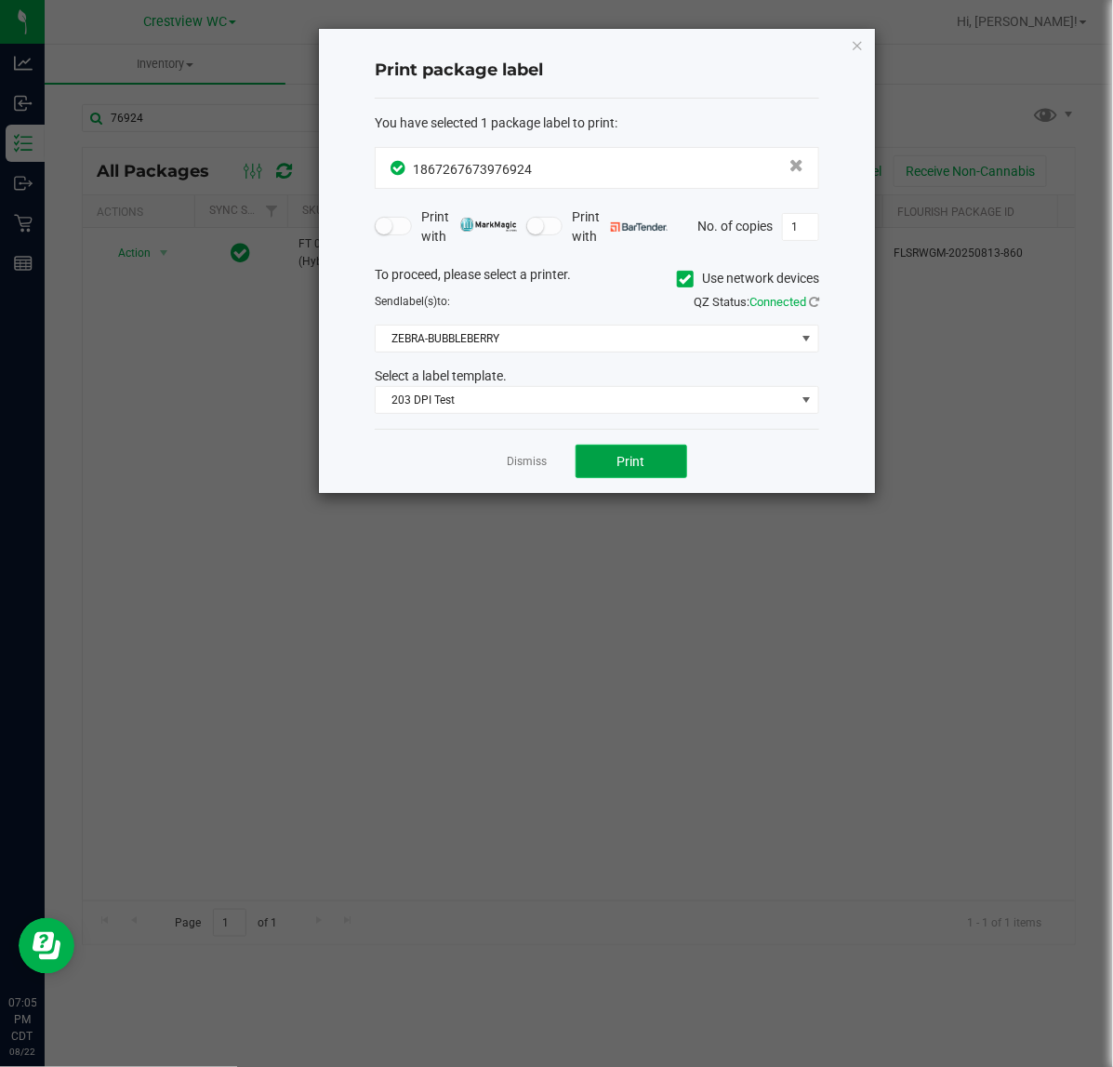
click at [632, 460] on span "Print" at bounding box center [631, 461] width 28 height 15
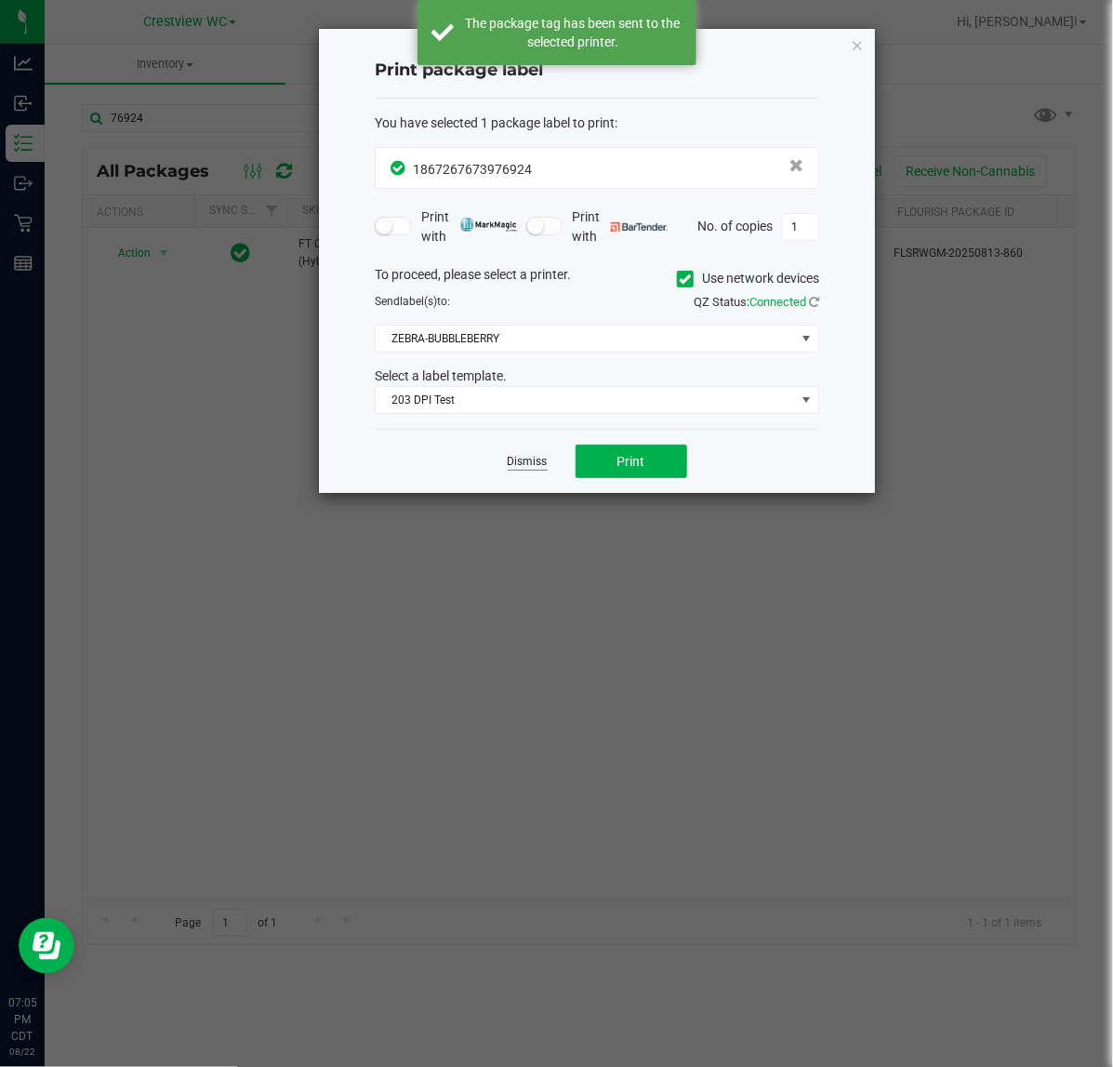
click at [518, 463] on link "Dismiss" at bounding box center [528, 462] width 40 height 16
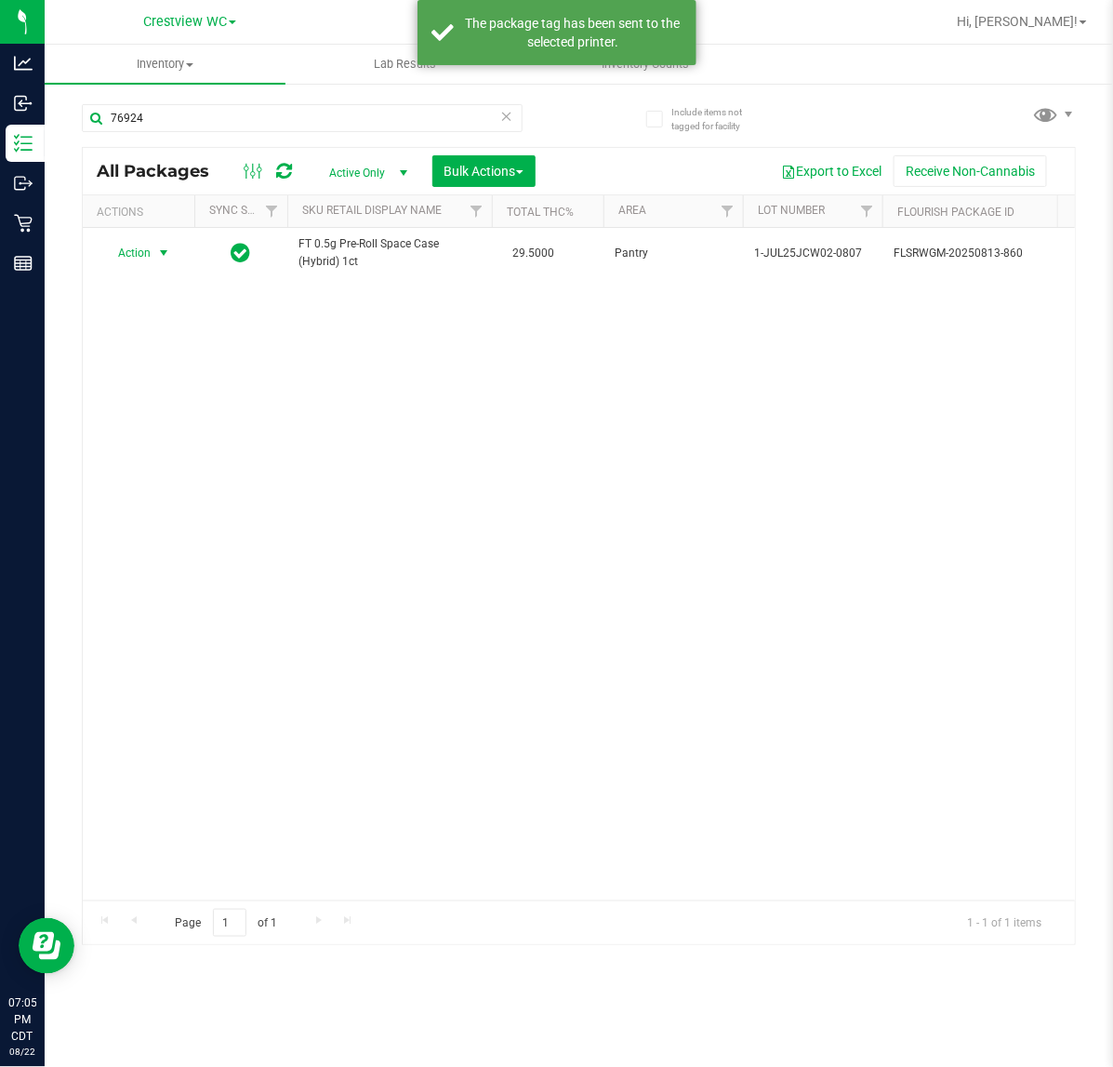
click at [637, 616] on div "Action Action Adjust qty Create package Edit attributes Global inventory Locate…" at bounding box center [579, 564] width 992 height 672
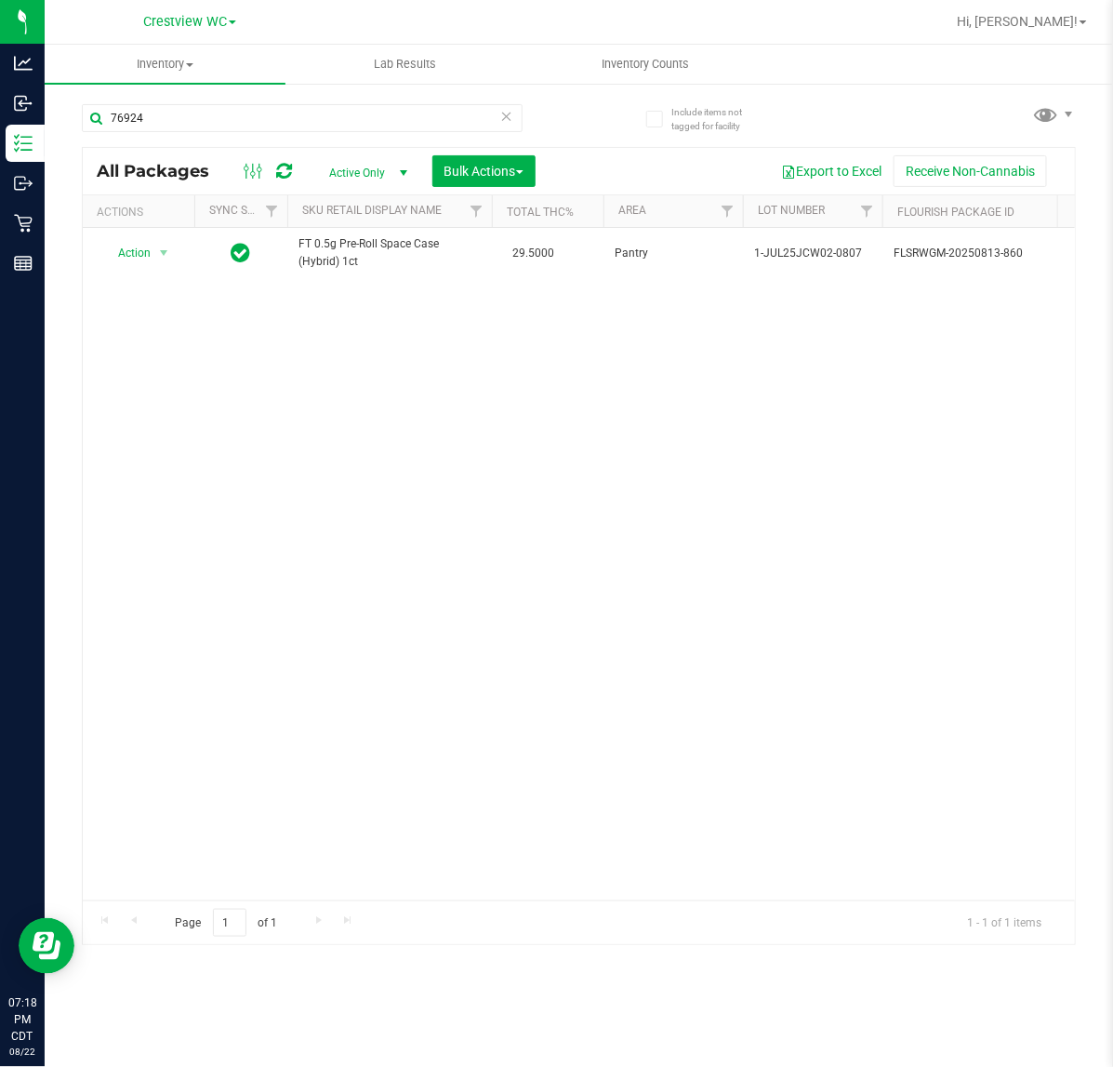
click at [722, 564] on div "Action Action Adjust qty Create package Edit attributes Global inventory Locate…" at bounding box center [579, 564] width 992 height 672
click at [233, 327] on div "Action Action Adjust qty Create package Edit attributes Global inventory Locate…" at bounding box center [579, 564] width 992 height 672
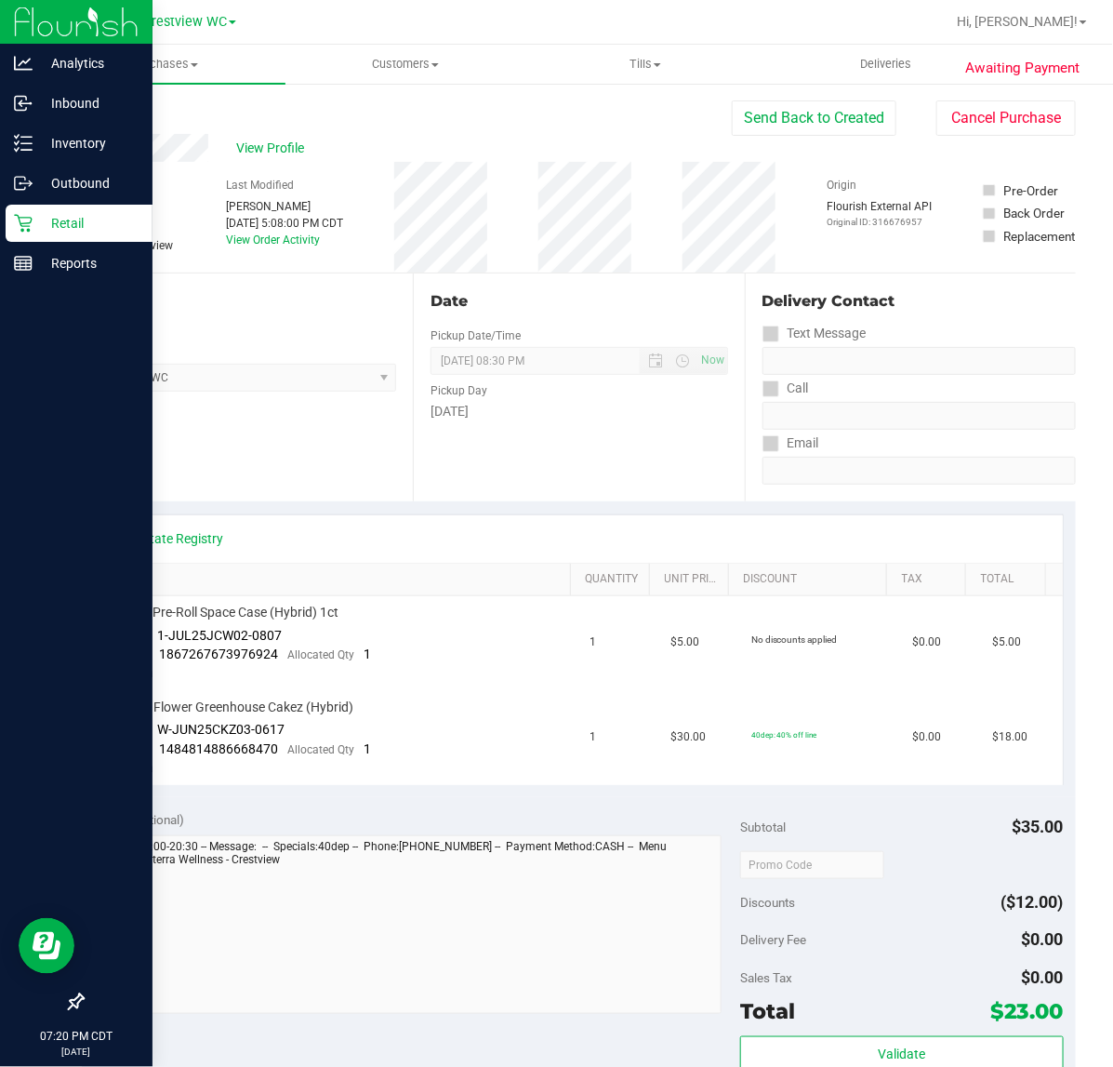
click at [44, 229] on p "Retail" at bounding box center [89, 223] width 112 height 22
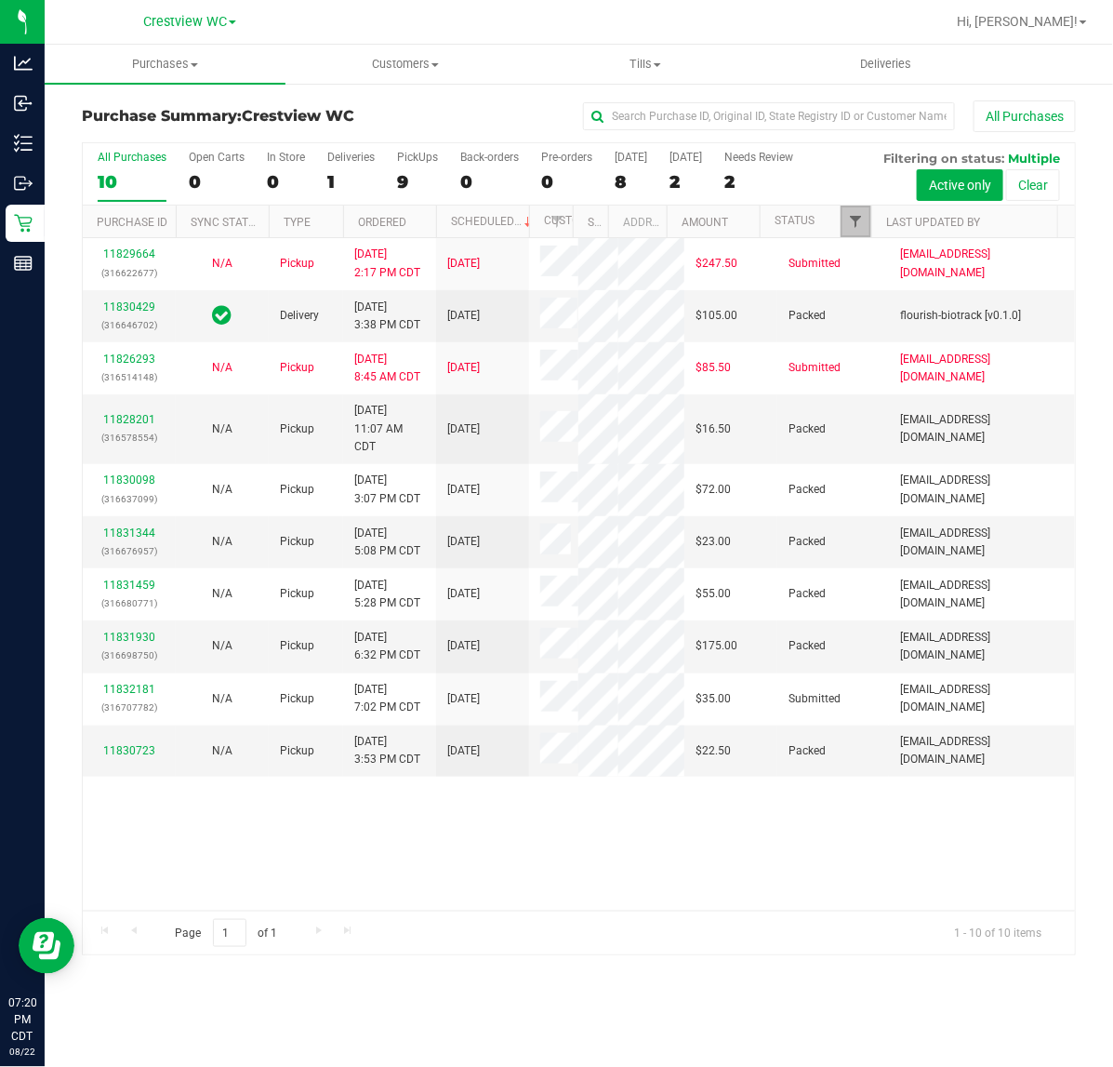
click at [856, 225] on span "Filter" at bounding box center [855, 221] width 15 height 15
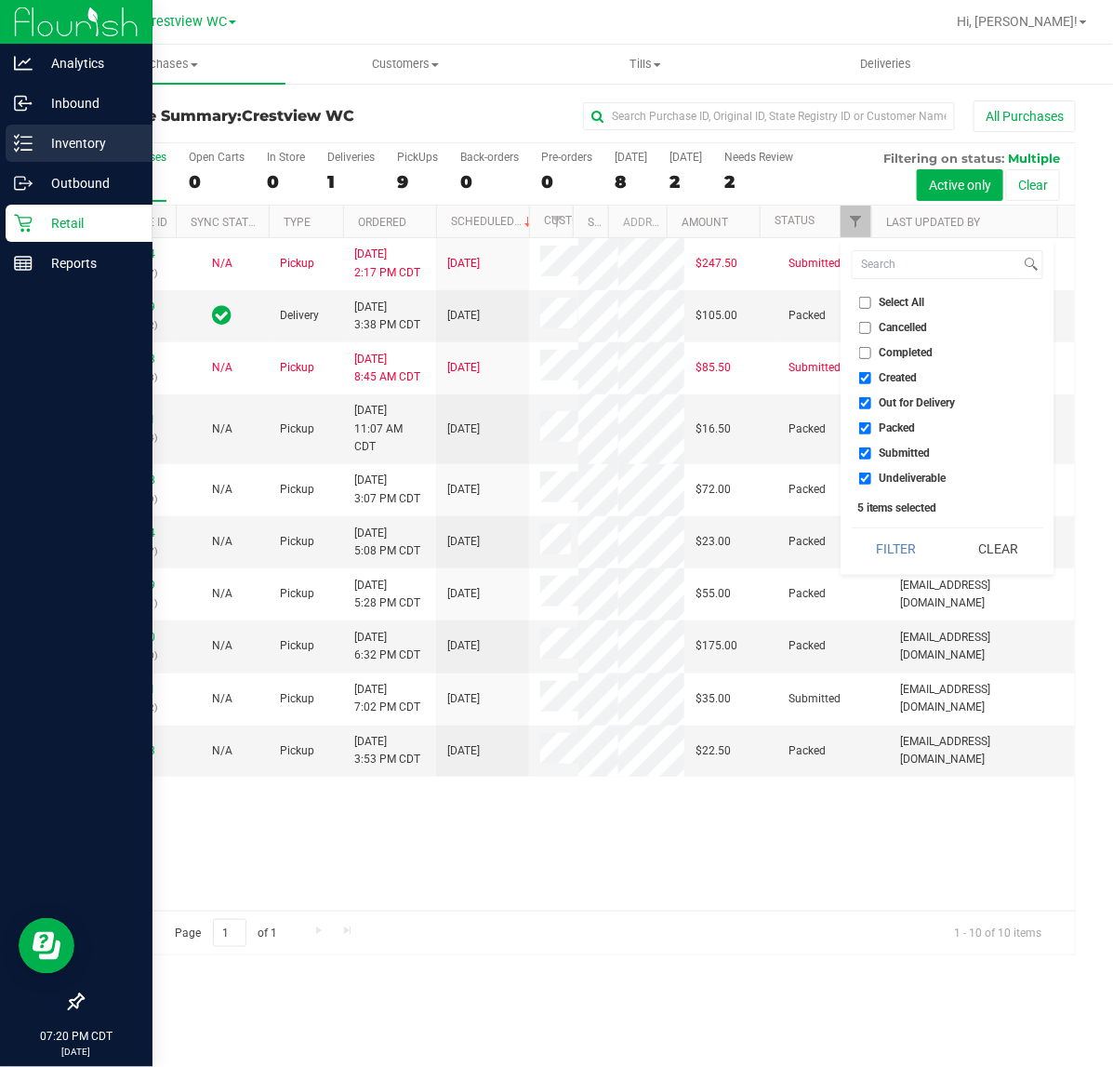
click at [56, 132] on p "Inventory" at bounding box center [89, 143] width 112 height 22
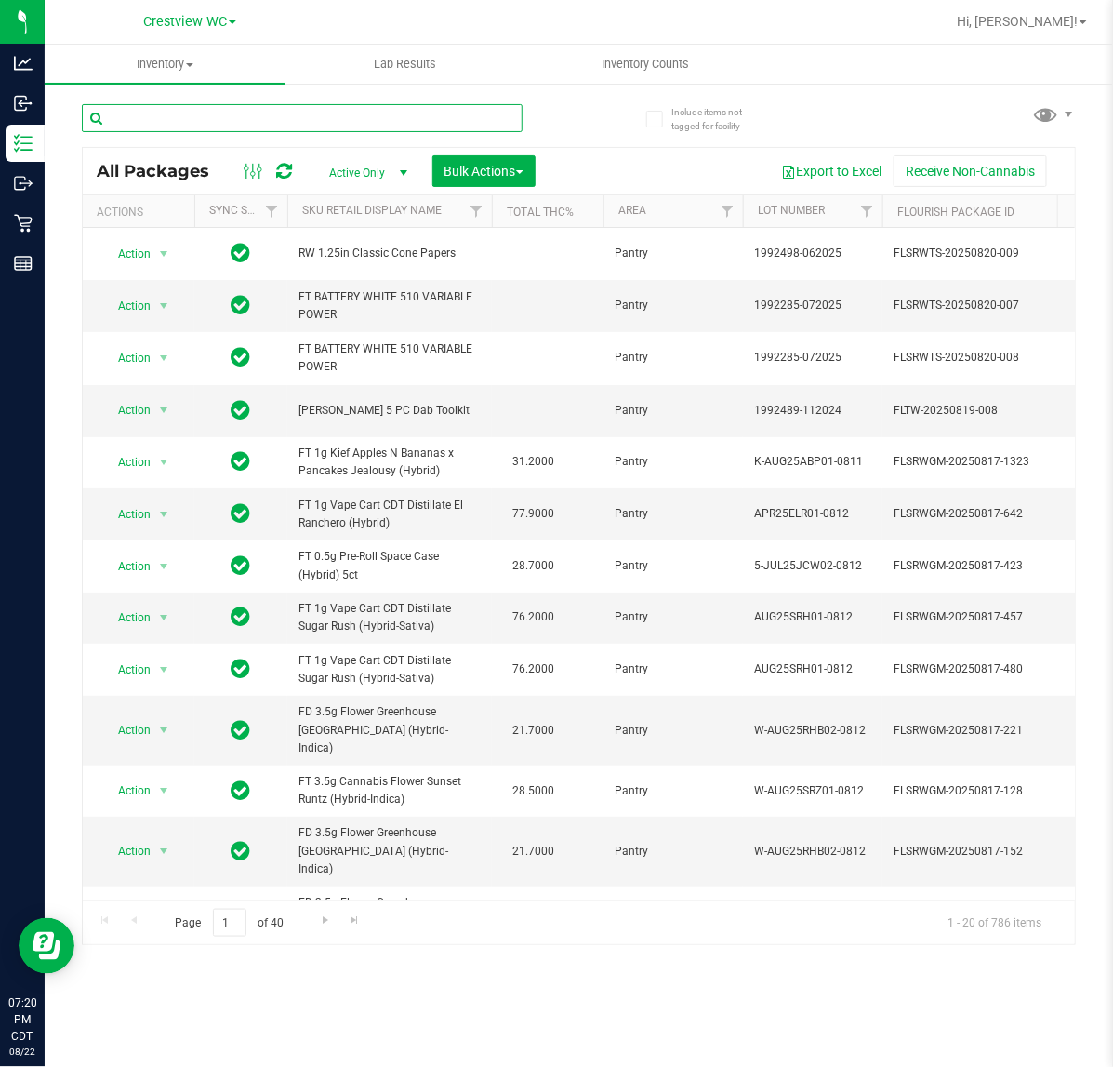
click at [198, 112] on input "text" at bounding box center [302, 118] width 441 height 28
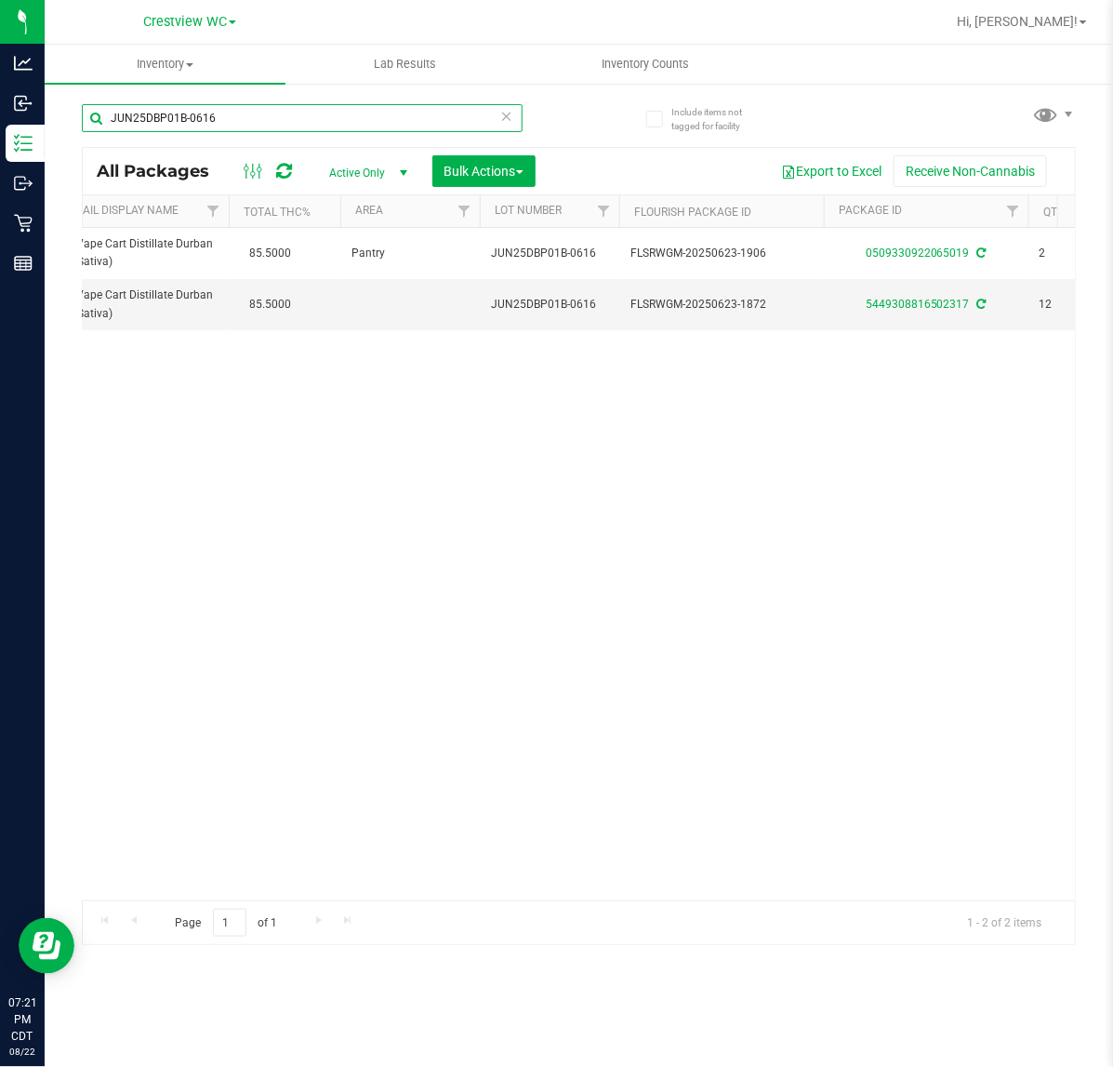
scroll to position [0, 417]
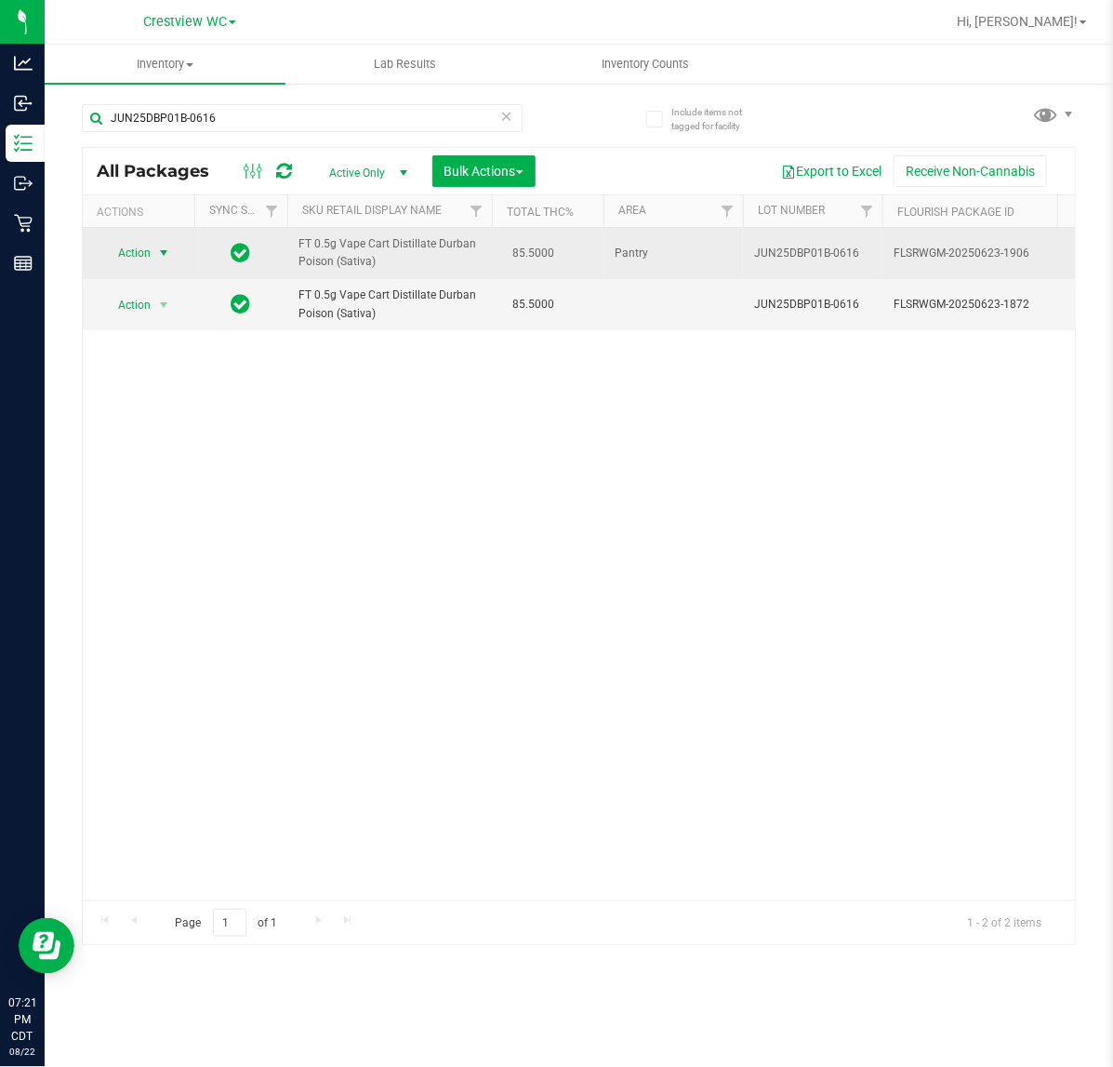
click at [160, 253] on span "select" at bounding box center [163, 252] width 15 height 15
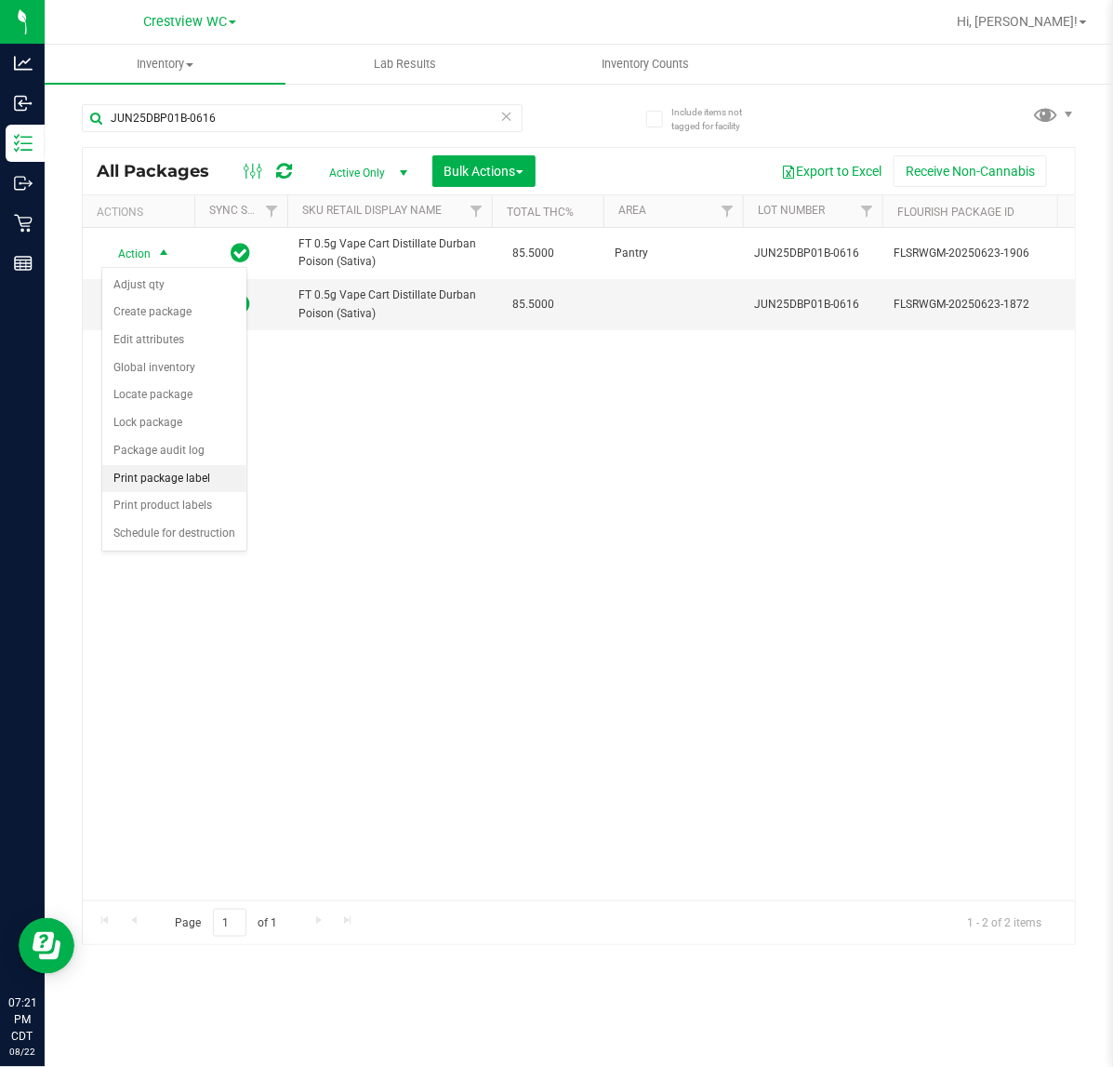
click at [187, 481] on li "Print package label" at bounding box center [174, 479] width 144 height 28
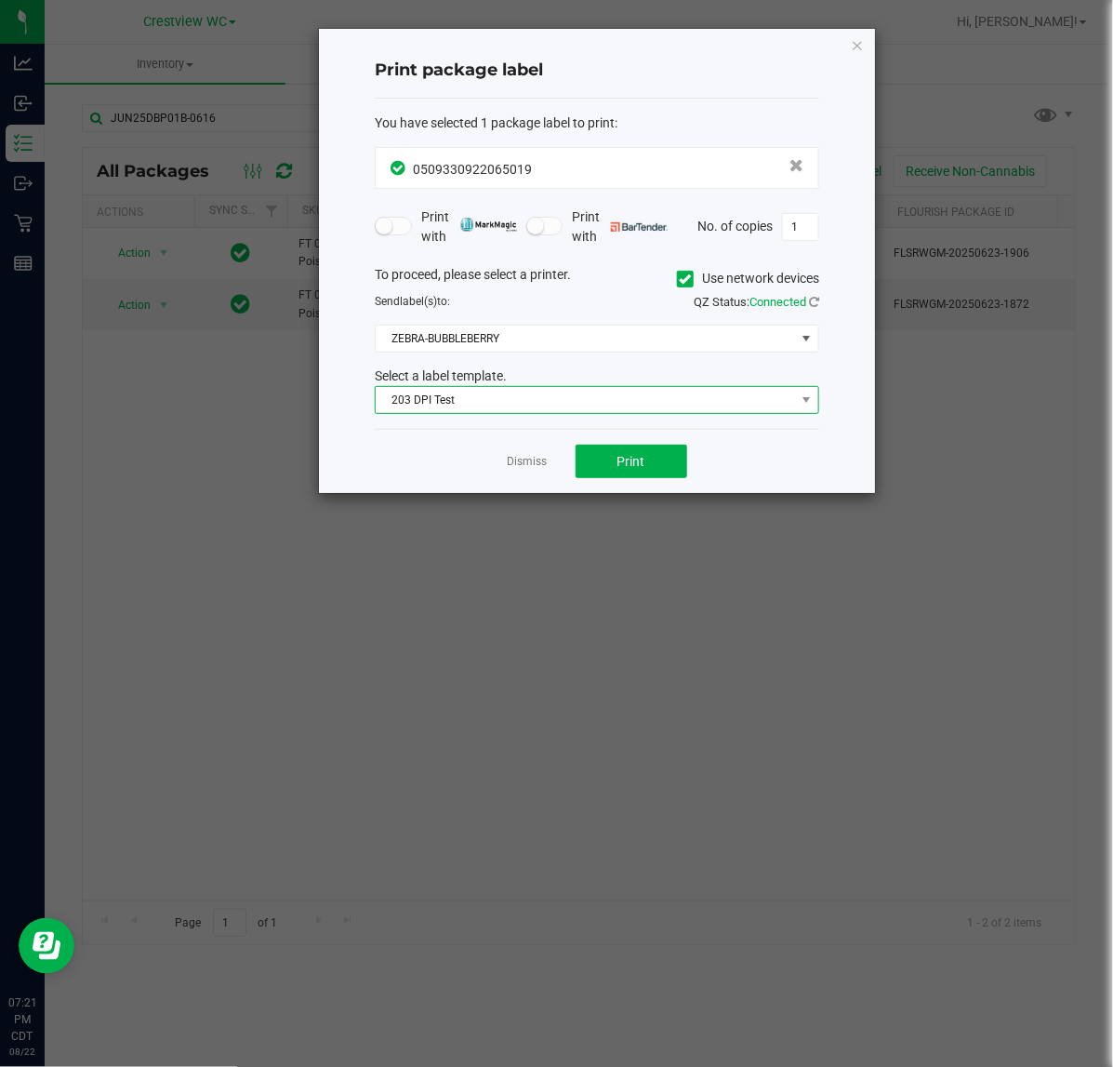
click at [523, 403] on span "203 DPI Test" at bounding box center [585, 400] width 419 height 26
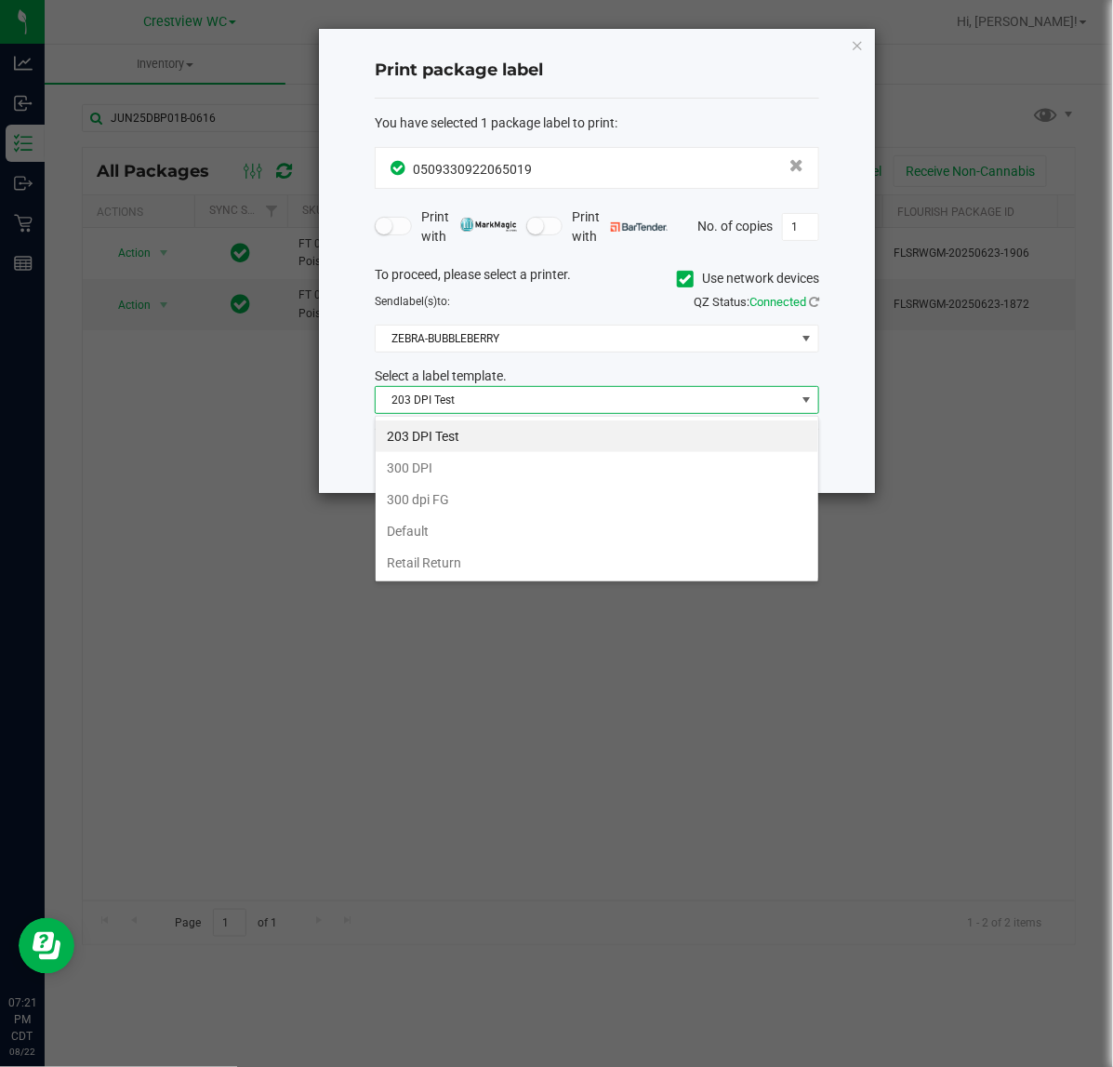
click at [488, 435] on li "203 DPI Test" at bounding box center [597, 436] width 443 height 32
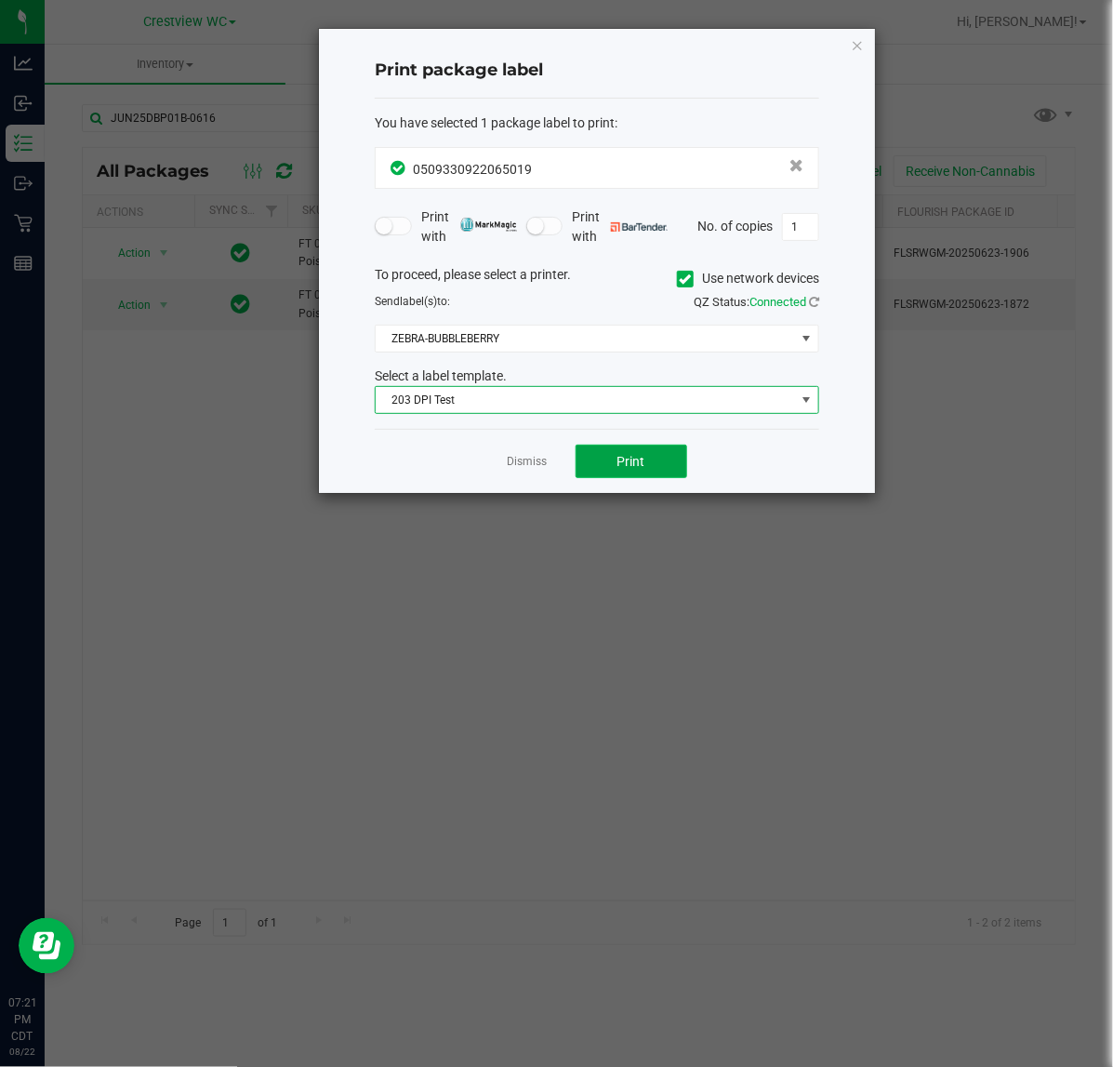
click at [646, 472] on button "Print" at bounding box center [632, 460] width 112 height 33
click at [849, 47] on div "Print package label You have selected 1 package label to print : 05093309220650…" at bounding box center [597, 261] width 556 height 464
click at [856, 51] on icon "button" at bounding box center [857, 44] width 13 height 22
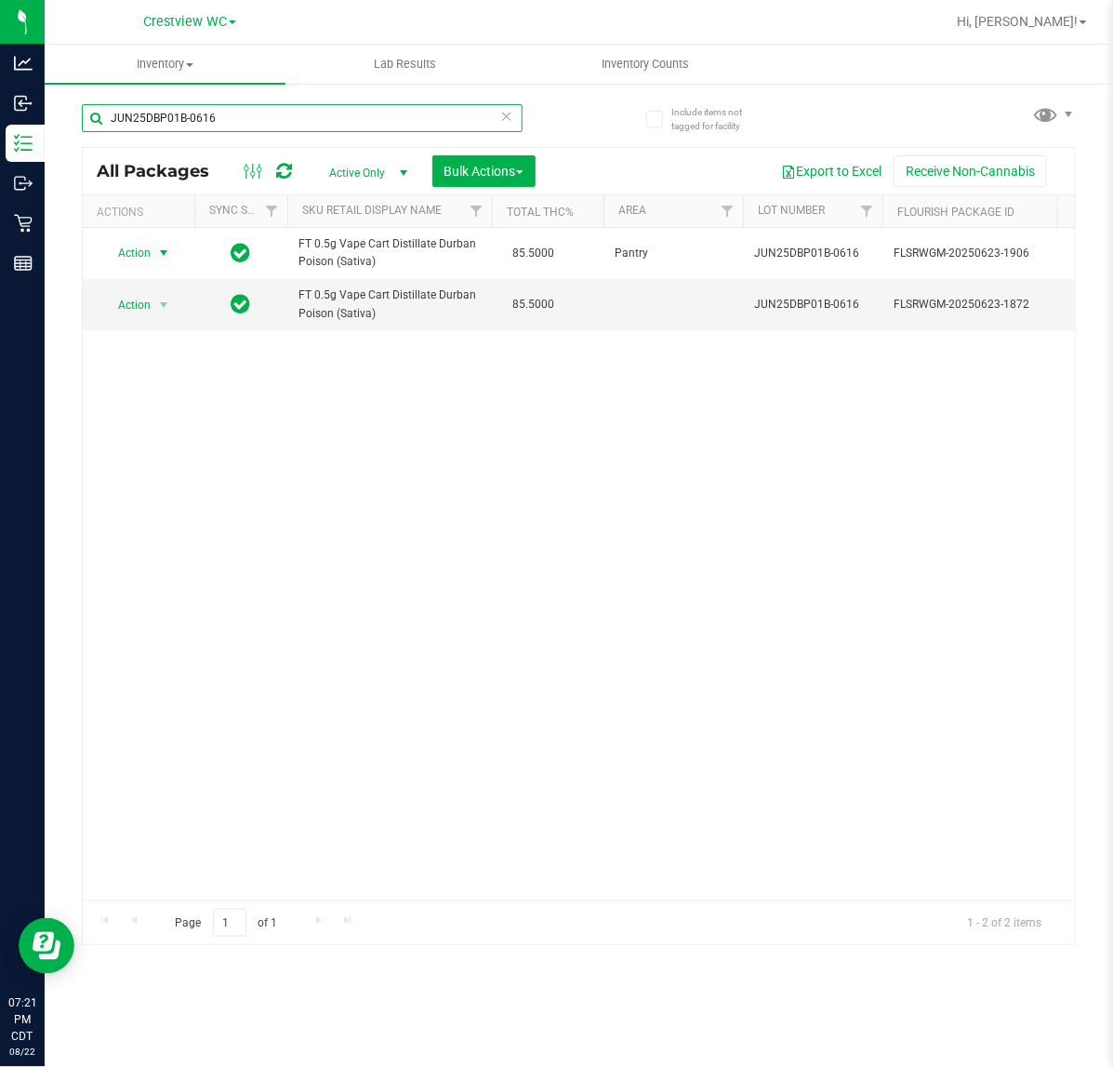
click at [416, 109] on input "JUN25DBP01B-0616" at bounding box center [302, 118] width 441 height 28
click at [414, 109] on input "JUN25DBP01B-0616" at bounding box center [302, 118] width 441 height 28
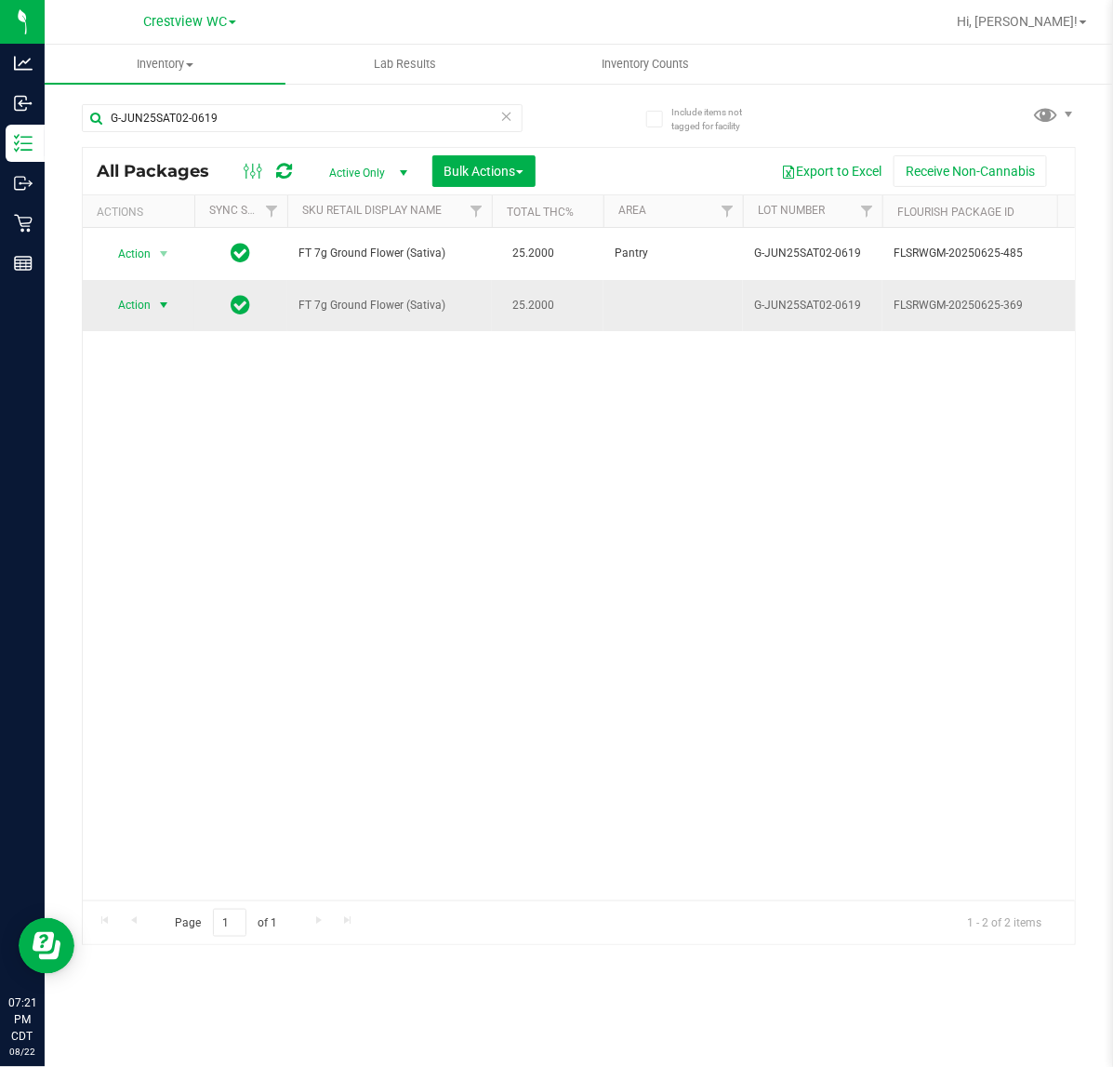
click at [164, 307] on span "select" at bounding box center [163, 305] width 15 height 15
click at [193, 540] on li "Print package label" at bounding box center [174, 531] width 144 height 28
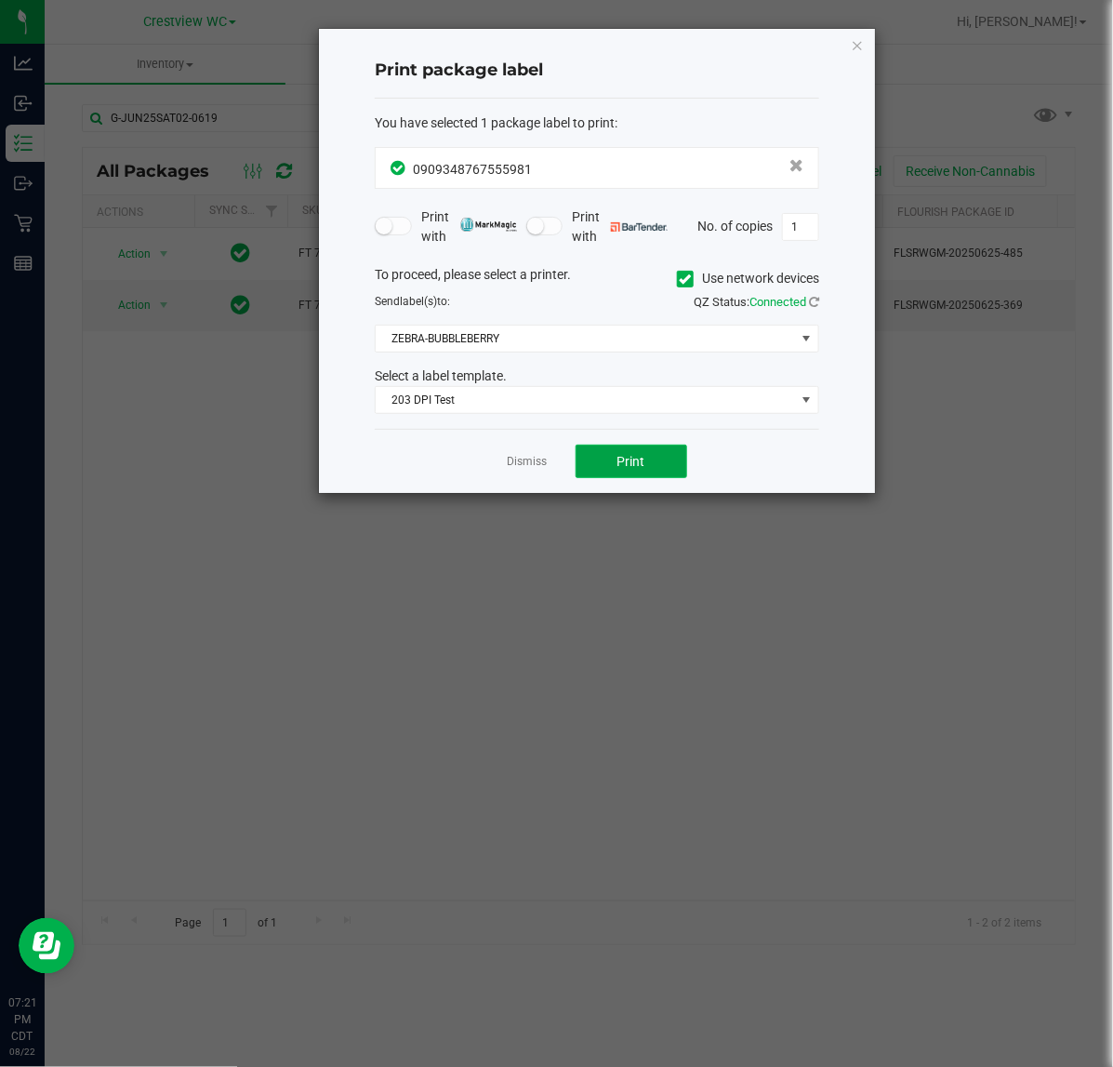
click at [661, 475] on button "Print" at bounding box center [632, 460] width 112 height 33
click at [852, 40] on div "Print package label You have selected 1 package label to print : 09093487675559…" at bounding box center [597, 261] width 556 height 464
click at [853, 42] on icon "button" at bounding box center [857, 44] width 13 height 22
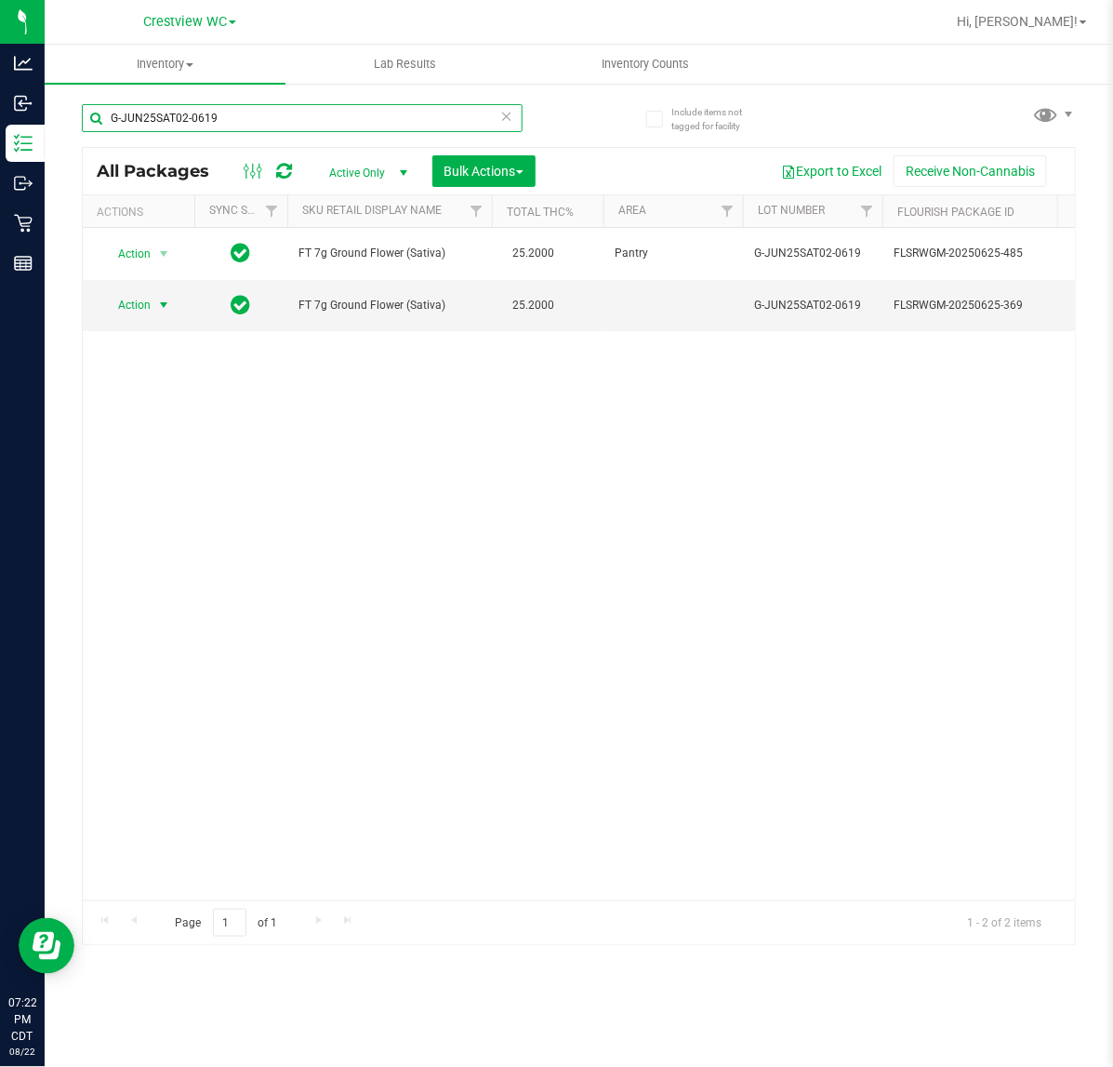
click at [393, 117] on input "G-JUN25SAT02-0619" at bounding box center [302, 118] width 441 height 28
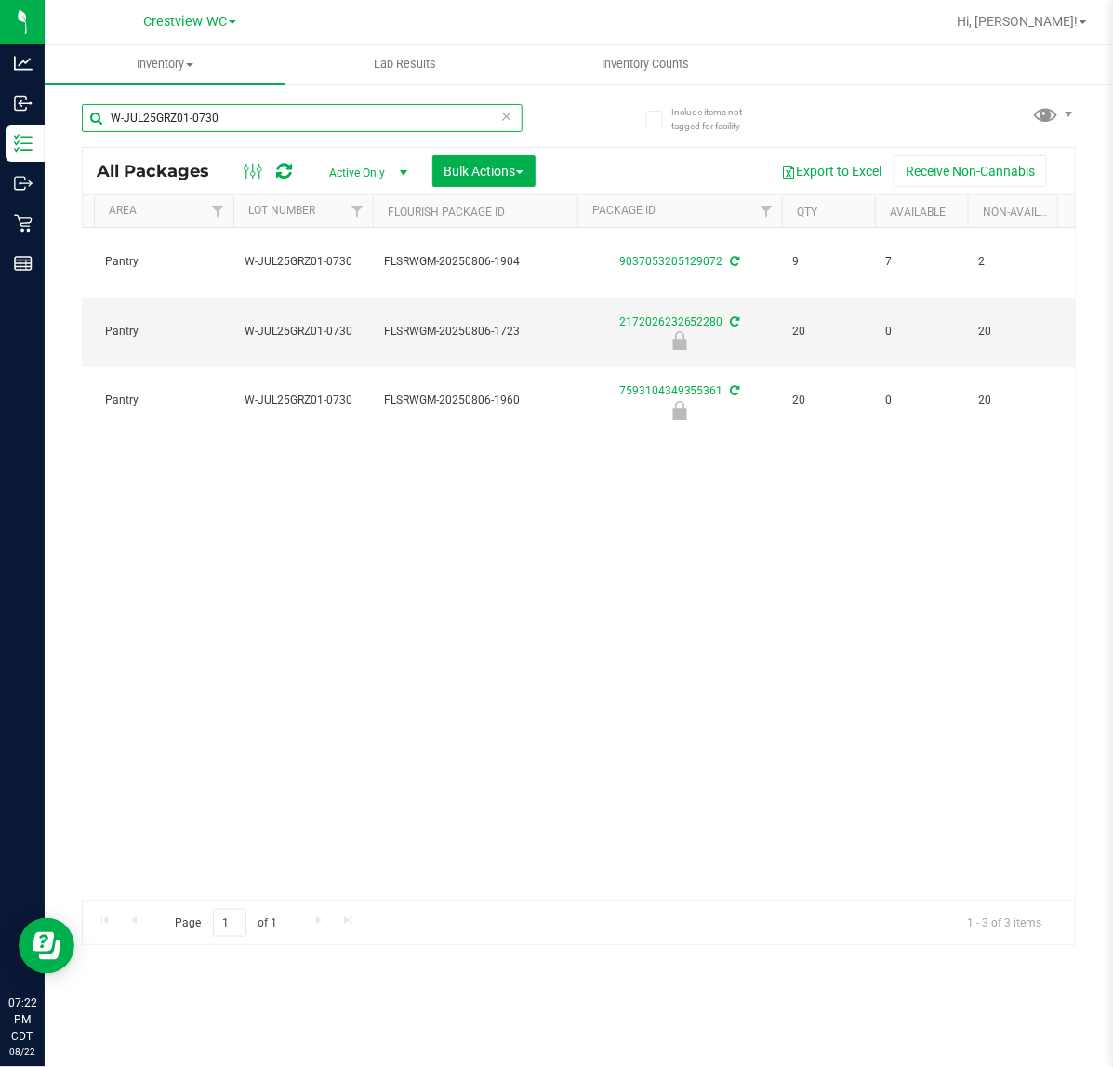
click at [337, 113] on input "W-JUL25GRZ01-0730" at bounding box center [302, 118] width 441 height 28
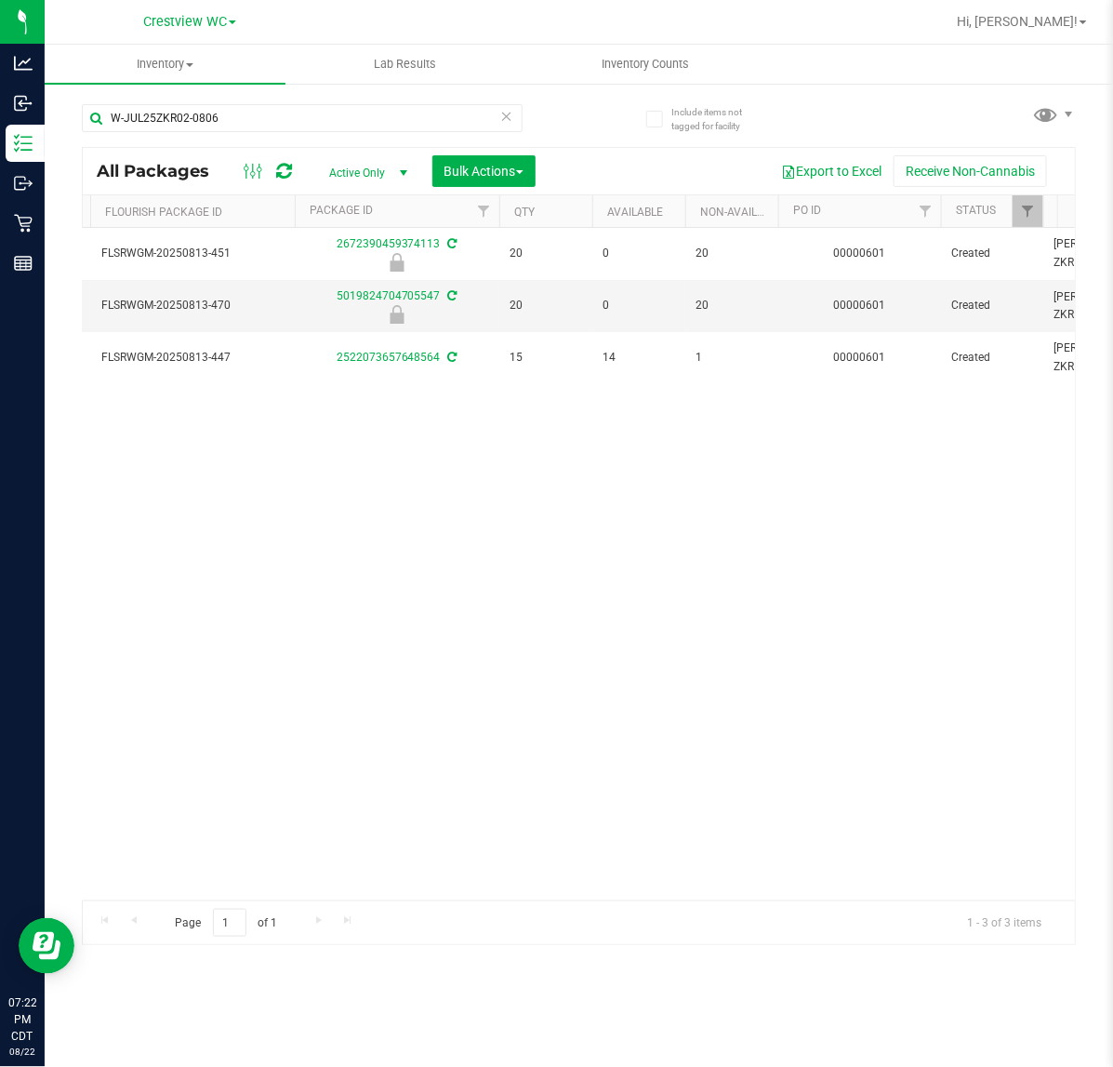
click at [253, 132] on div "W-JUL25ZKR02-0806" at bounding box center [302, 125] width 441 height 43
click at [260, 126] on input "W-JUL25ZKR02-0806" at bounding box center [302, 118] width 441 height 28
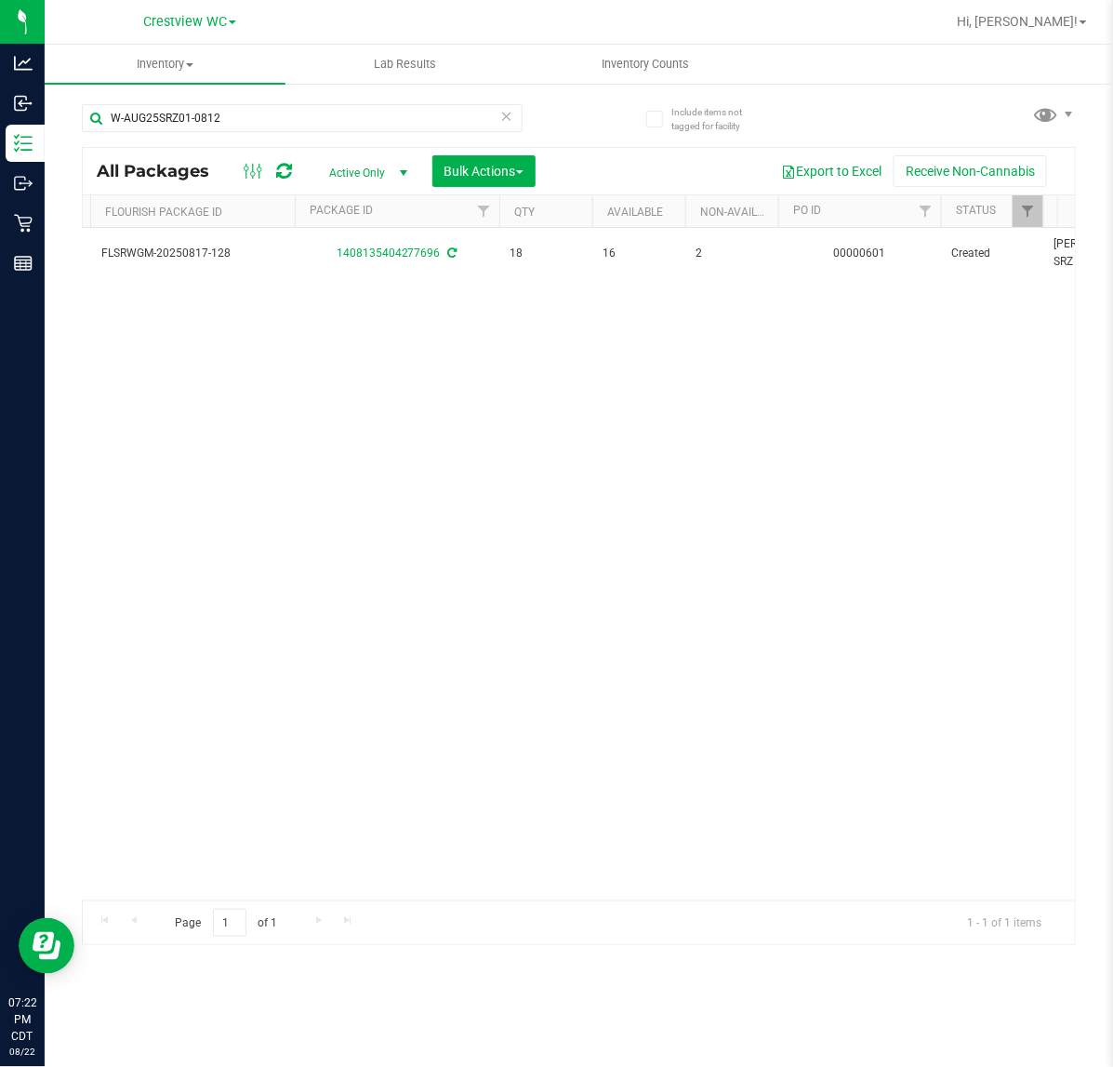
click at [291, 133] on div "W-AUG25SRZ01-0812" at bounding box center [302, 125] width 441 height 43
click at [296, 126] on input "W-AUG25SRZ01-0812" at bounding box center [302, 118] width 441 height 28
click at [355, 123] on input "W-AUG25SRZ01-0812" at bounding box center [302, 118] width 441 height 28
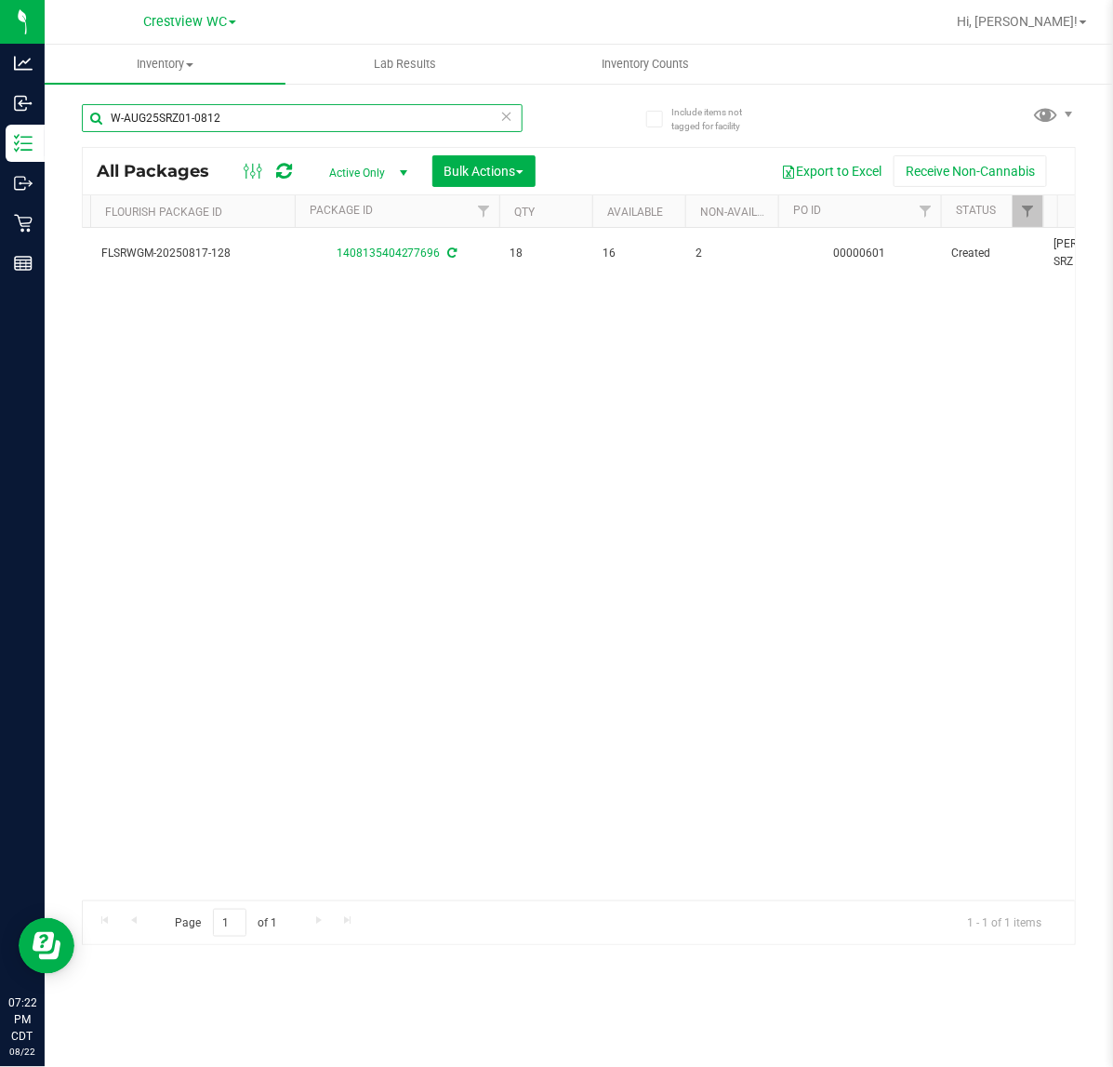
click at [355, 123] on input "W-AUG25SRZ01-0812" at bounding box center [302, 118] width 441 height 28
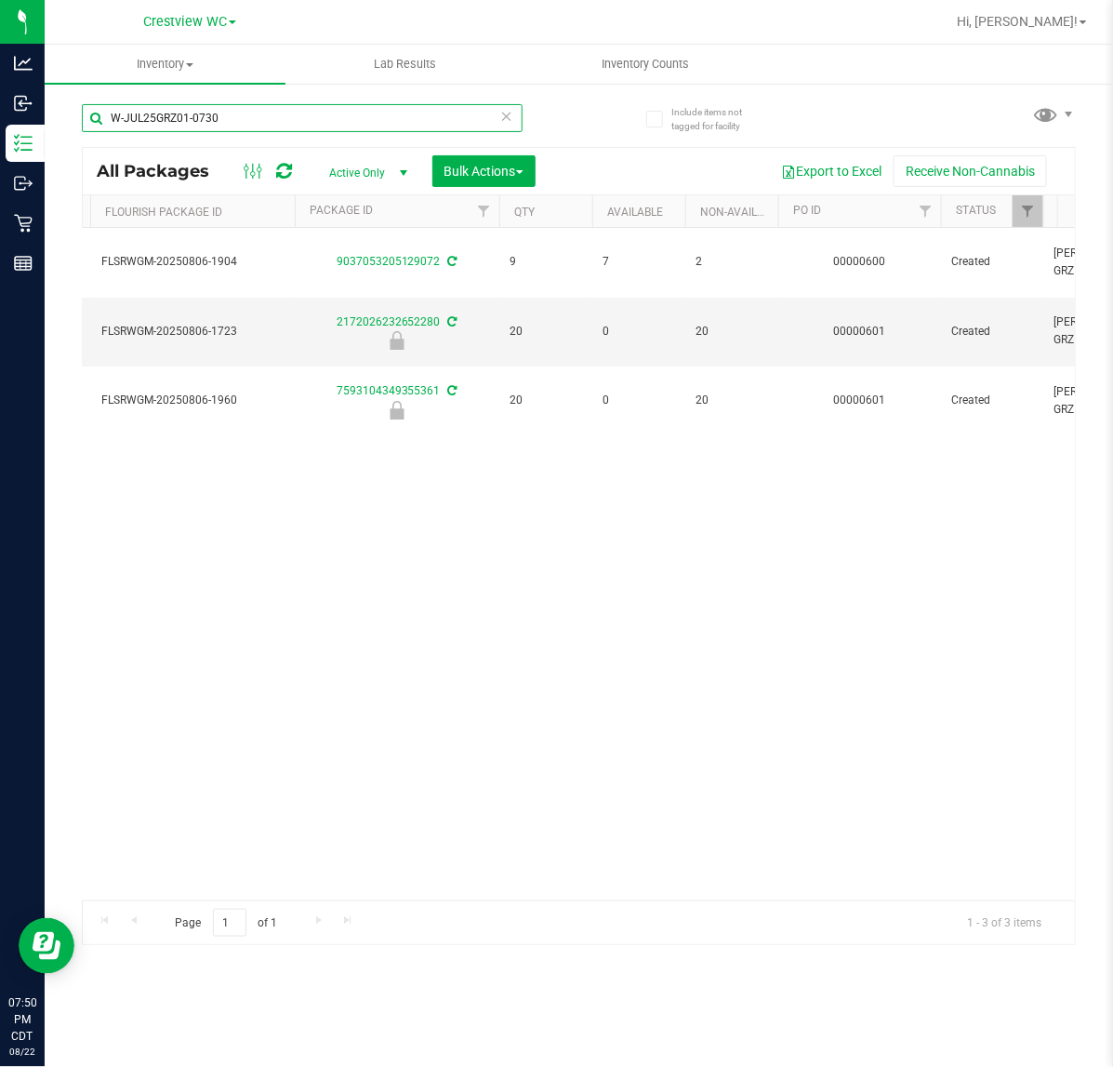
click at [298, 117] on input "W-JUL25GRZ01-0730" at bounding box center [302, 118] width 441 height 28
click at [302, 117] on input "W-JUL25GRZ01-0730" at bounding box center [302, 118] width 441 height 28
click at [303, 117] on input "W-JUL25GRZ01-0730" at bounding box center [302, 118] width 441 height 28
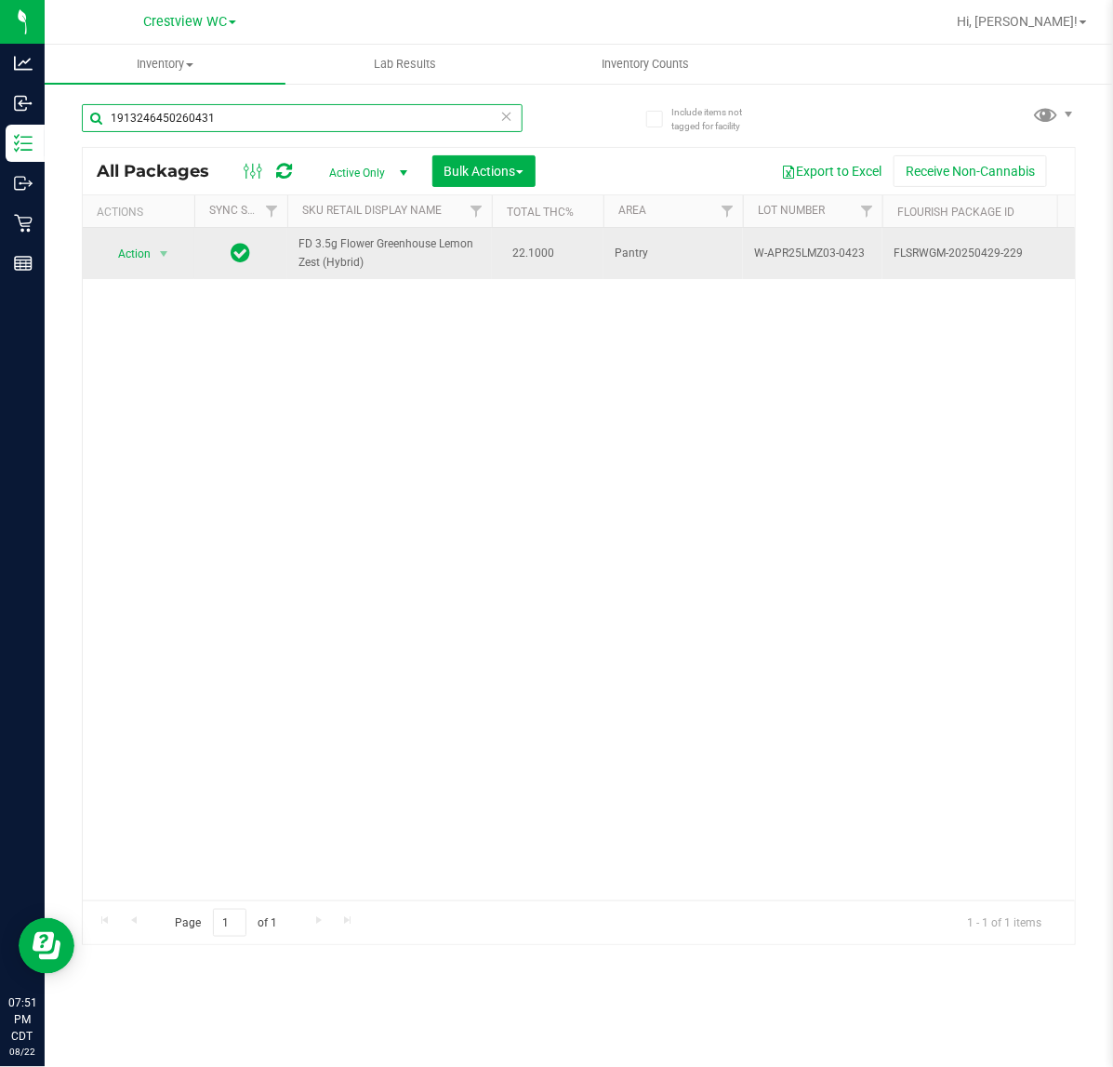
type input "1913246450260431"
click at [119, 245] on span "Action" at bounding box center [126, 254] width 50 height 26
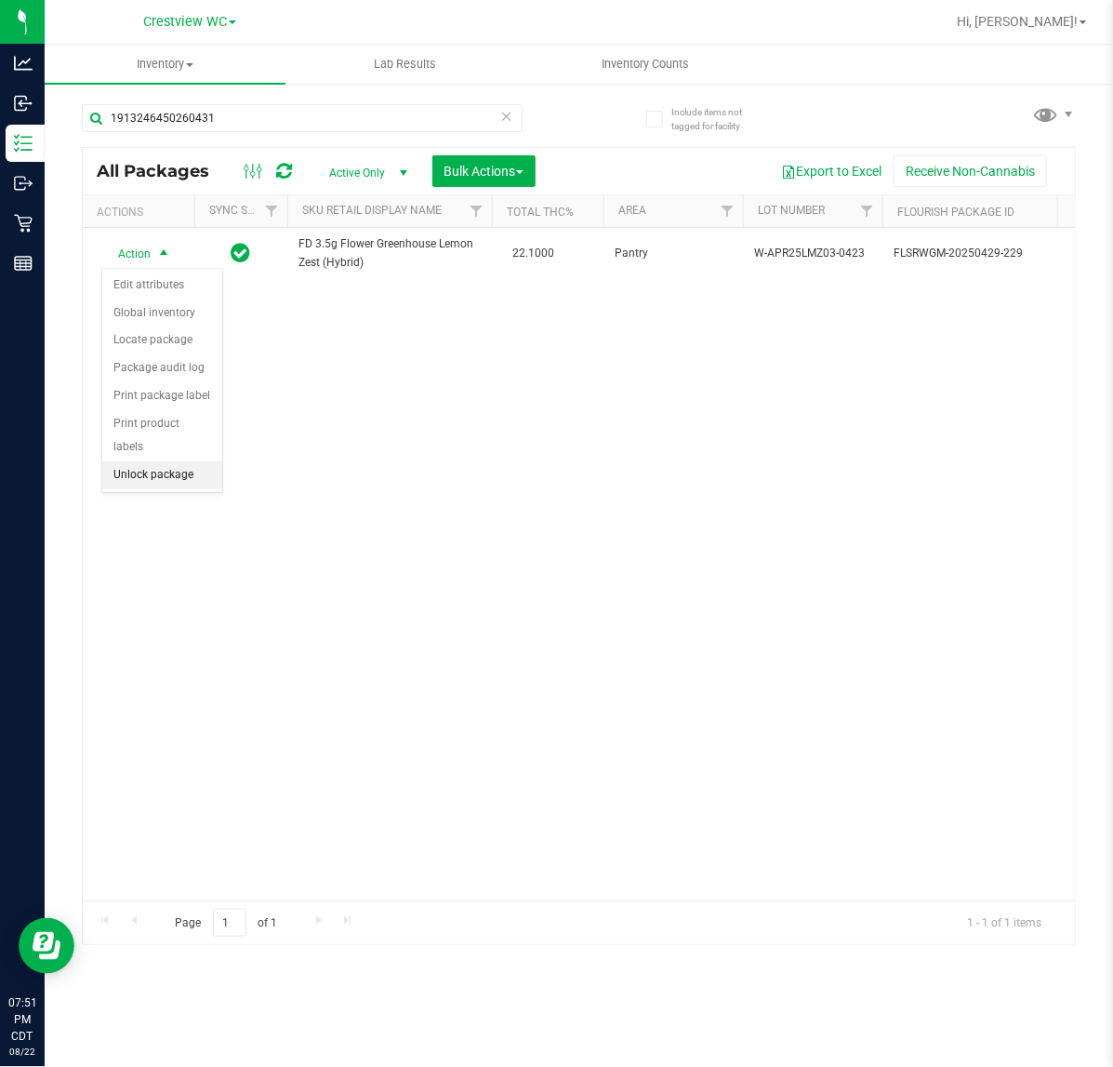
click at [117, 461] on li "Unlock package" at bounding box center [162, 475] width 120 height 28
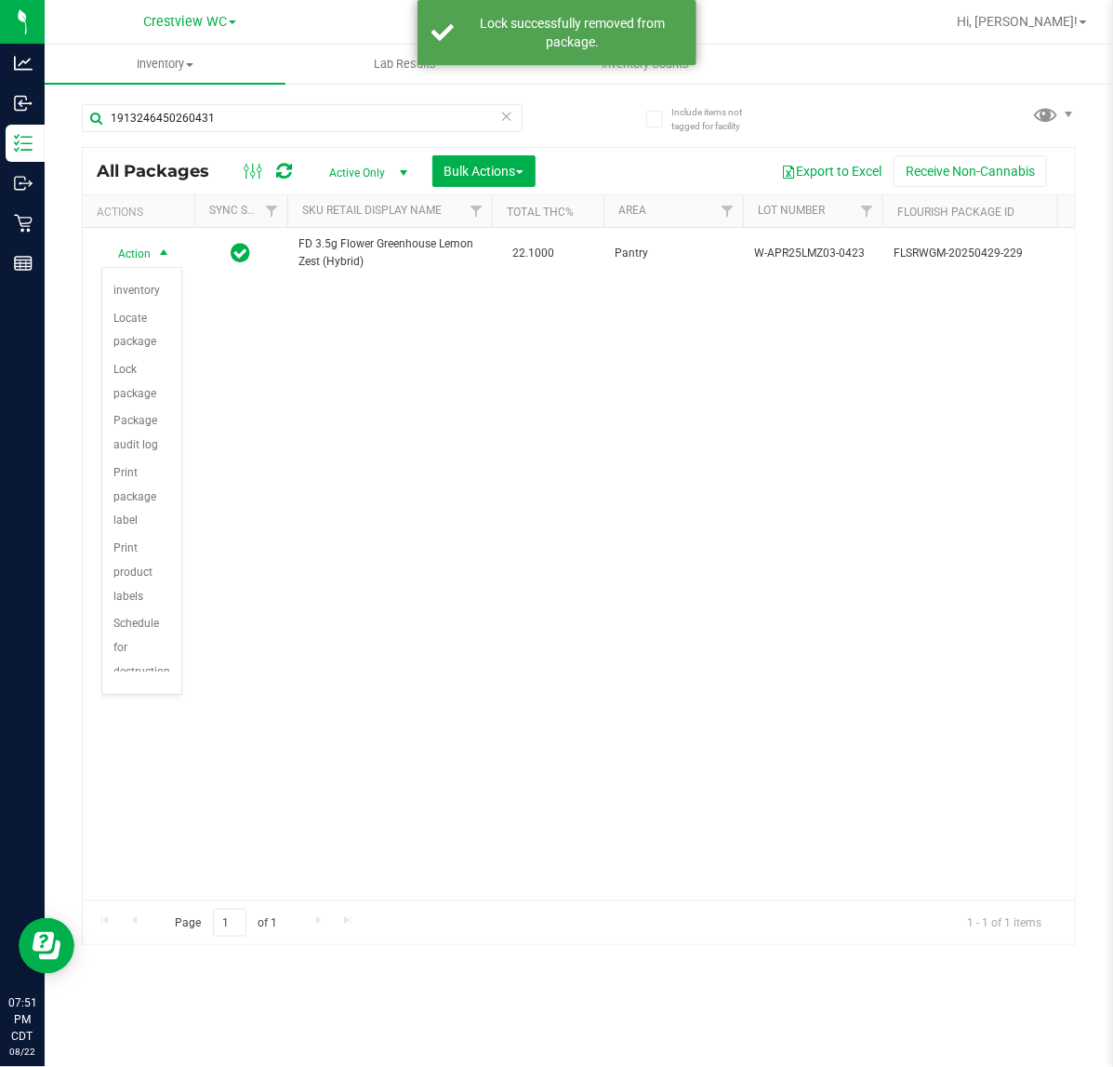
scroll to position [168, 0]
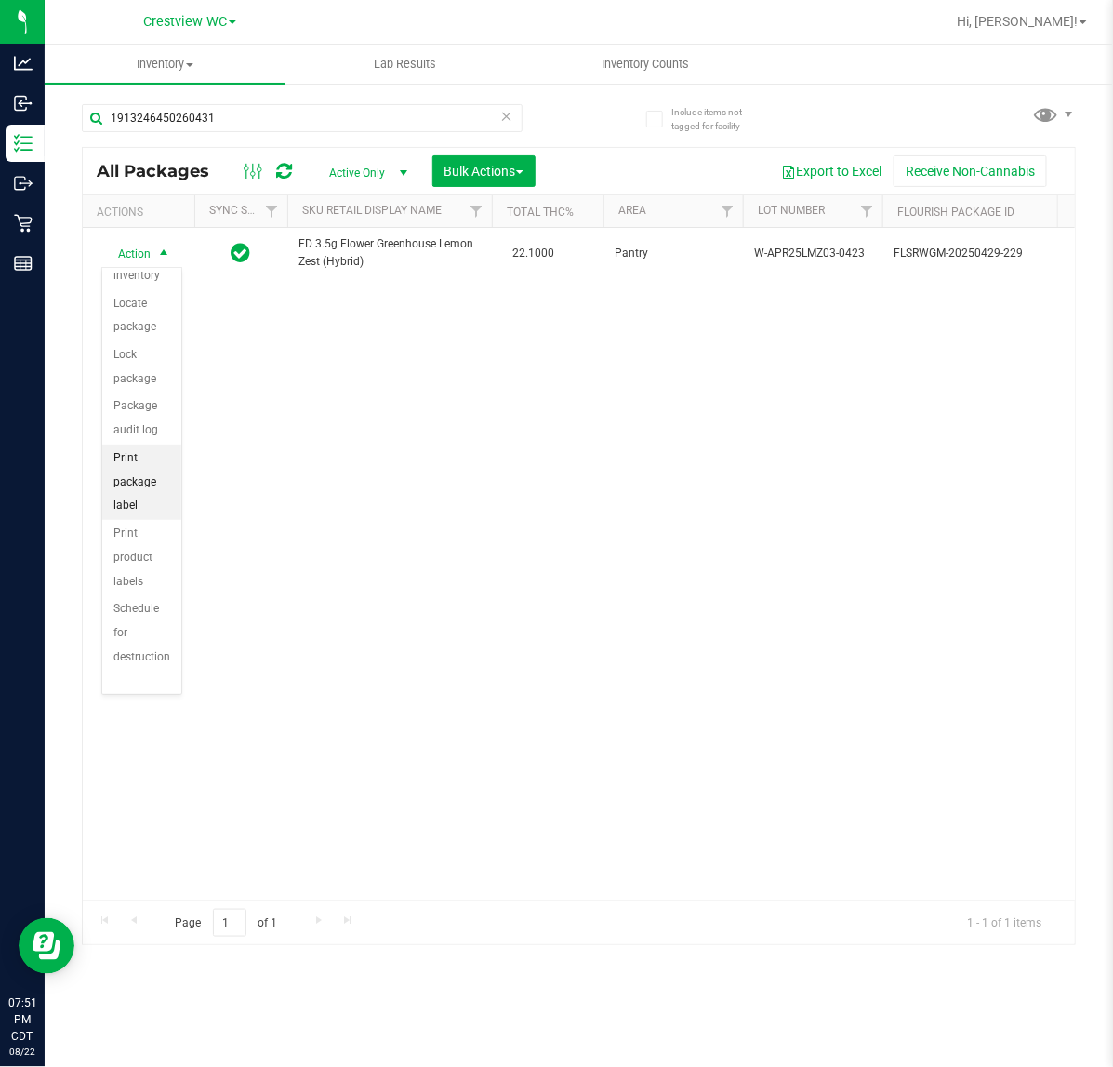
click at [124, 470] on li "Print package label" at bounding box center [141, 481] width 79 height 75
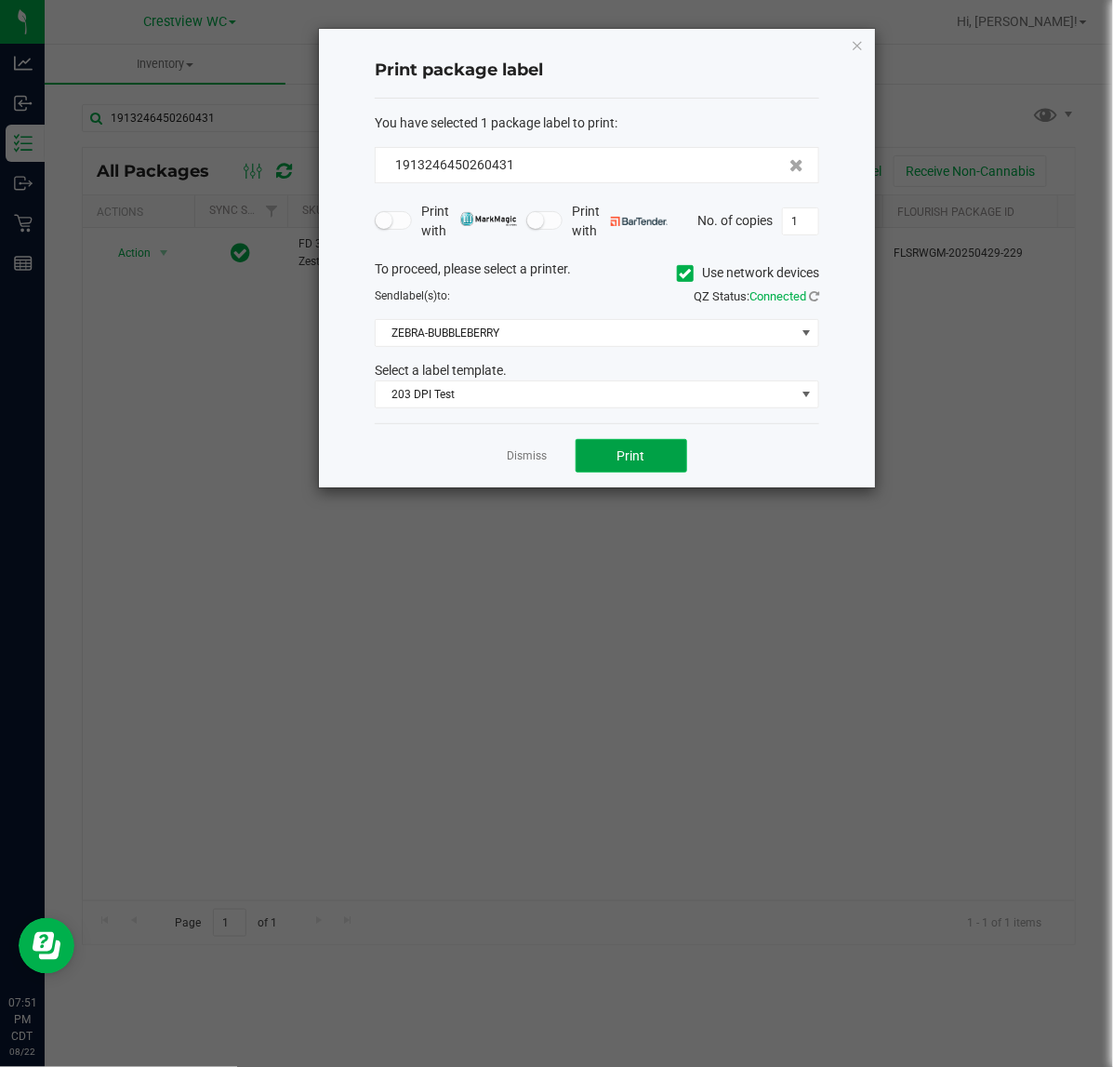
click at [614, 461] on button "Print" at bounding box center [632, 455] width 112 height 33
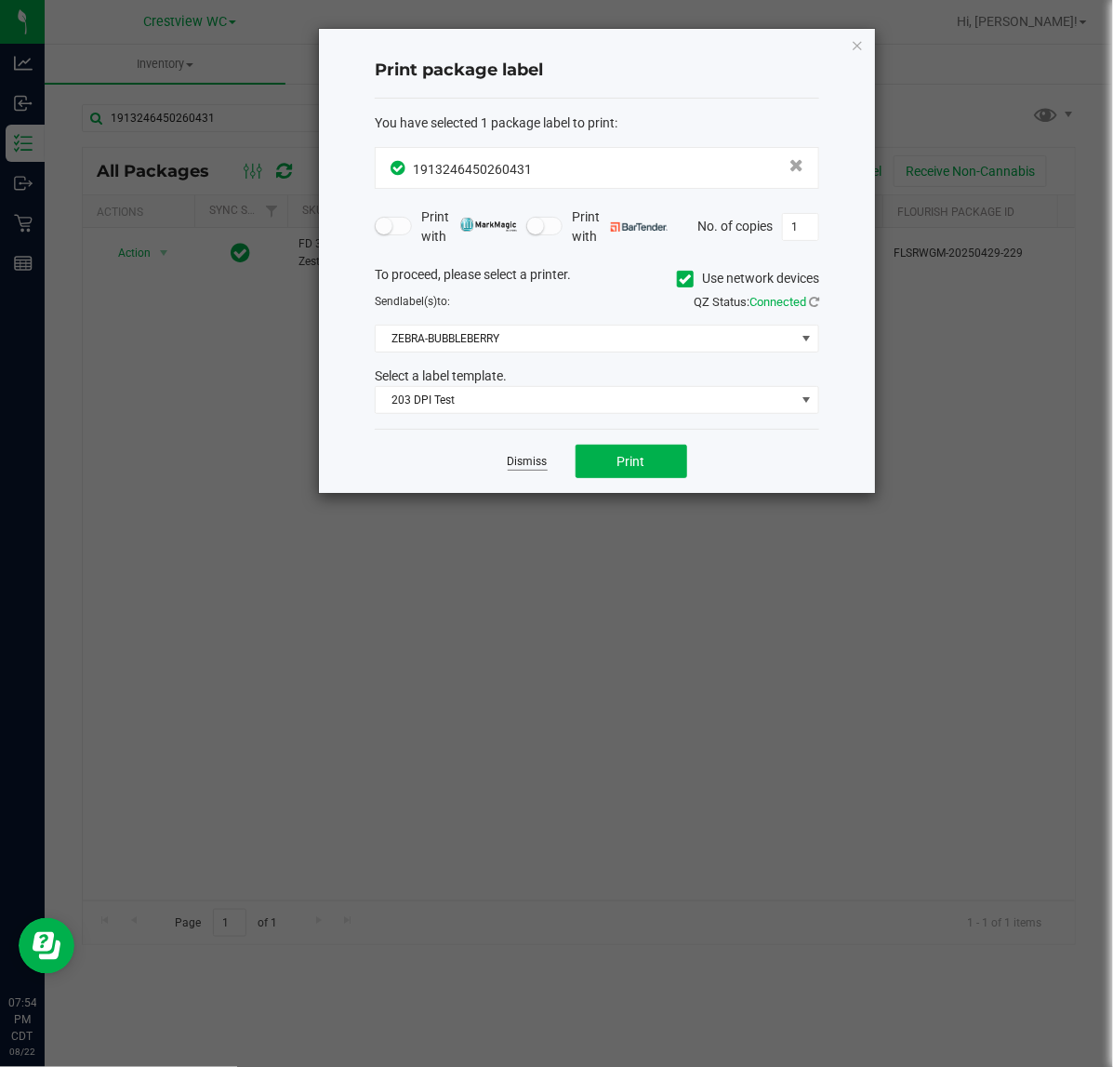
click at [544, 468] on link "Dismiss" at bounding box center [528, 462] width 40 height 16
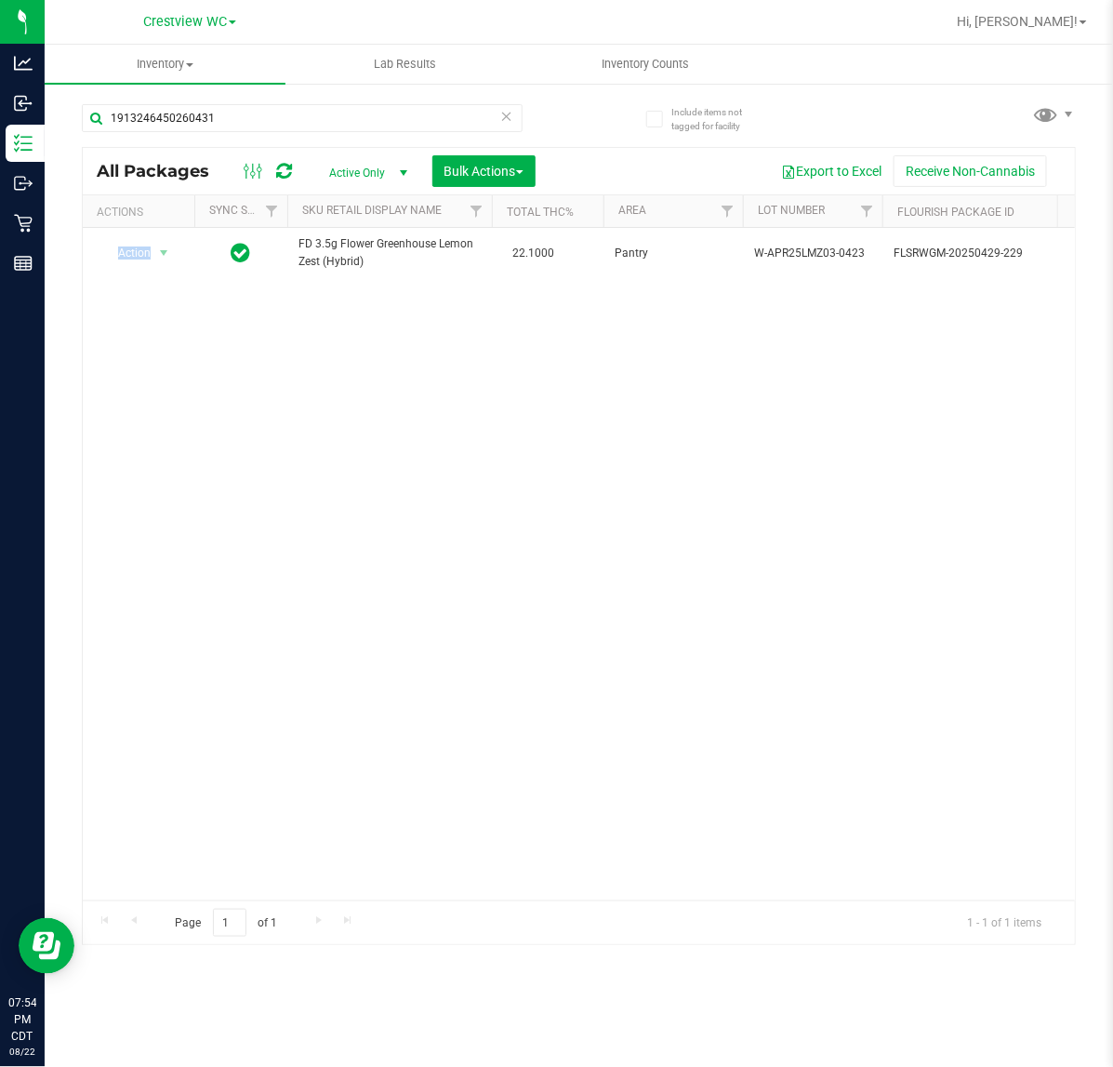
click at [544, 468] on div "Action Action Adjust qty Create package Edit attributes Global inventory Locate…" at bounding box center [579, 564] width 992 height 672
click at [234, 107] on input "1913246450260431" at bounding box center [302, 118] width 441 height 28
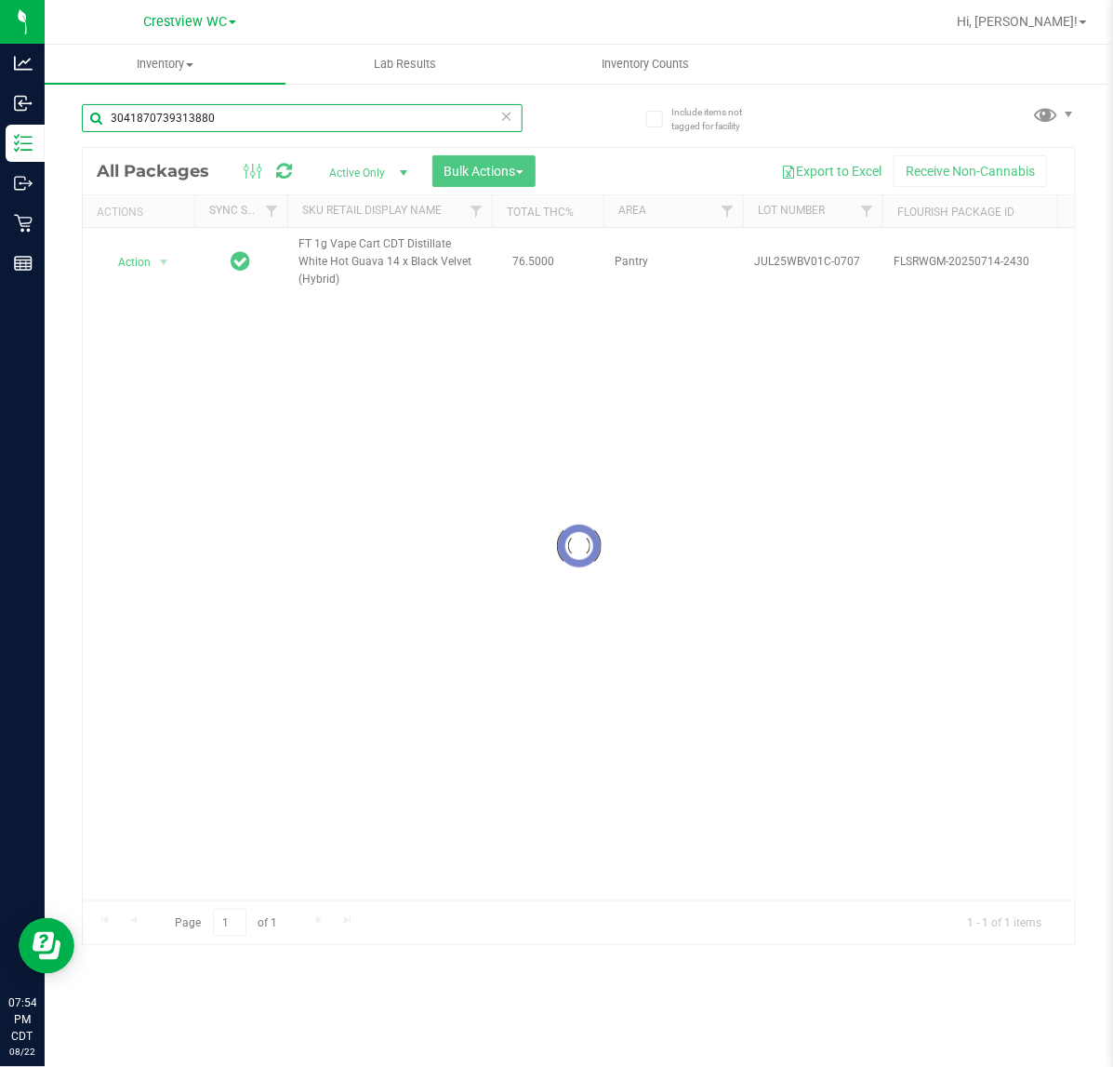
type input "3041870739313880"
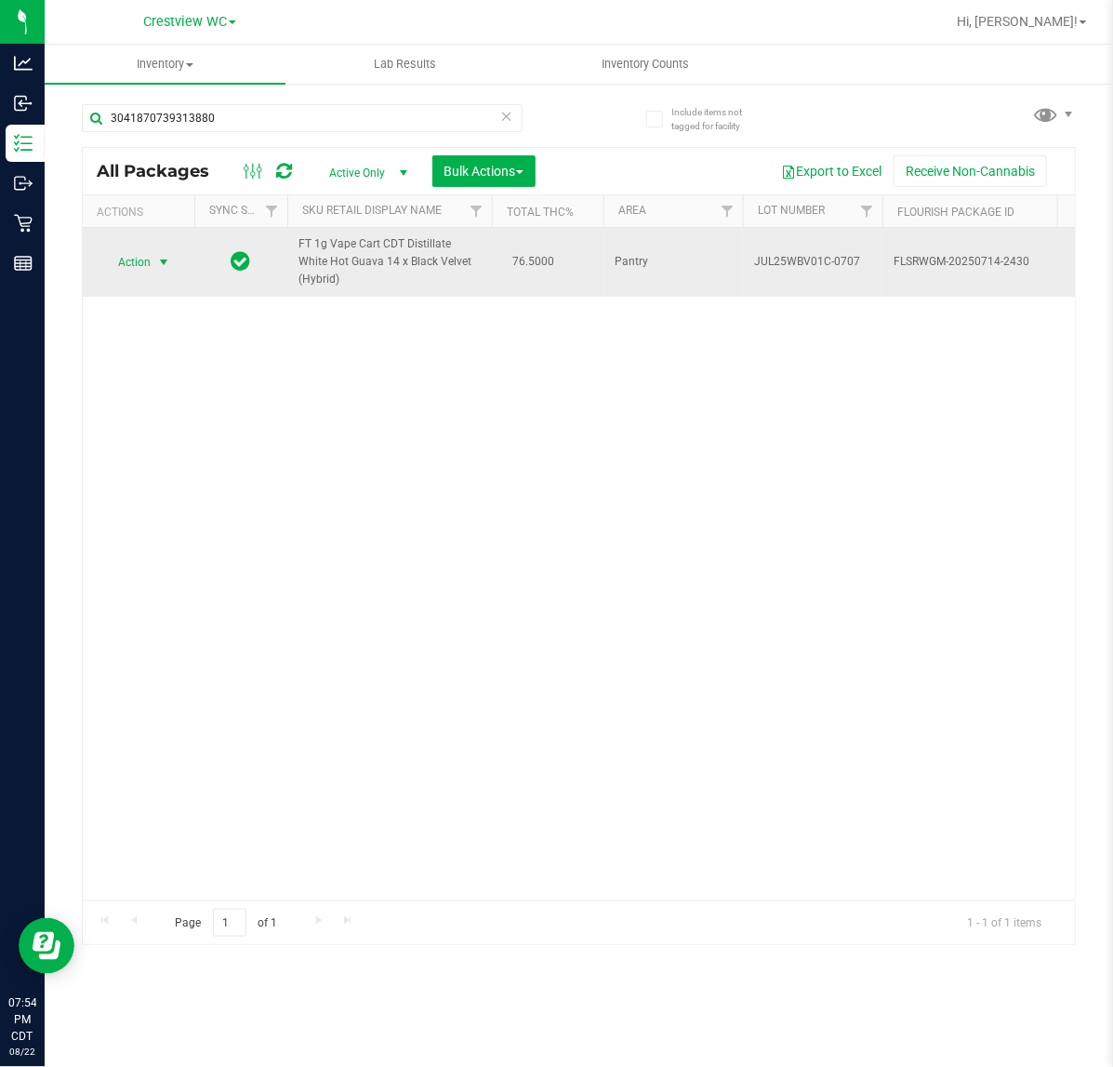
click at [152, 261] on span "select" at bounding box center [163, 262] width 23 height 26
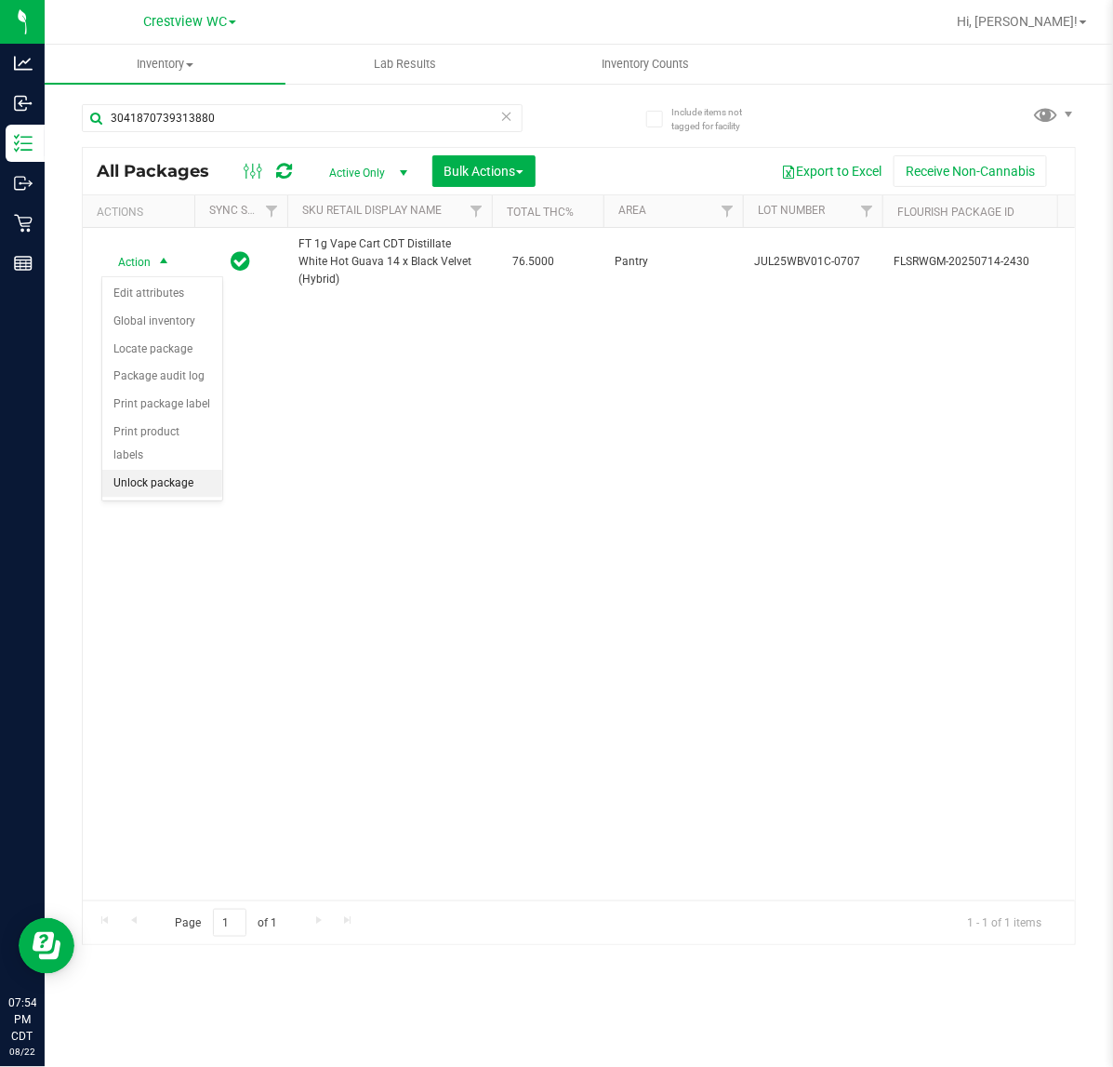
click at [170, 470] on li "Unlock package" at bounding box center [162, 484] width 120 height 28
drag, startPoint x: 220, startPoint y: 468, endPoint x: 221, endPoint y: 446, distance: 21.4
click at [221, 468] on div "Action Action Adjust qty Create package Edit attributes Global inventory Locate…" at bounding box center [579, 564] width 992 height 672
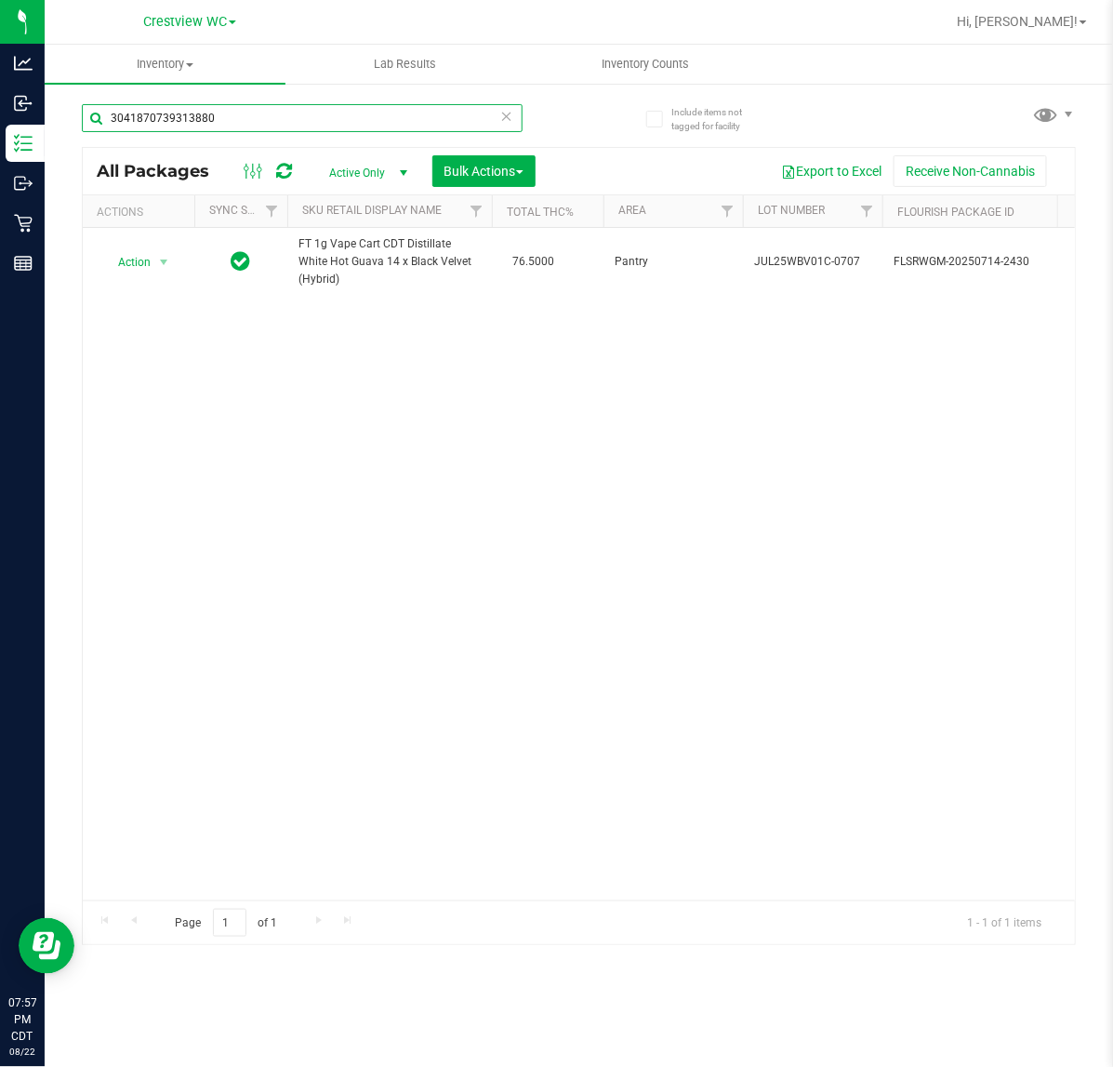
click at [242, 116] on input "3041870739313880" at bounding box center [302, 118] width 441 height 28
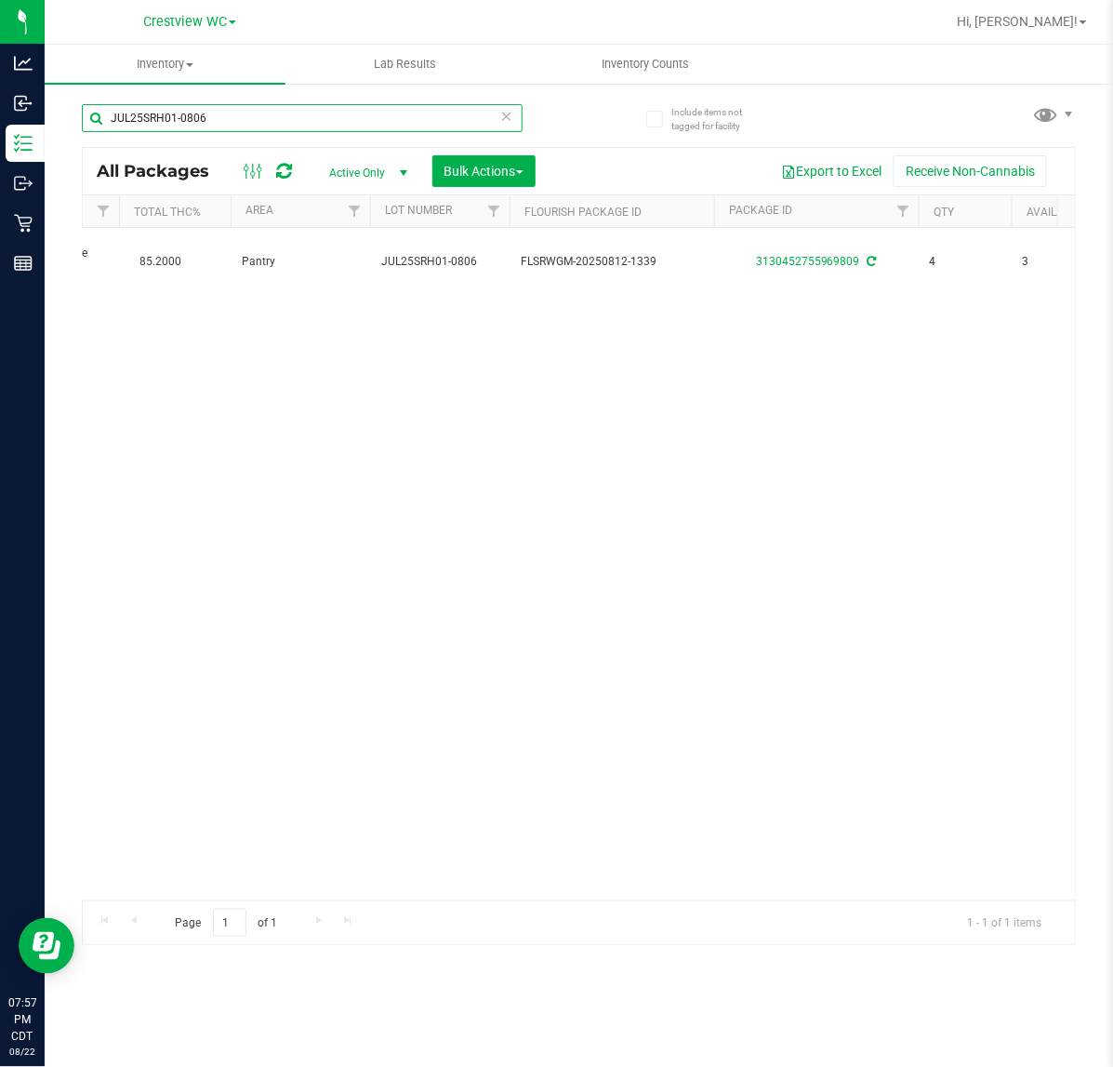
scroll to position [0, 337]
click at [286, 112] on input "JUL25SRH01-0806" at bounding box center [302, 118] width 441 height 28
click at [258, 123] on input "JUL25SRH01-0806" at bounding box center [302, 118] width 441 height 28
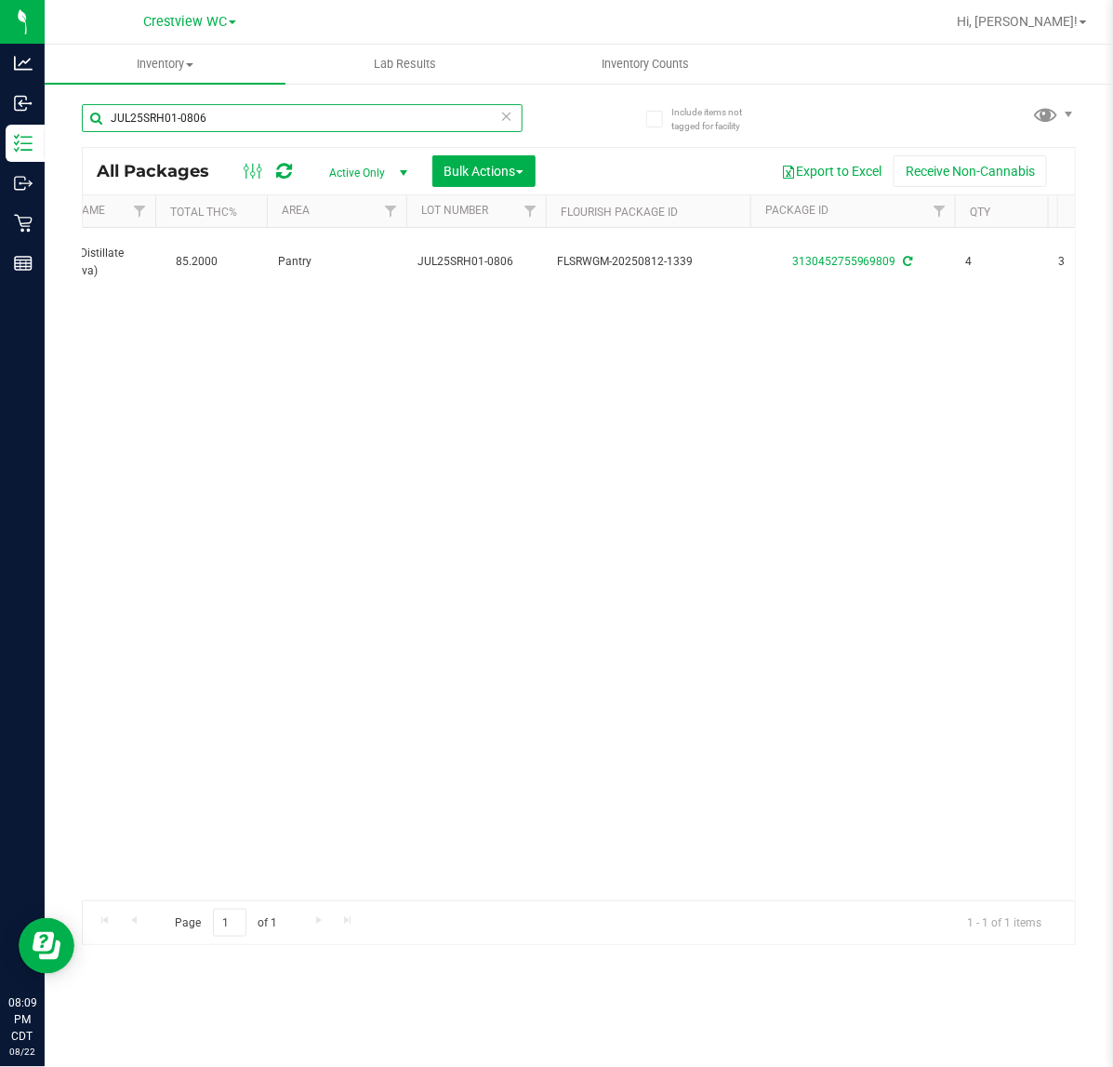
click at [258, 123] on input "JUL25SRH01-0806" at bounding box center [302, 118] width 441 height 28
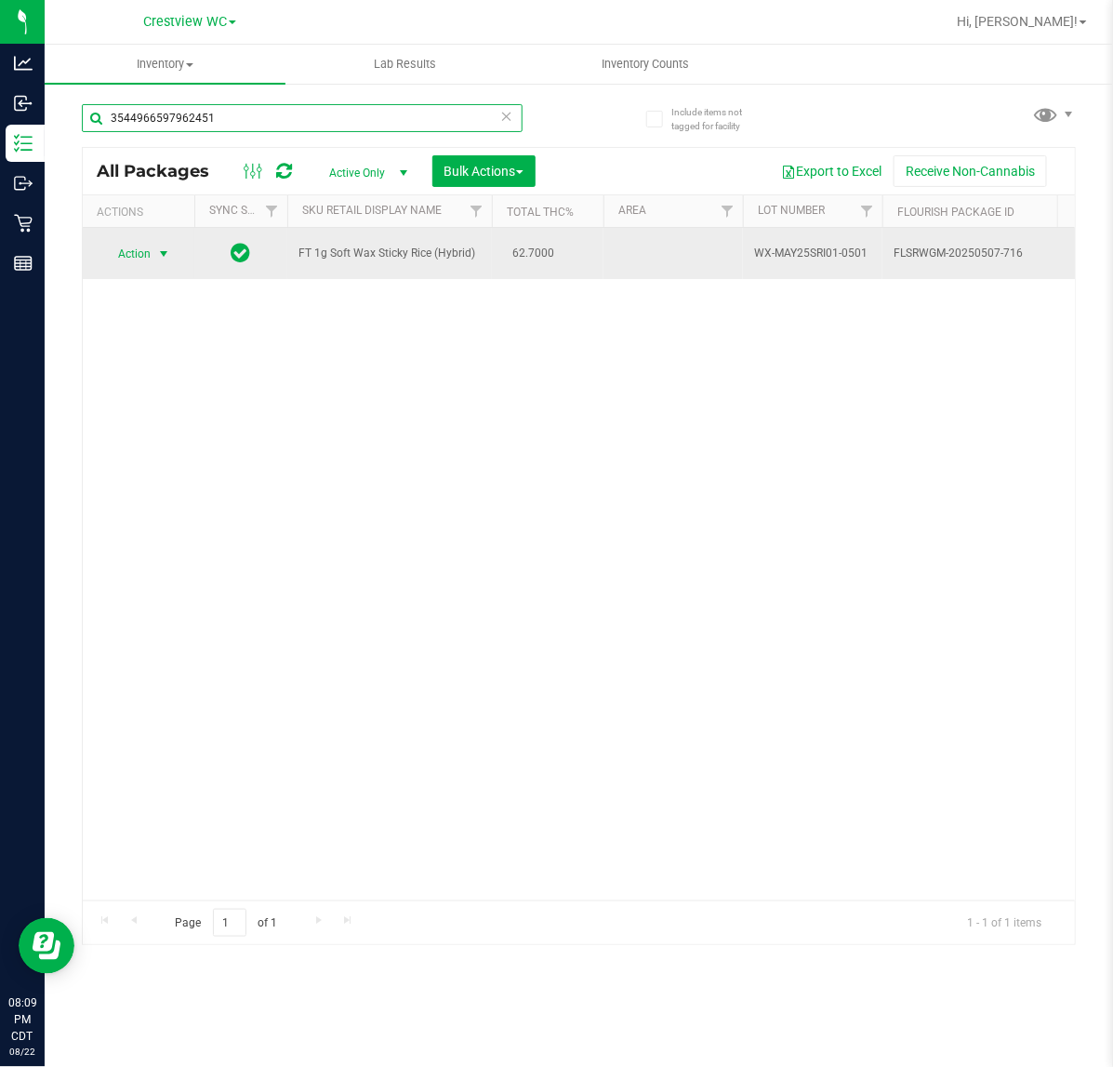
type input "3544966597962451"
click at [163, 254] on span "select" at bounding box center [163, 253] width 15 height 15
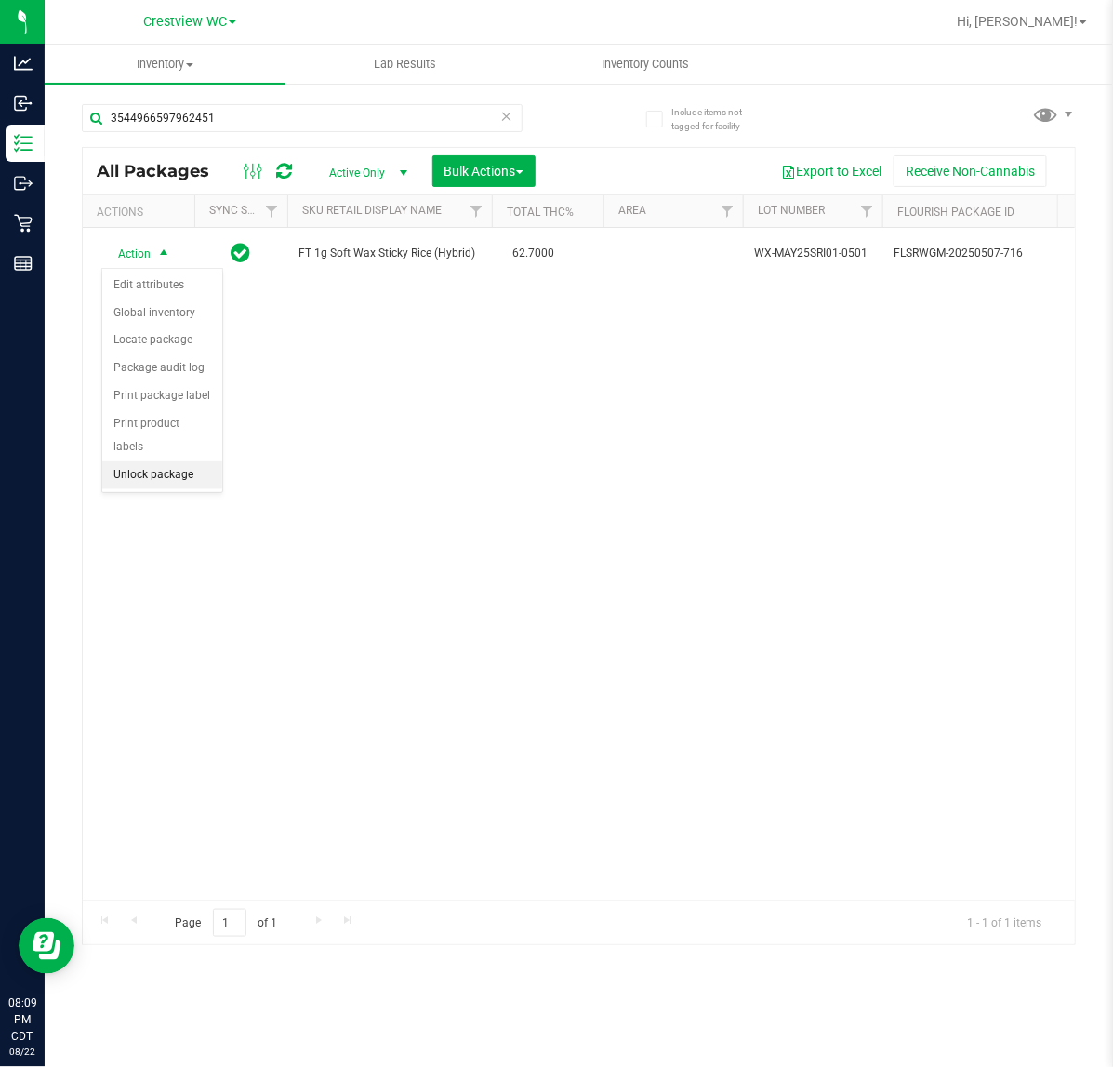
click at [200, 461] on li "Unlock package" at bounding box center [162, 475] width 120 height 28
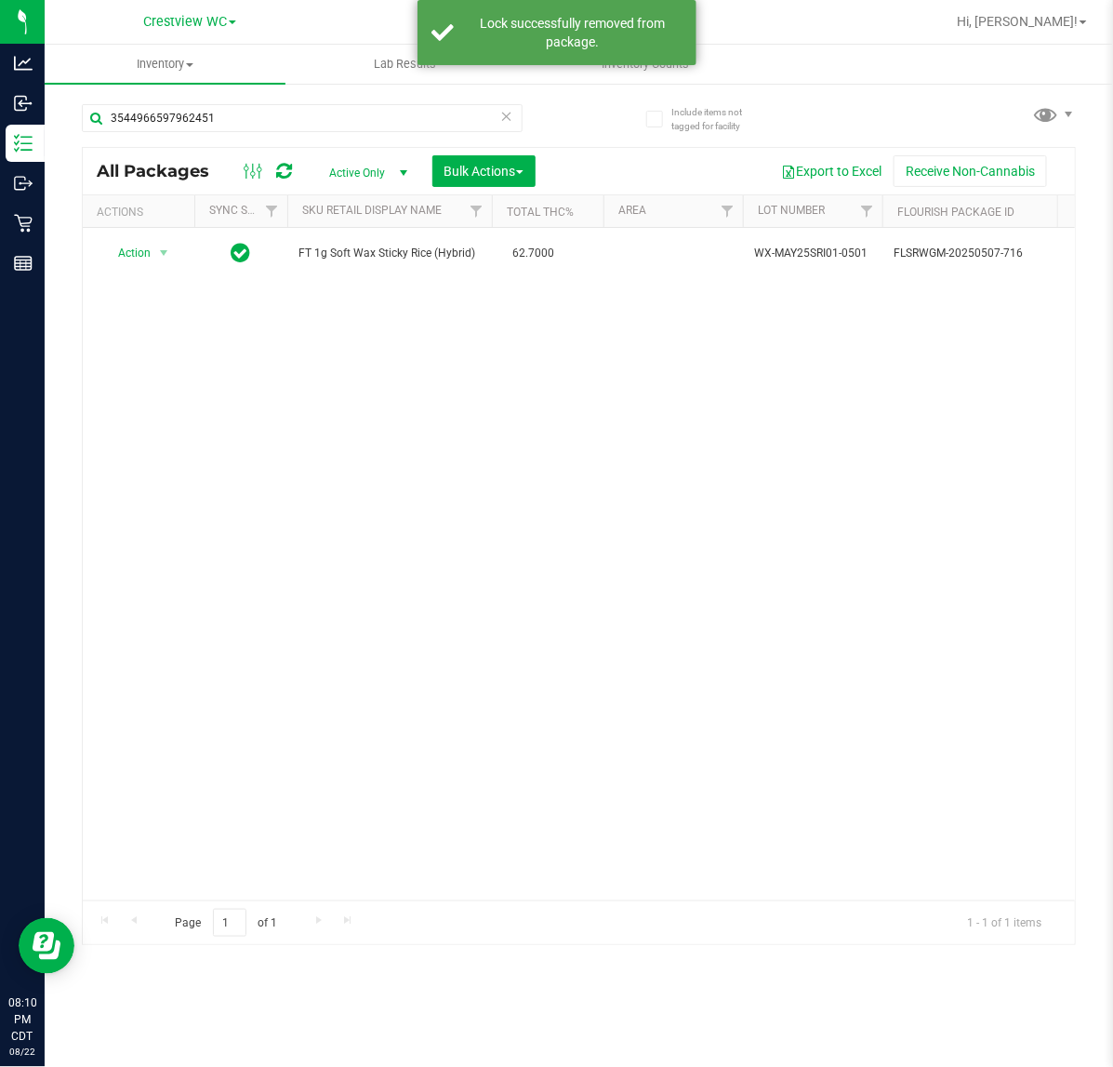
click at [238, 386] on div "Action Action Adjust qty Create package Edit attributes Global inventory Locate…" at bounding box center [579, 564] width 992 height 672
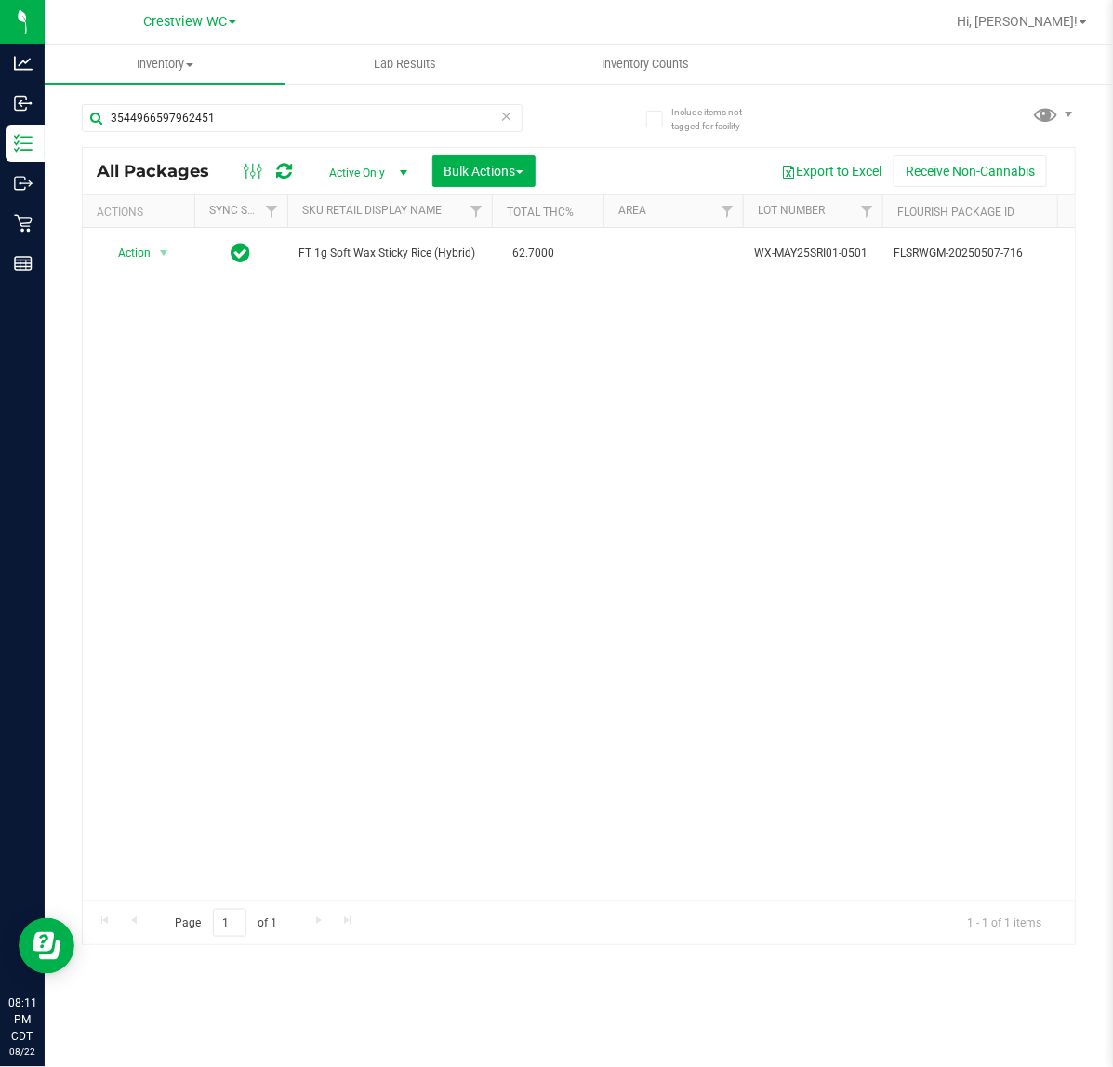
click at [355, 787] on div "Action Action Adjust qty Create package Edit attributes Global inventory Locate…" at bounding box center [579, 564] width 992 height 672
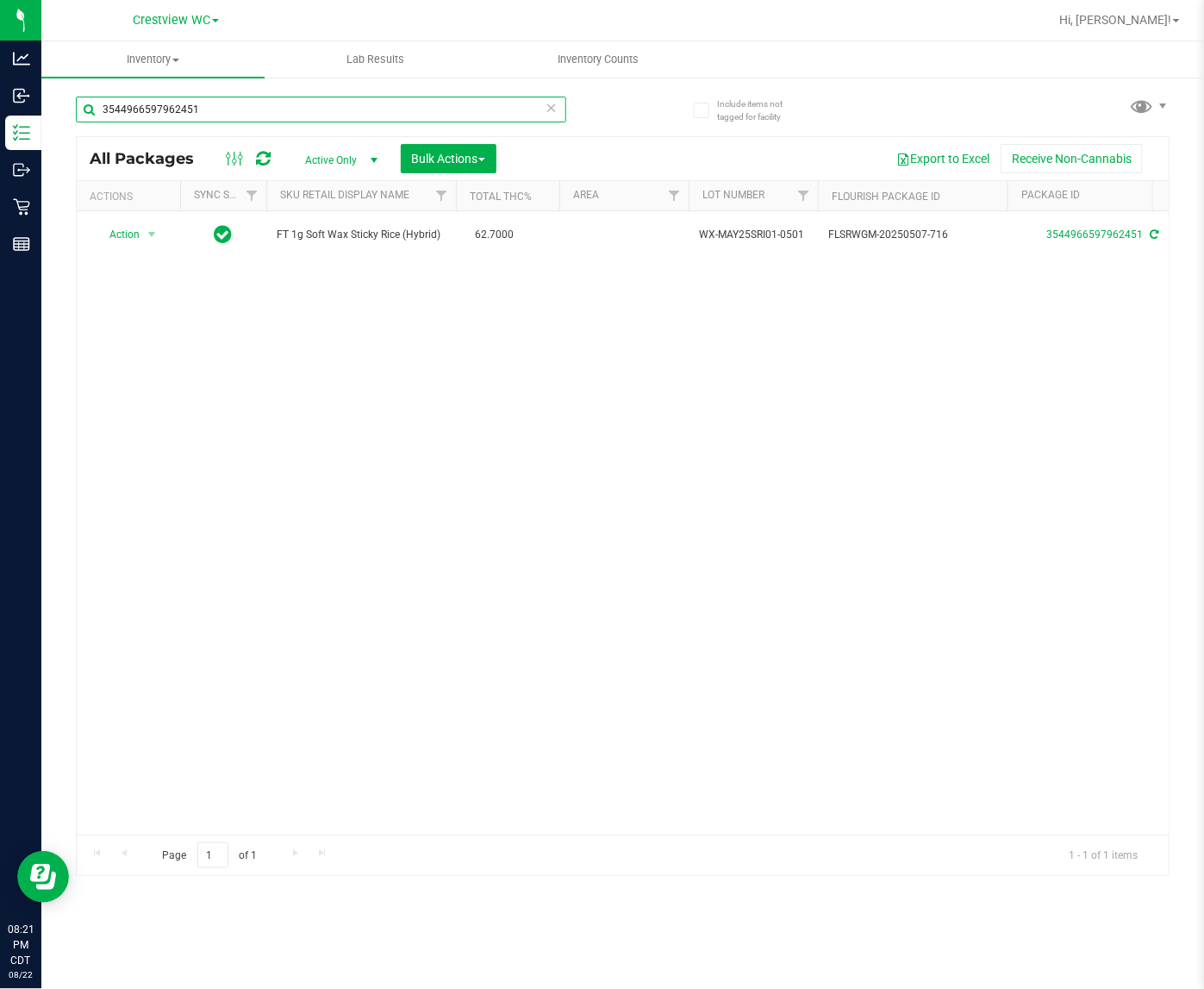
click at [293, 119] on input "3544966597962451" at bounding box center [321, 109] width 490 height 26
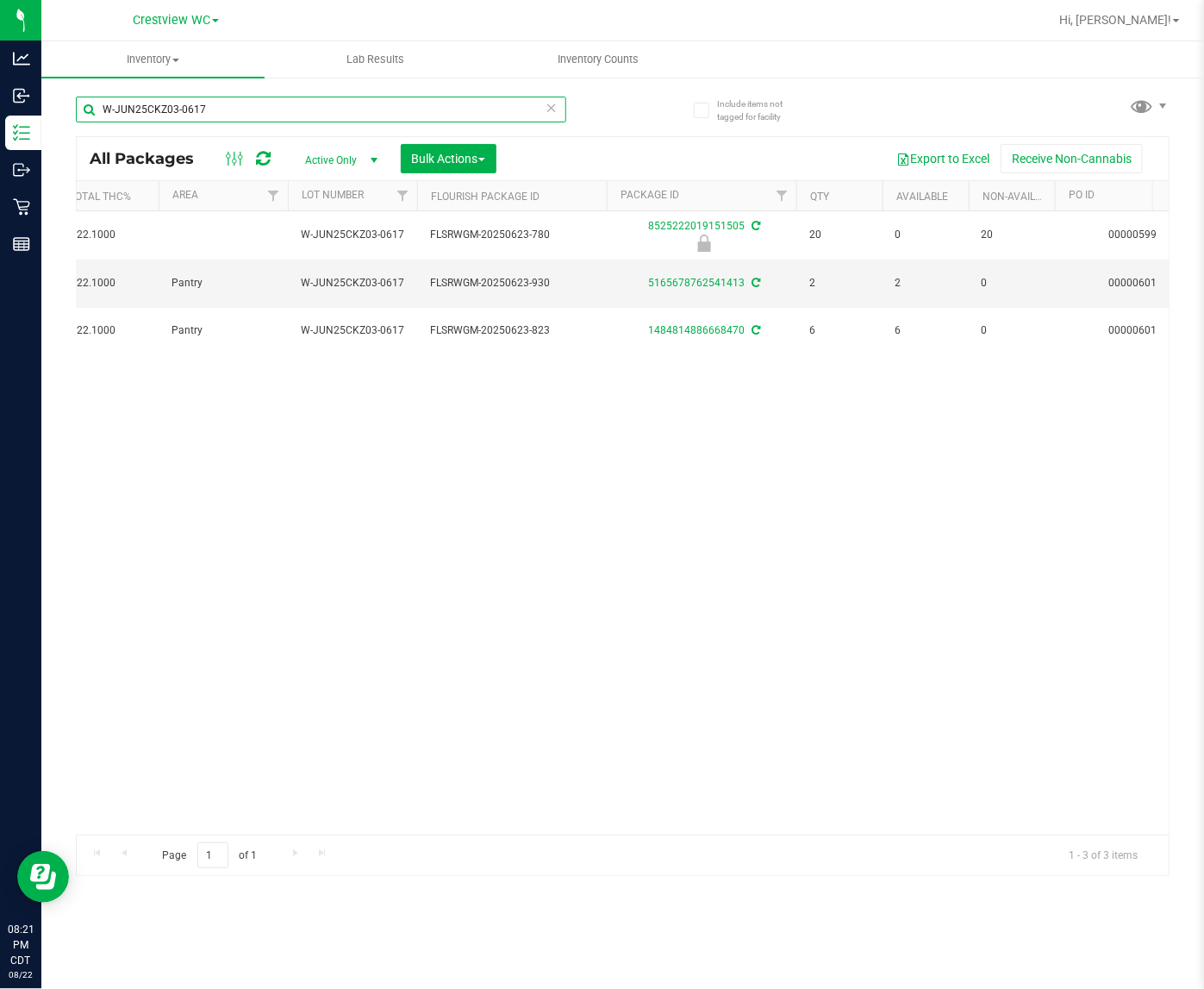
scroll to position [0, 399]
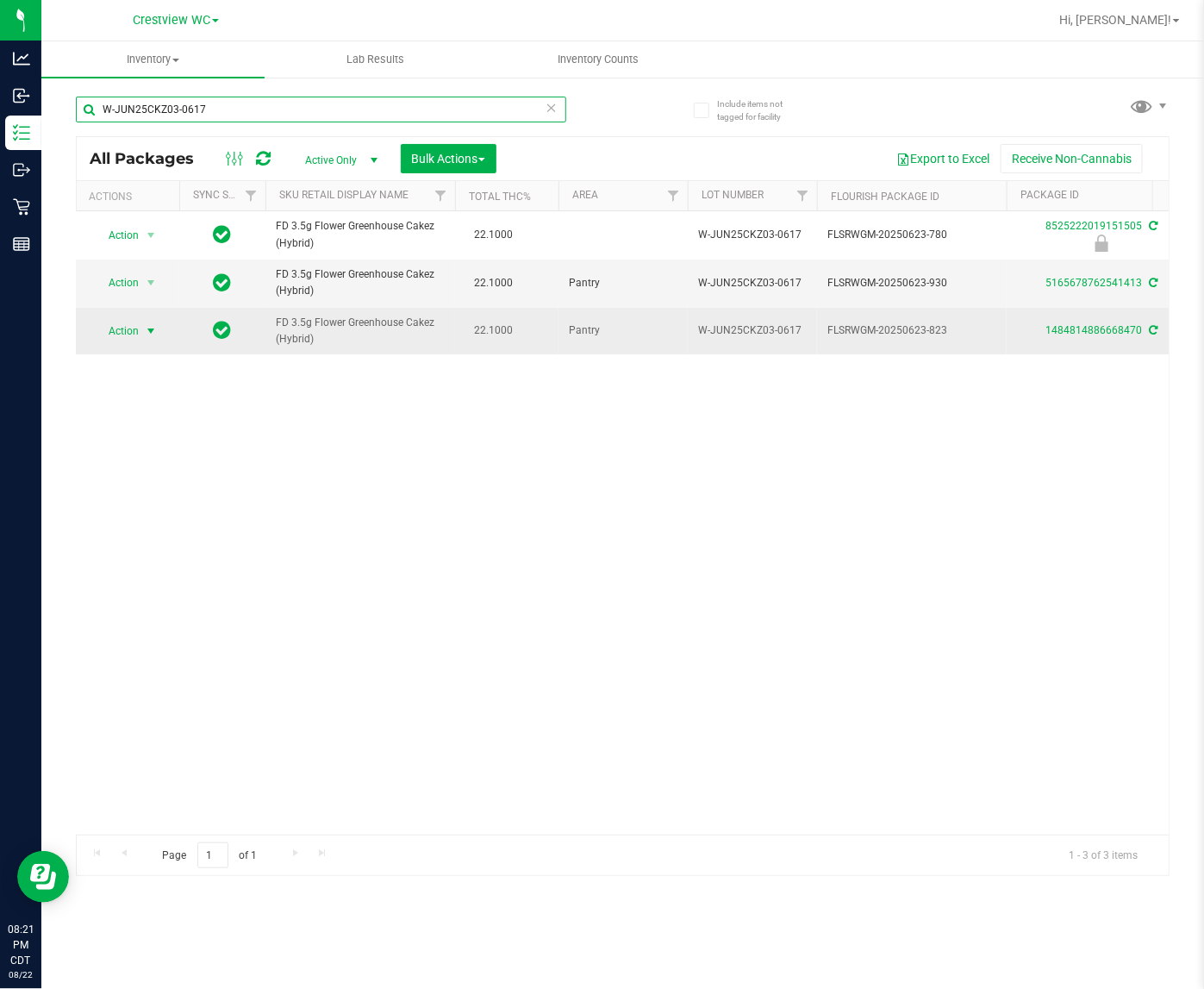
type input "W-JUN25CKZ03-0617"
click at [147, 333] on span "select" at bounding box center [150, 331] width 14 height 14
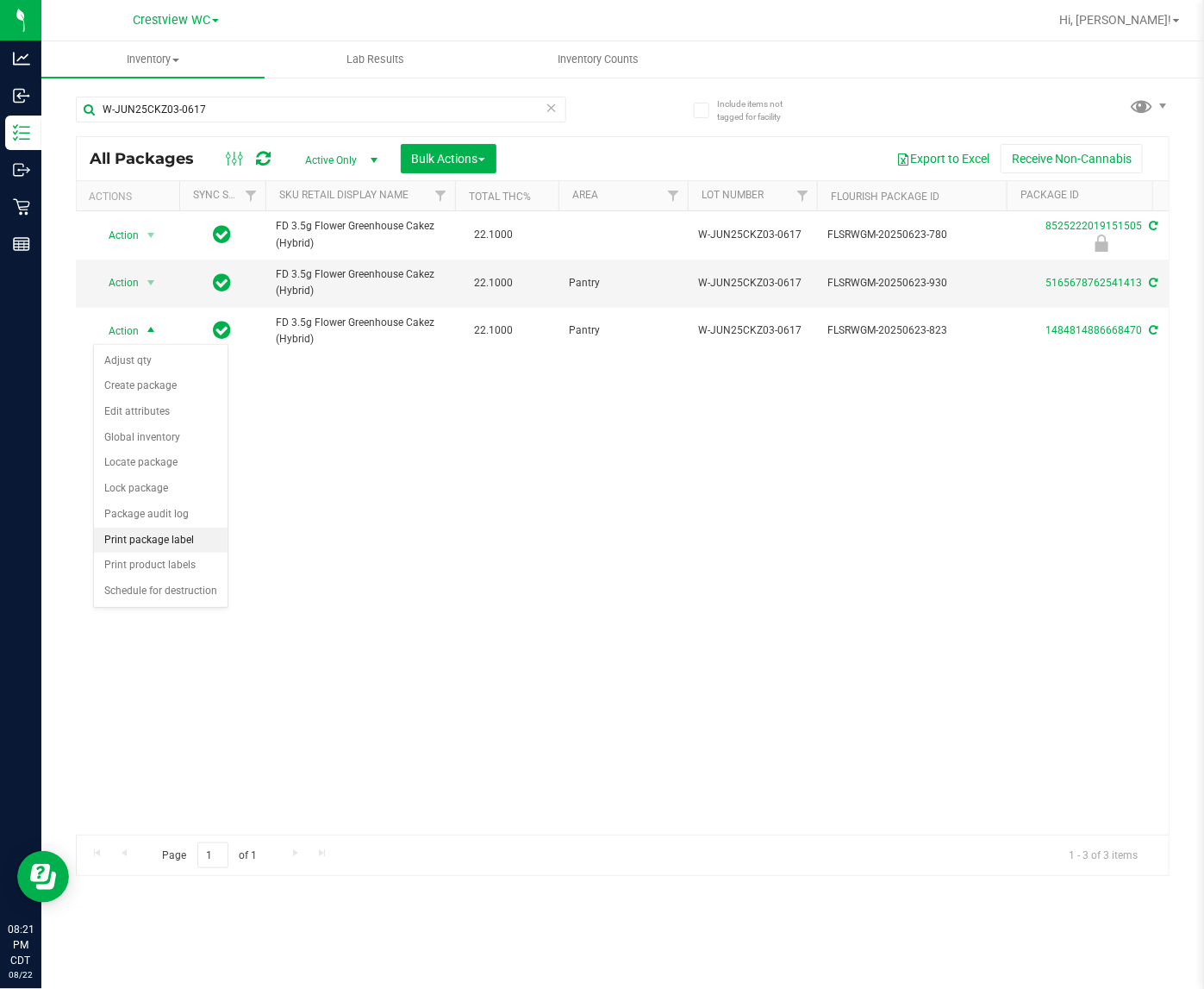
click at [168, 540] on li "Print package label" at bounding box center [160, 540] width 133 height 26
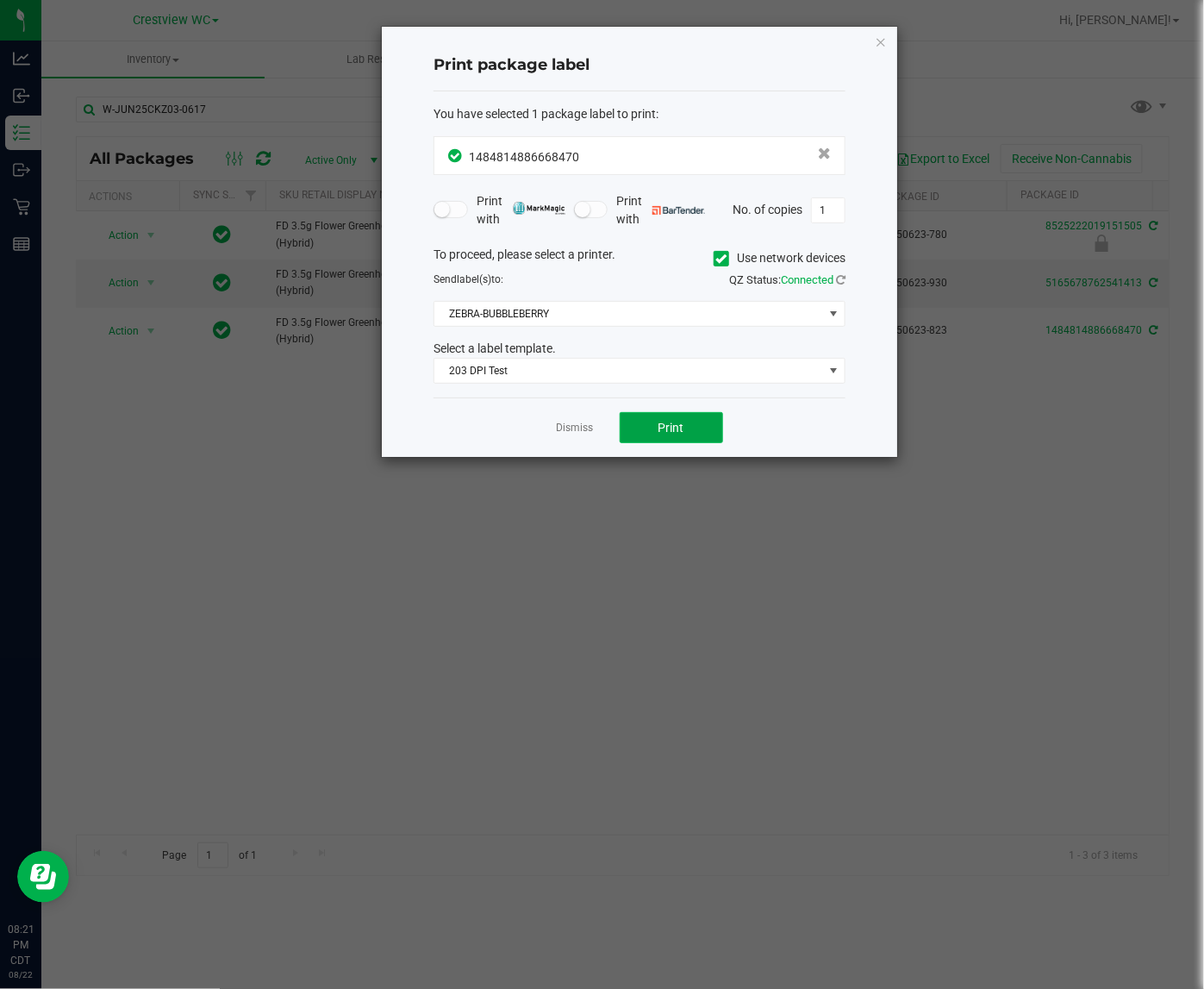
click at [704, 437] on button "Print" at bounding box center [672, 426] width 104 height 31
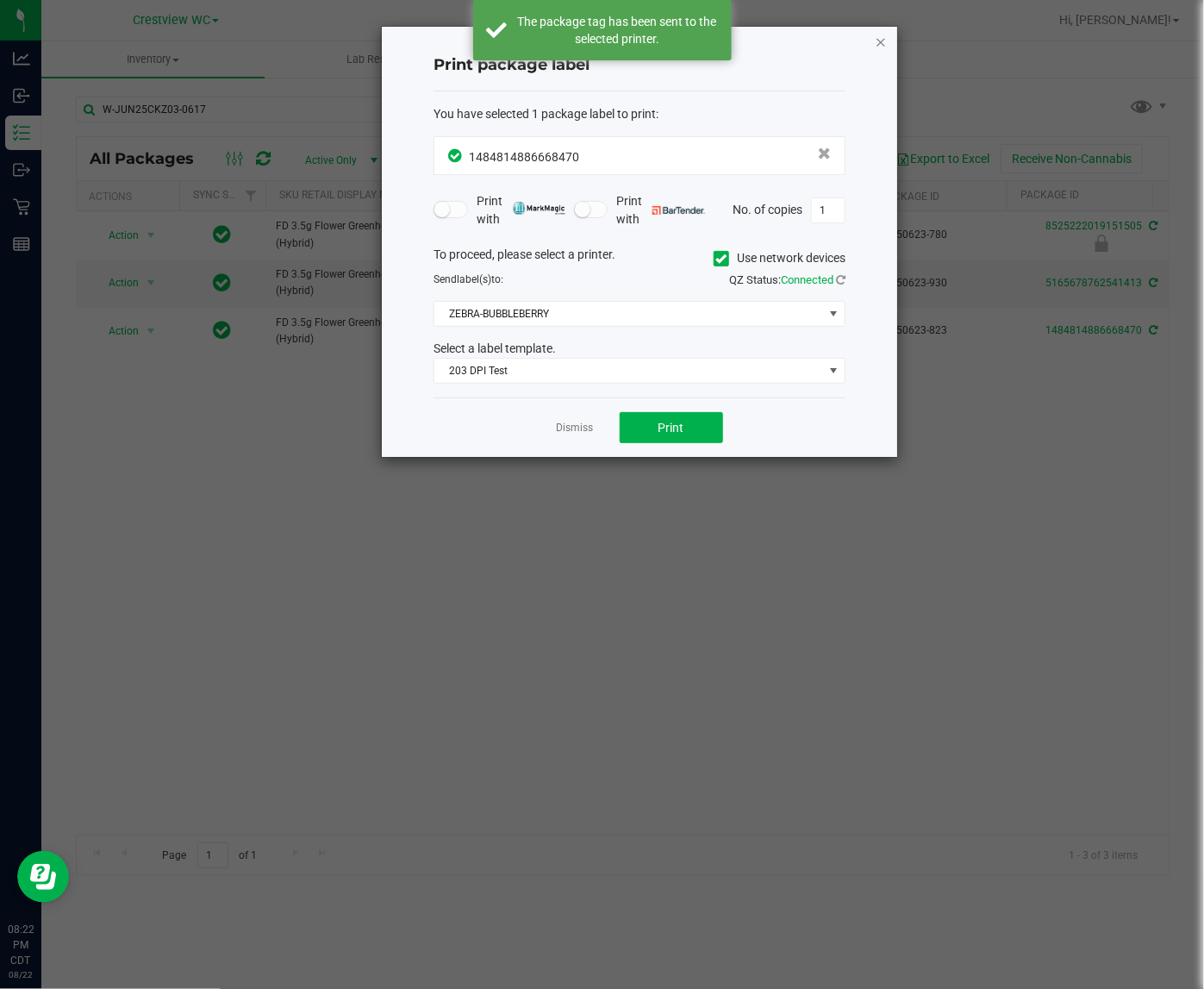
click at [880, 41] on icon "button" at bounding box center [881, 41] width 12 height 20
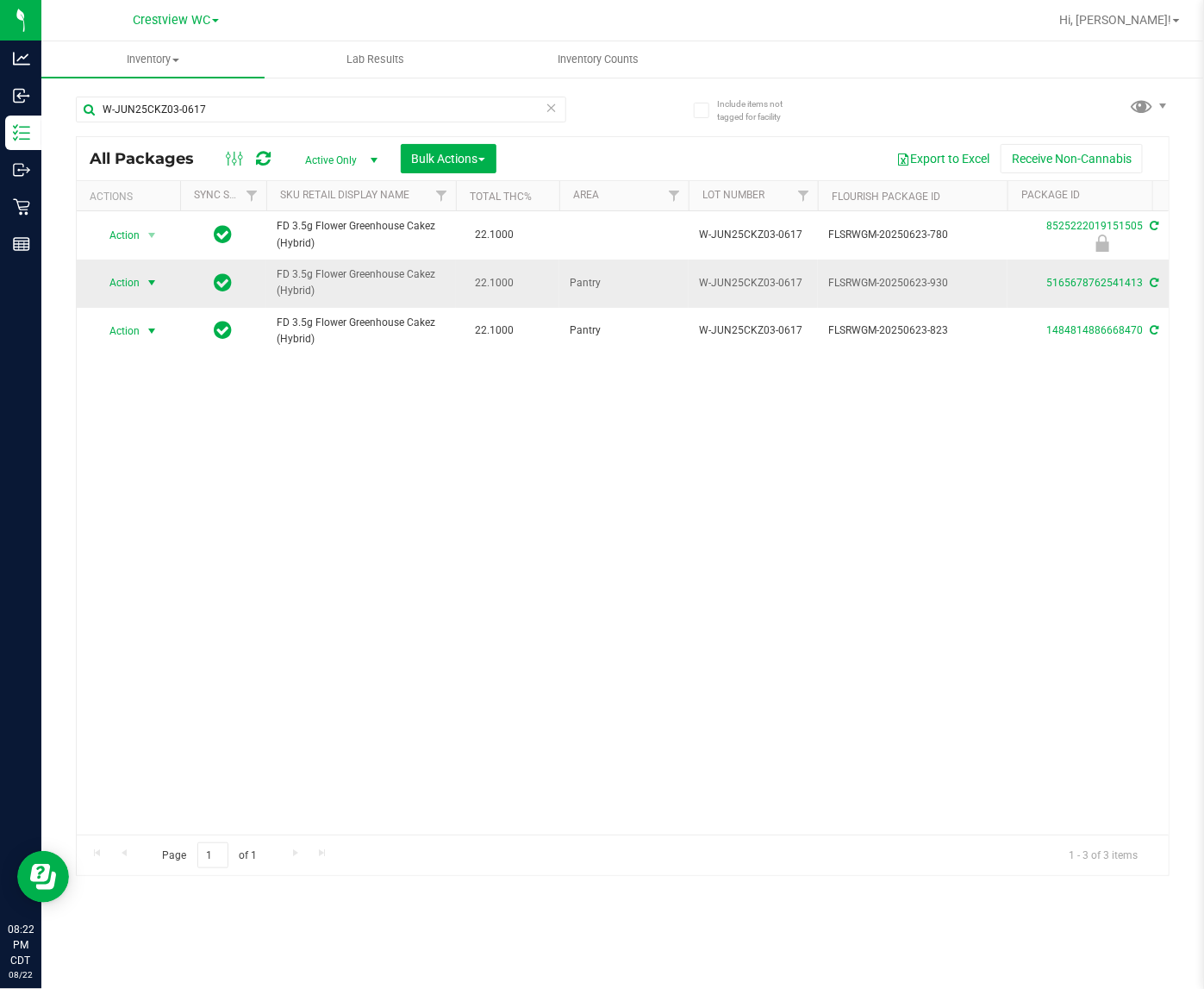
click at [145, 285] on span "select" at bounding box center [151, 283] width 14 height 14
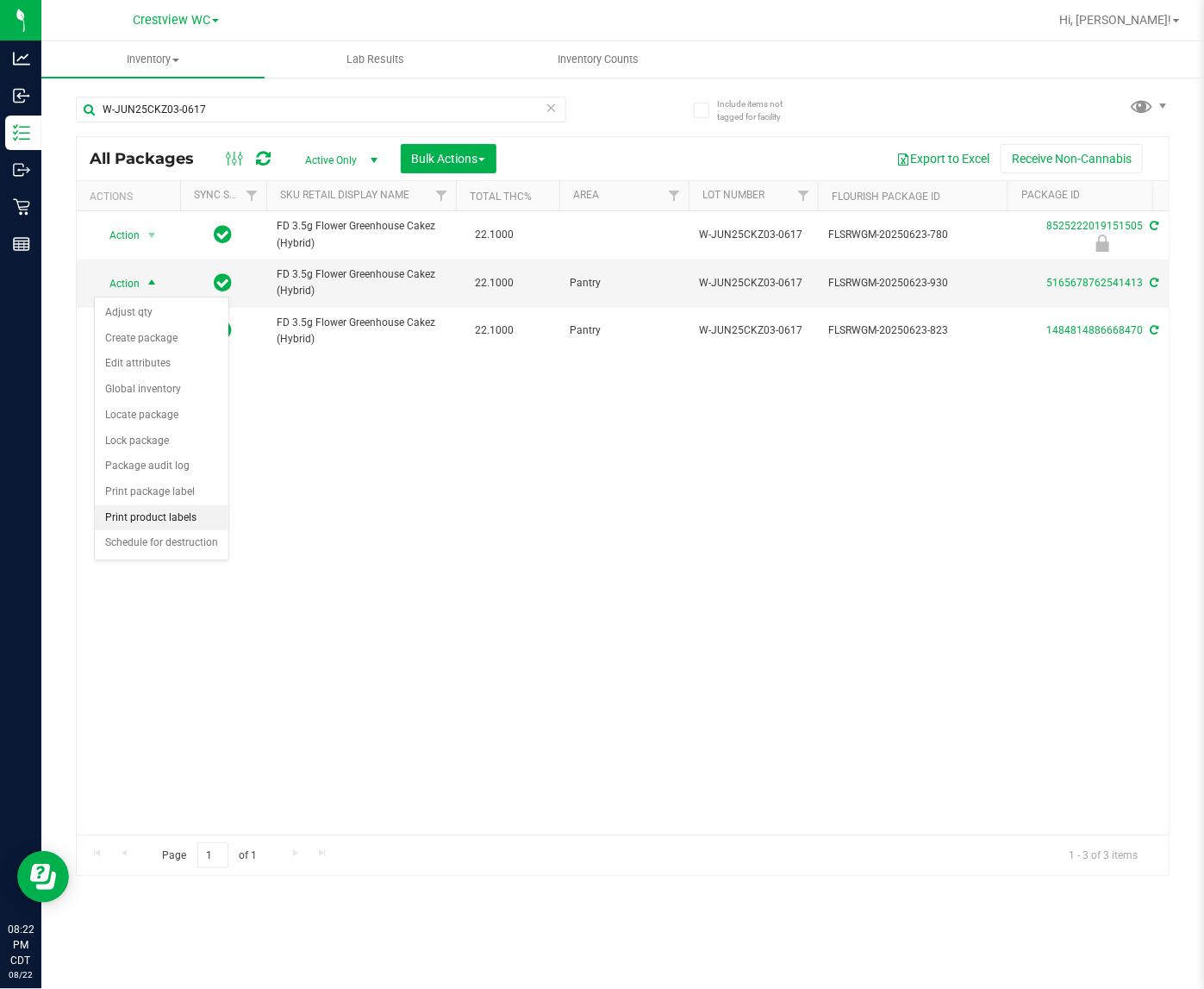
click at [130, 520] on li "Print product labels" at bounding box center [161, 518] width 133 height 26
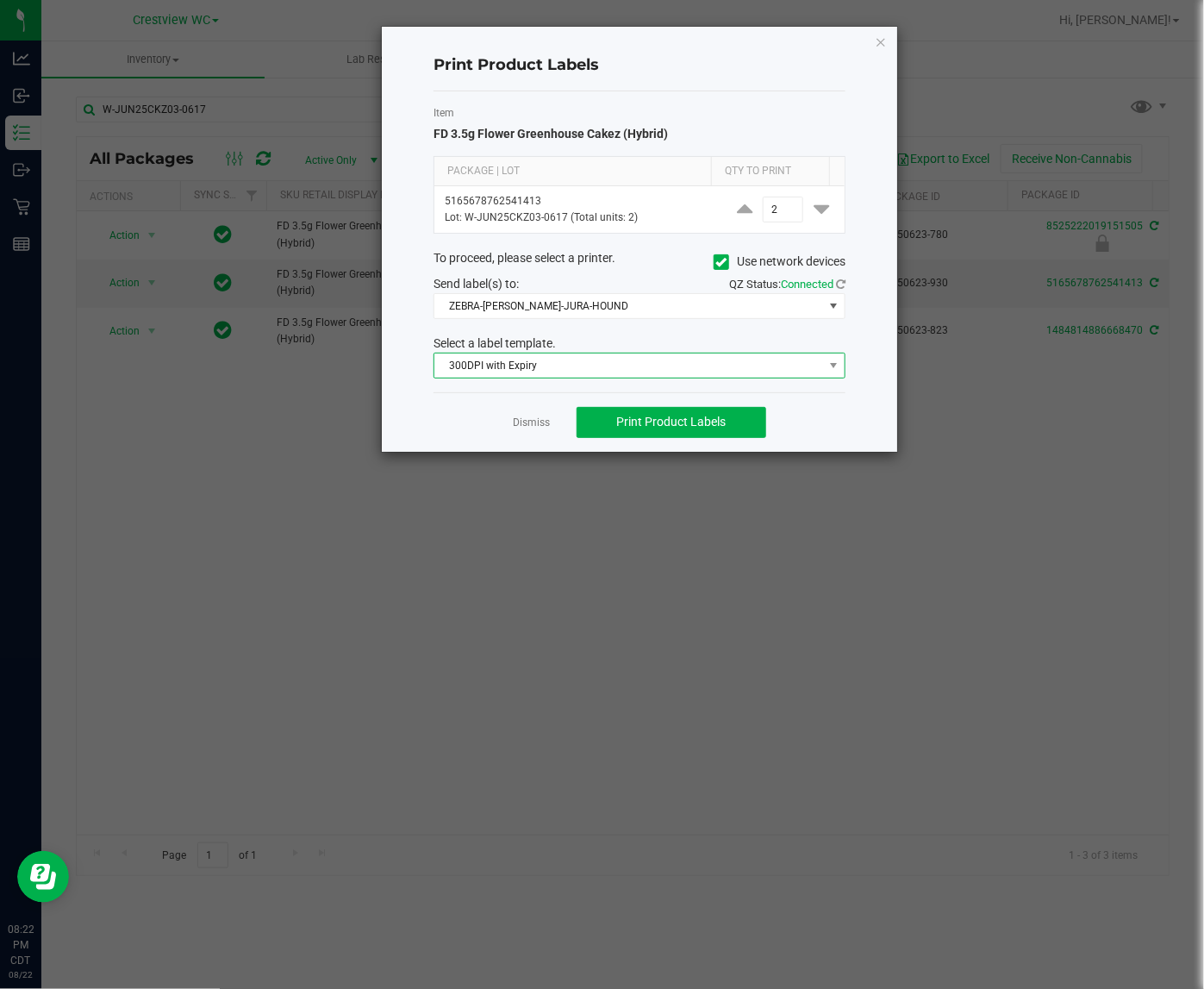
click at [488, 367] on span "300DPI with Expiry" at bounding box center [628, 365] width 388 height 24
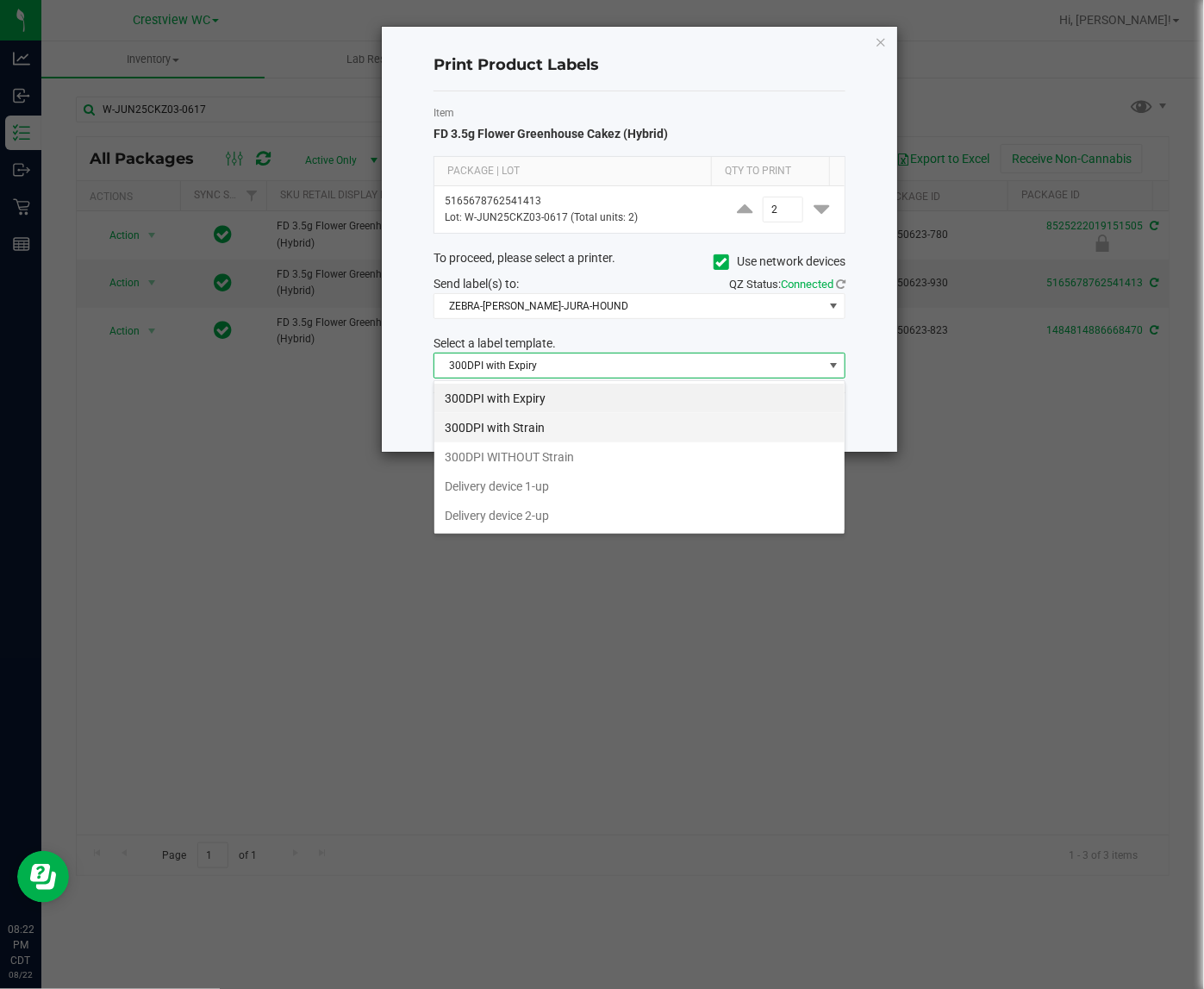
click at [475, 427] on li "300DPI with Strain" at bounding box center [640, 427] width 411 height 30
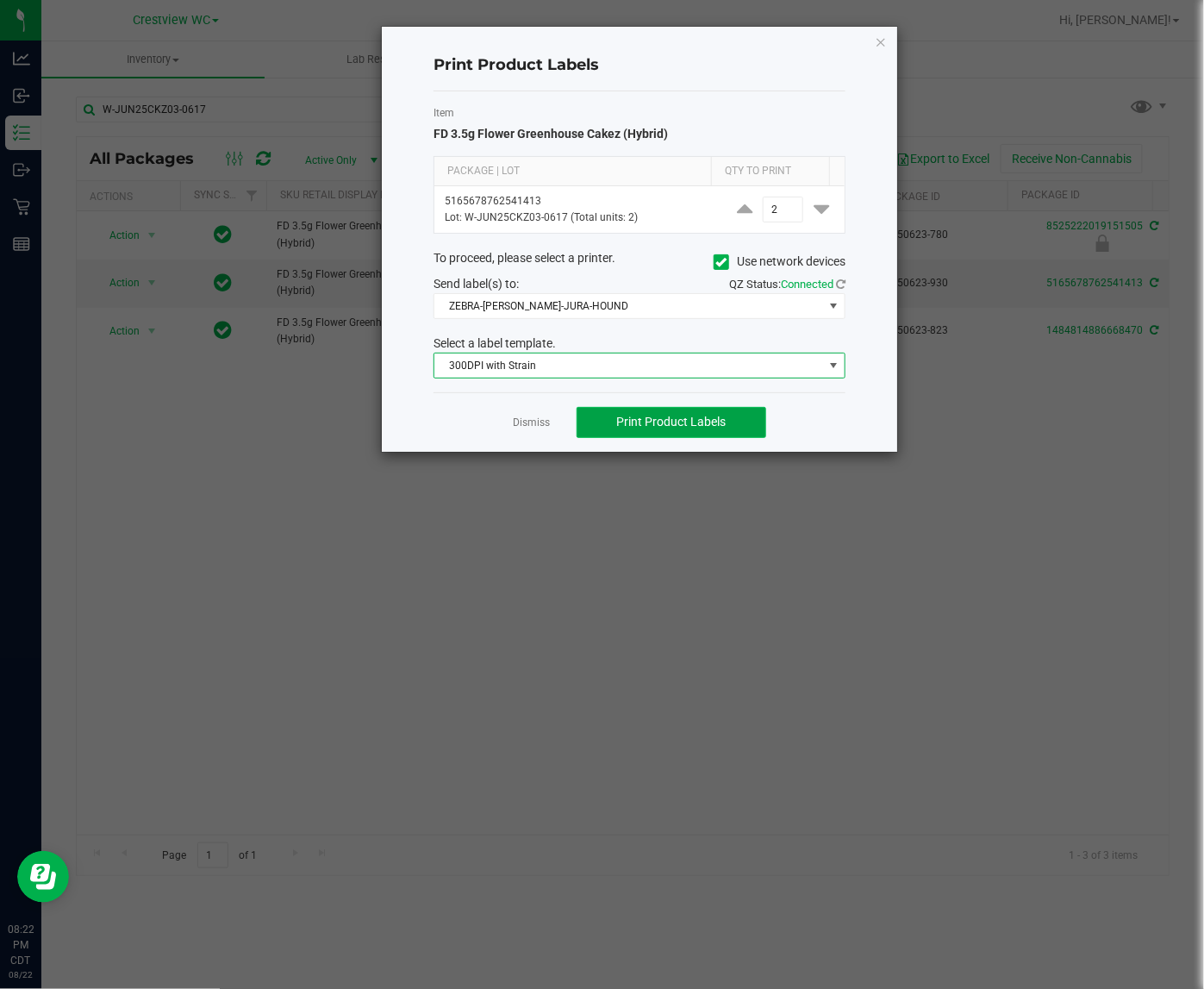
click at [625, 419] on span "Print Product Labels" at bounding box center [671, 421] width 109 height 14
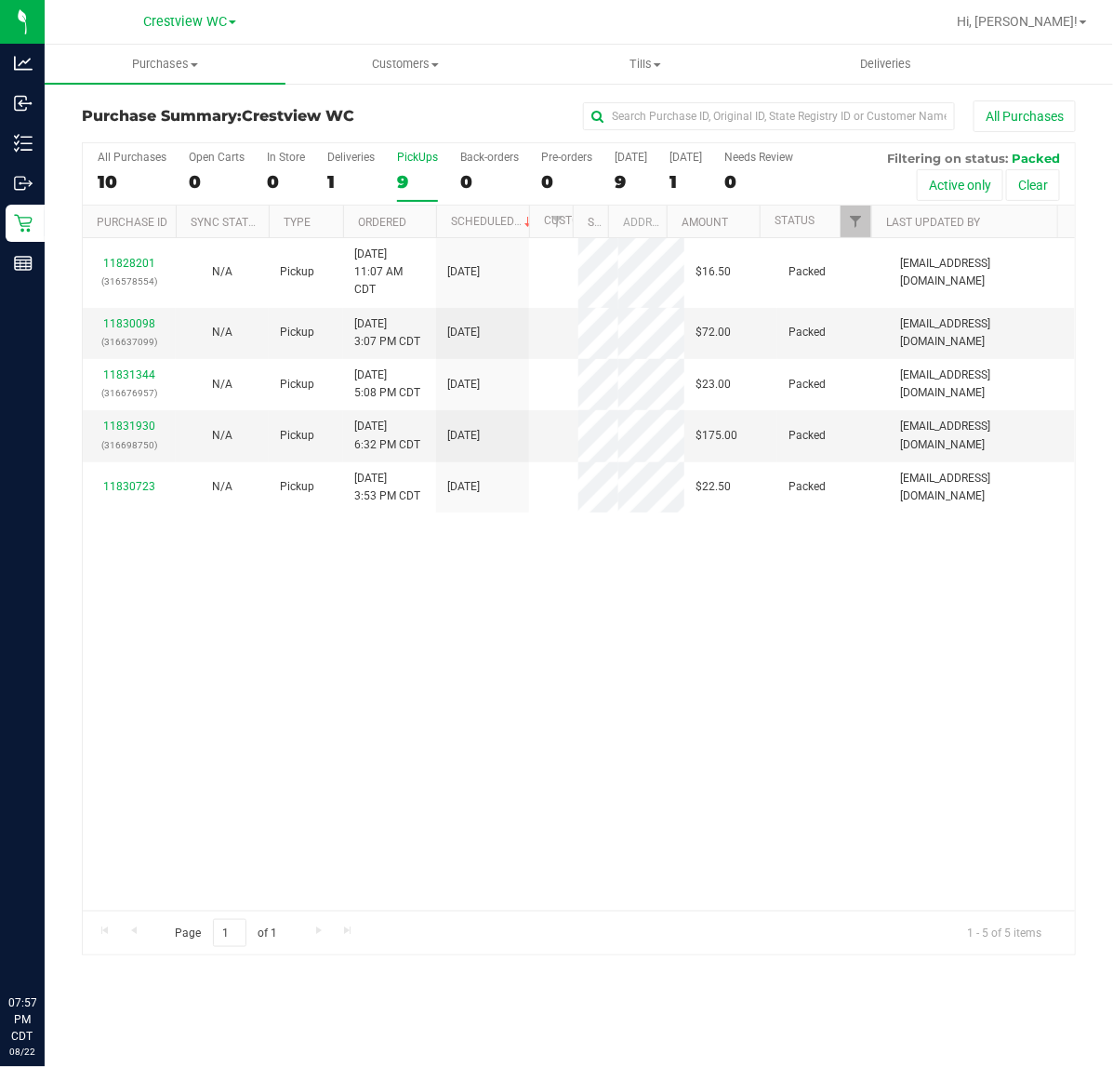
click at [341, 649] on div "11828201 (316578554) N/A Pickup 8/22/2025 11:07 AM CDT 8/22/2025 $16.50 Packed …" at bounding box center [579, 574] width 992 height 672
click at [846, 219] on link "Filter" at bounding box center [856, 221] width 31 height 32
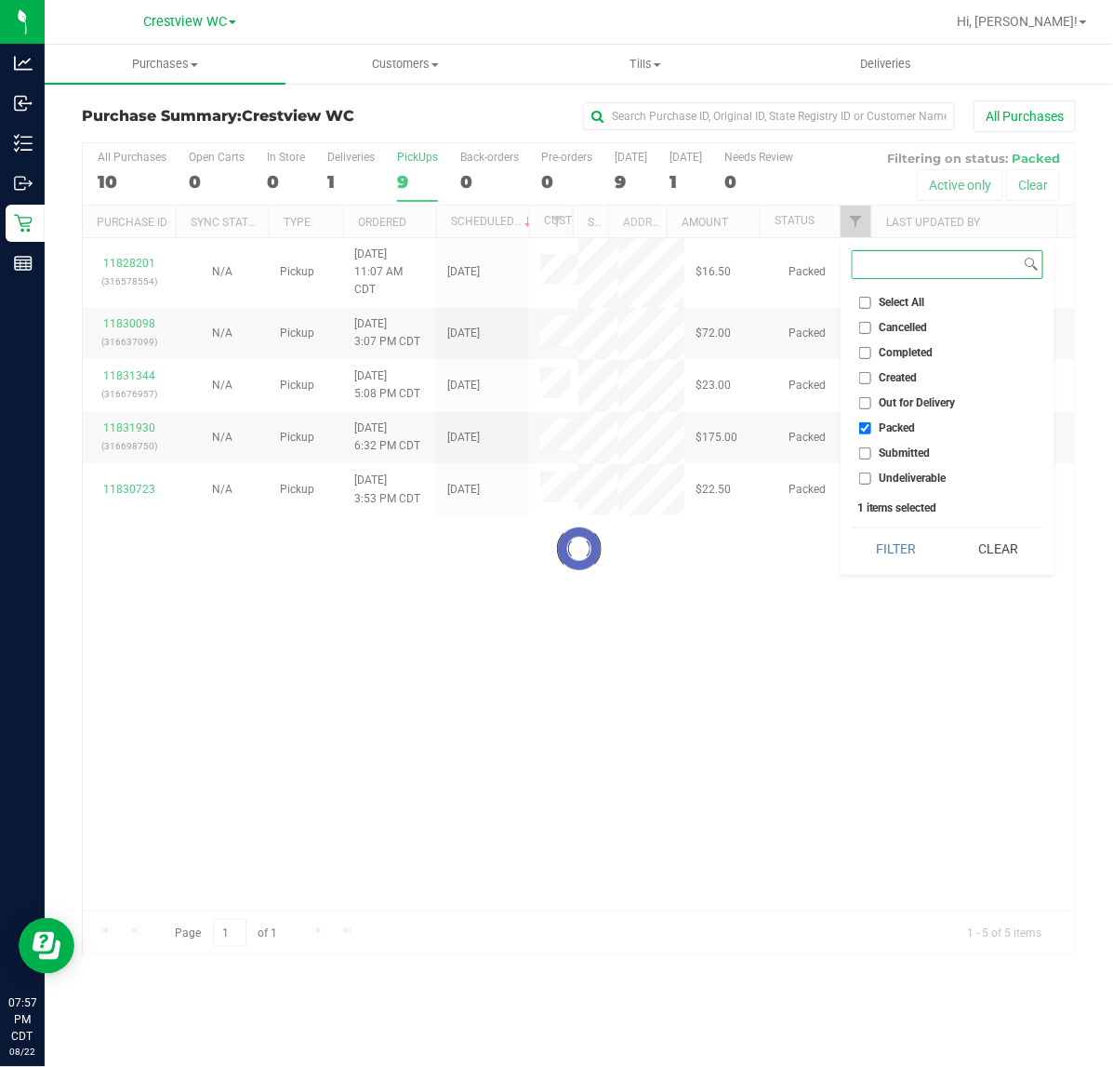
checkbox input "true"
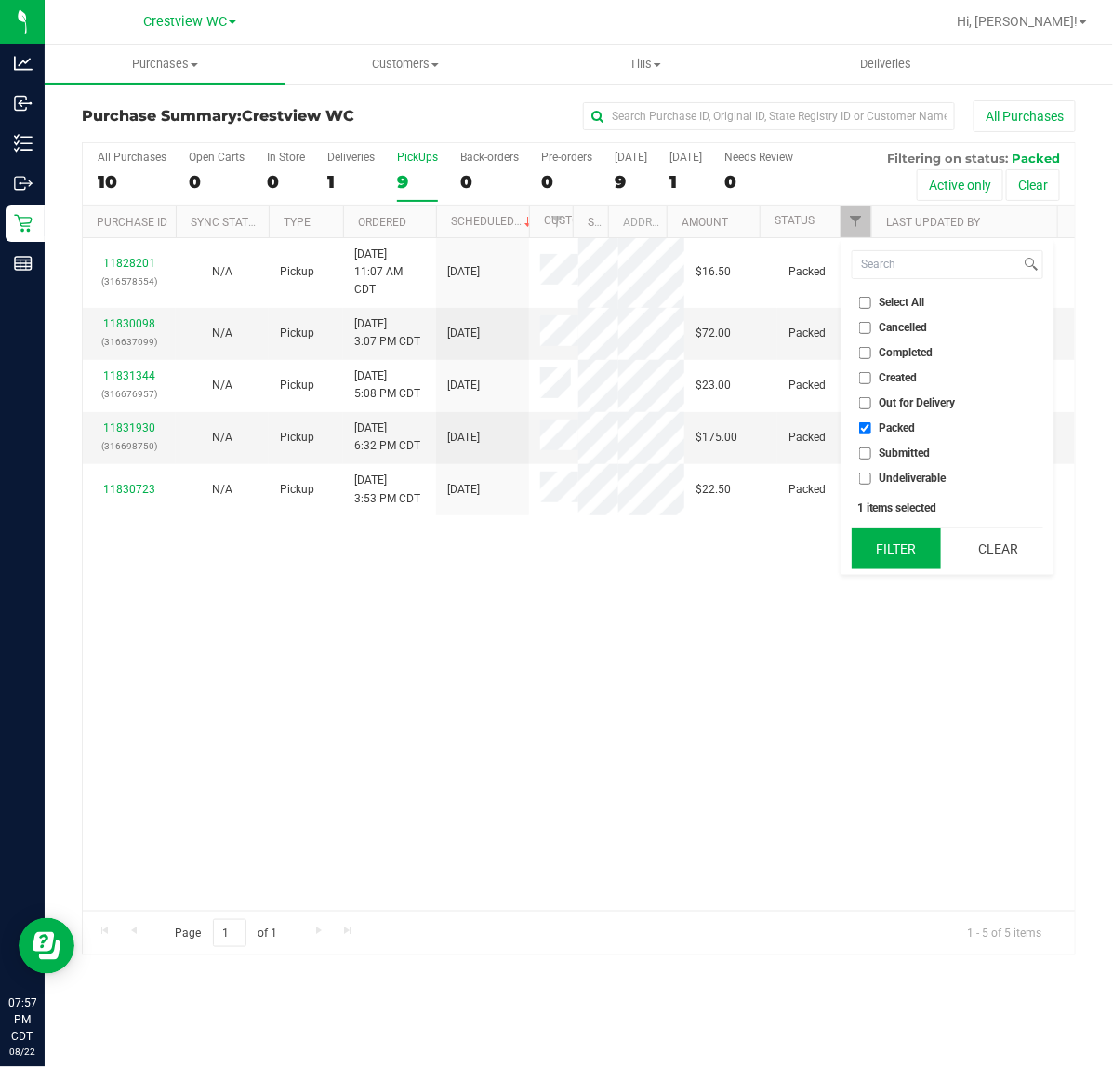
click at [868, 540] on button "Filter" at bounding box center [896, 548] width 89 height 41
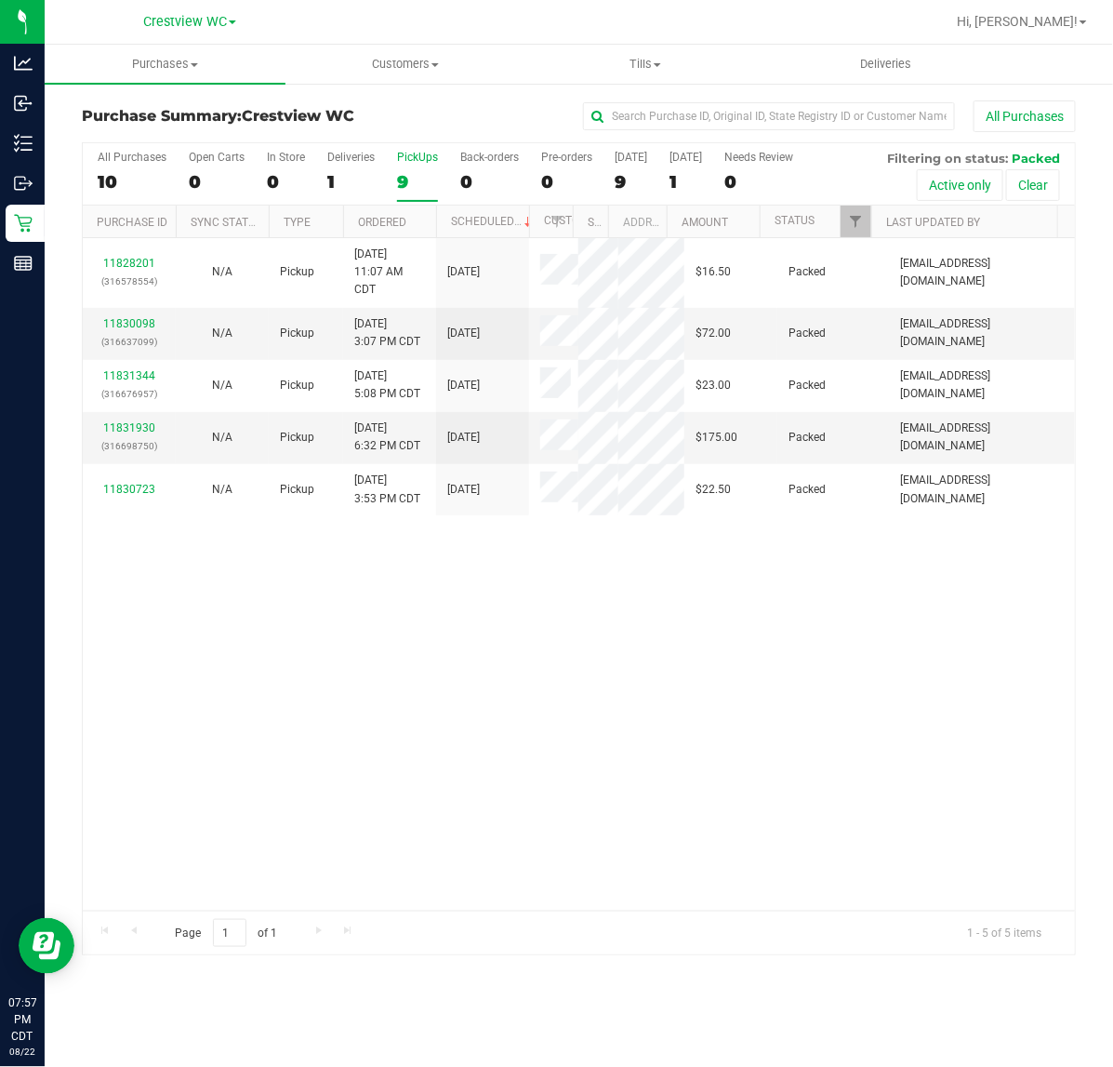
click at [653, 592] on div "11828201 (316578554) N/A Pickup 8/22/2025 11:07 AM CDT 8/22/2025 $16.50 Packed …" at bounding box center [579, 574] width 992 height 672
click at [630, 732] on div "11828201 (316578554) N/A Pickup 8/22/2025 11:07 AM CDT 8/22/2025 $16.50 Packed …" at bounding box center [579, 574] width 992 height 672
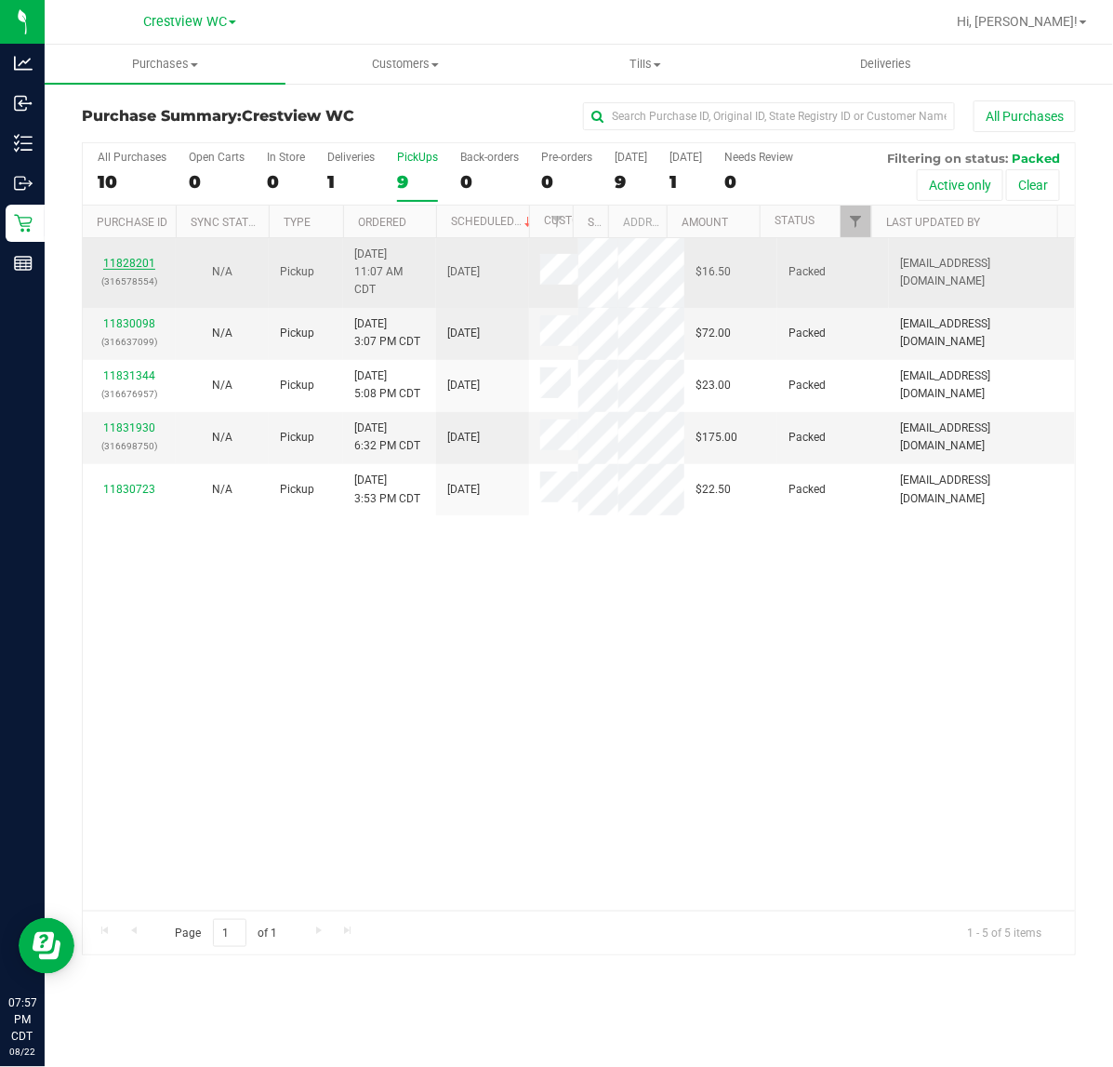
click at [137, 261] on link "11828201" at bounding box center [129, 263] width 52 height 13
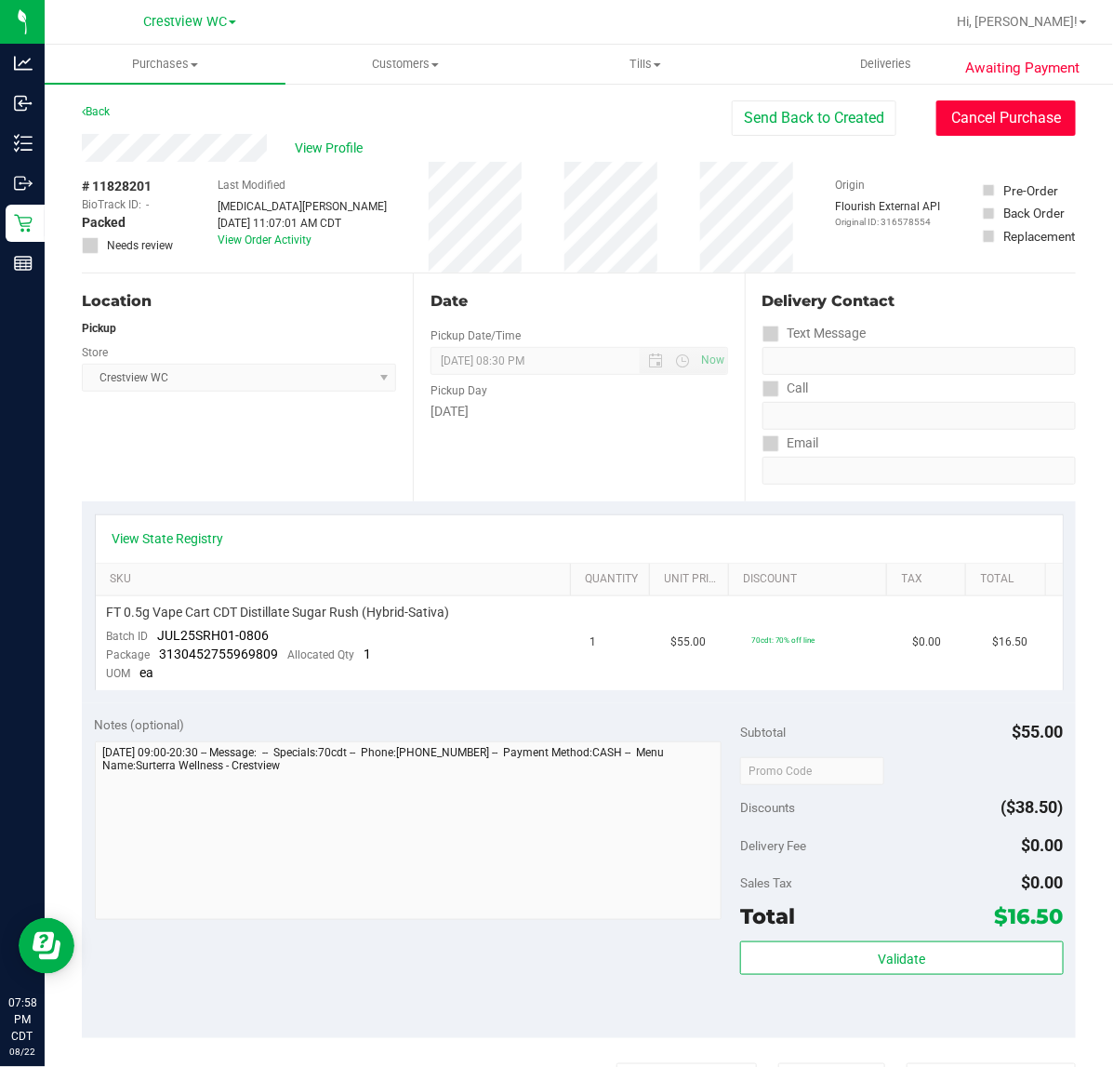
click at [954, 114] on button "Cancel Purchase" at bounding box center [1005, 117] width 139 height 35
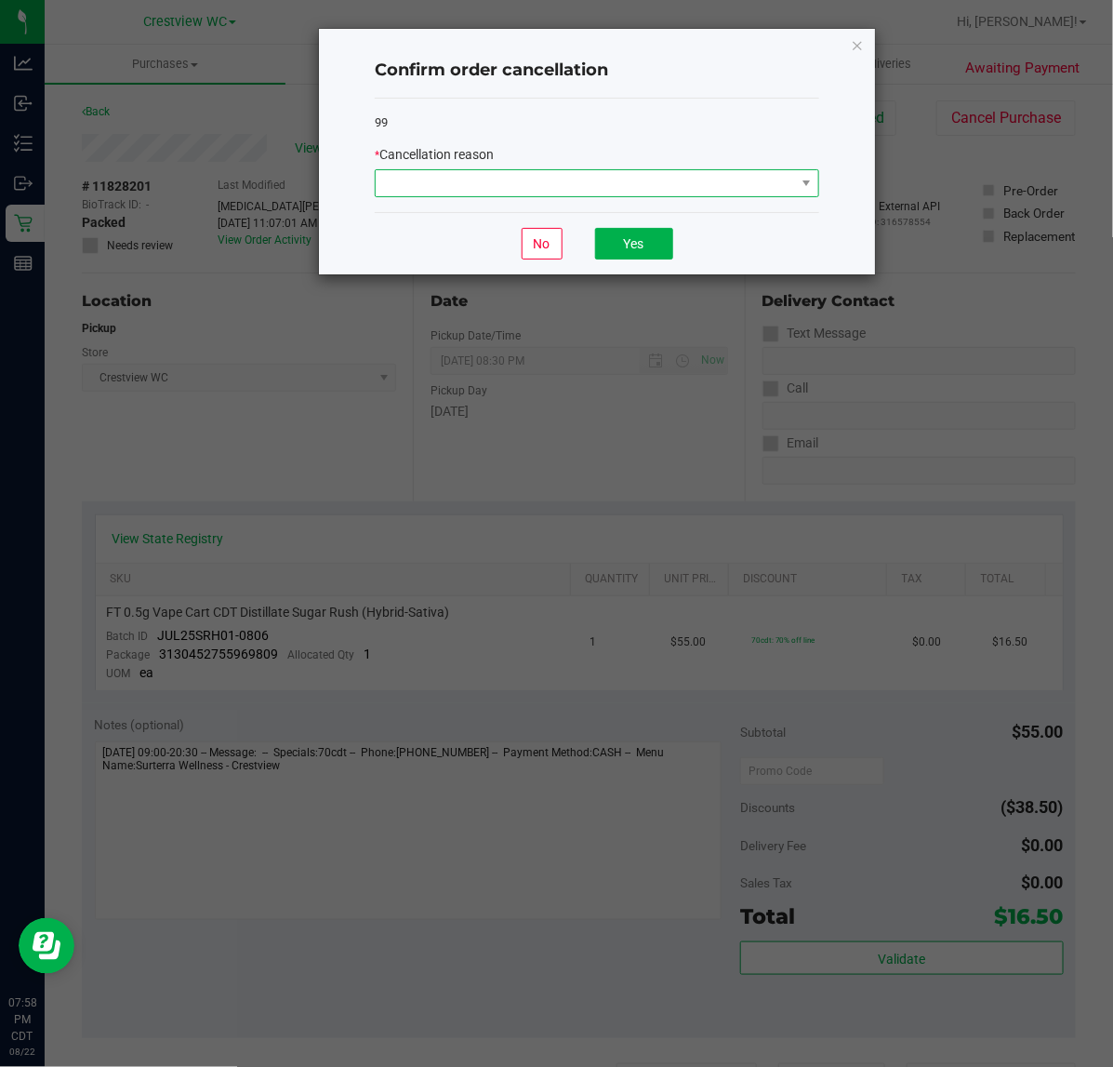
click at [676, 181] on span at bounding box center [585, 183] width 419 height 26
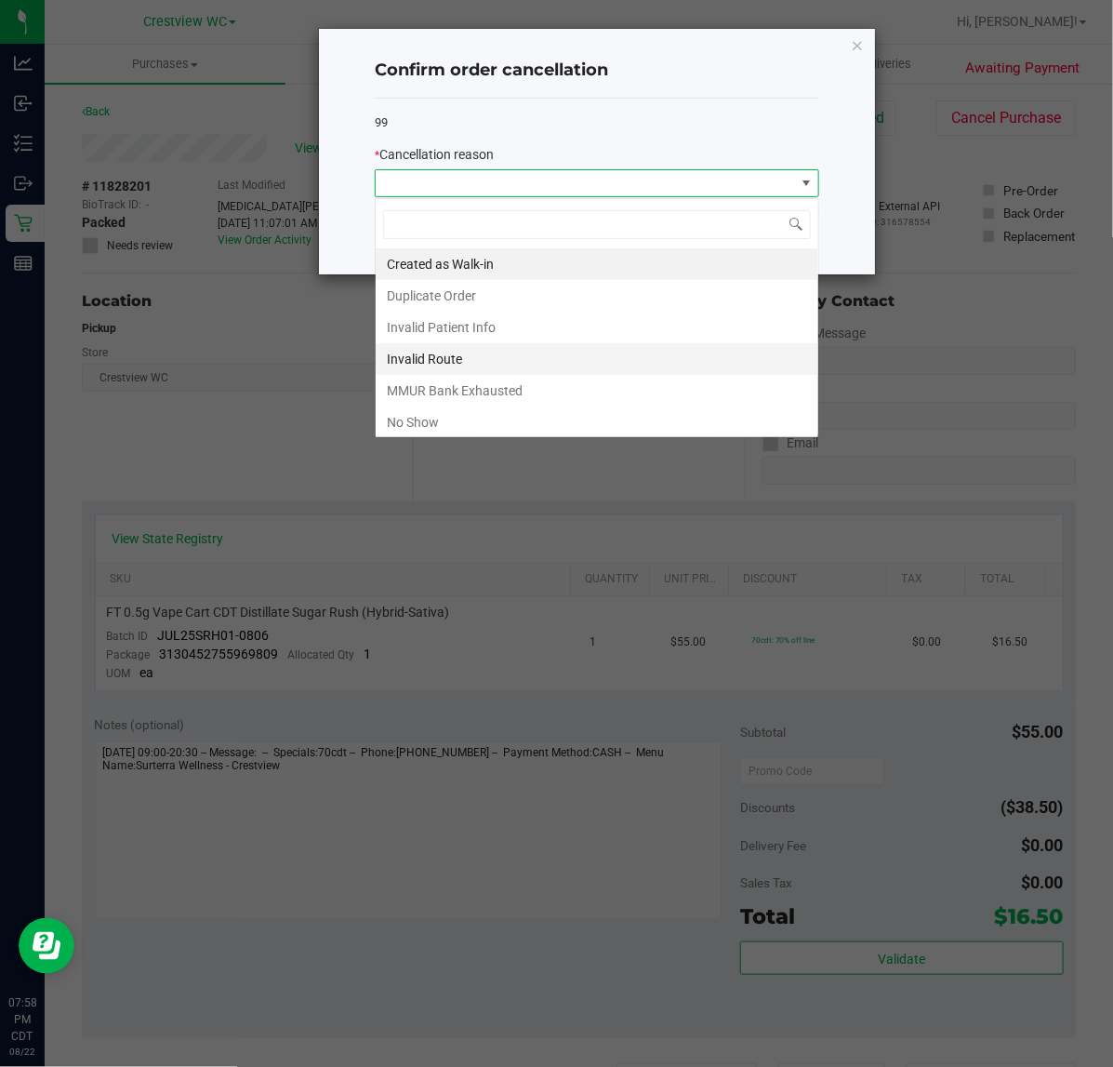
scroll to position [29, 444]
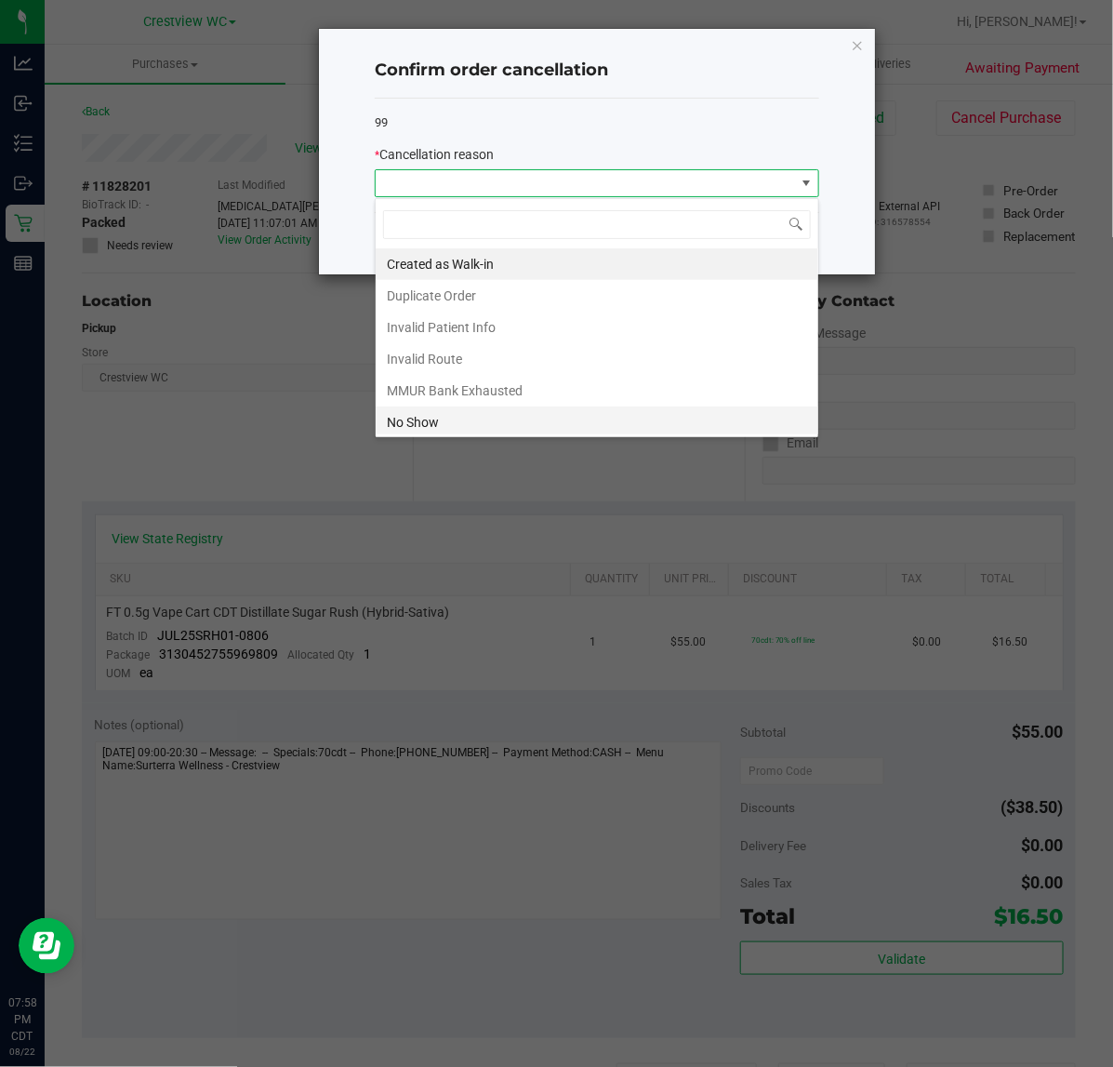
click at [420, 424] on li "No Show" at bounding box center [597, 422] width 443 height 32
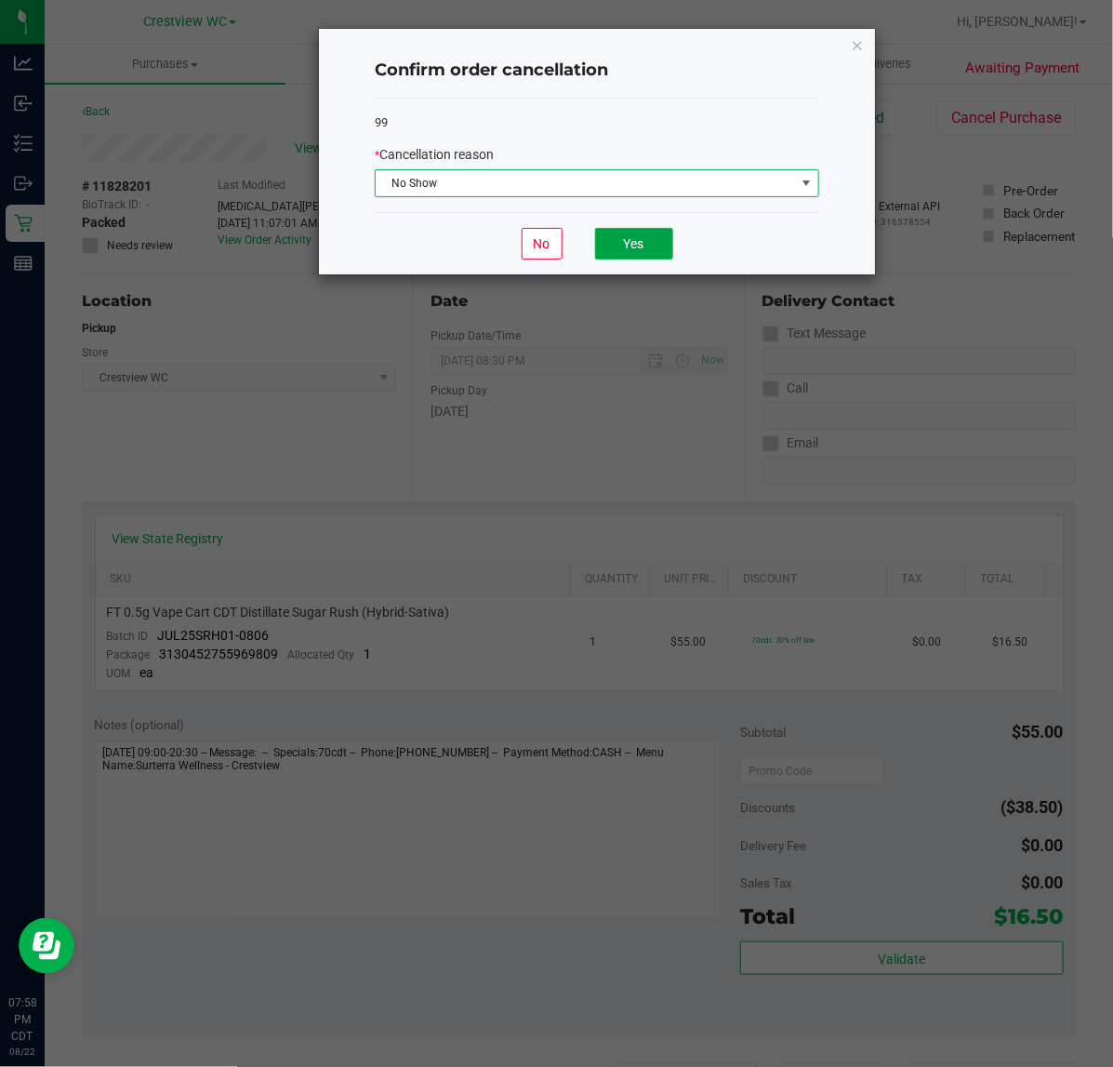
click at [635, 251] on button "Yes" at bounding box center [634, 244] width 78 height 32
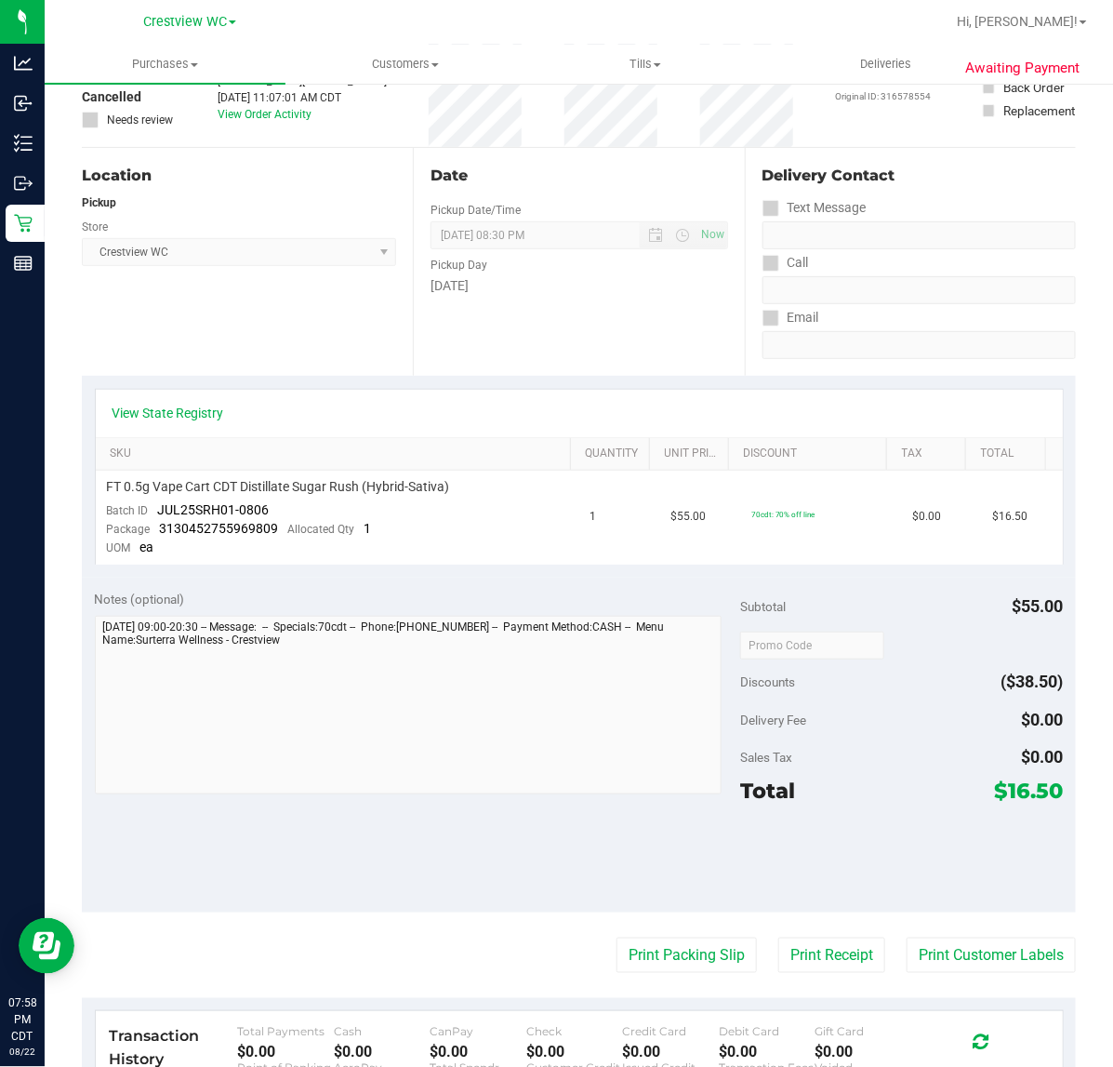
scroll to position [0, 0]
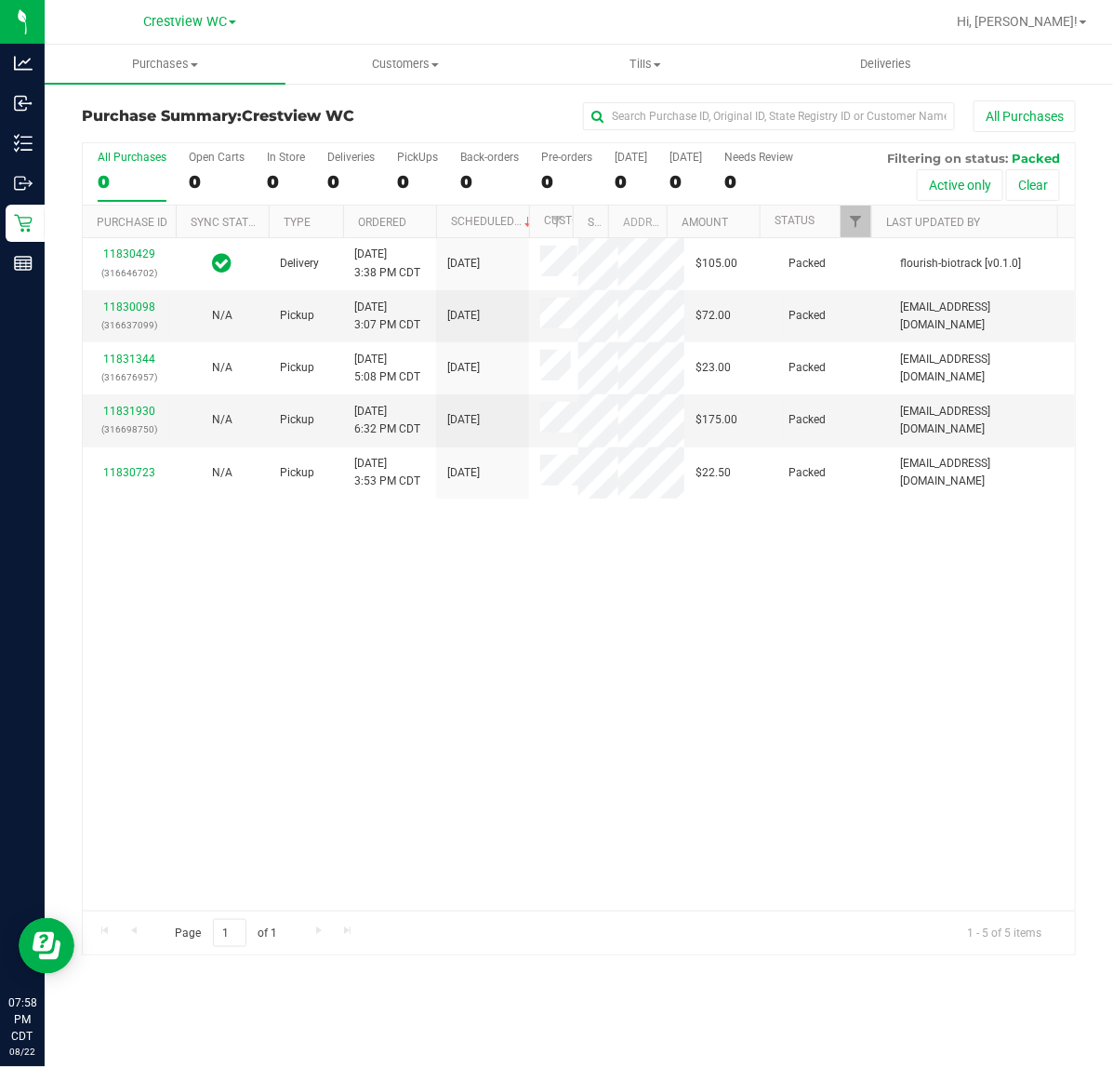
click at [603, 690] on div "11830429 (316646702) Delivery 8/22/2025 3:38 PM CDT 8/23/2025 $105.00 Packed fl…" at bounding box center [579, 574] width 992 height 672
click at [127, 313] on link "11830098" at bounding box center [129, 306] width 52 height 13
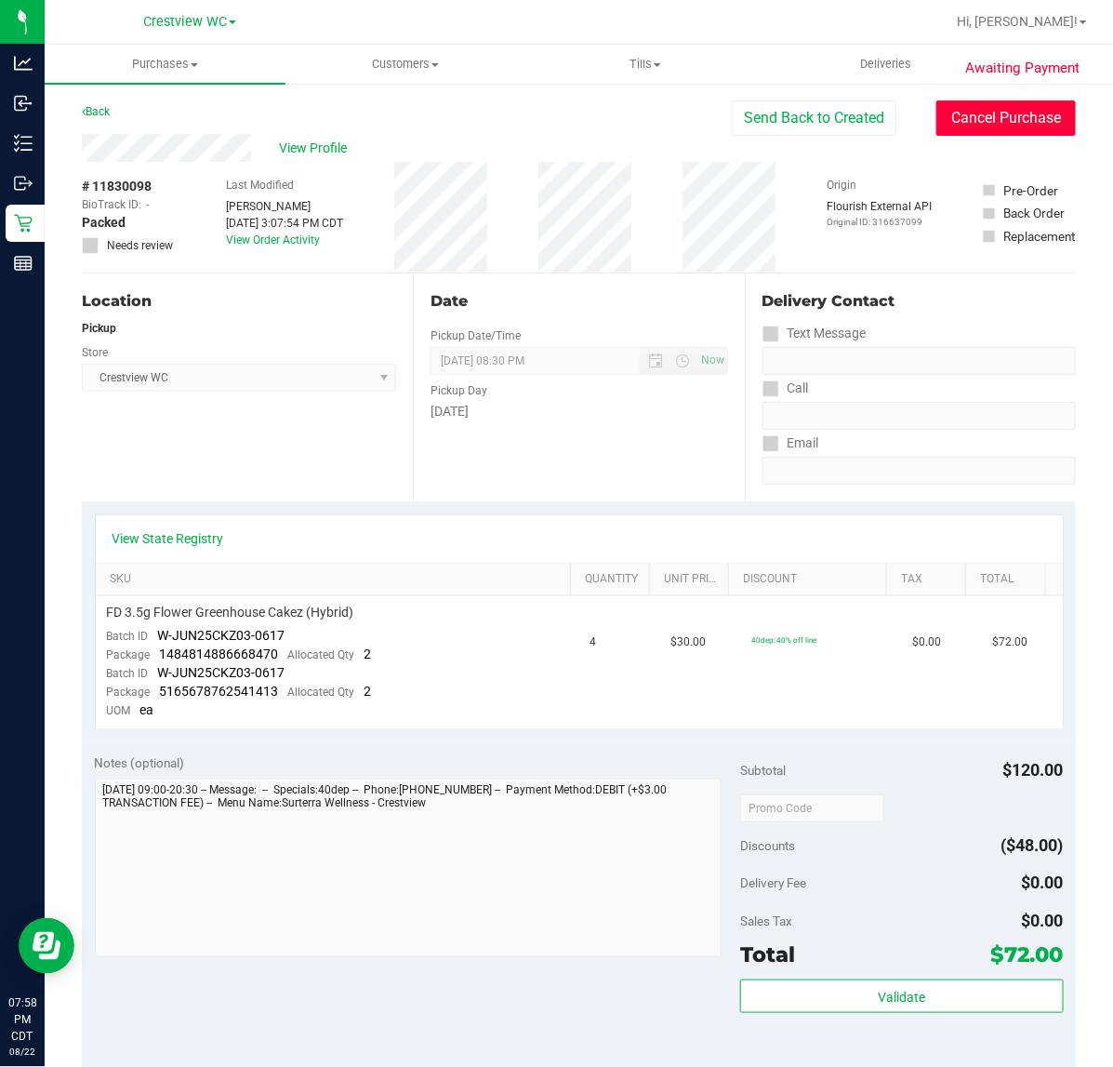
click at [941, 121] on button "Cancel Purchase" at bounding box center [1005, 117] width 139 height 35
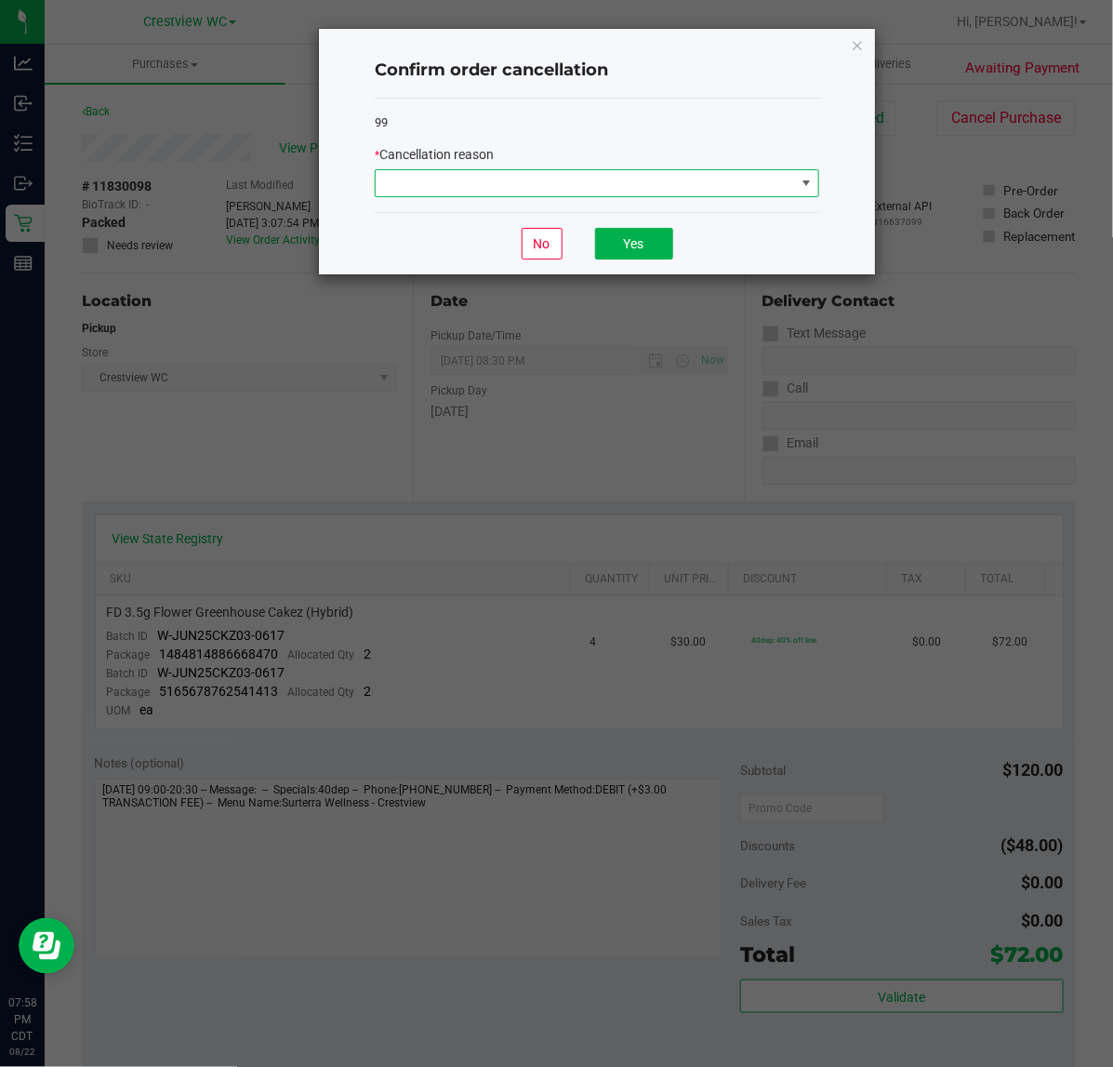
click at [684, 173] on span at bounding box center [585, 183] width 419 height 26
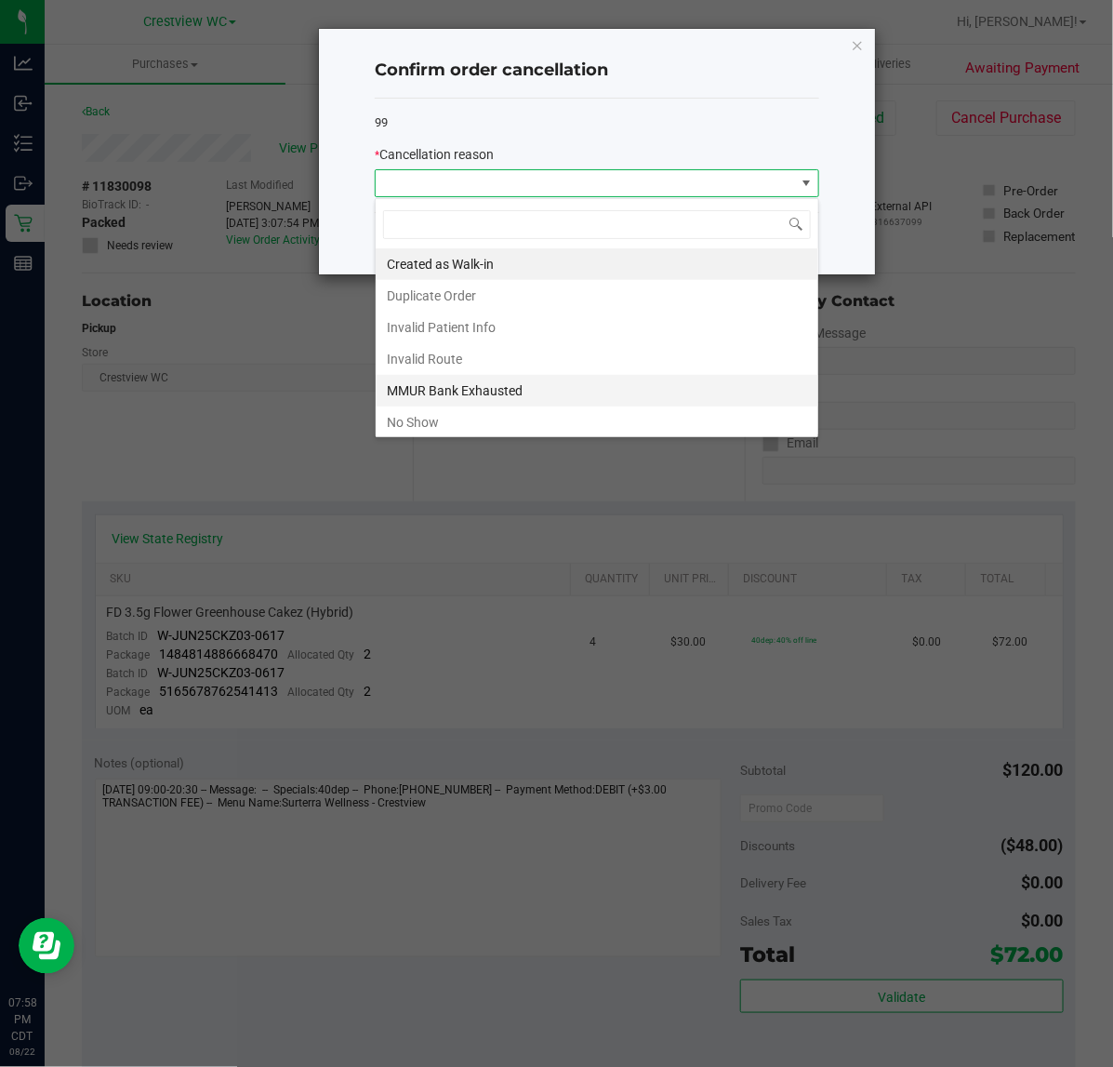
scroll to position [29, 444]
click at [403, 417] on li "No Show" at bounding box center [597, 422] width 443 height 32
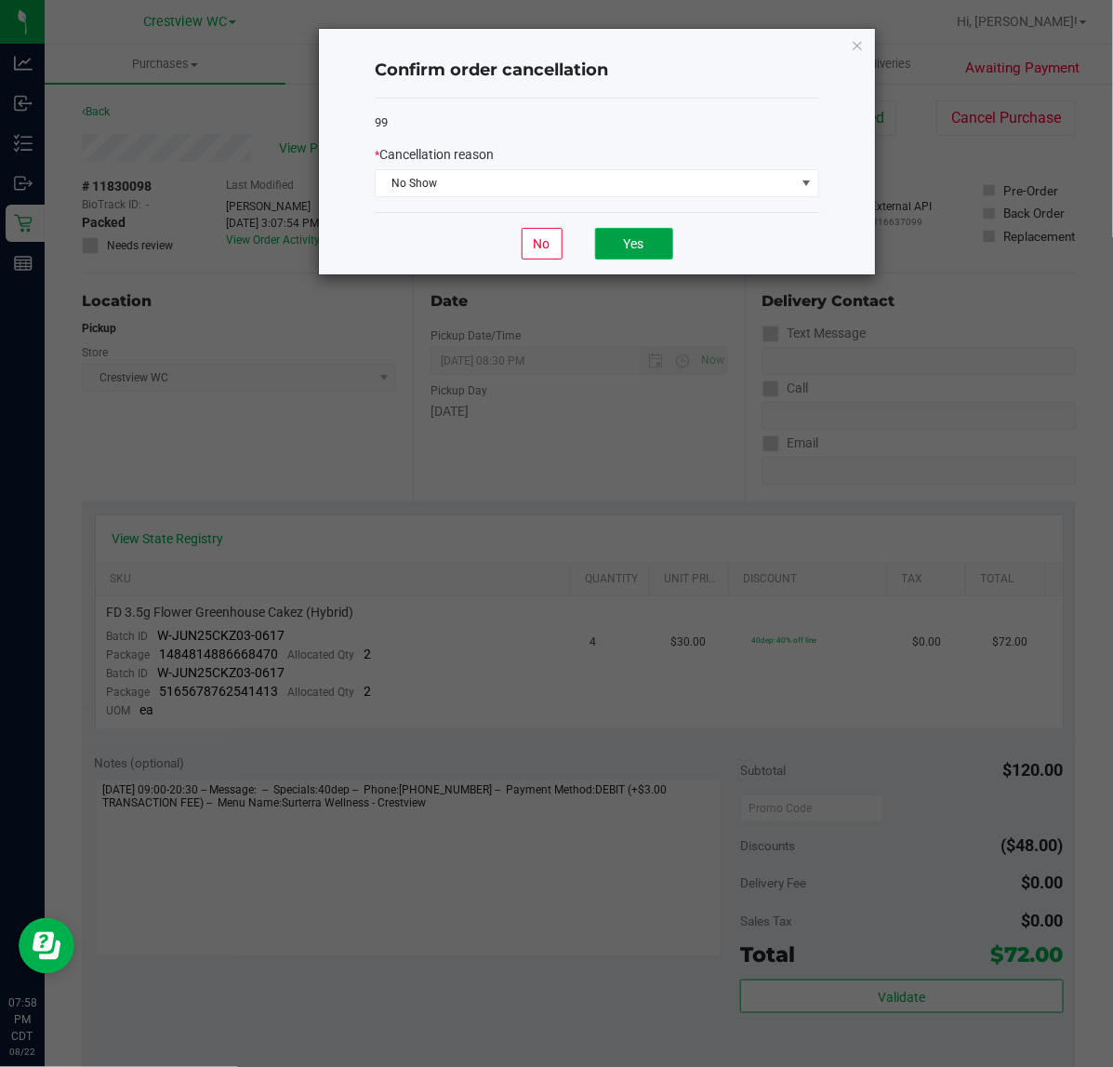
click at [629, 249] on button "Yes" at bounding box center [634, 244] width 78 height 32
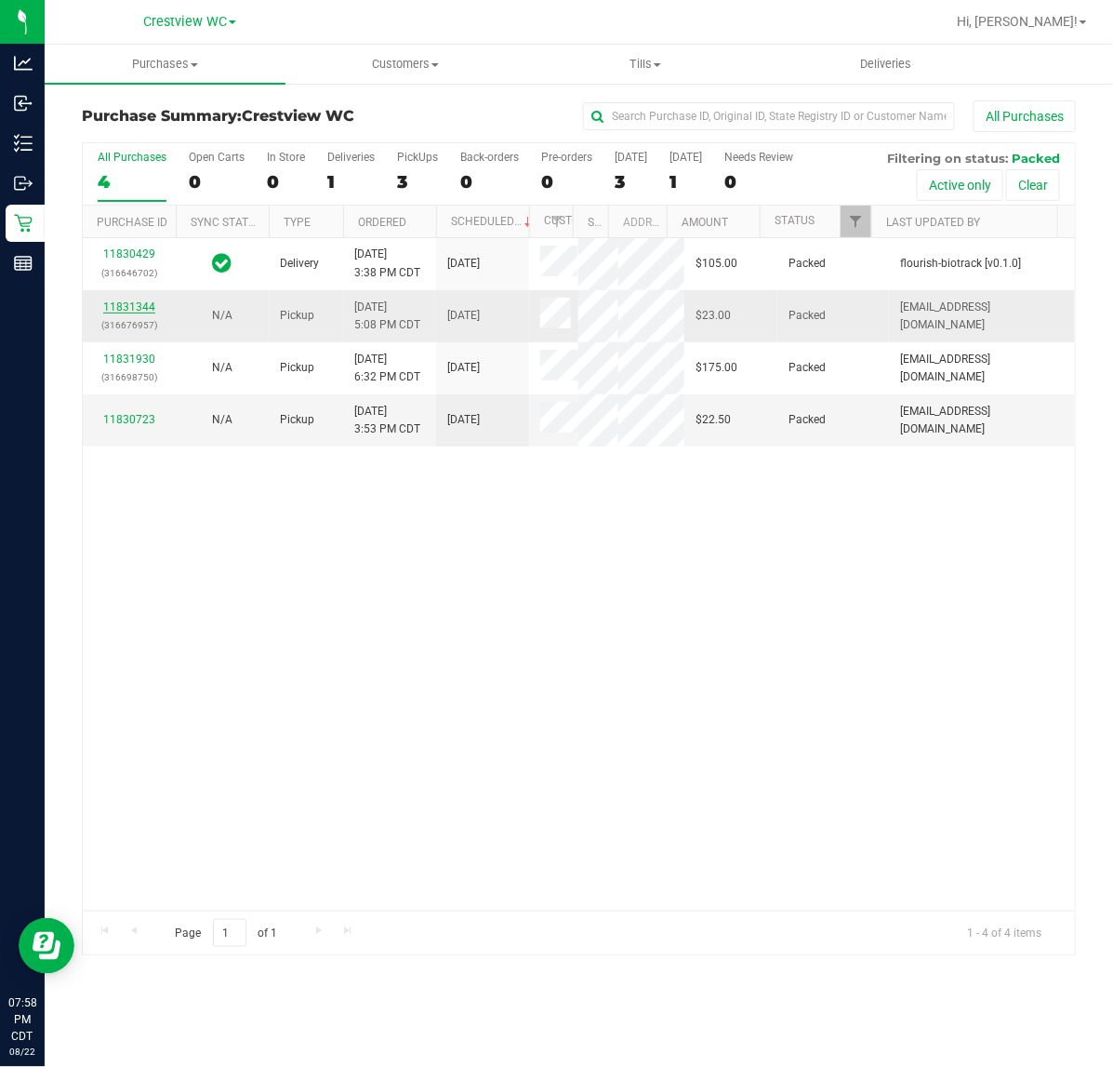
click at [142, 313] on link "11831344" at bounding box center [129, 306] width 52 height 13
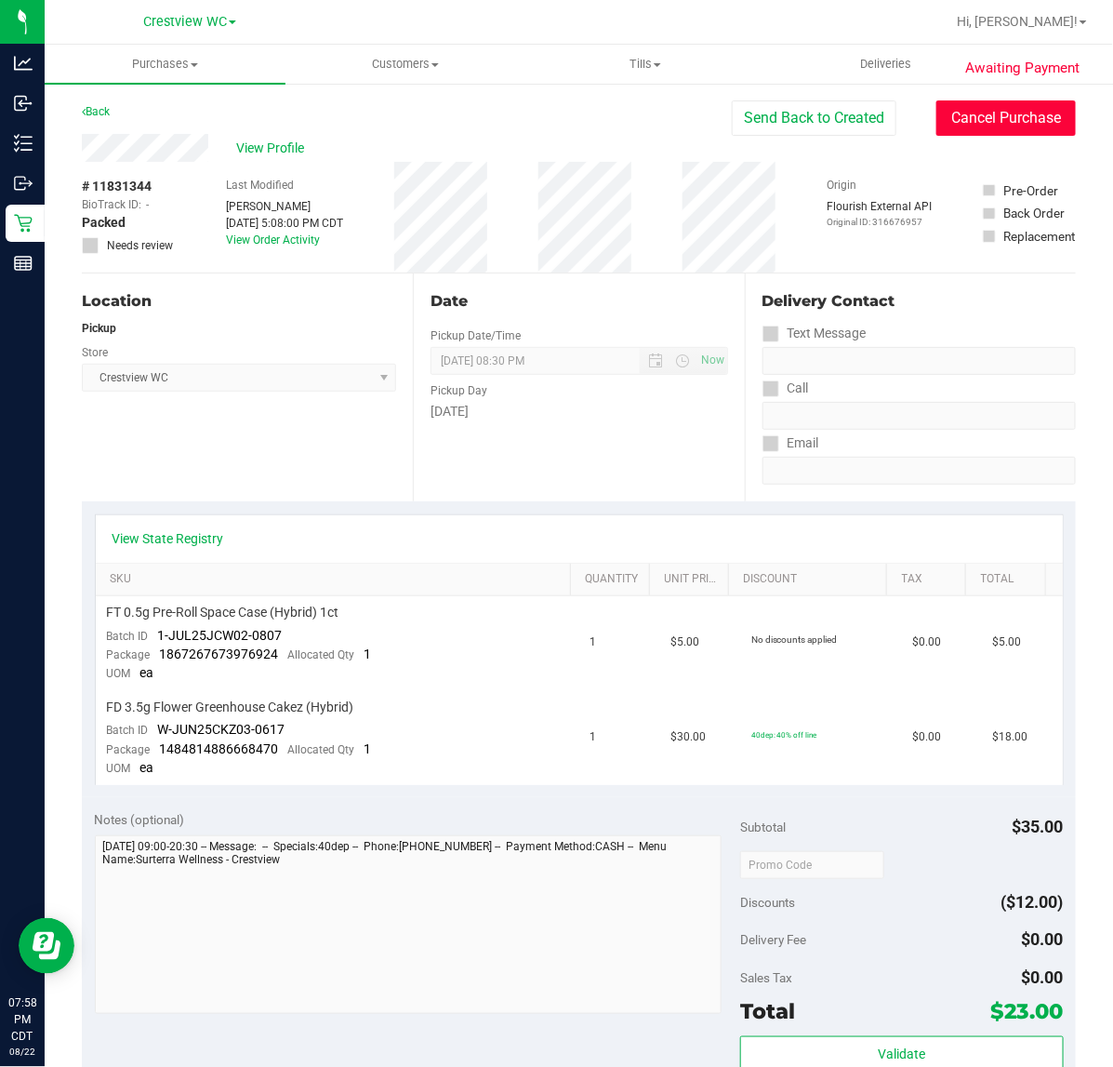
click at [941, 123] on button "Cancel Purchase" at bounding box center [1005, 117] width 139 height 35
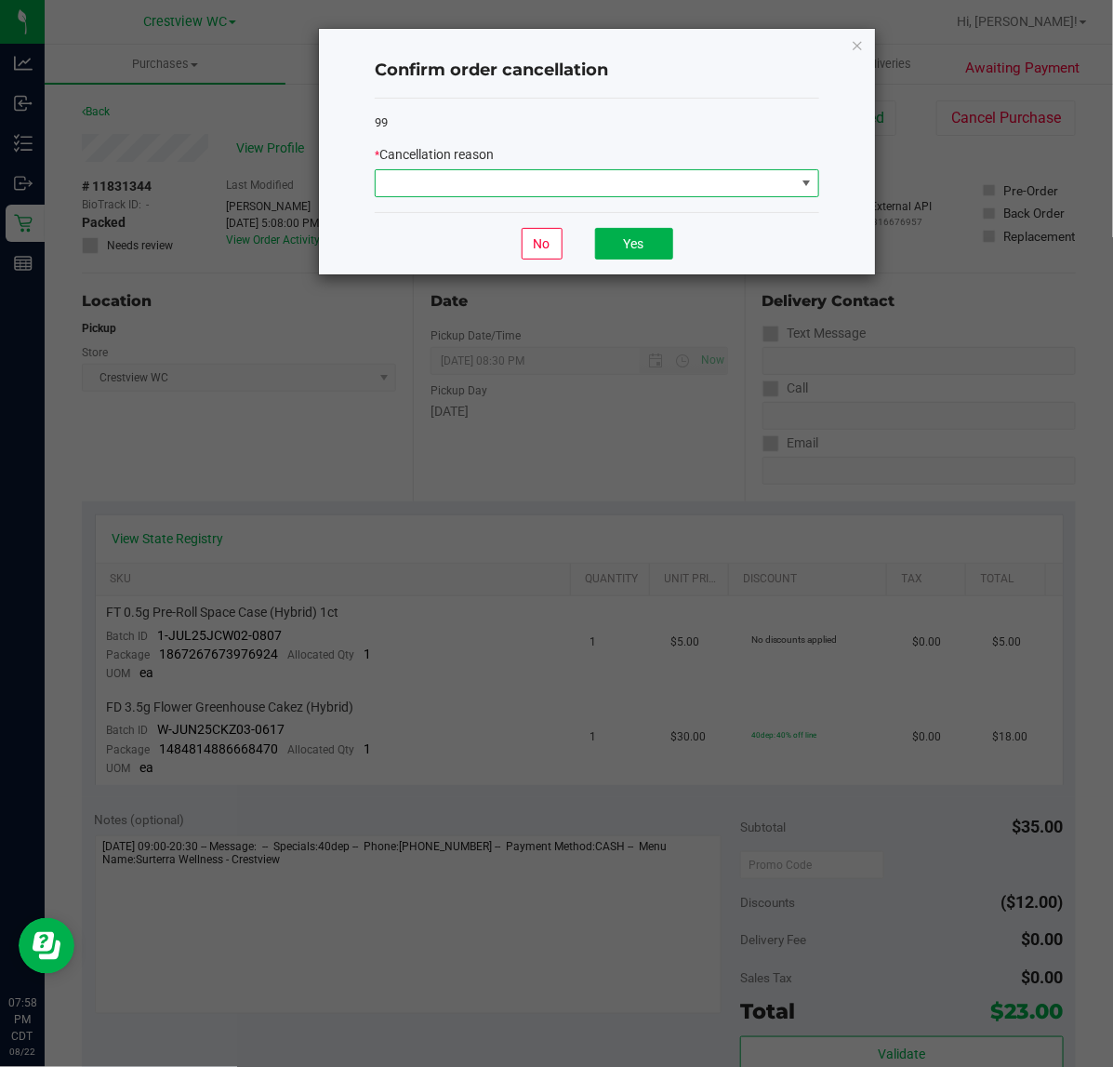
click at [675, 187] on span at bounding box center [585, 183] width 419 height 26
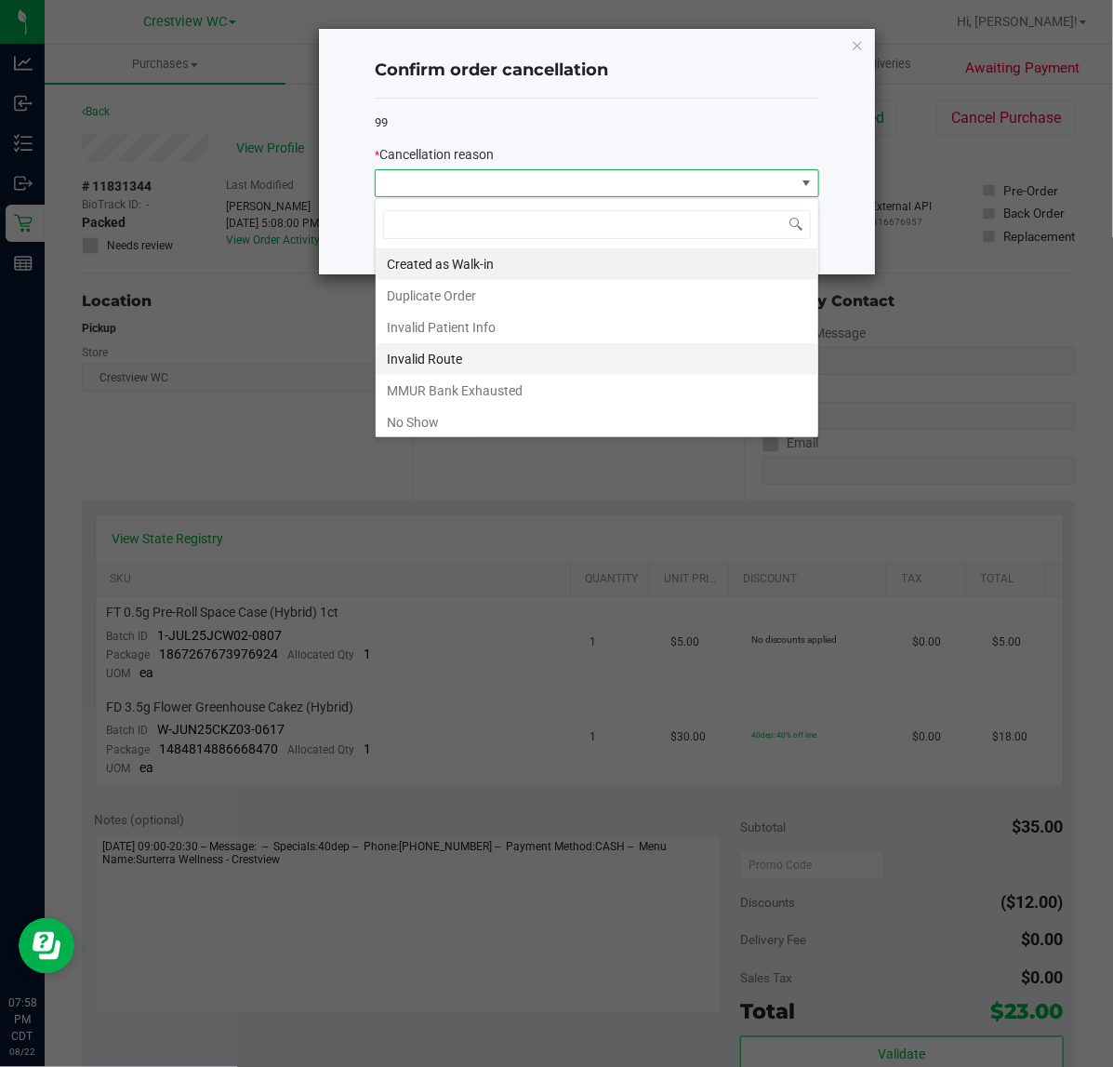
scroll to position [29, 444]
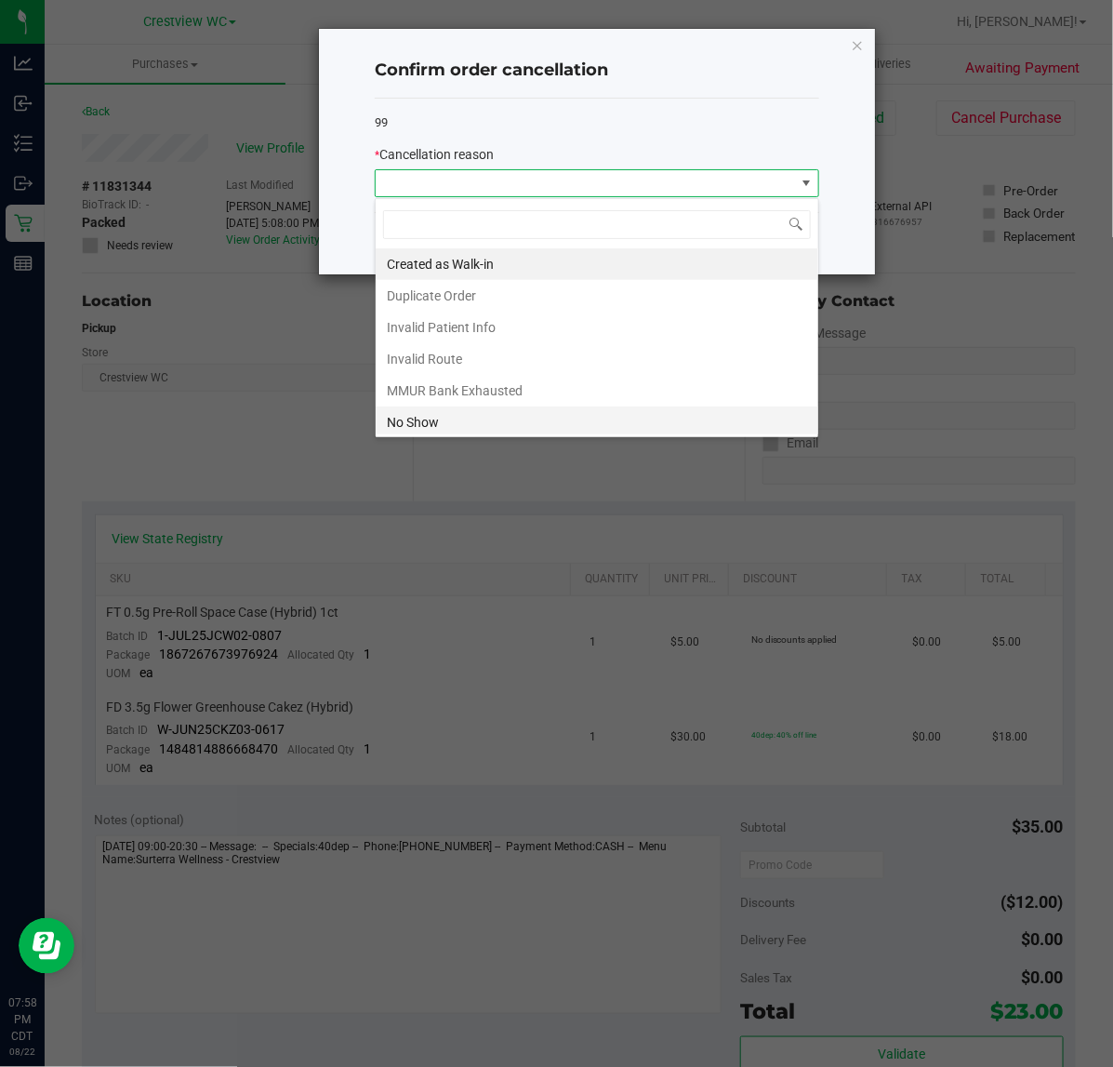
click at [438, 418] on li "No Show" at bounding box center [597, 422] width 443 height 32
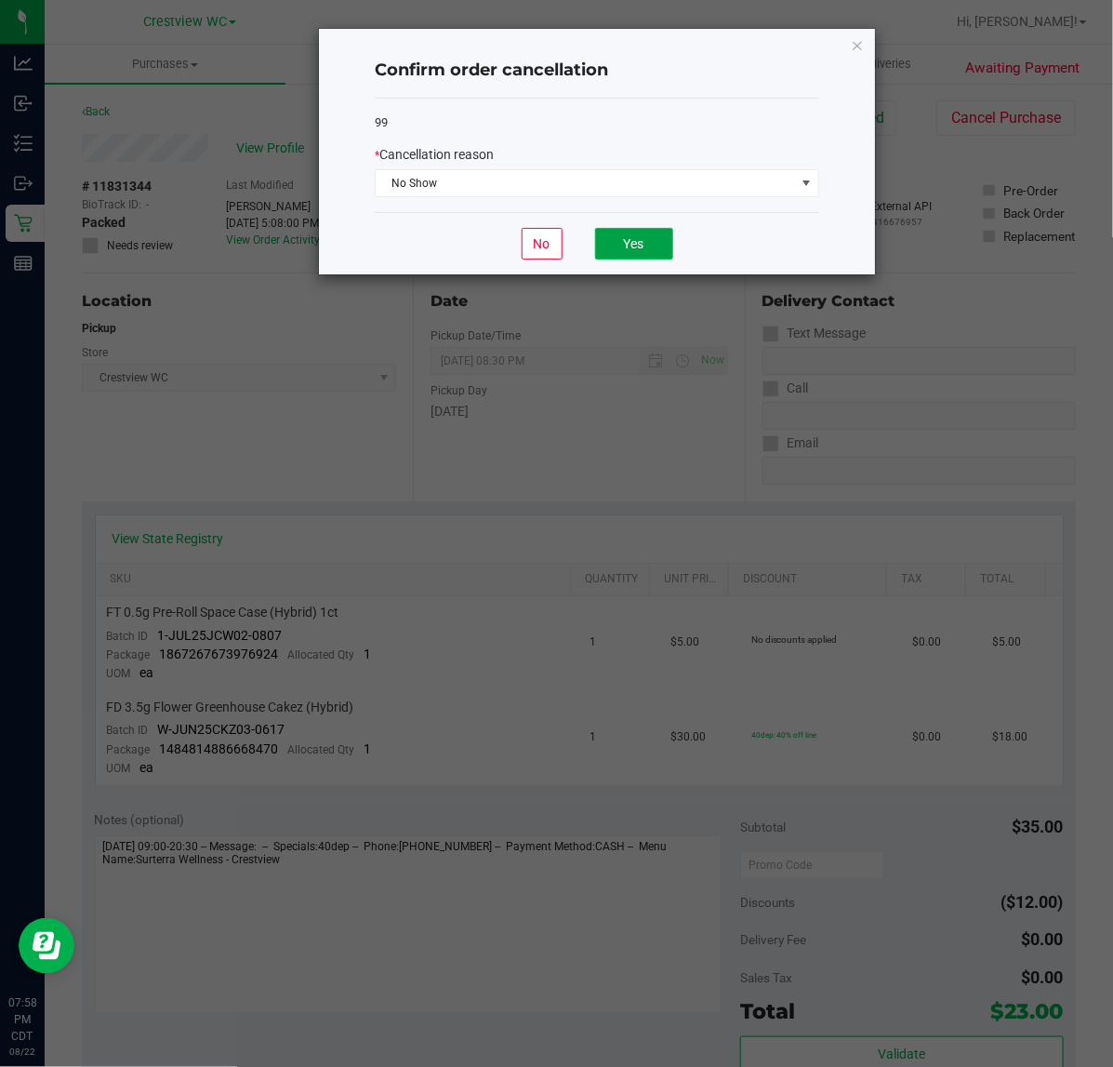
click at [629, 251] on button "Yes" at bounding box center [634, 244] width 78 height 32
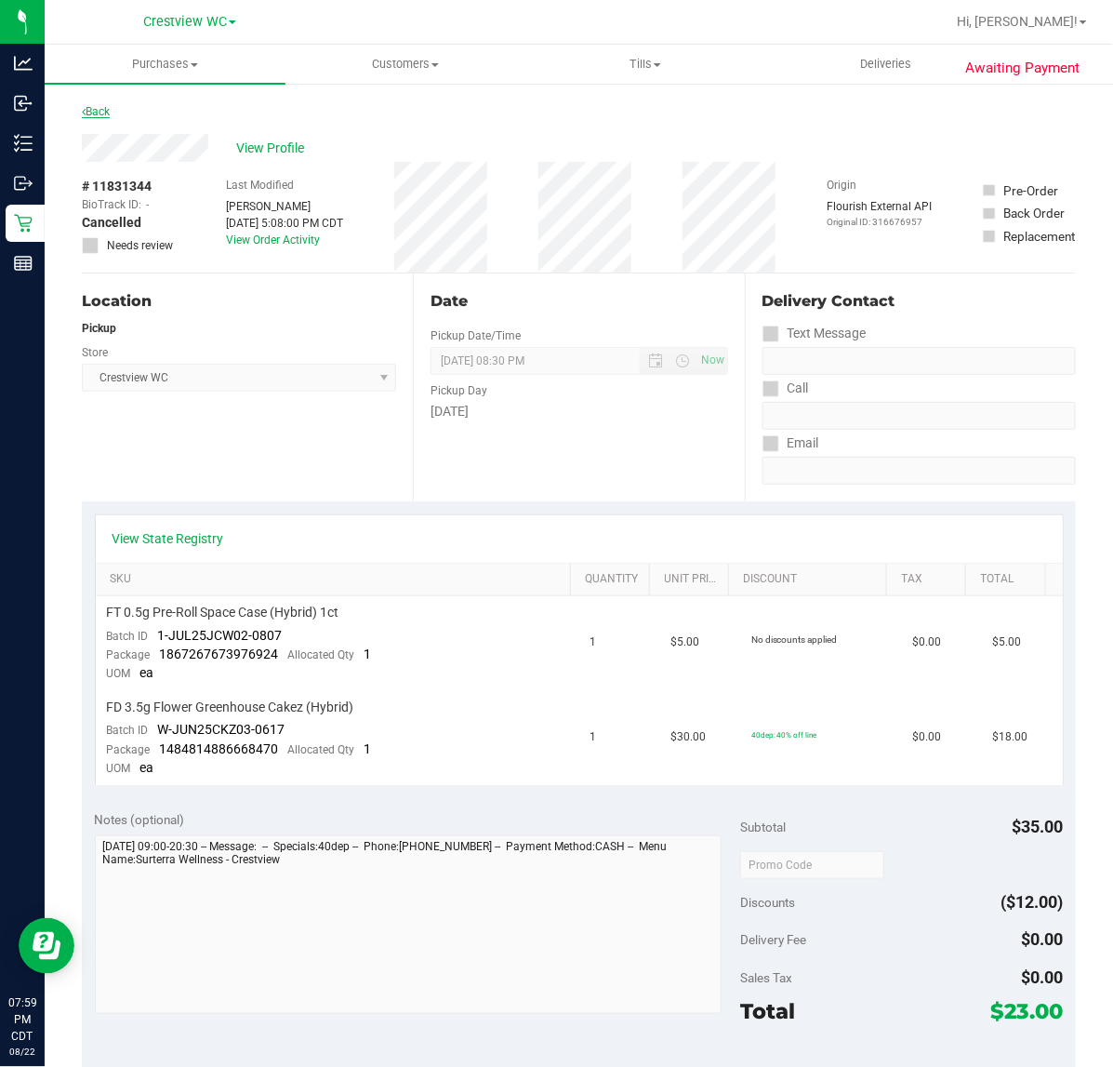
click at [84, 112] on icon at bounding box center [84, 111] width 4 height 11
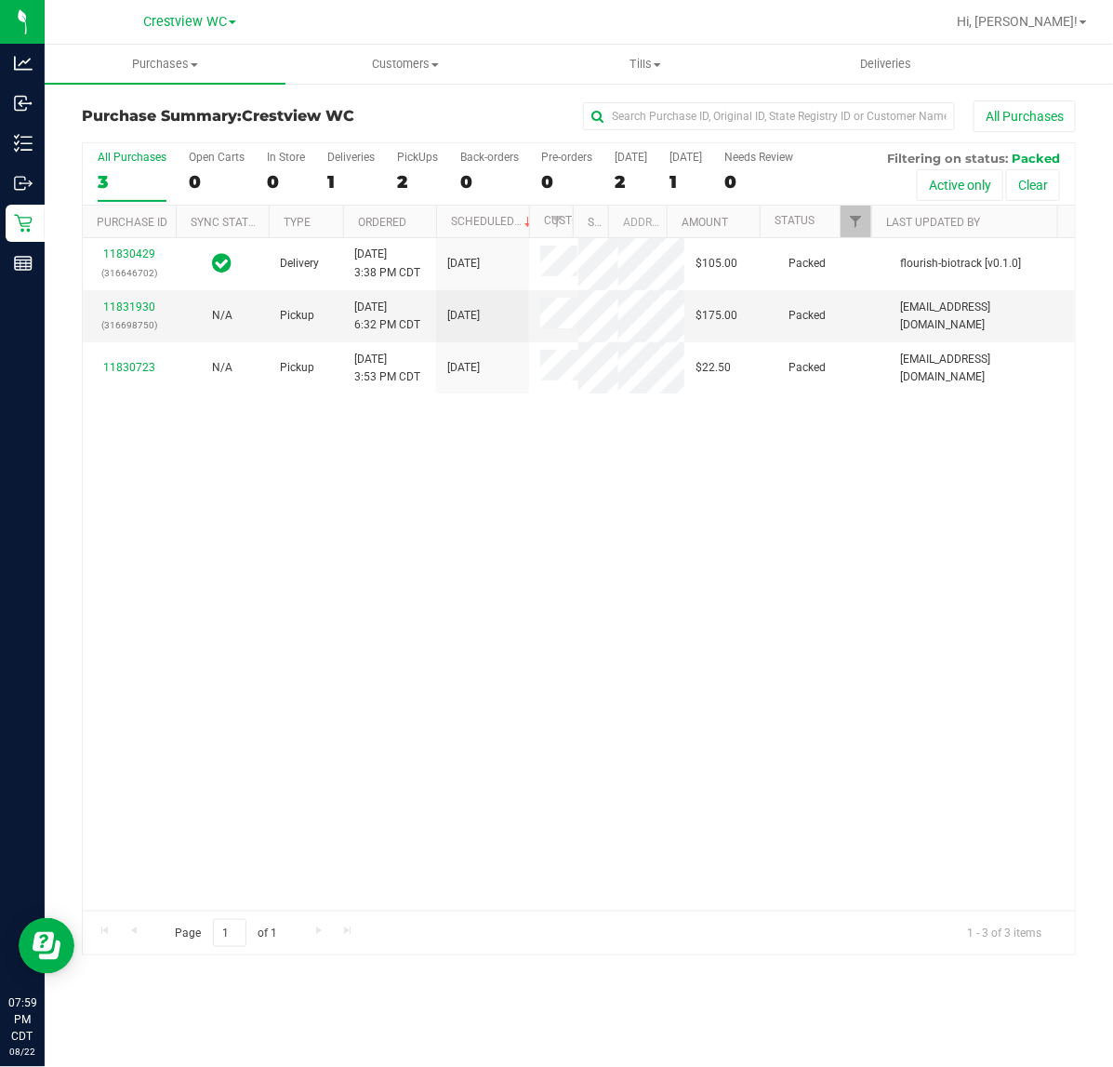
click at [412, 728] on div "11830429 (316646702) Delivery 8/22/2025 3:38 PM CDT 8/23/2025 $105.00 Packed fl…" at bounding box center [579, 574] width 992 height 672
click at [133, 334] on div "11831930 (316698750)" at bounding box center [129, 315] width 71 height 35
click at [141, 313] on link "11831930" at bounding box center [129, 306] width 52 height 13
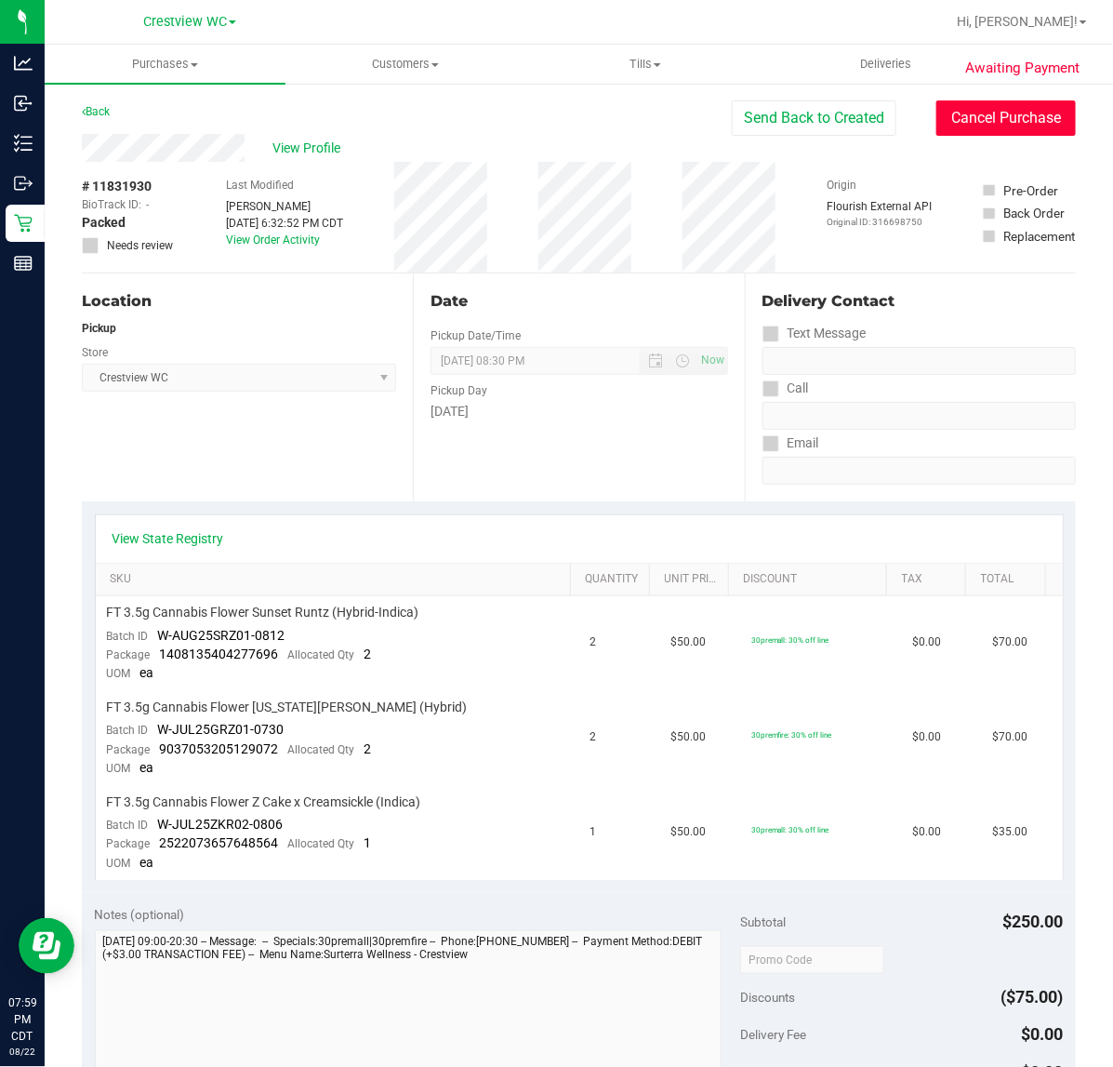
click at [979, 122] on button "Cancel Purchase" at bounding box center [1005, 117] width 139 height 35
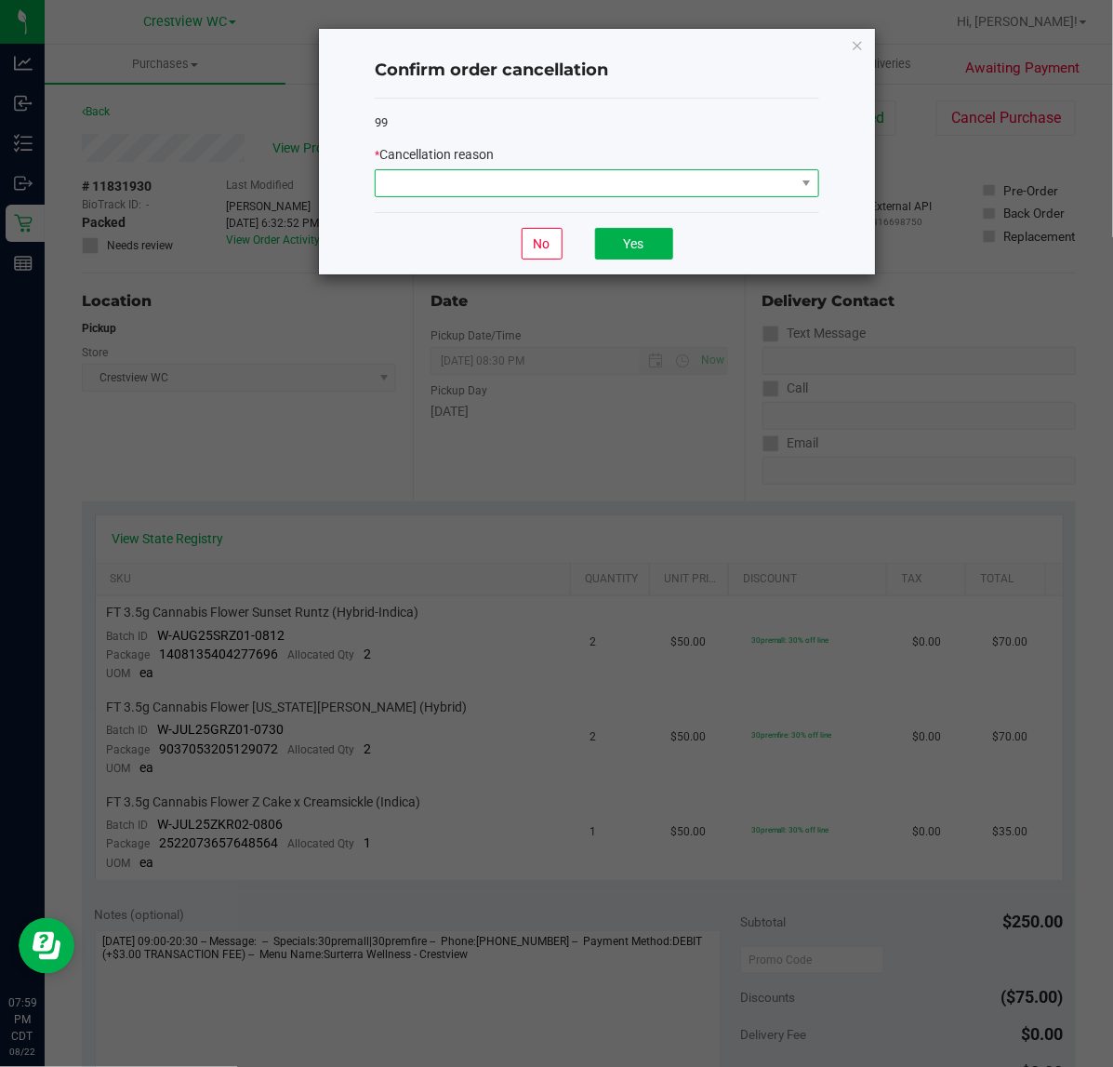
click at [512, 191] on span at bounding box center [585, 183] width 419 height 26
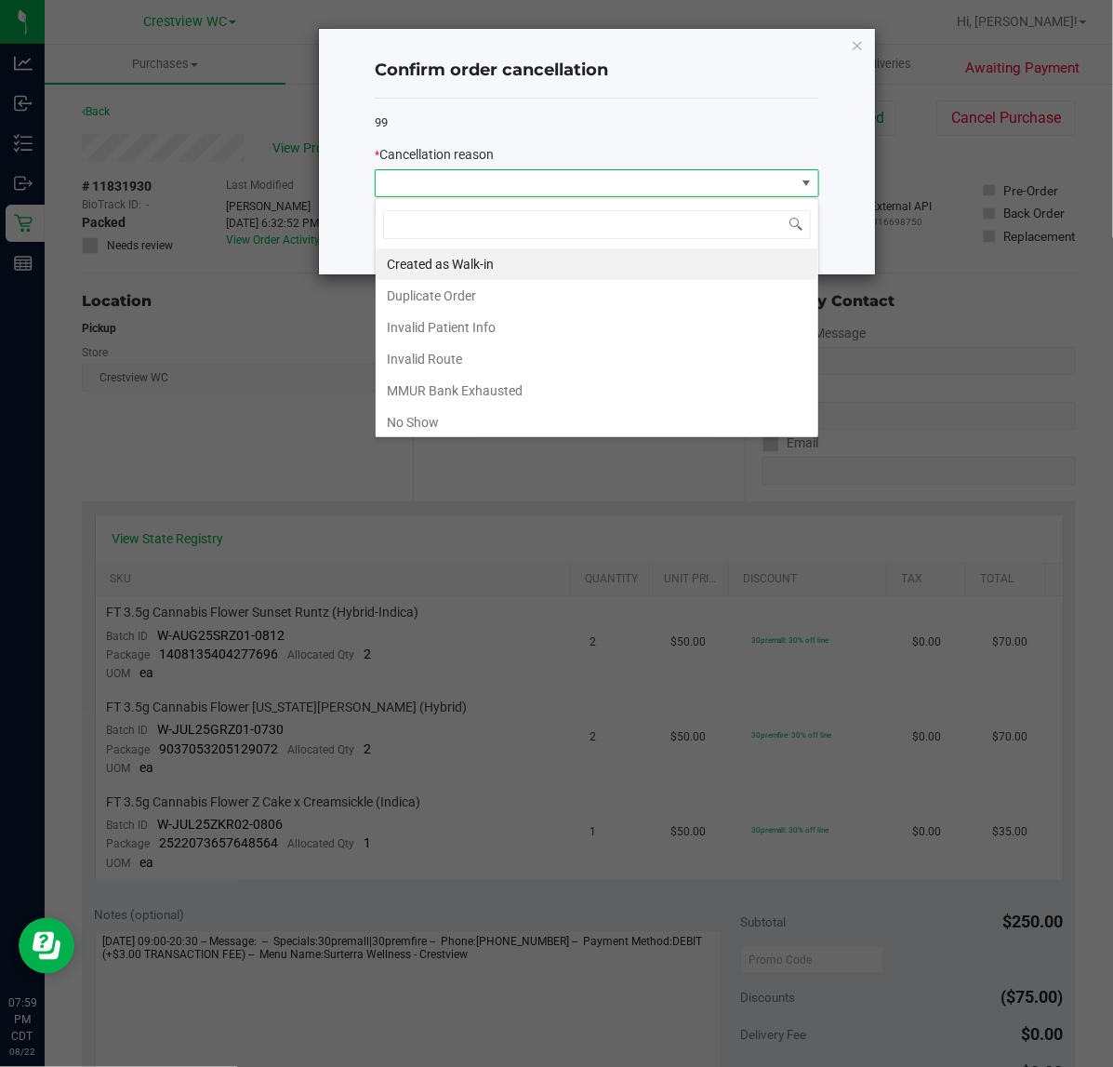
scroll to position [29, 444]
click at [448, 430] on li "No Show" at bounding box center [597, 422] width 443 height 32
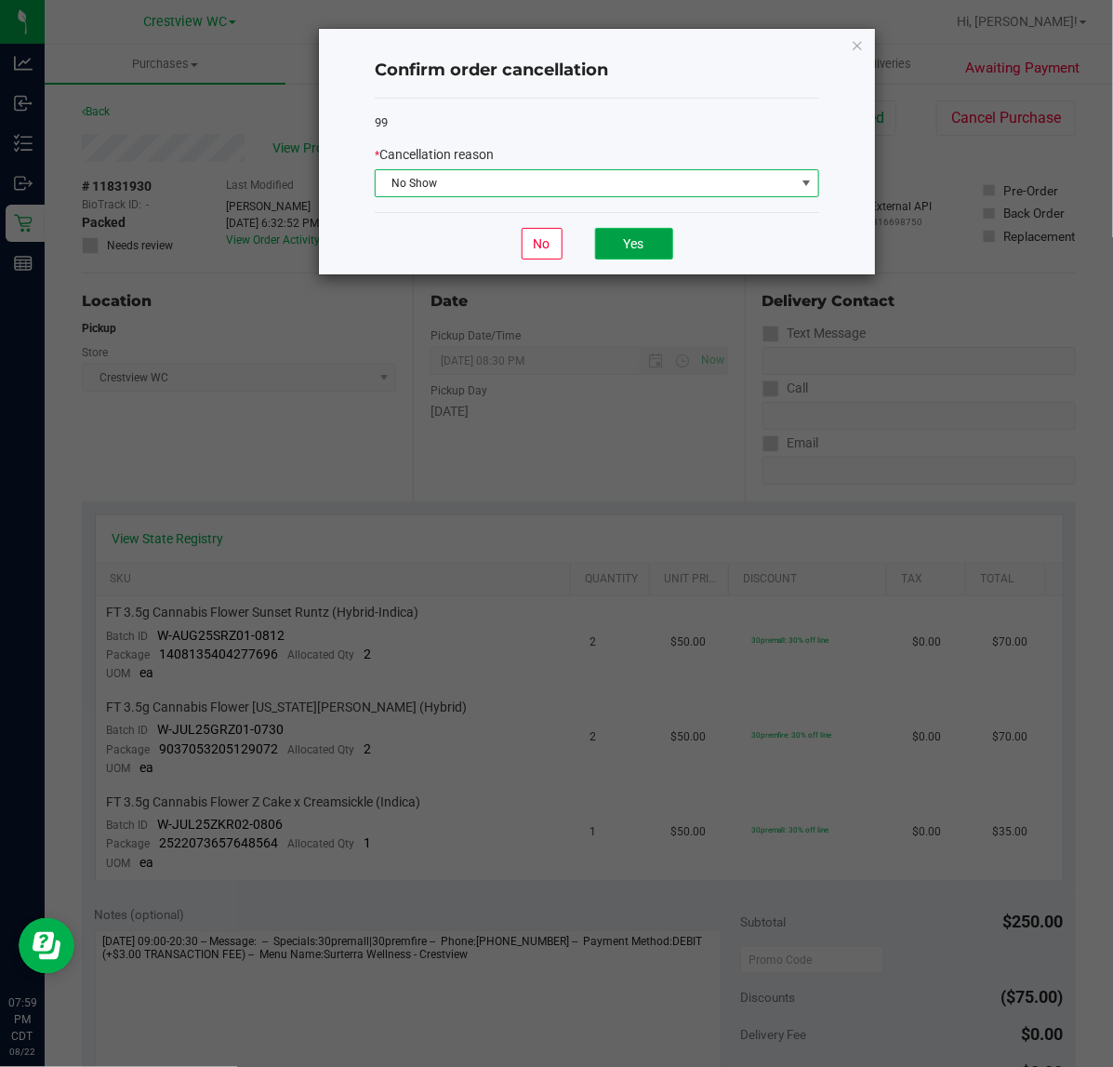
click at [647, 246] on button "Yes" at bounding box center [634, 244] width 78 height 32
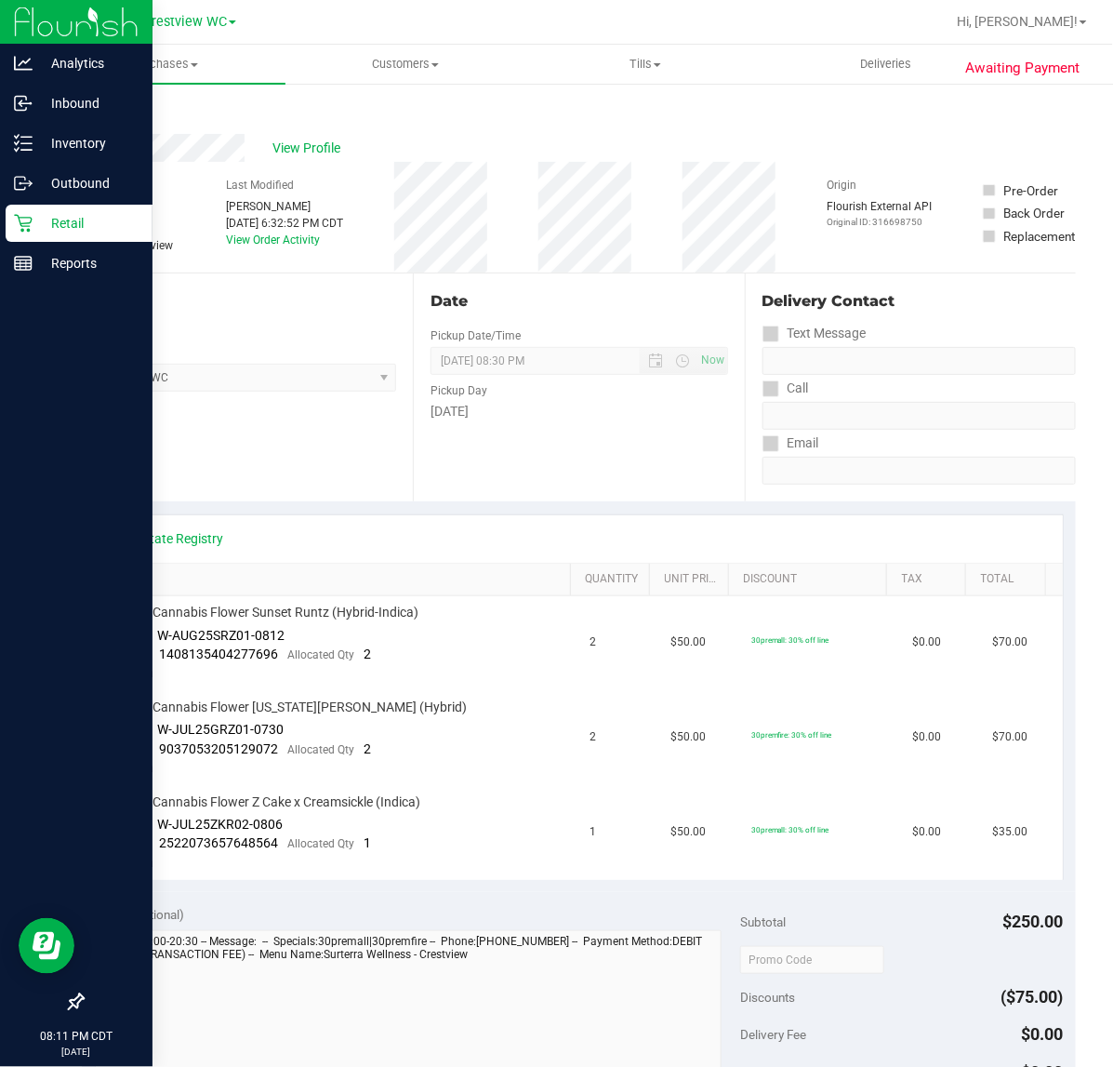
click at [20, 226] on icon at bounding box center [23, 223] width 19 height 19
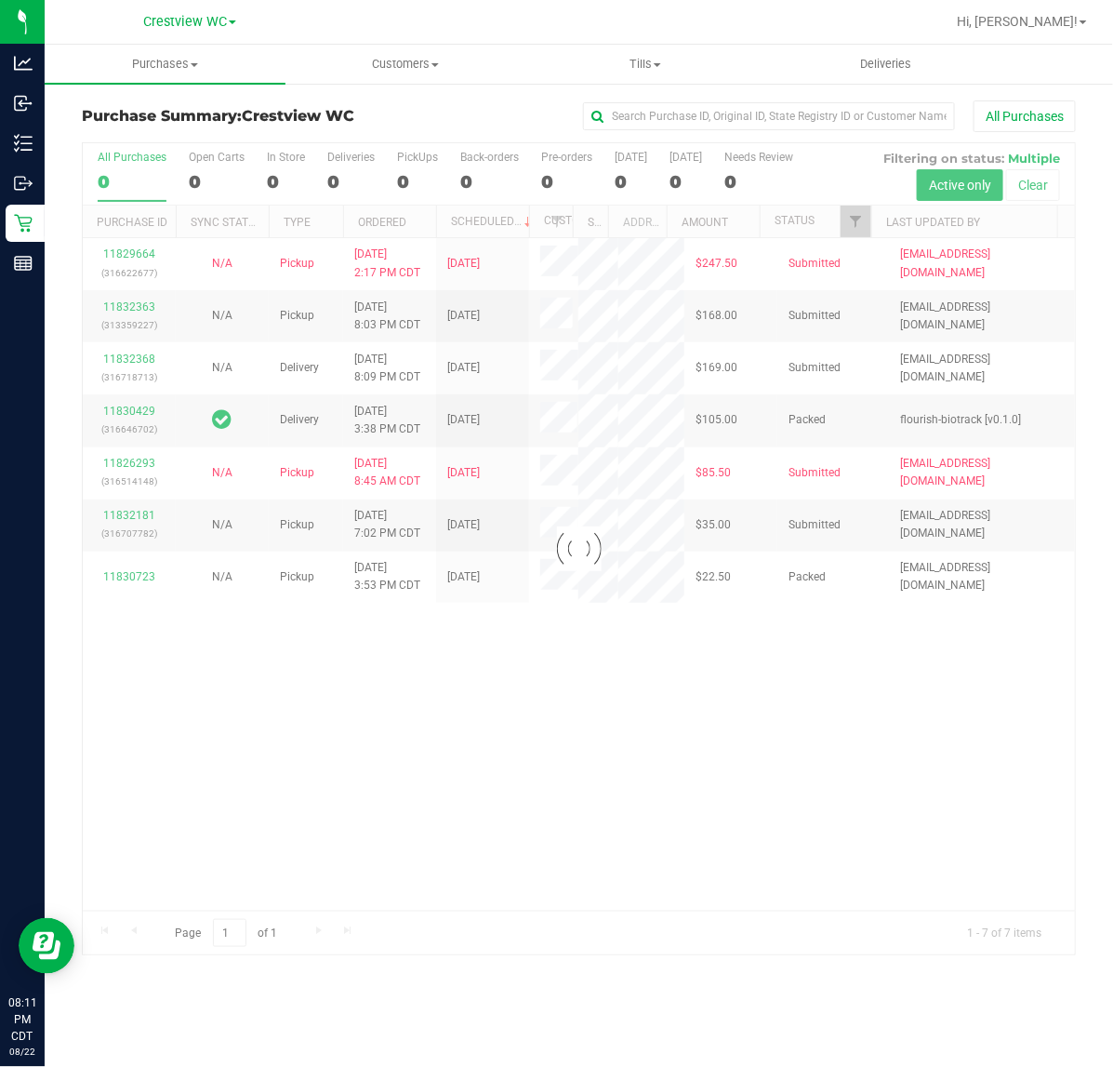
click at [854, 226] on div at bounding box center [579, 549] width 992 height 812
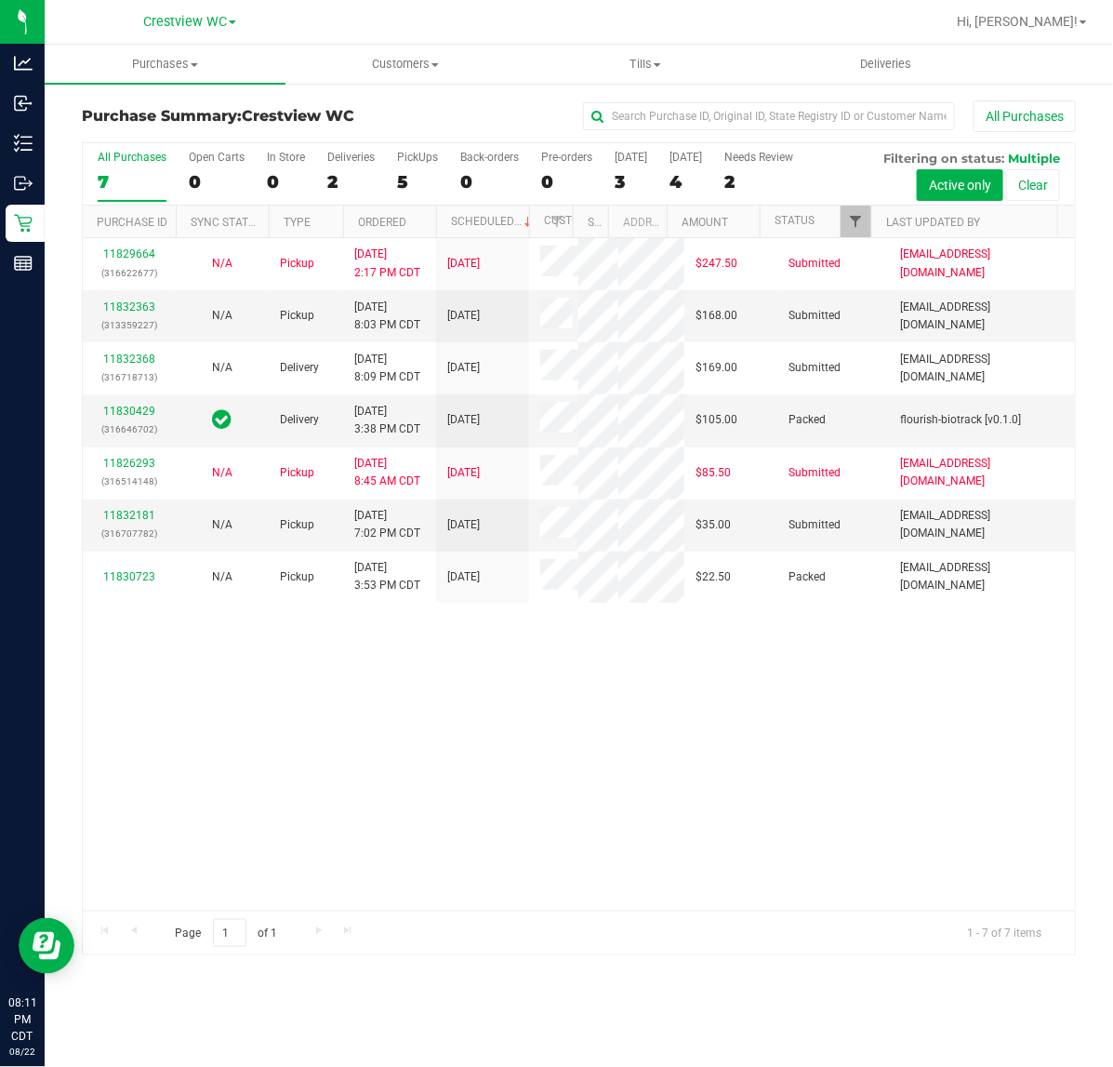
click at [858, 223] on span "Filter" at bounding box center [855, 221] width 15 height 15
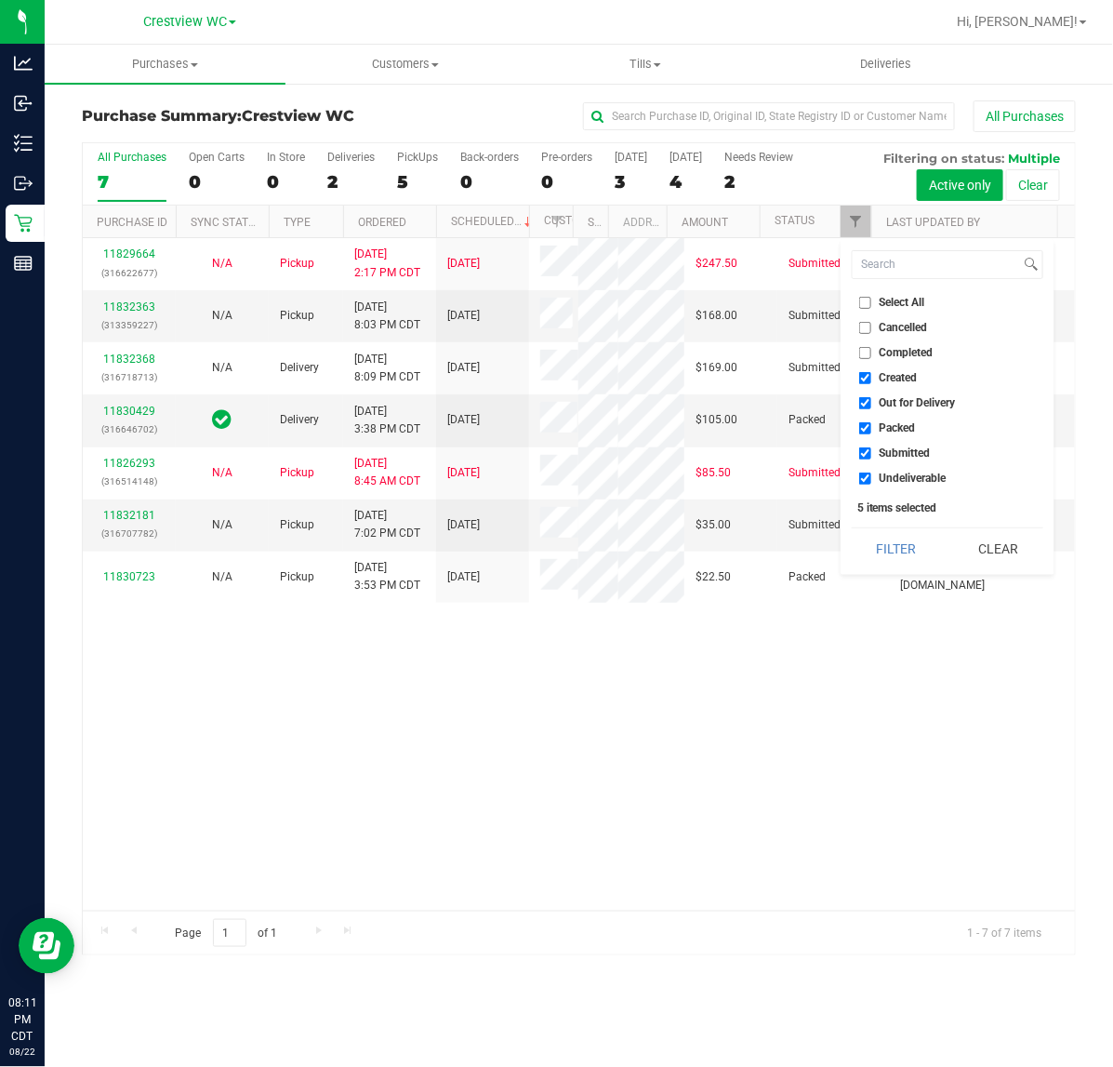
click at [869, 381] on input "Created" at bounding box center [865, 378] width 12 height 12
checkbox input "false"
click at [869, 401] on input "Out for Delivery" at bounding box center [865, 403] width 12 height 12
checkbox input "false"
click at [869, 429] on input "Packed" at bounding box center [865, 428] width 12 height 12
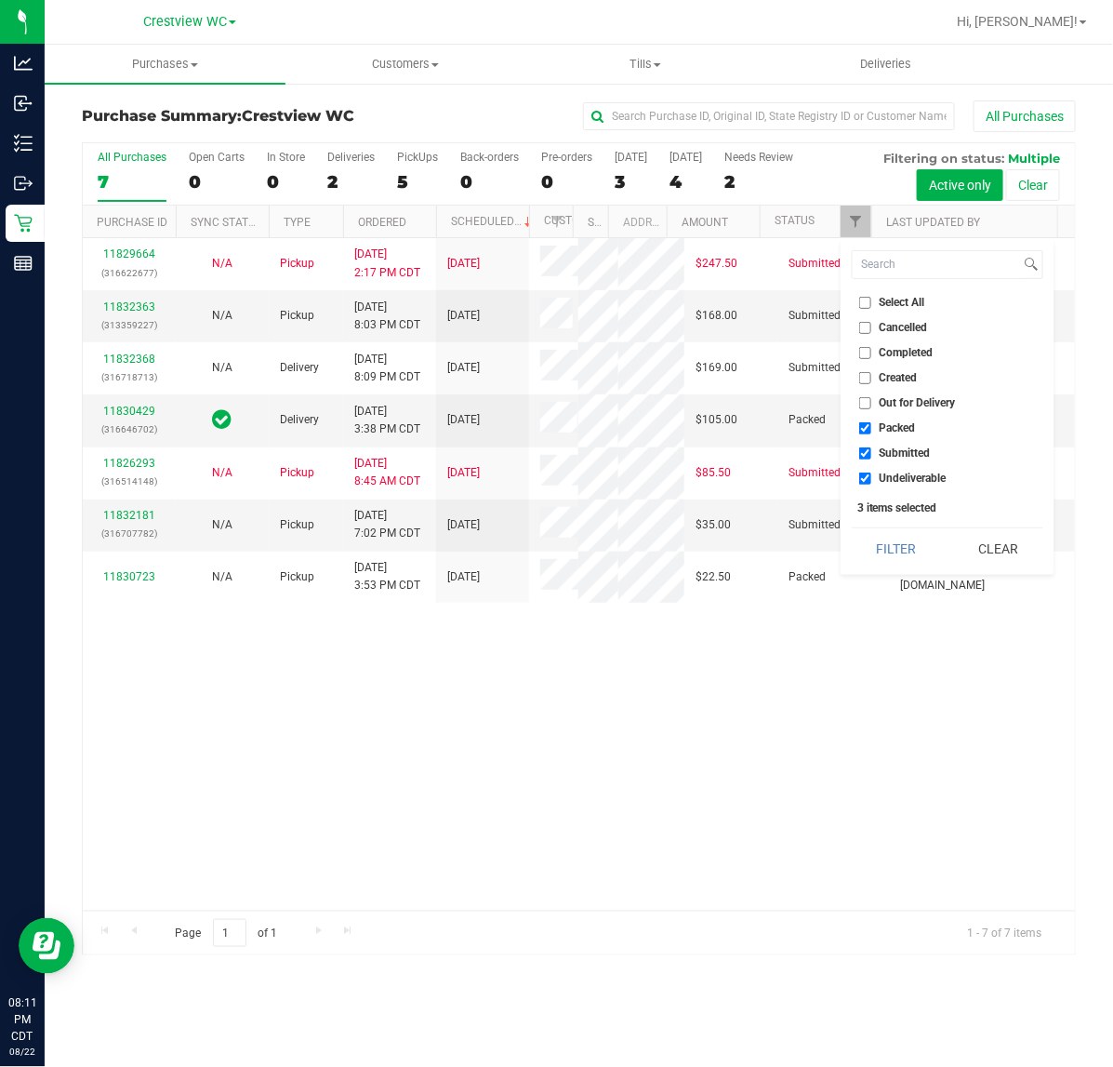
checkbox input "false"
click at [865, 477] on input "Undeliverable" at bounding box center [865, 478] width 12 height 12
checkbox input "false"
click at [908, 540] on button "Filter" at bounding box center [896, 548] width 89 height 41
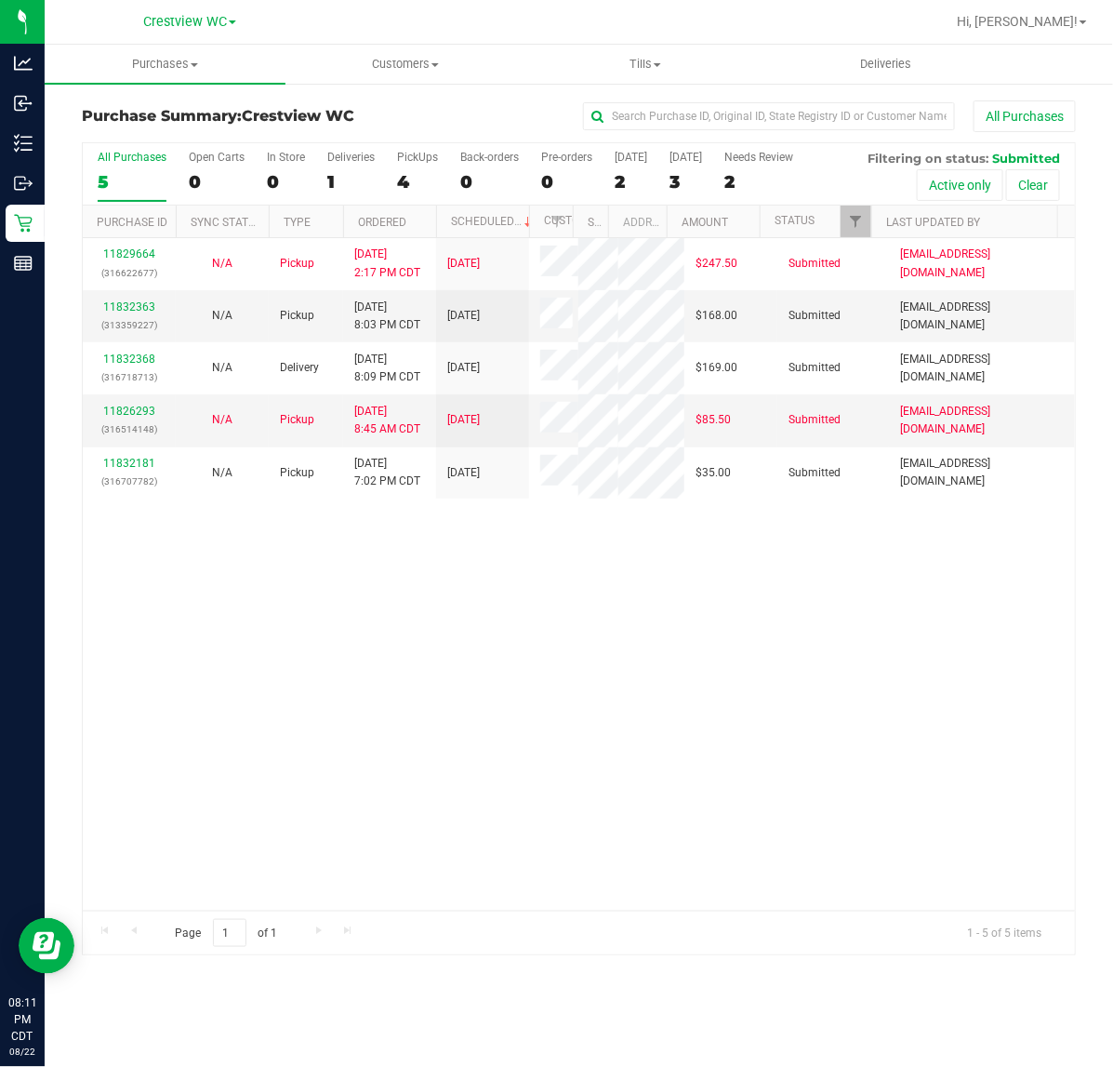
click at [815, 784] on div "11829664 (316622677) N/A Pickup [DATE] 2:17 PM CDT 8/23/2025 $247.50 Submitted …" at bounding box center [579, 574] width 992 height 672
click at [862, 215] on span "Filter" at bounding box center [855, 221] width 15 height 15
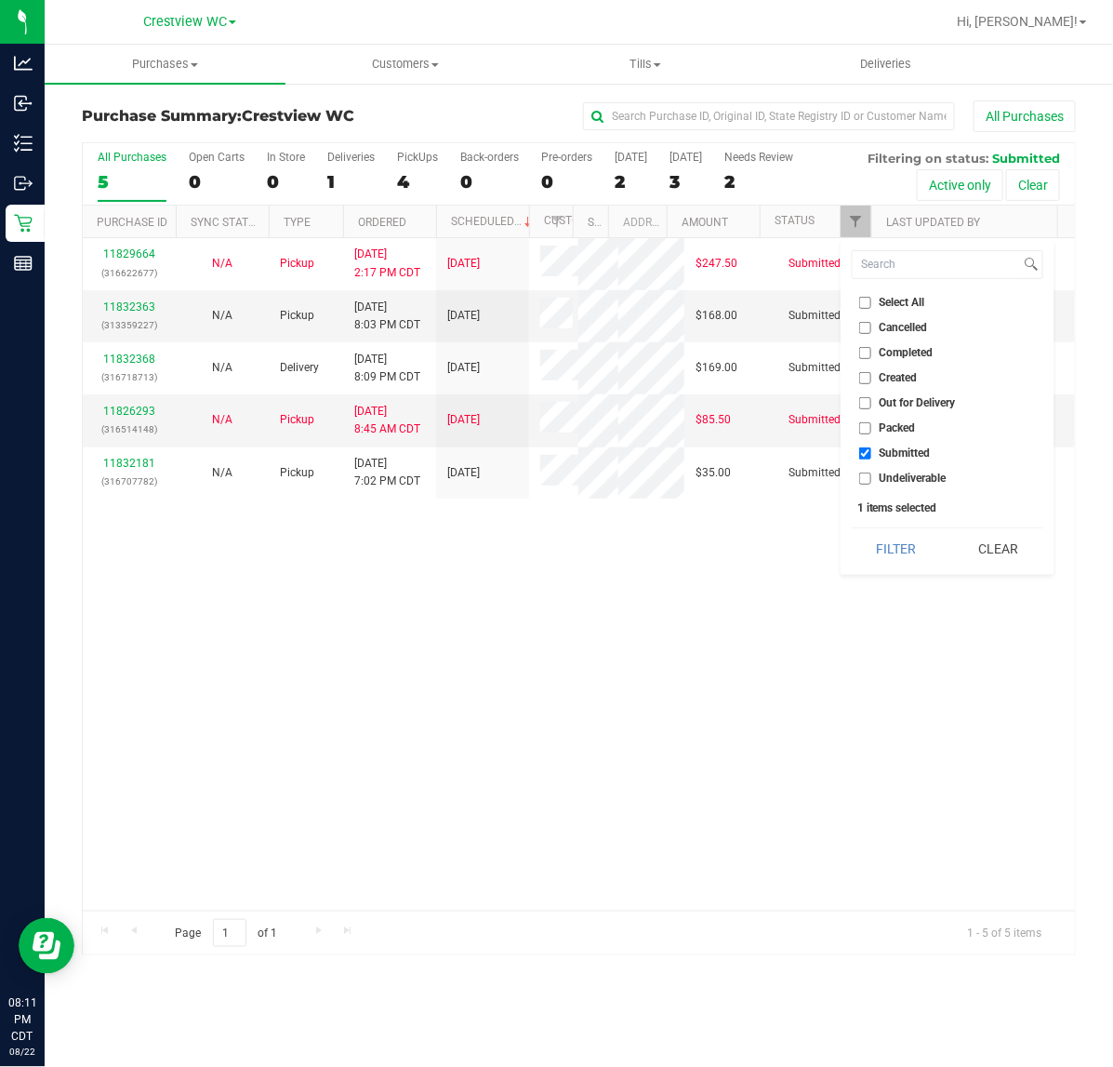
click at [872, 713] on div "11829664 (316622677) N/A Pickup [DATE] 2:17 PM CDT 8/23/2025 $247.50 Submitted …" at bounding box center [579, 574] width 992 height 672
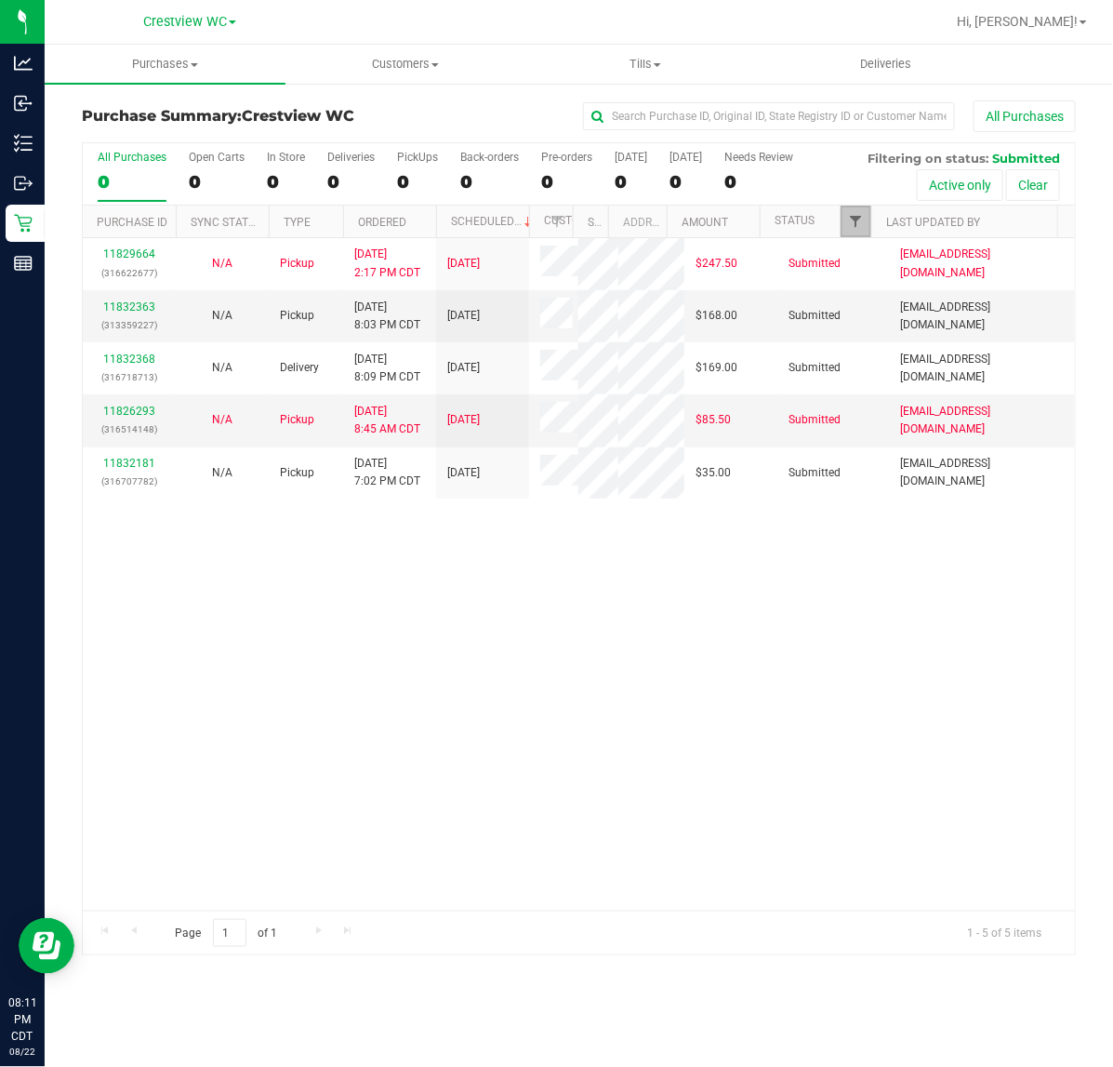
click at [854, 217] on span "Filter" at bounding box center [855, 221] width 15 height 15
click at [839, 763] on div "11829664 (316622677) N/A Pickup [DATE] 2:17 PM CDT 8/23/2025 $247.50 Submitted …" at bounding box center [579, 574] width 992 height 672
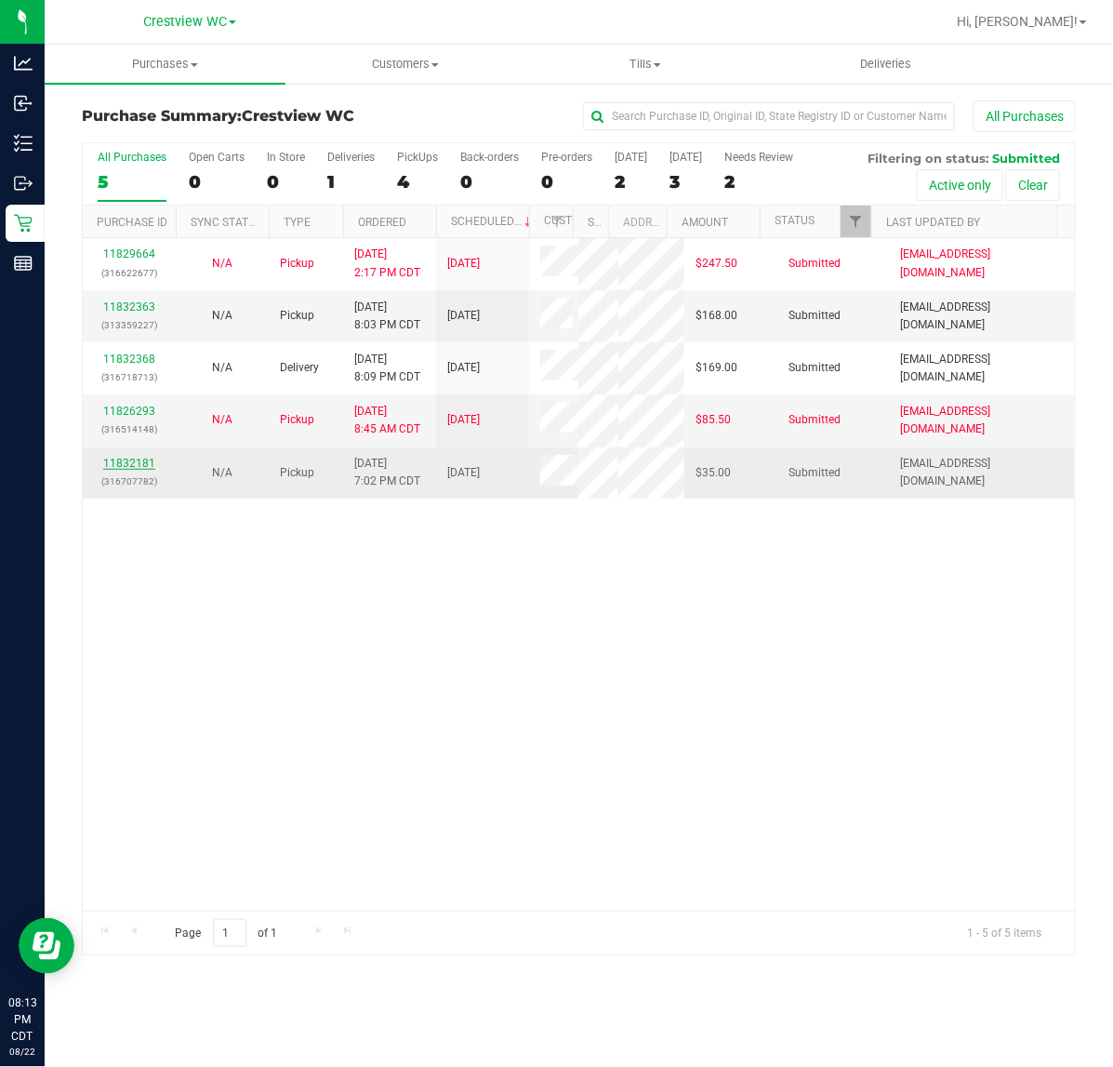
click at [130, 470] on link "11832181" at bounding box center [129, 463] width 52 height 13
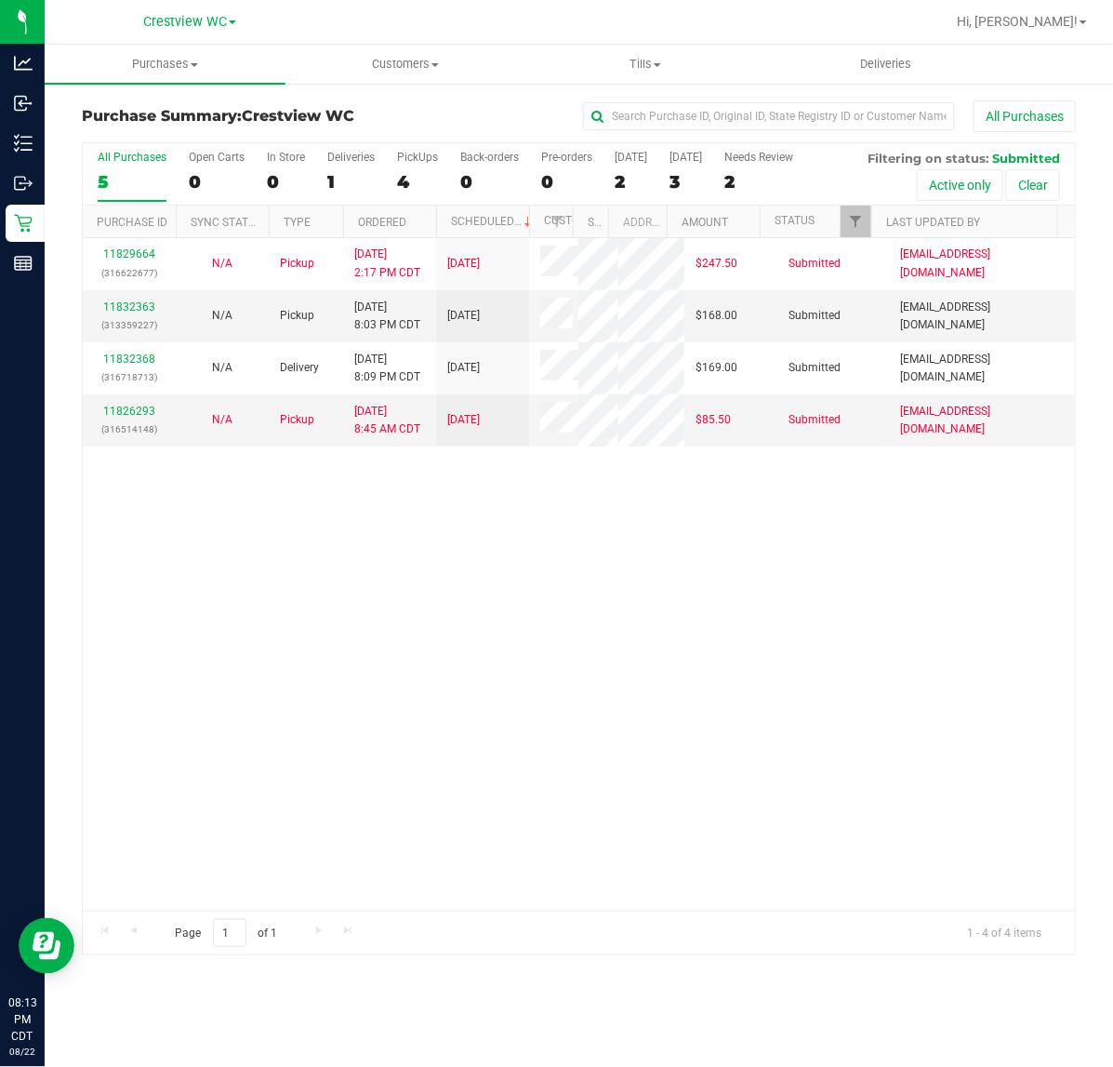
click at [512, 749] on div "11829664 (316622677) N/A Pickup [DATE] 2:17 PM CDT 8/23/2025 $247.50 Submitted …" at bounding box center [579, 574] width 992 height 672
click at [369, 700] on div "11829664 (316622677) N/A Pickup [DATE] 2:17 PM CDT 8/23/2025 $247.50 Submitted …" at bounding box center [579, 574] width 992 height 672
click at [364, 705] on div "11829664 (316622677) N/A Pickup [DATE] 2:17 PM CDT 8/23/2025 $247.50 Submitted …" at bounding box center [579, 574] width 992 height 672
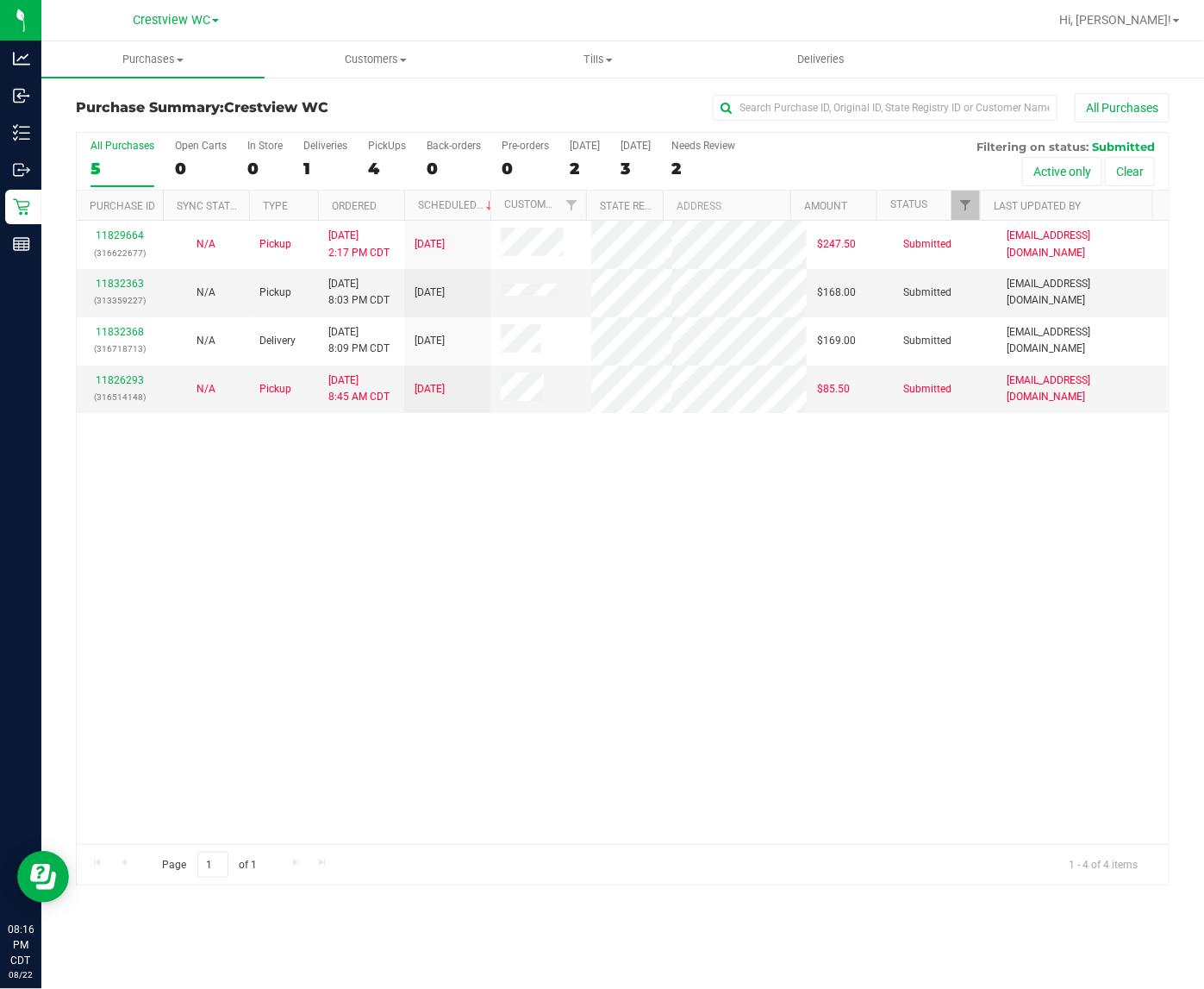
click at [582, 779] on div "11829664 (316622677) N/A Pickup [DATE] 2:17 PM CDT 8/23/2025 $247.50 Submitted …" at bounding box center [623, 532] width 1092 height 623
